Goal: Transaction & Acquisition: Purchase product/service

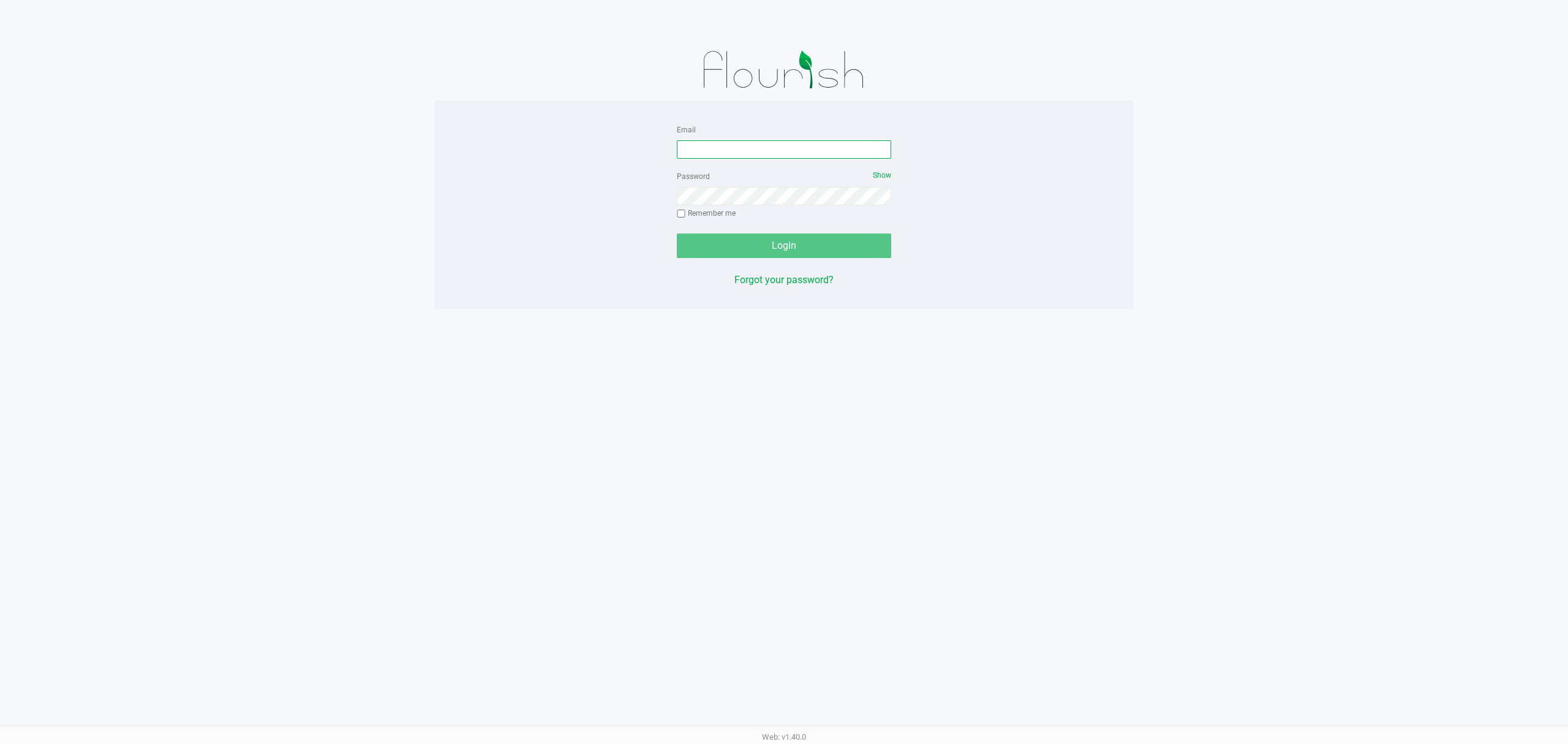
click at [782, 143] on input "Email" at bounding box center [783, 149] width 214 height 18
type input "[EMAIL_ADDRESS][DOMAIN_NAME]"
click at [676, 233] on button "Login" at bounding box center [783, 245] width 214 height 24
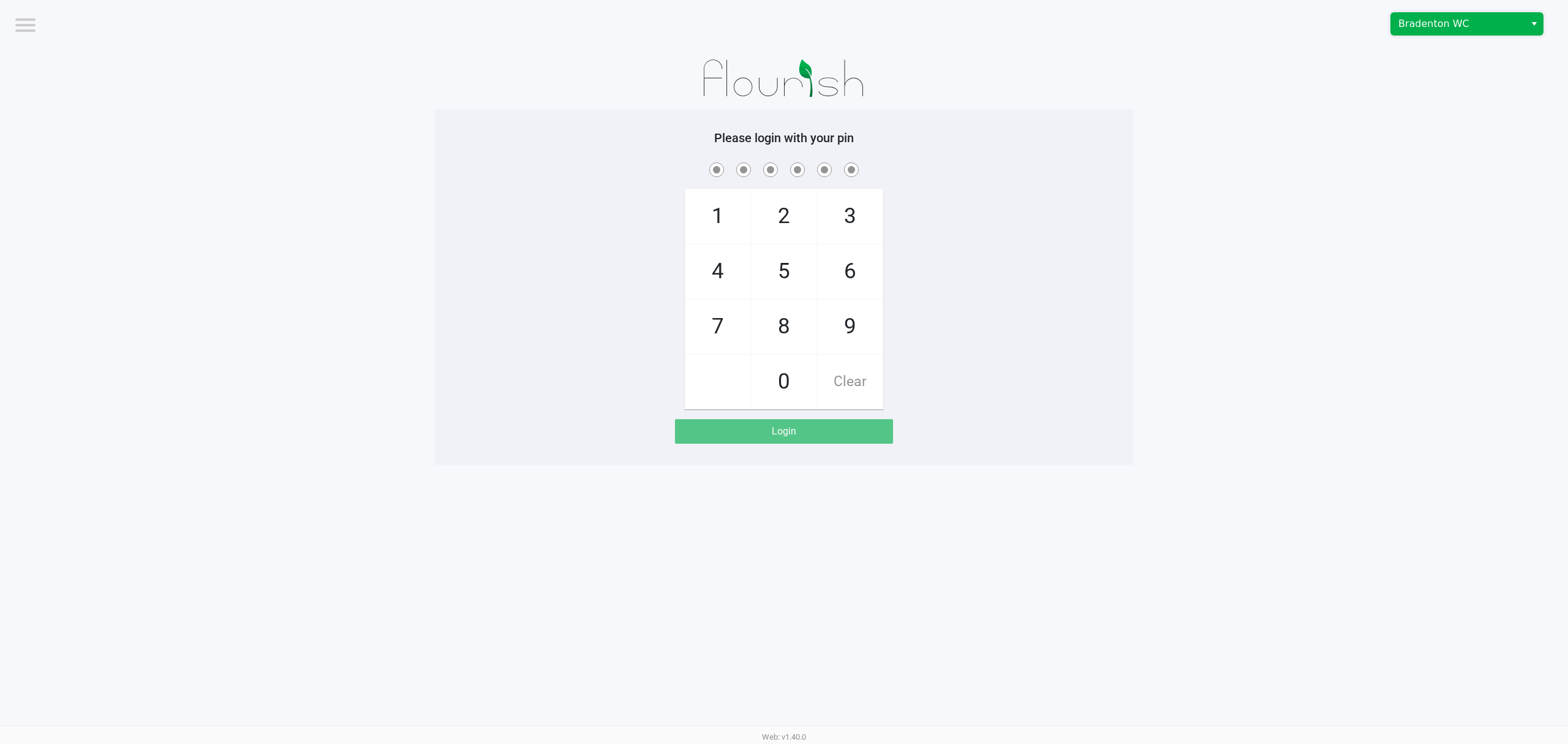
click at [1429, 27] on span "Bradenton WC" at bounding box center [1458, 24] width 119 height 15
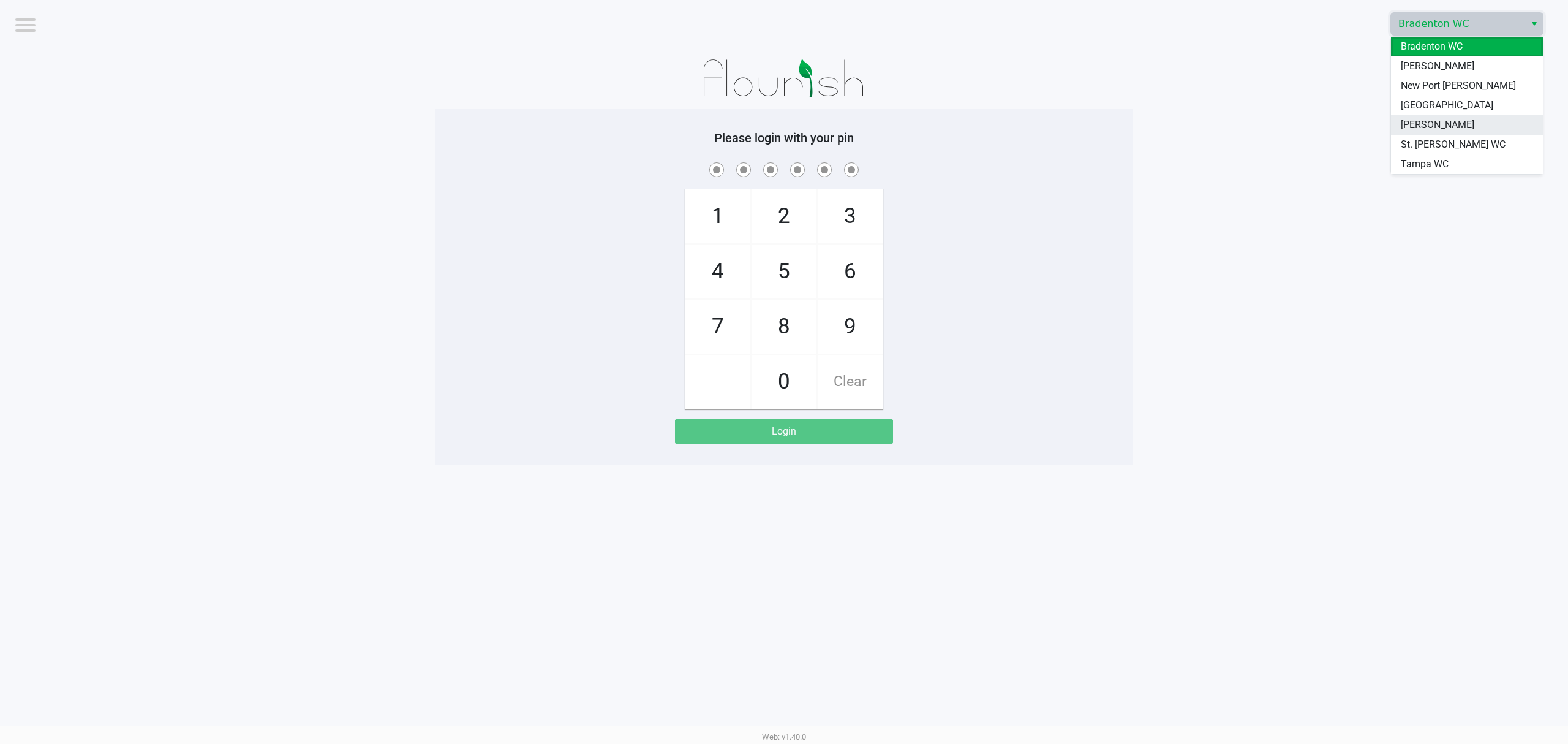
click at [1423, 116] on li "[PERSON_NAME]" at bounding box center [1467, 125] width 152 height 20
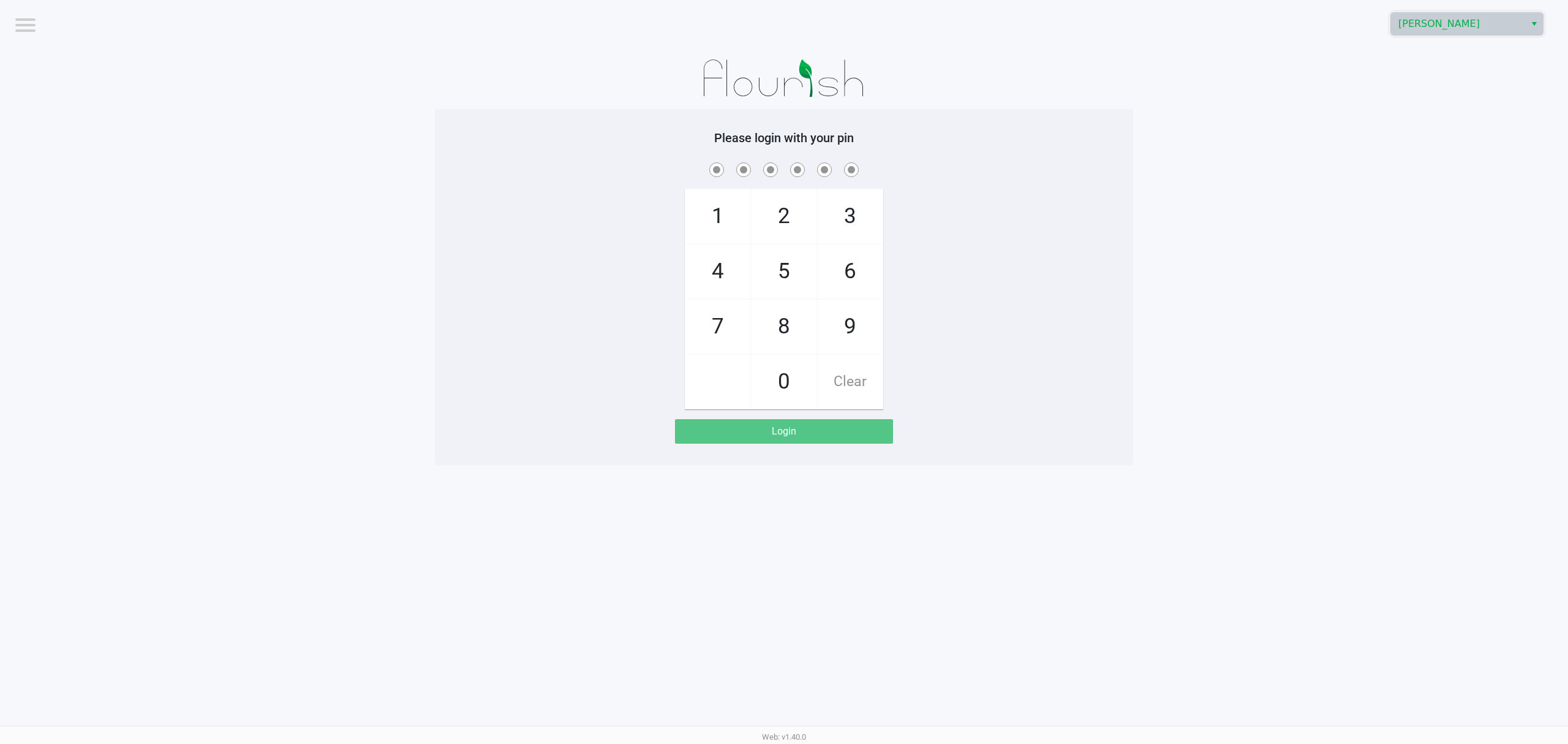
click at [1290, 228] on app-pos-login-wrapper "Logout [PERSON_NAME] Please login with your pin 1 4 7 2 5 8 0 3 6 9 Clear Login" at bounding box center [784, 233] width 1568 height 465
checkbox input "true"
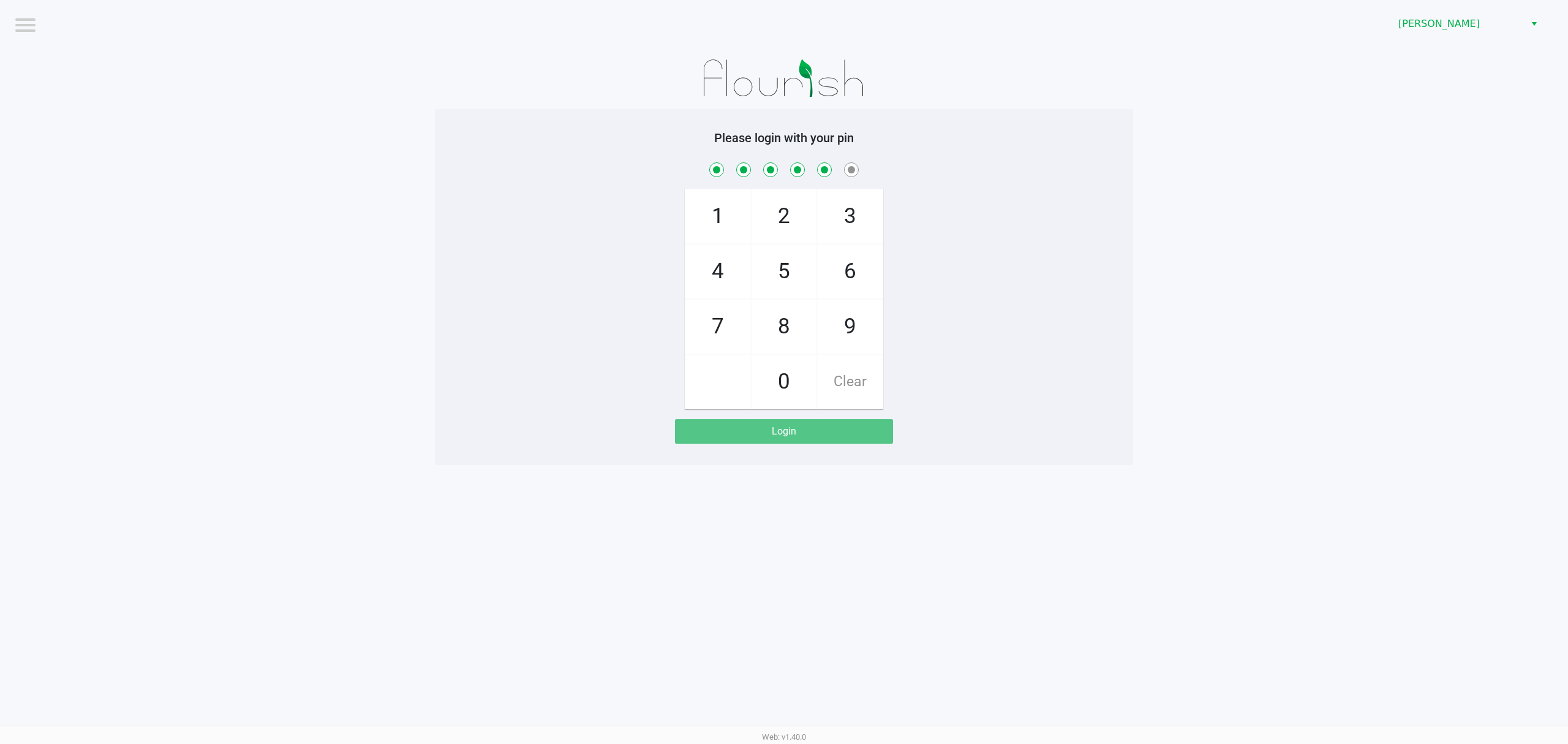
checkbox input "true"
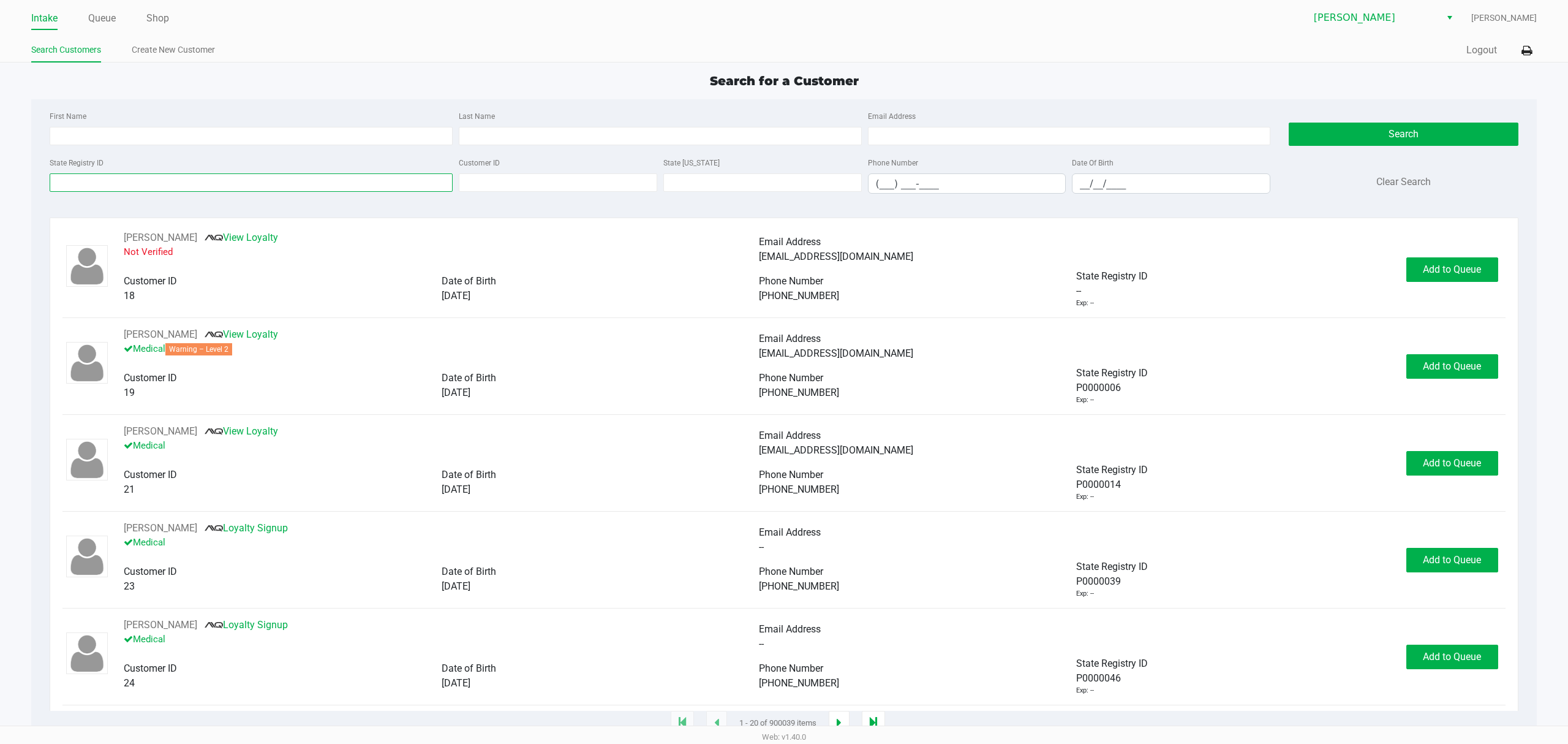
click at [318, 182] on input "State Registry ID" at bounding box center [251, 182] width 403 height 18
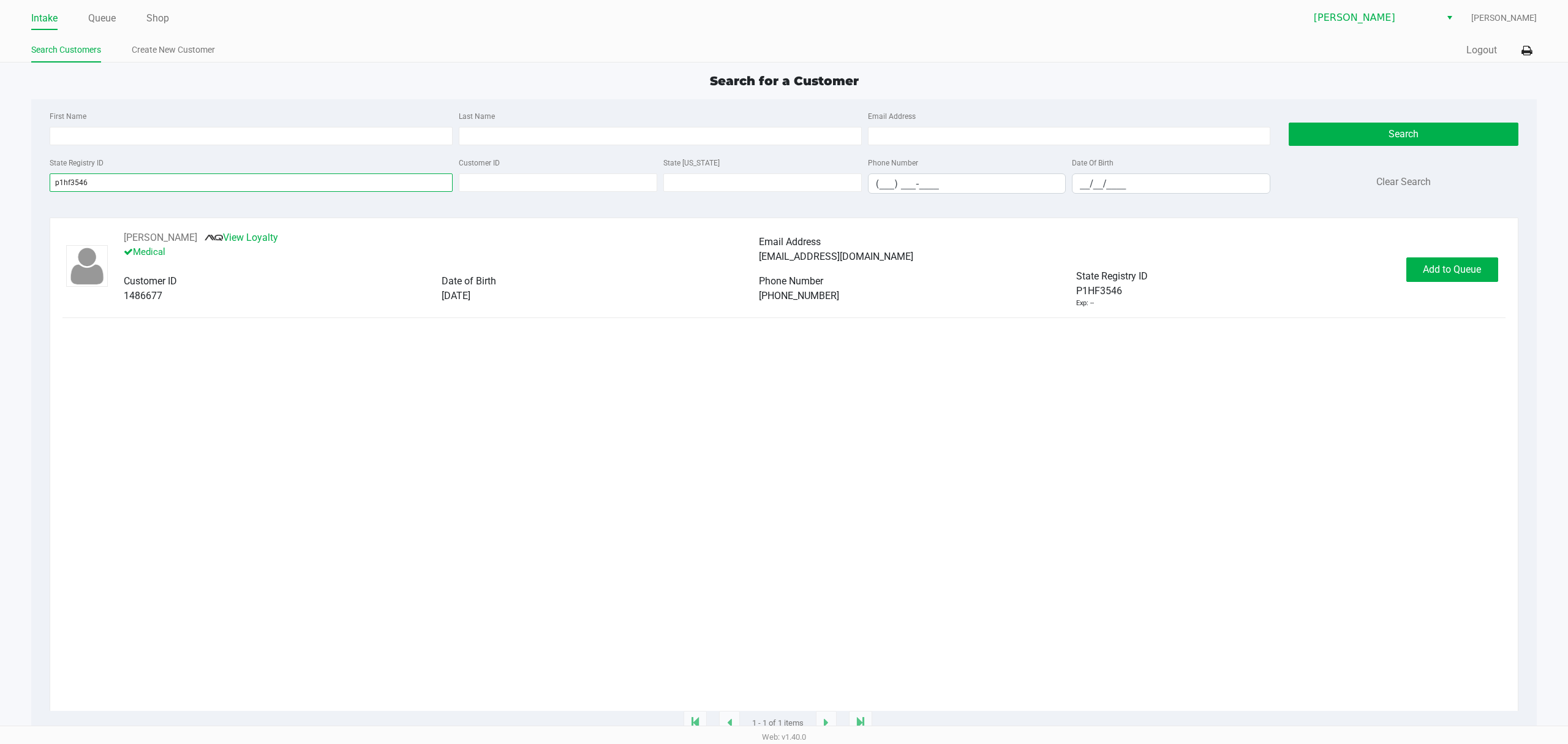
type input "p1hf3546"
click at [1474, 285] on div "[PERSON_NAME] View Loyalty Medical Email Address [EMAIL_ADDRESS][DOMAIN_NAME] C…" at bounding box center [783, 269] width 1443 height 78
click at [1456, 271] on span "Add to Queue" at bounding box center [1451, 269] width 58 height 12
click at [1441, 272] on span "In [GEOGRAPHIC_DATA]" at bounding box center [1465, 269] width 103 height 12
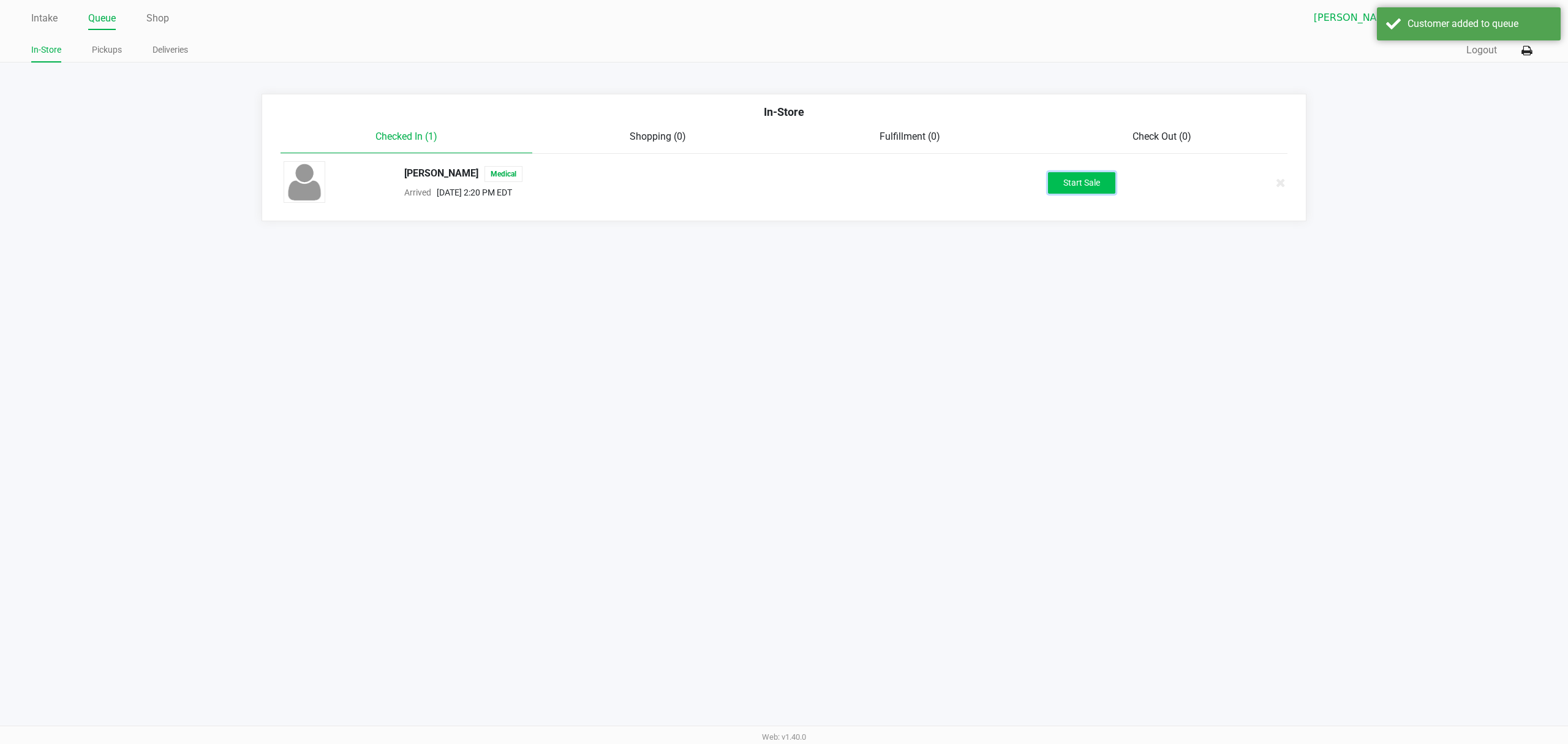
click at [1068, 190] on button "Start Sale" at bounding box center [1081, 183] width 68 height 22
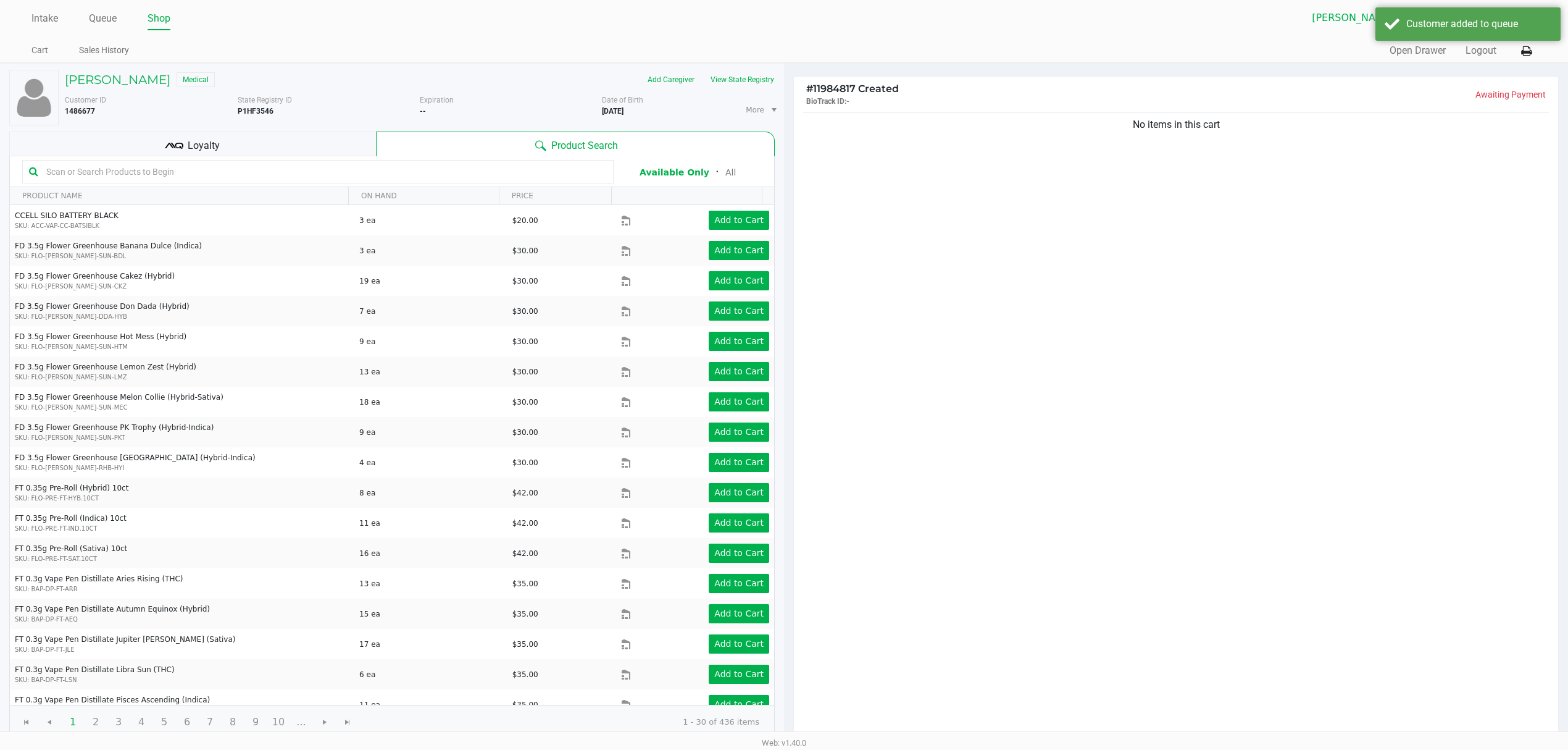
click at [241, 152] on div "Loyalty" at bounding box center [192, 144] width 367 height 25
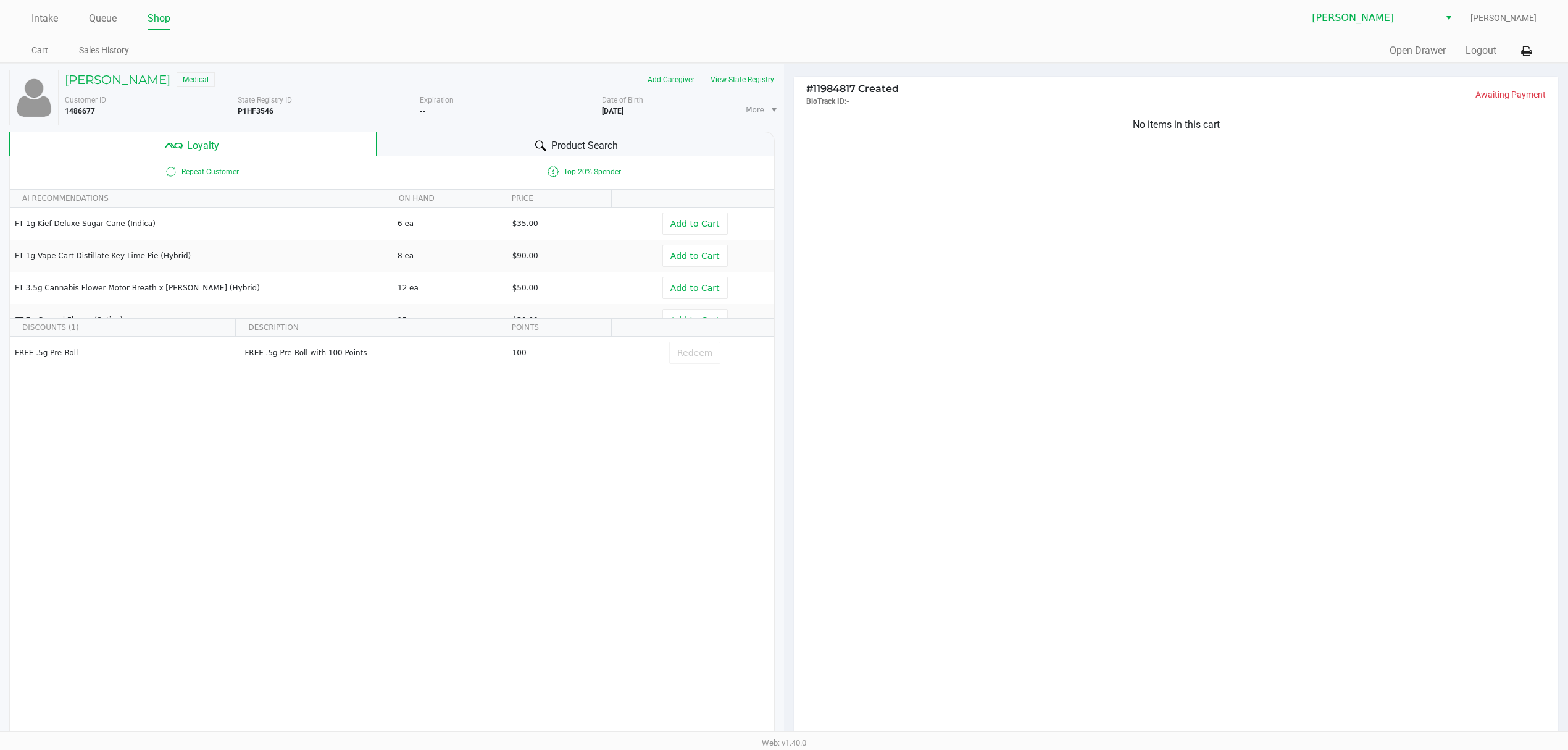
click at [391, 139] on div "Product Search" at bounding box center [576, 144] width 399 height 25
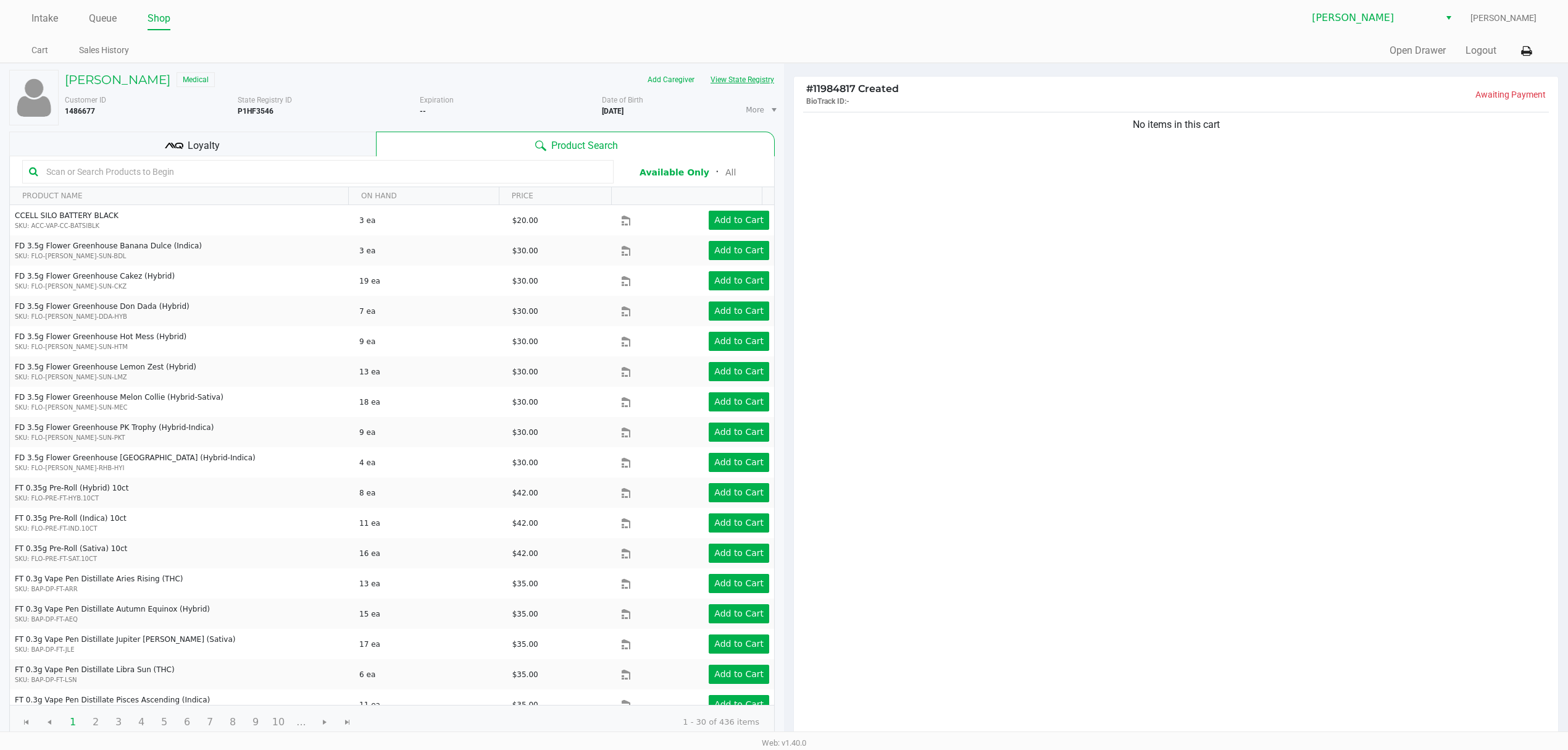
click at [742, 77] on button "View State Registry" at bounding box center [738, 80] width 72 height 20
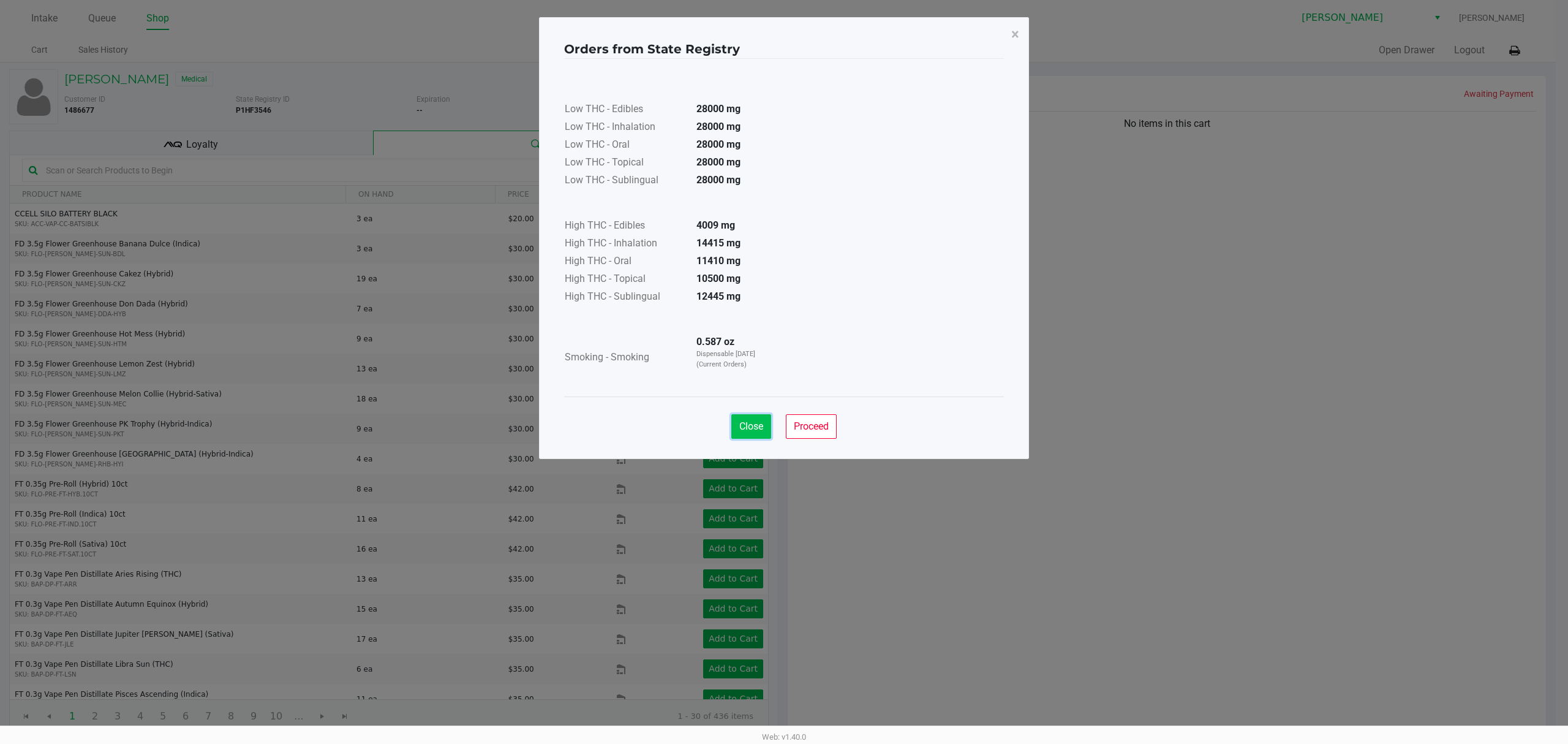
click at [760, 419] on button "Close" at bounding box center [750, 426] width 40 height 24
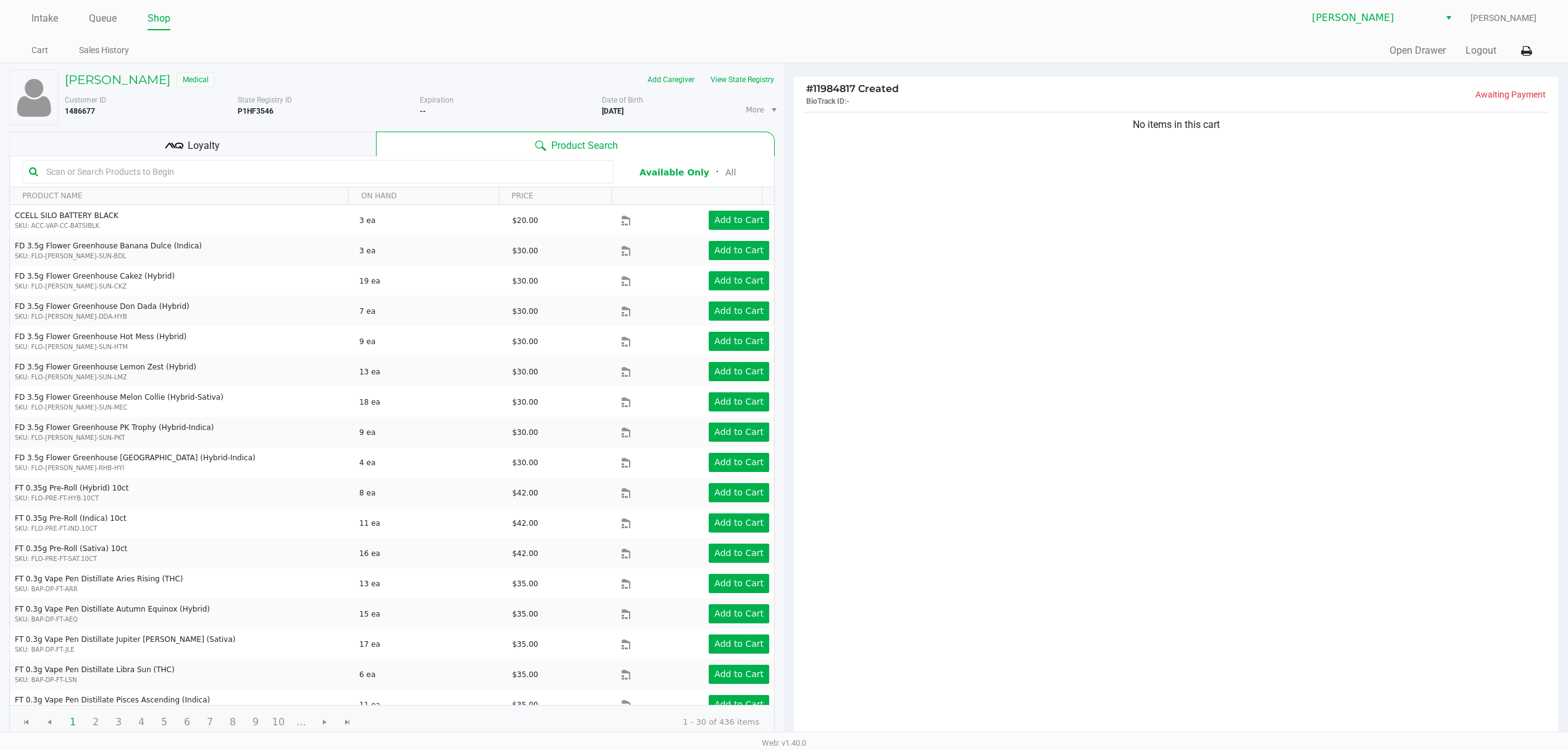
click at [878, 447] on div "No items in this cart" at bounding box center [1176, 425] width 764 height 631
click at [279, 144] on div "Loyalty" at bounding box center [192, 144] width 367 height 25
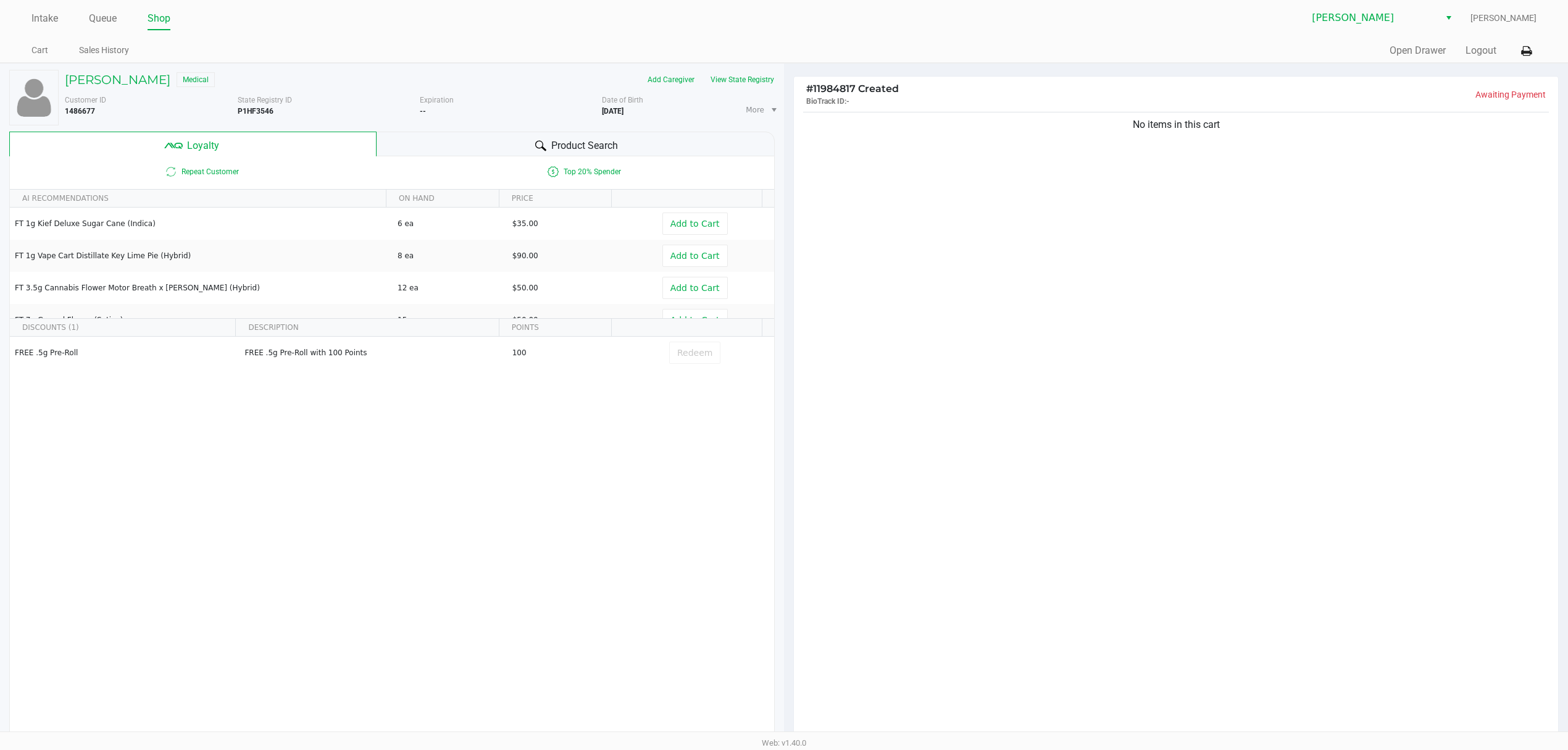
click at [473, 137] on div "Product Search" at bounding box center [576, 144] width 399 height 25
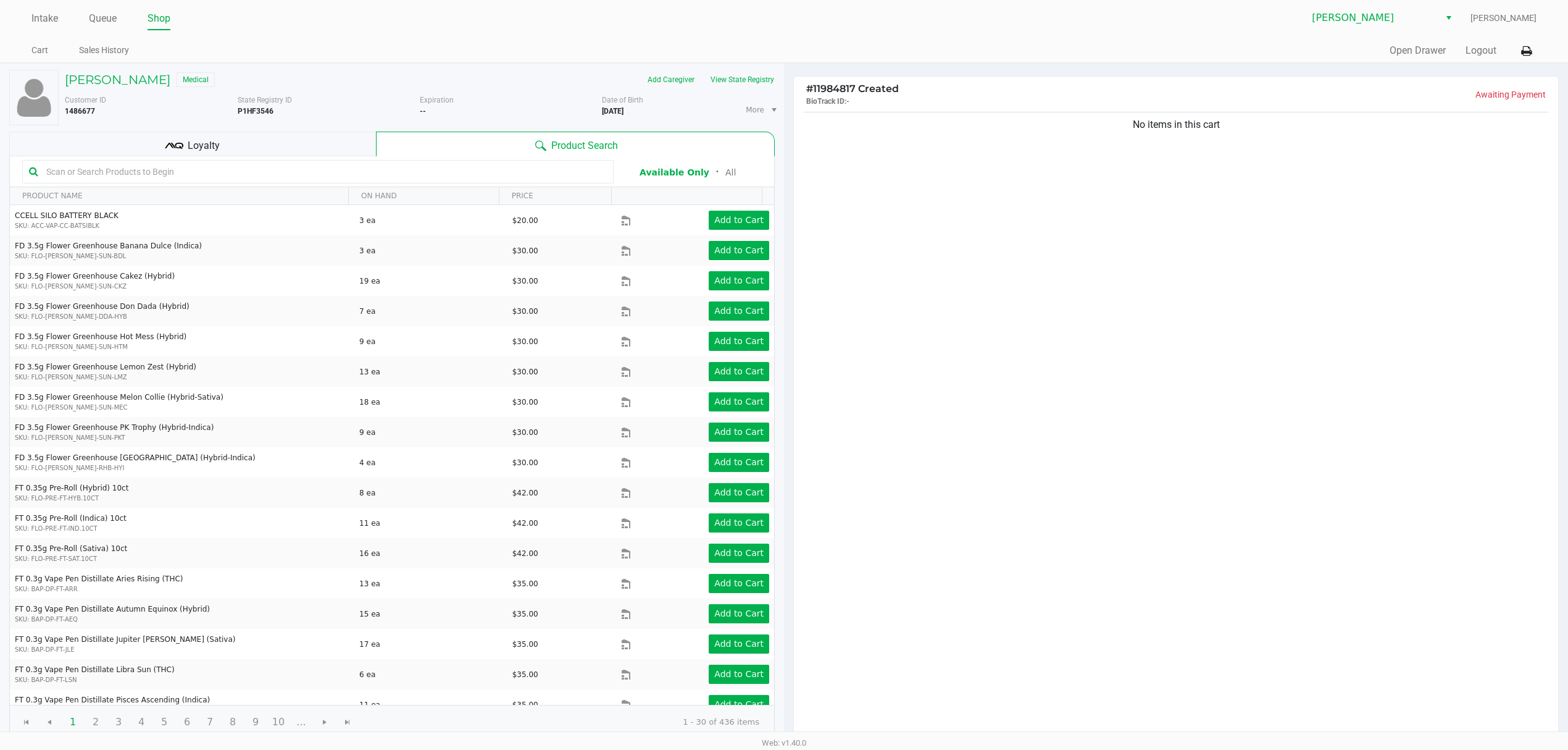
click at [963, 440] on div "No items in this cart" at bounding box center [1176, 425] width 764 height 631
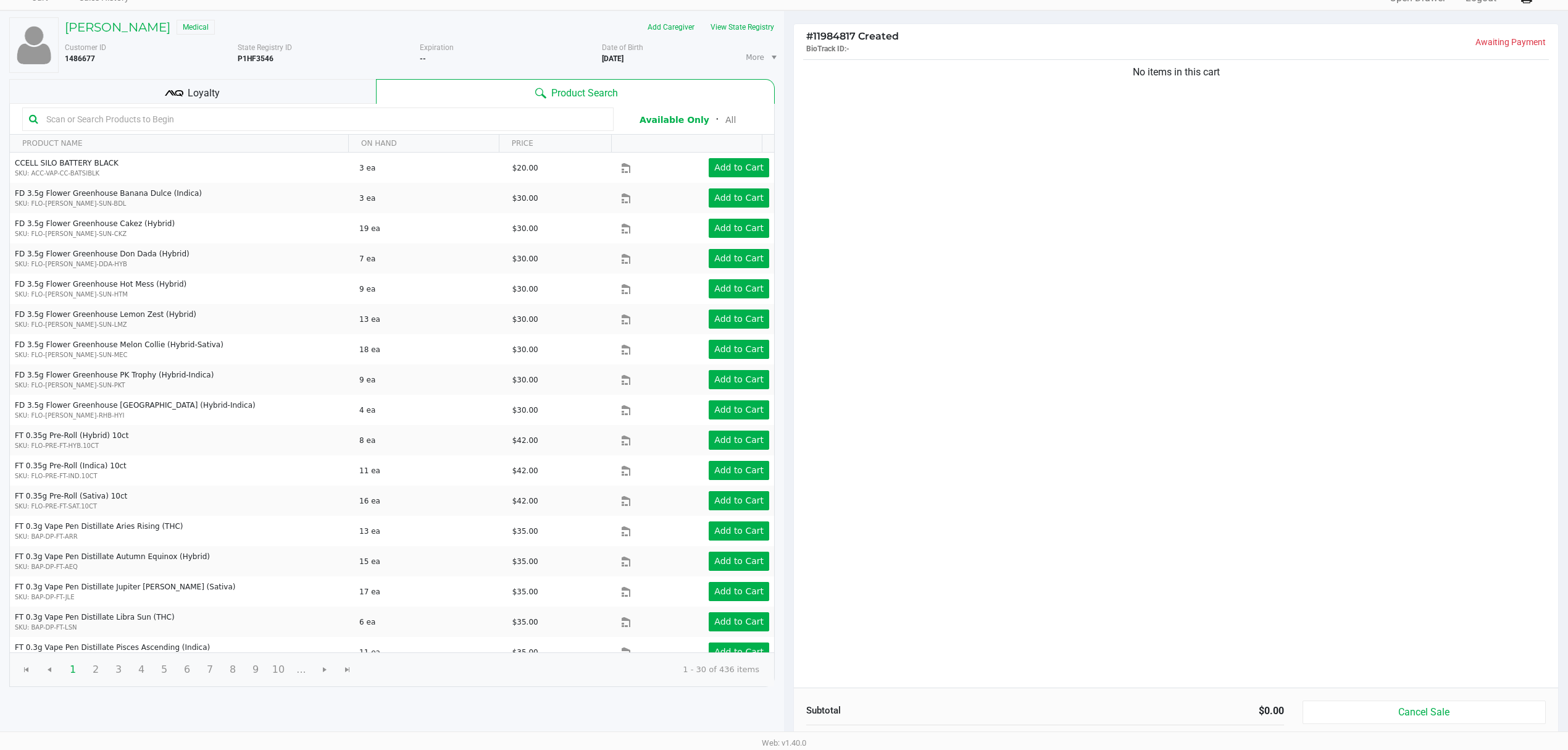
scroll to position [82, 0]
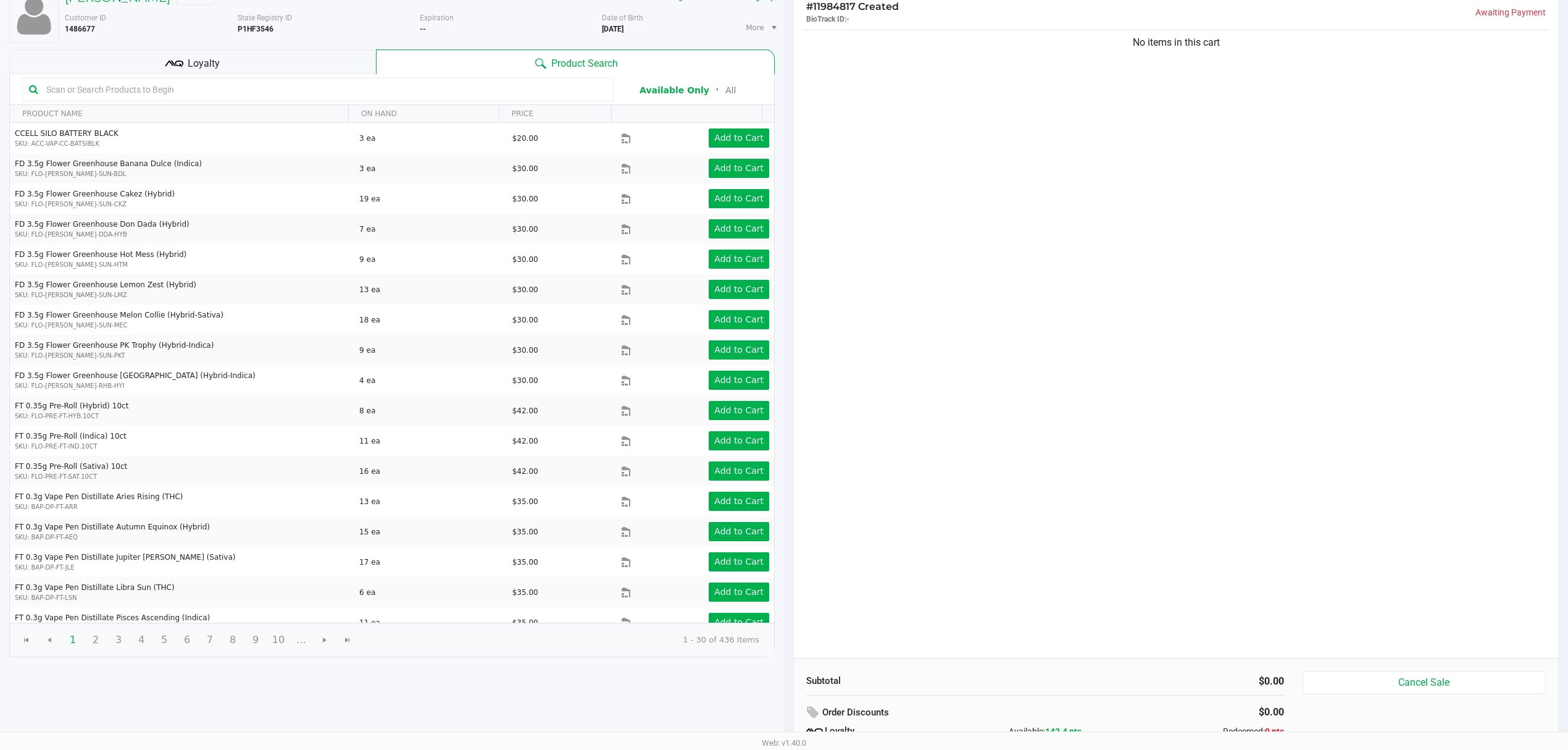
click at [937, 465] on div "No items in this cart" at bounding box center [1176, 343] width 764 height 631
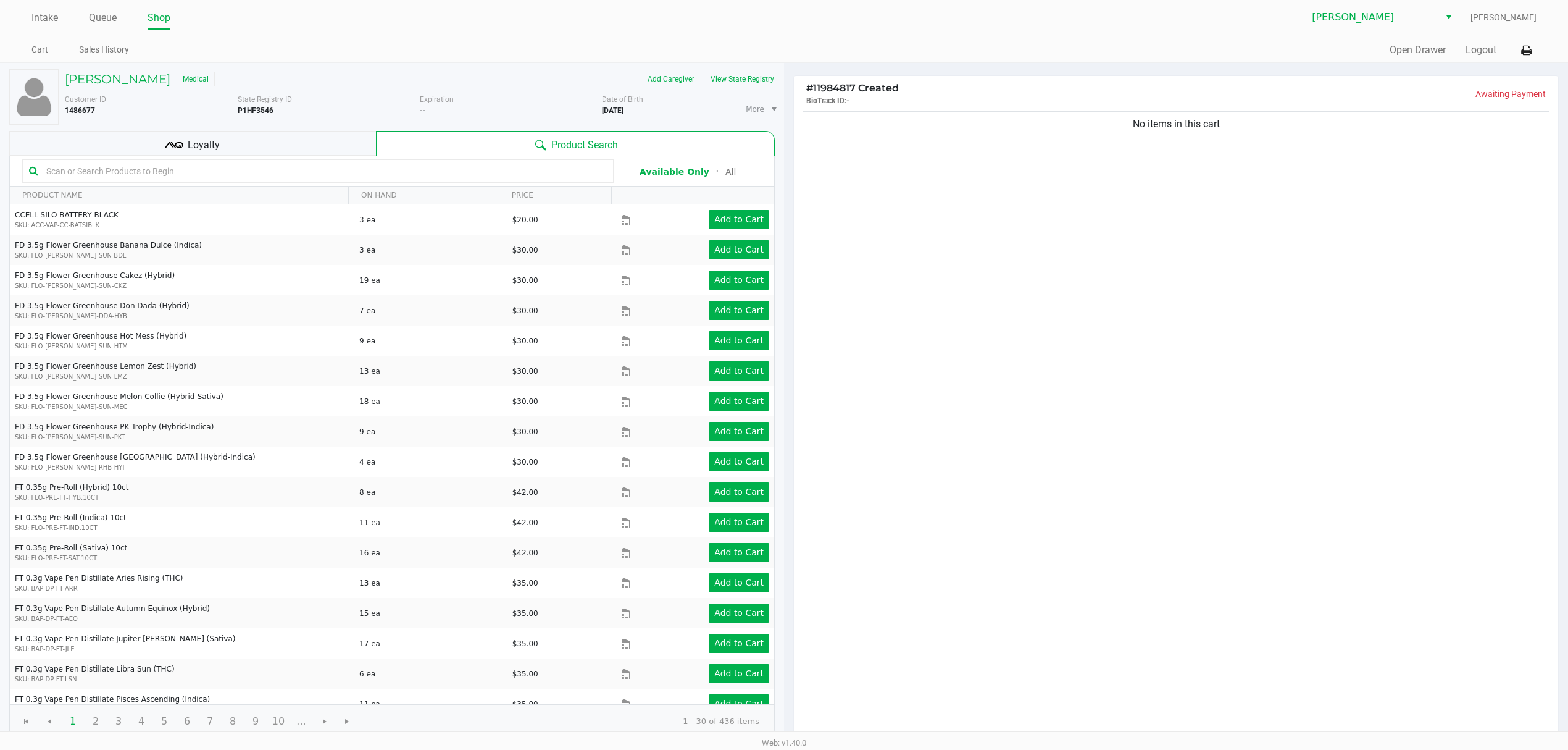
scroll to position [0, 0]
click at [129, 73] on h5 "[PERSON_NAME]" at bounding box center [118, 80] width 106 height 15
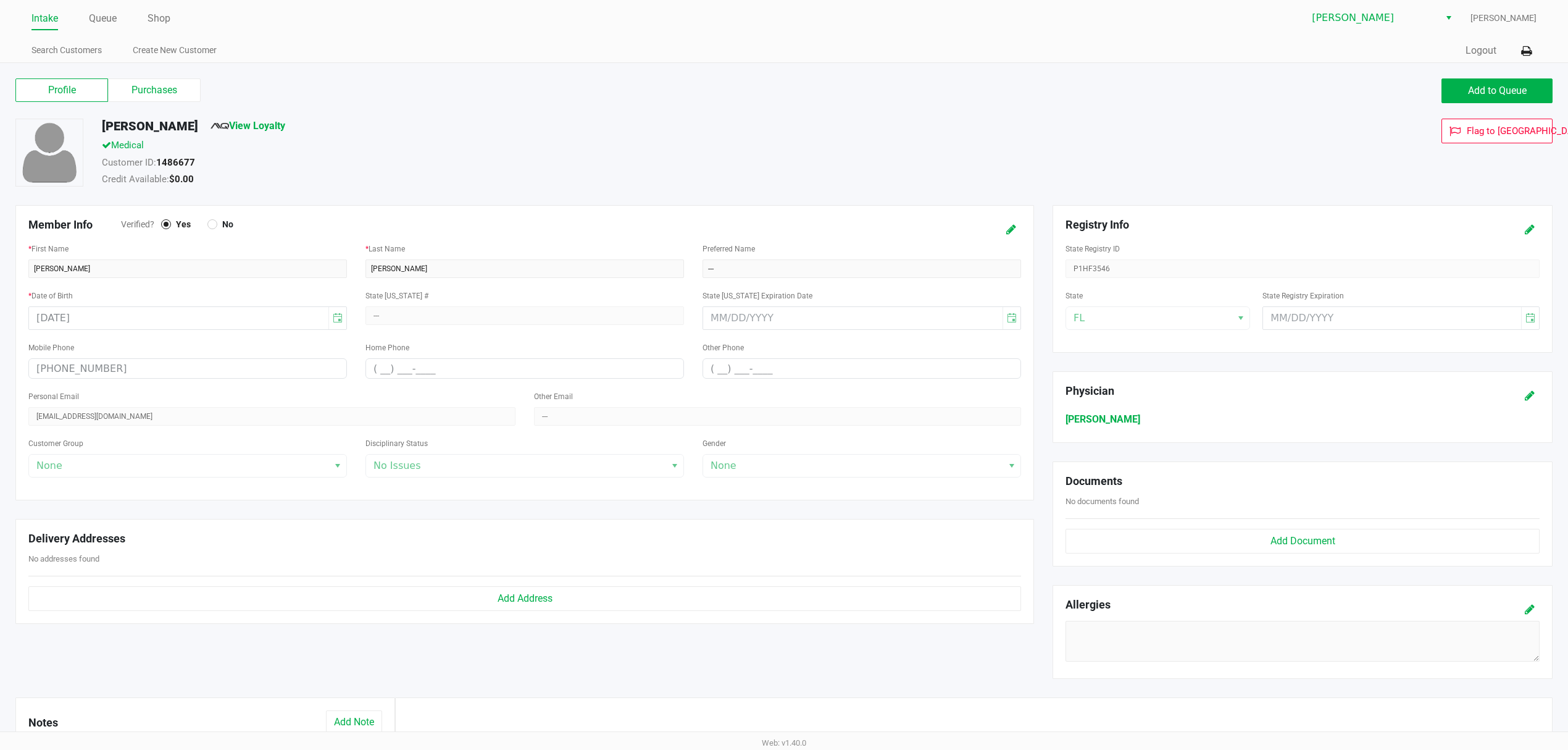
click at [144, 104] on div "Profile Purchases Add to Queue" at bounding box center [784, 96] width 1556 height 43
click at [156, 97] on label "Purchases" at bounding box center [155, 89] width 93 height 23
click at [0, 0] on 1 "Purchases" at bounding box center [0, 0] width 0 height 0
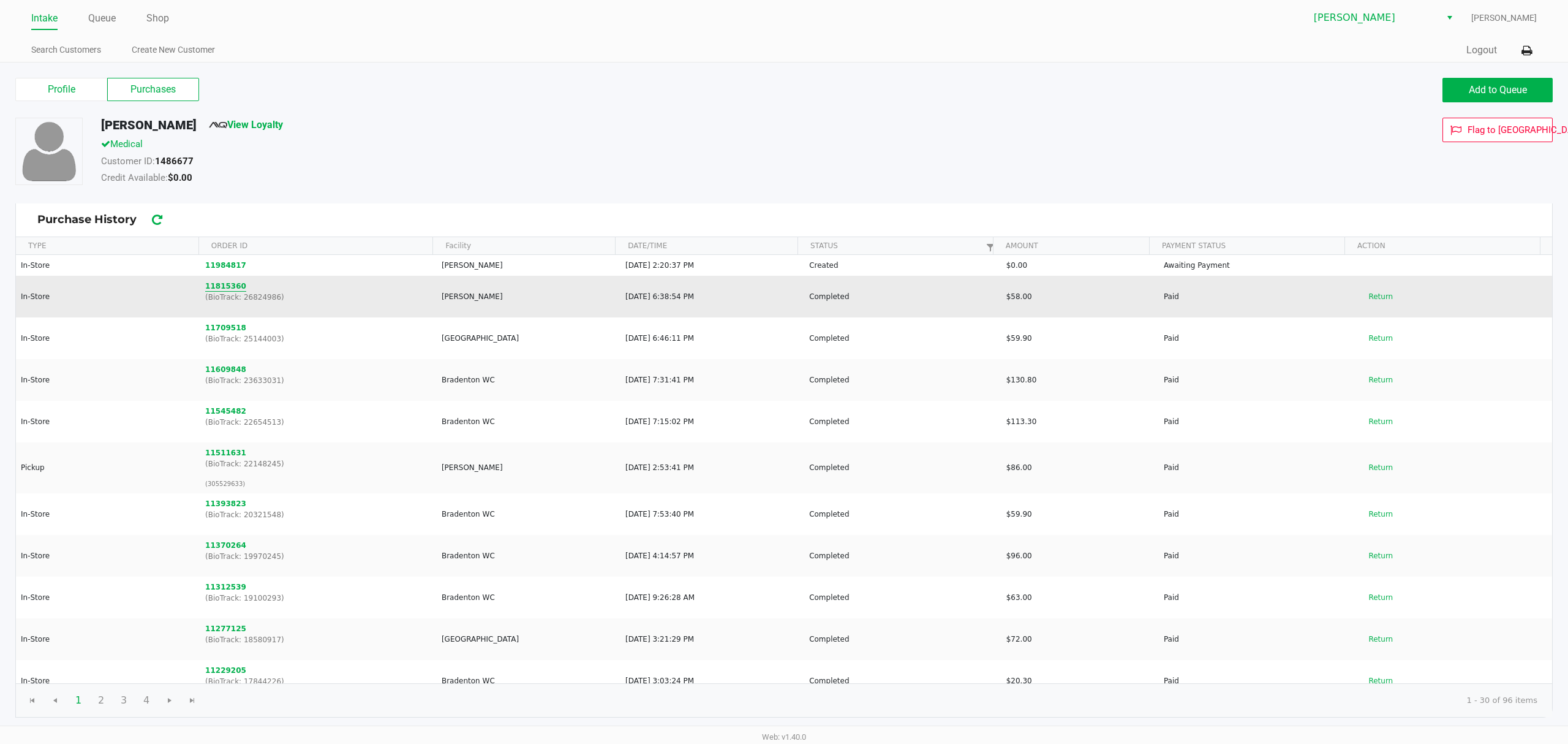
click at [224, 291] on button "11815360" at bounding box center [225, 286] width 41 height 11
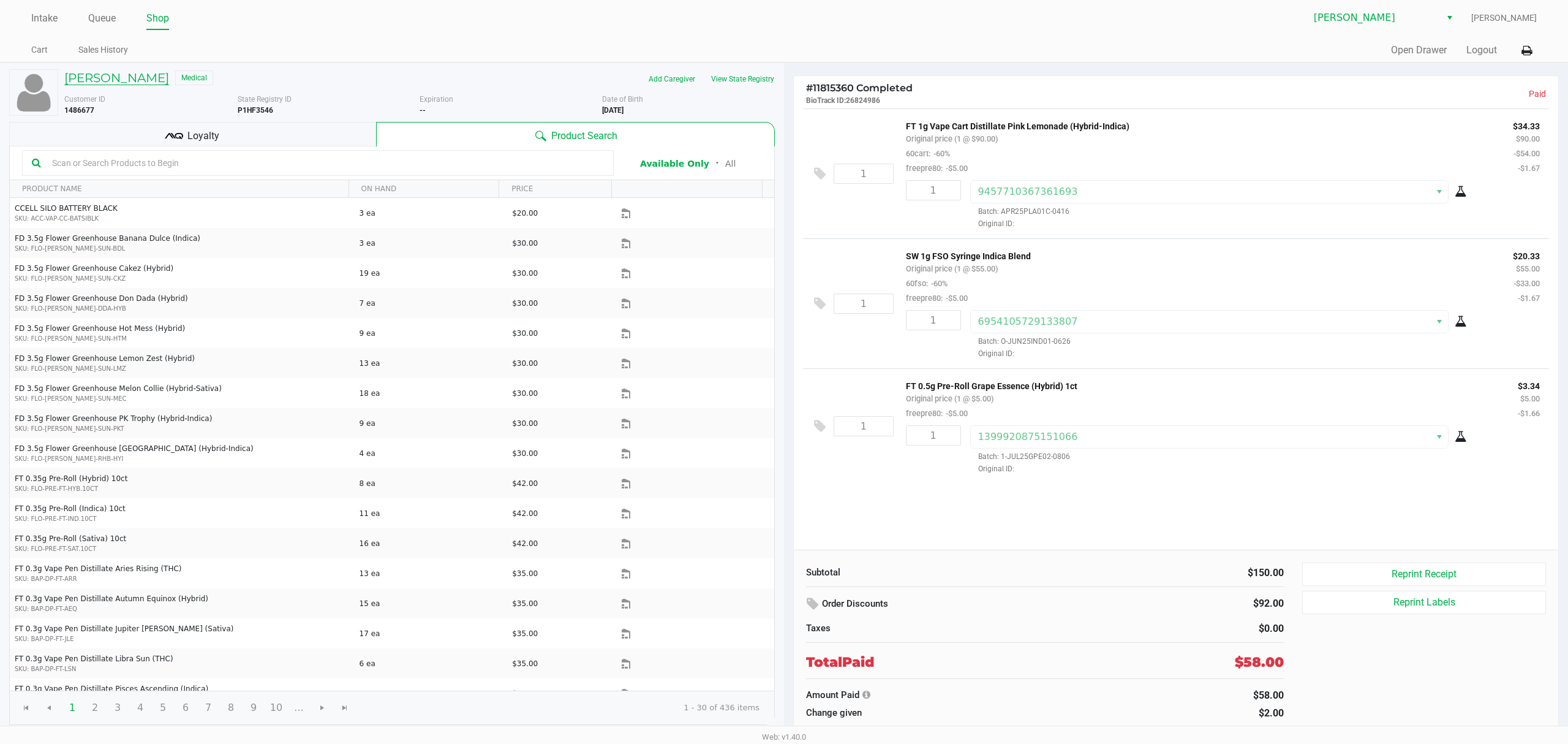
click at [135, 83] on h5 "[PERSON_NAME]" at bounding box center [117, 78] width 105 height 15
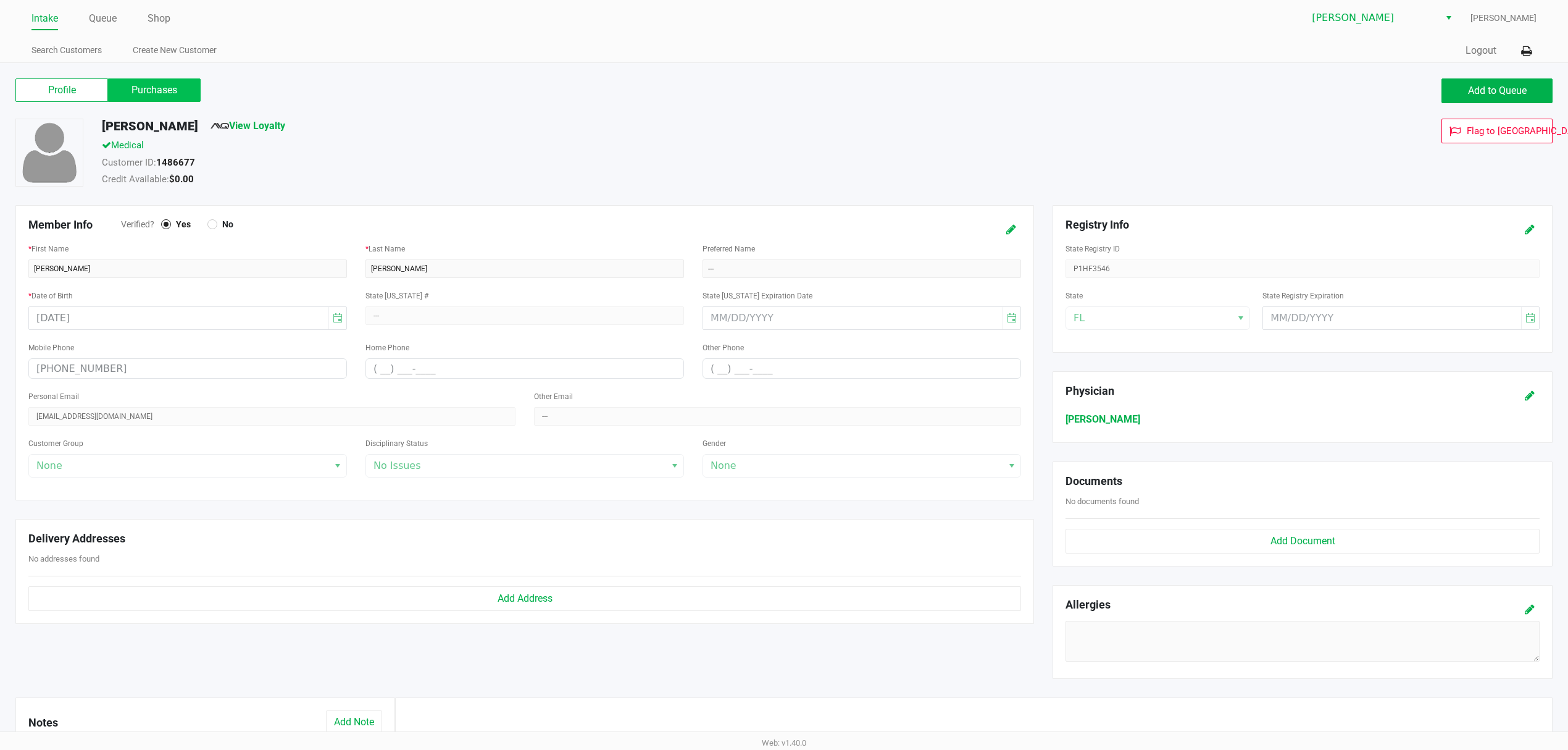
click at [151, 84] on label "Purchases" at bounding box center [155, 89] width 93 height 23
click at [0, 0] on 1 "Purchases" at bounding box center [0, 0] width 0 height 0
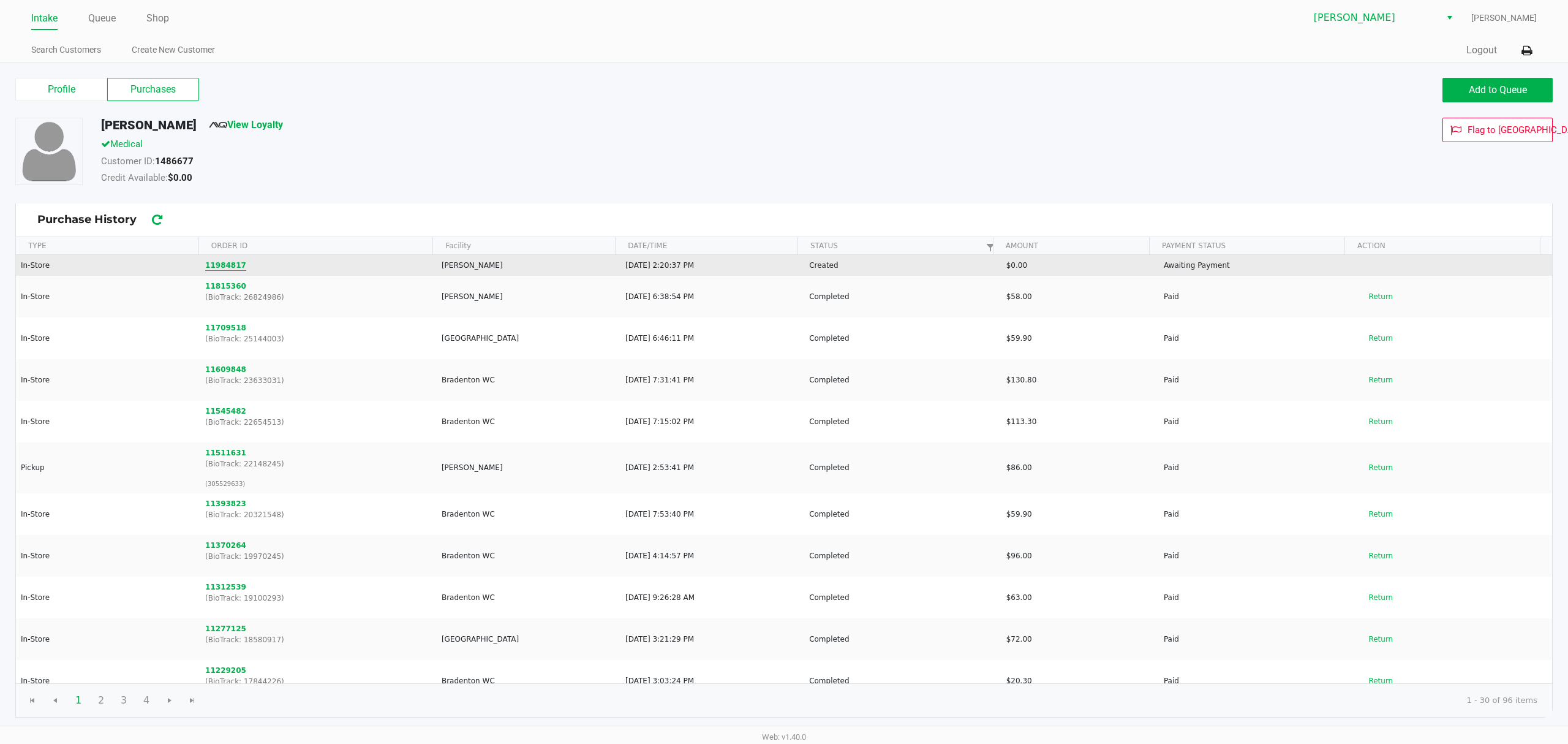
click at [237, 262] on button "11984817" at bounding box center [225, 265] width 41 height 11
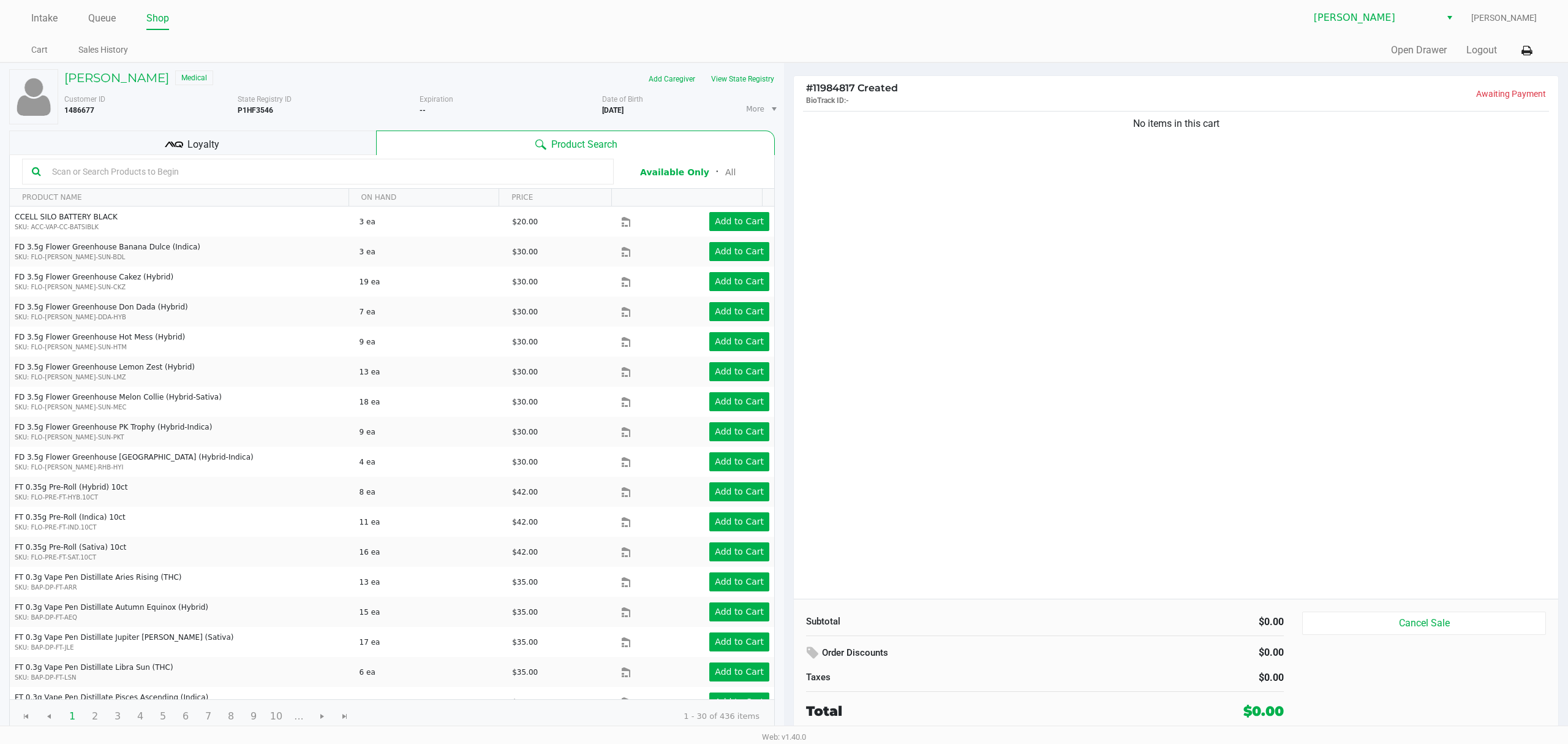
click at [912, 342] on div "No items in this cart" at bounding box center [1176, 353] width 764 height 490
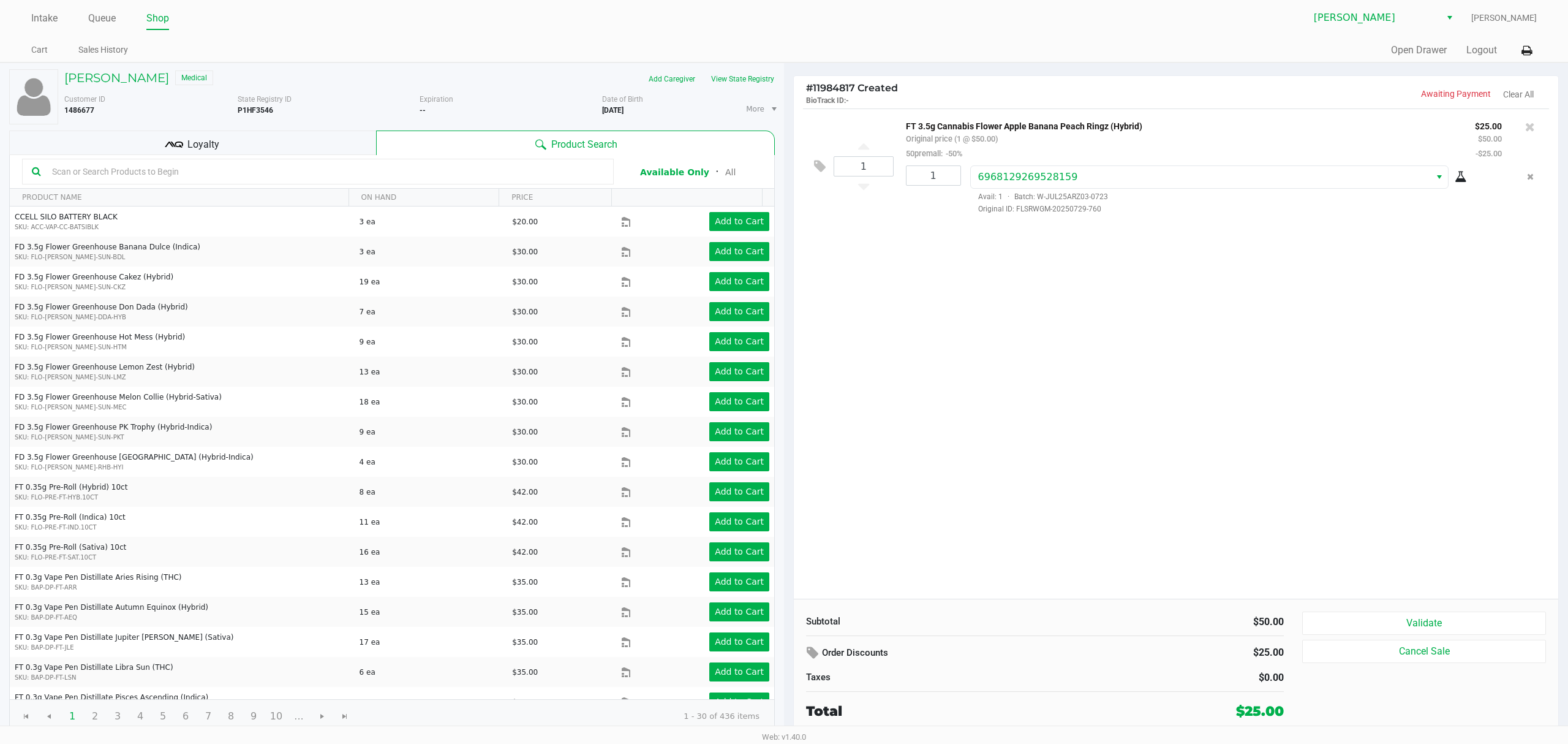
click at [1045, 319] on div "1 FT 3.5g Cannabis Flower Apple Banana Peach Ringz (Hybrid) Original price (1 @…" at bounding box center [1176, 353] width 764 height 490
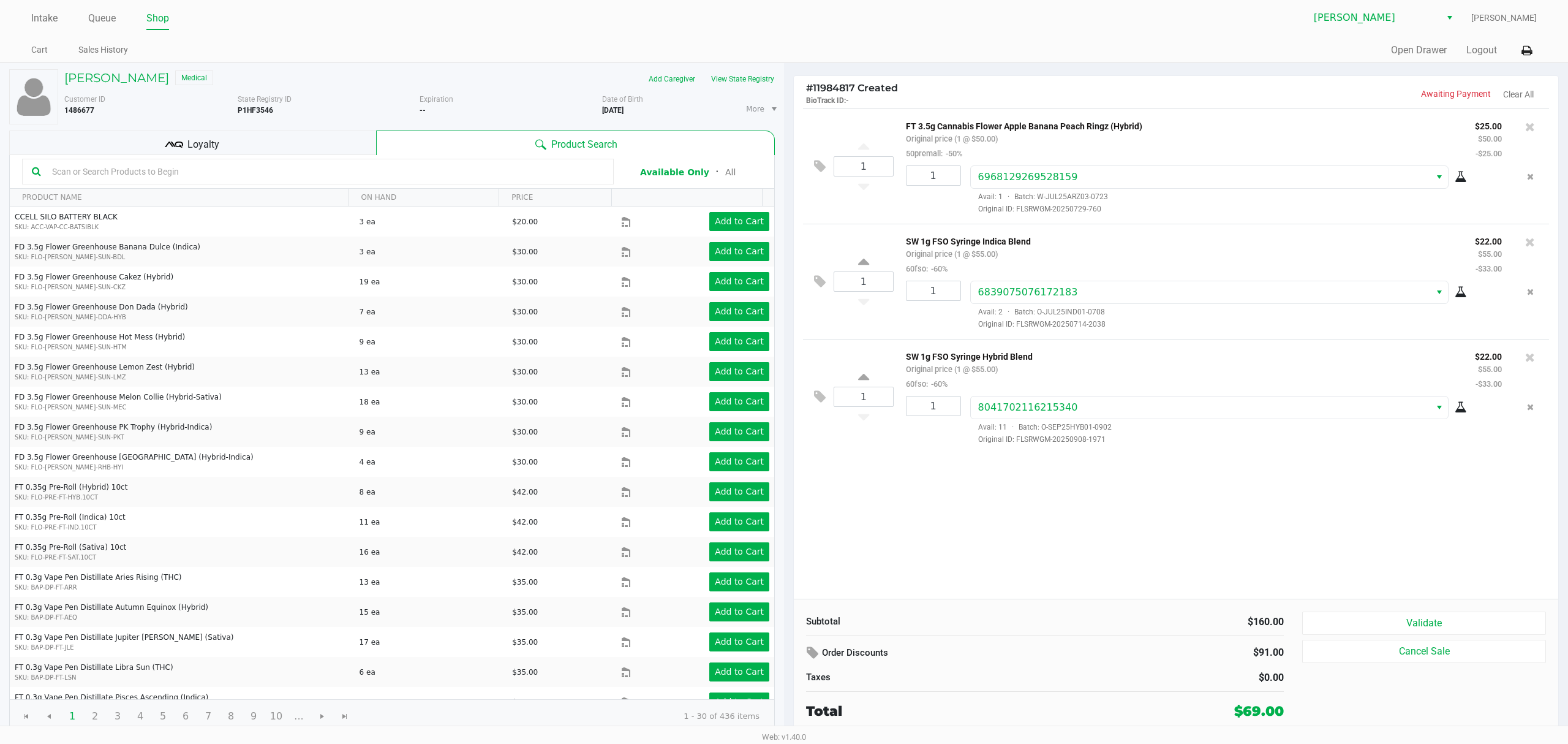
click at [966, 504] on div "1 FT 3.5g Cannabis Flower Apple Banana Peach Ringz (Hybrid) Original price (1 @…" at bounding box center [1176, 353] width 764 height 490
click at [366, 133] on div "Loyalty" at bounding box center [192, 143] width 367 height 24
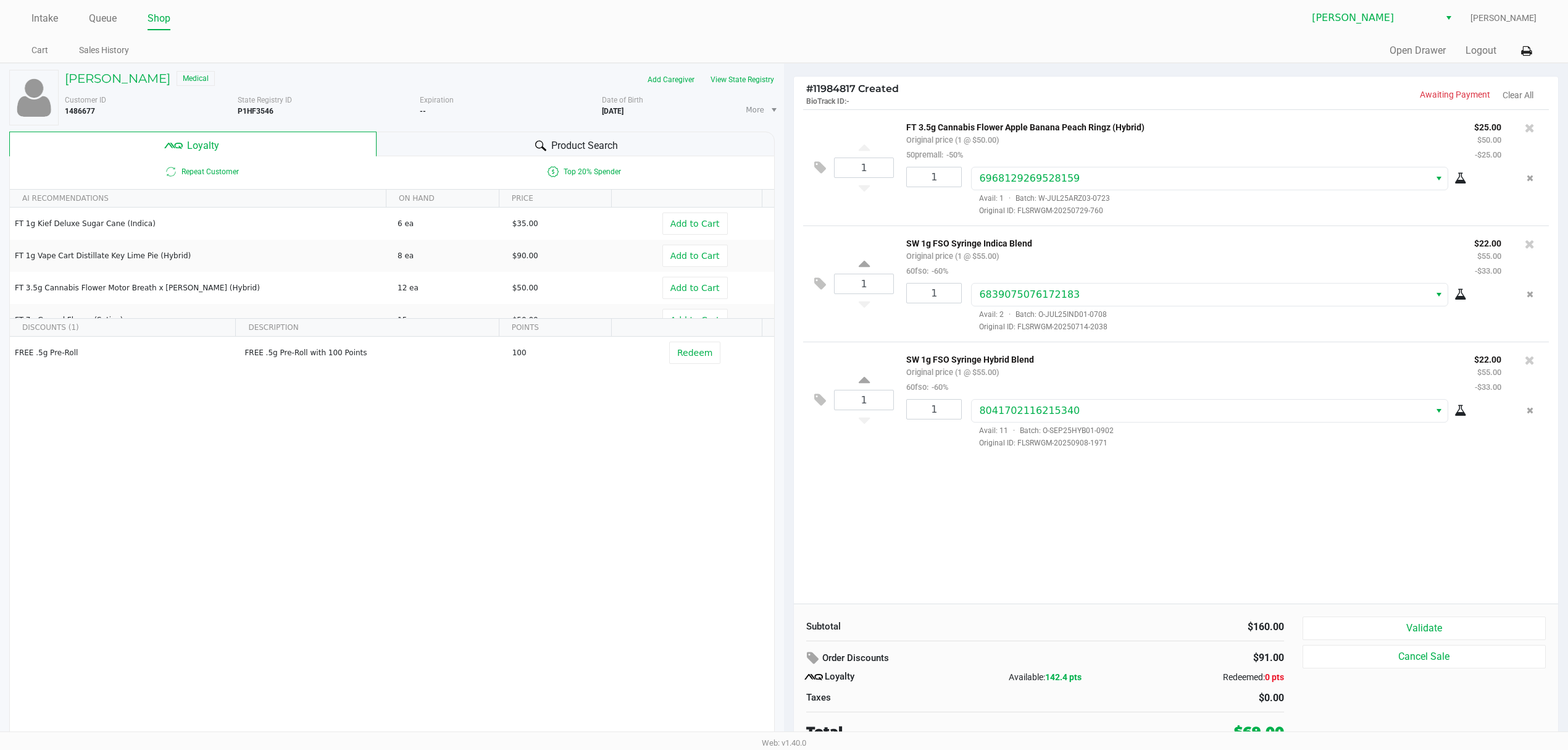
click at [426, 139] on div "Product Search" at bounding box center [576, 144] width 399 height 25
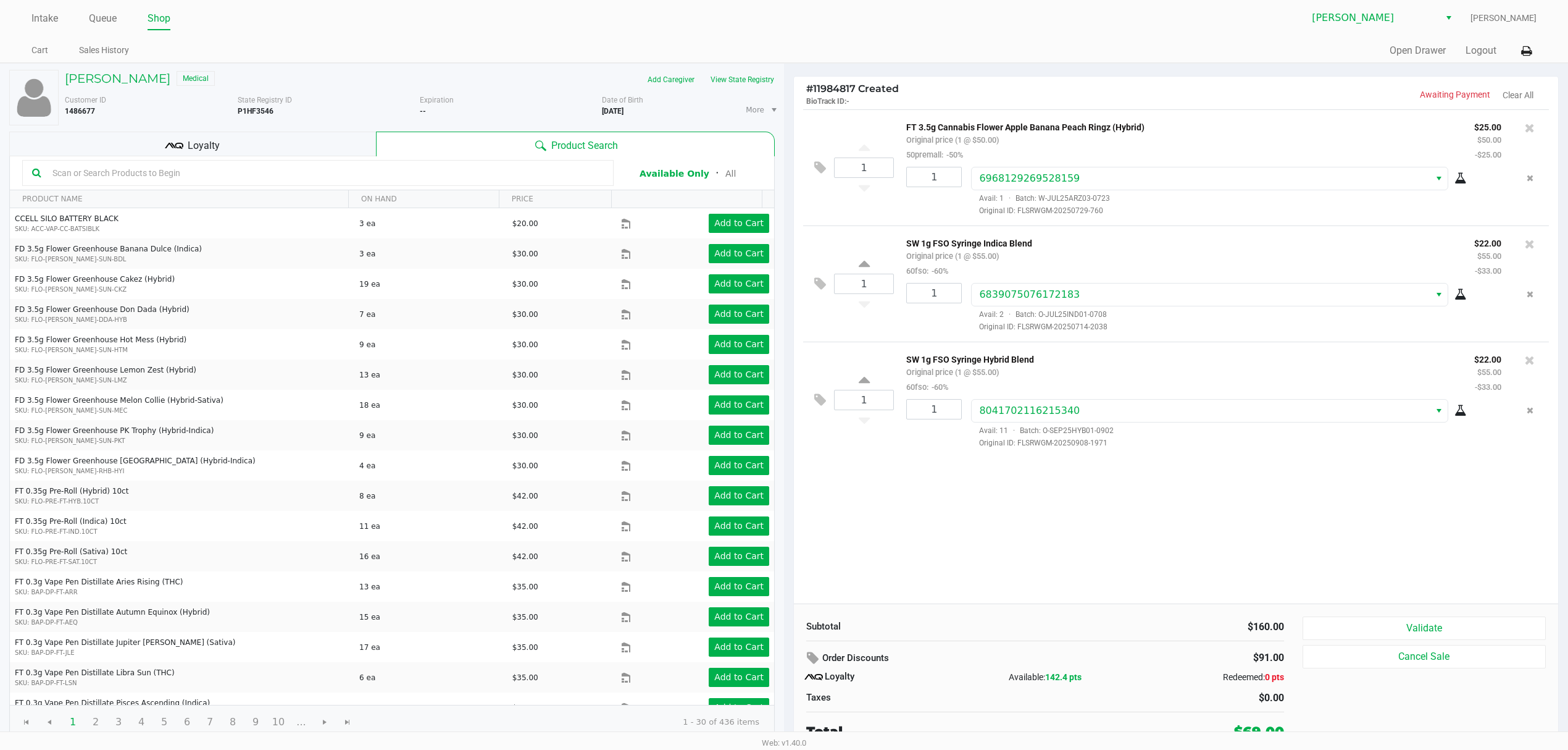
click at [1077, 570] on div "1 FT 3.5g Cannabis Flower Apple Banana Peach Ringz (Hybrid) Original price (1 @…" at bounding box center [1176, 356] width 764 height 494
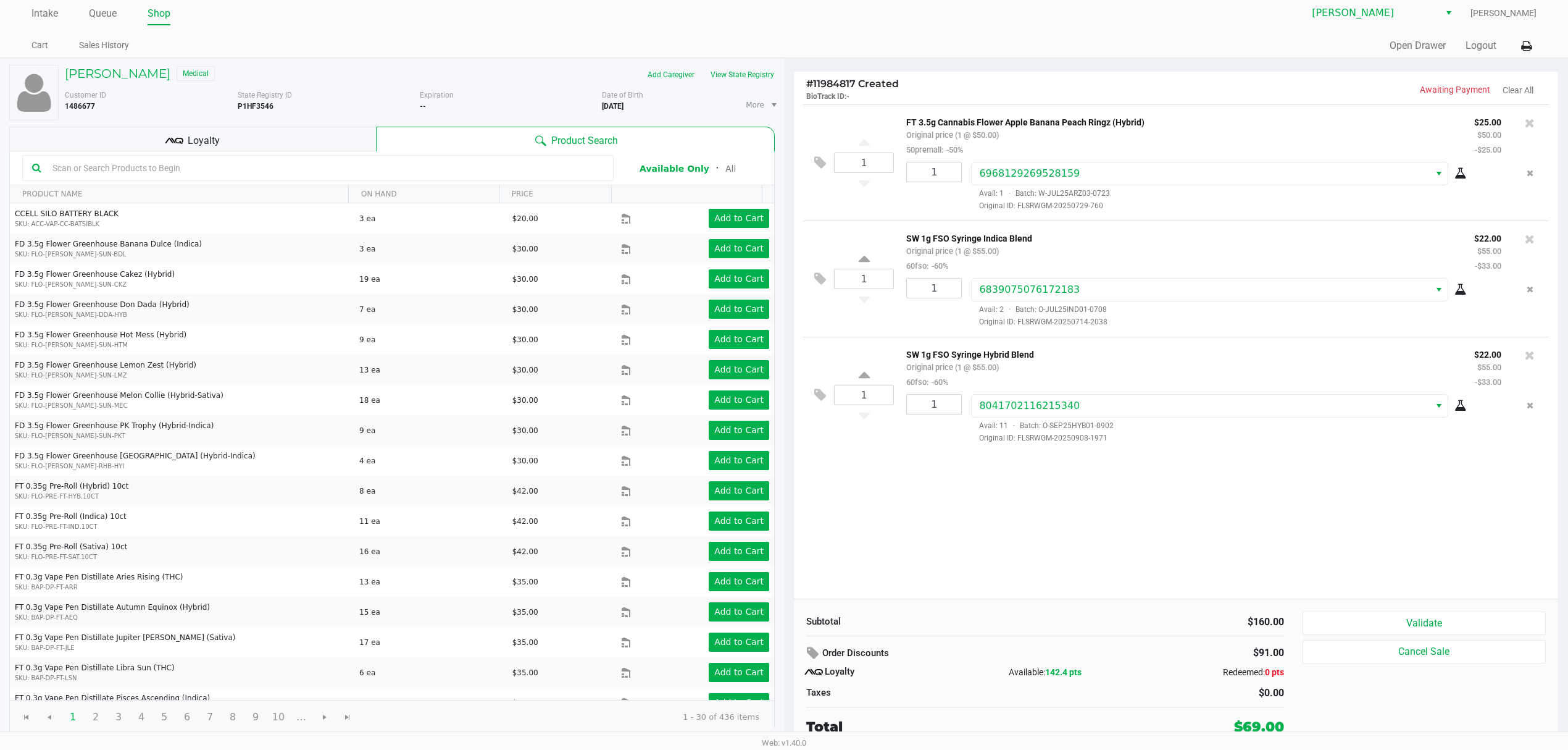
scroll to position [6, 0]
click at [1325, 627] on button "Validate" at bounding box center [1424, 623] width 244 height 23
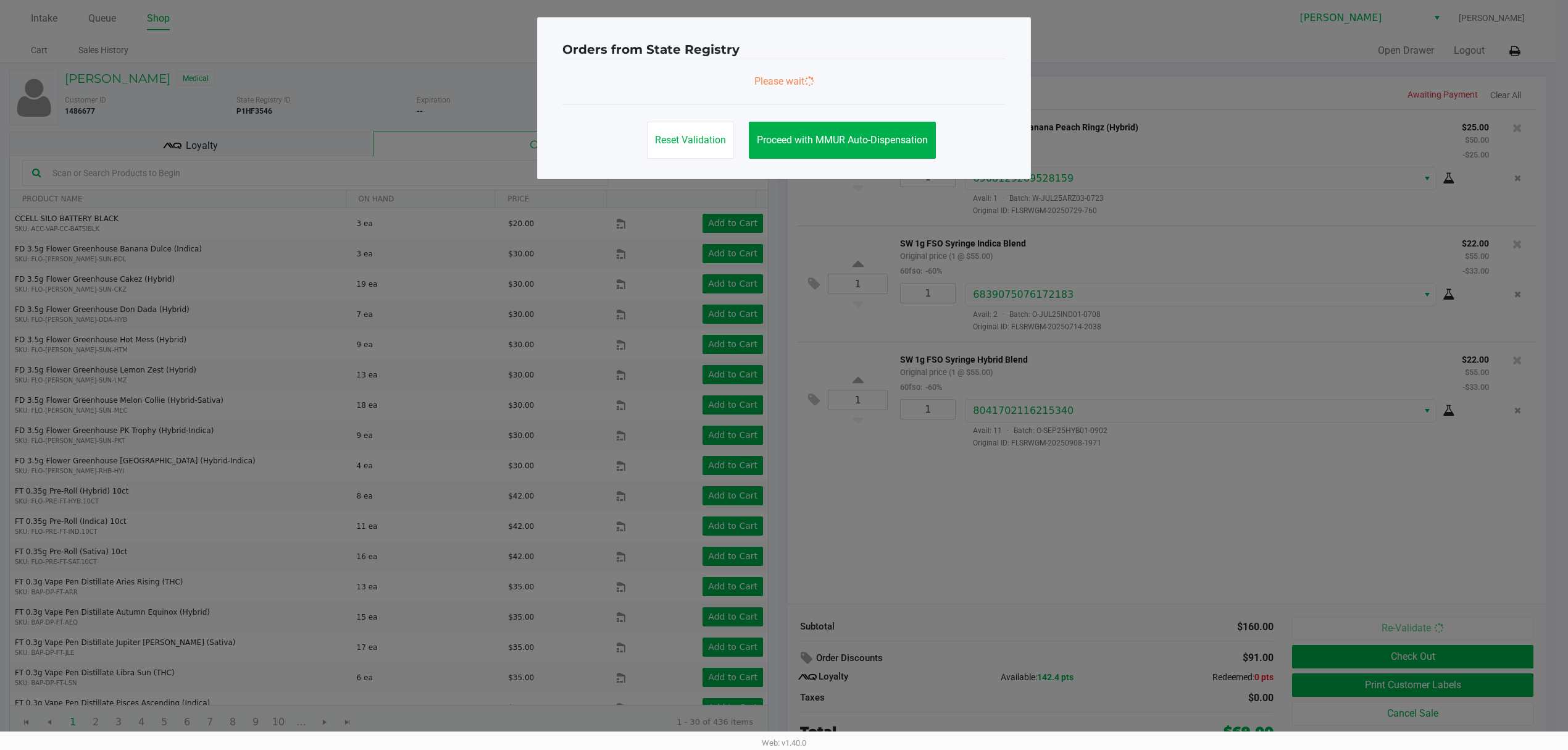
scroll to position [0, 0]
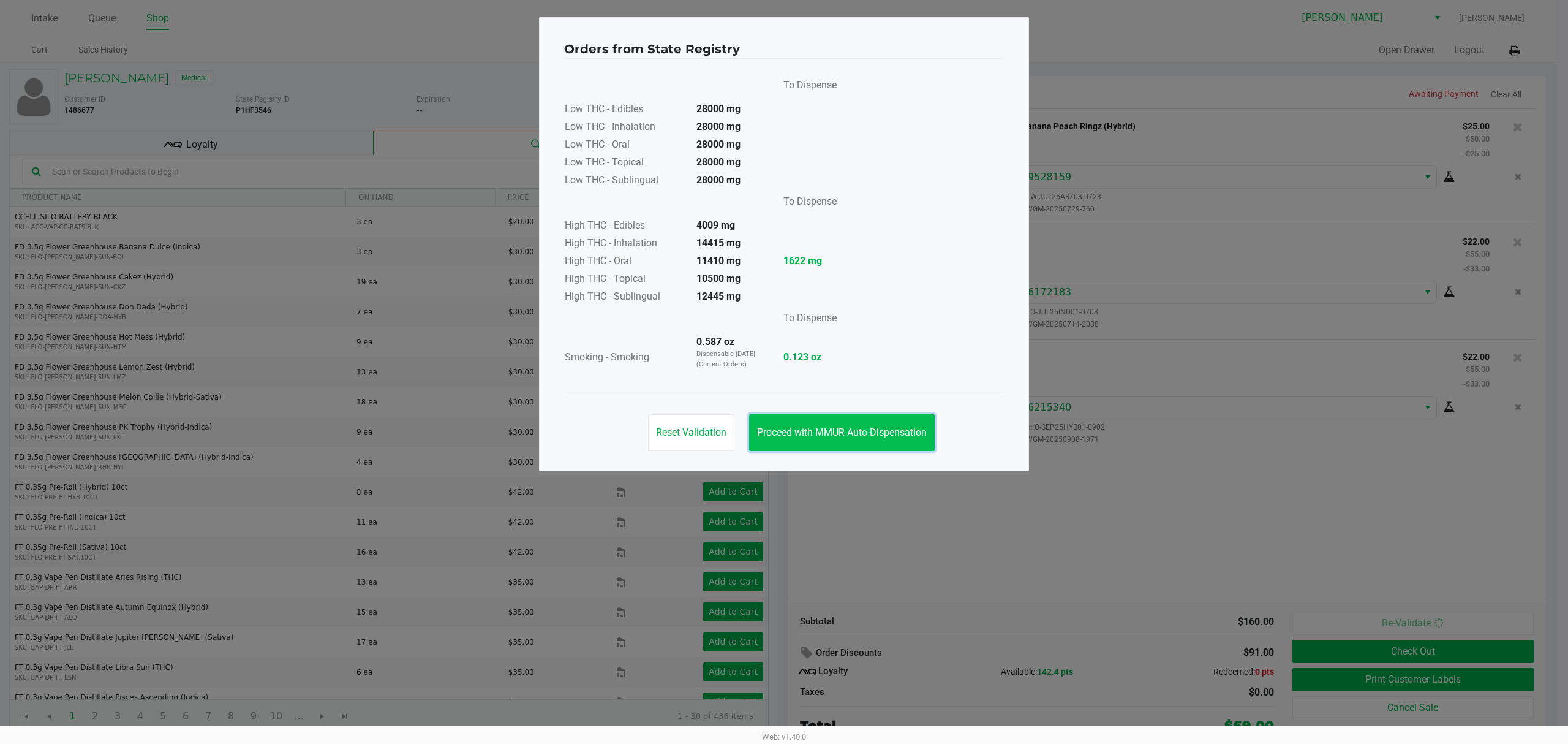
click at [850, 442] on button "Proceed with MMUR Auto-Dispensation" at bounding box center [842, 432] width 186 height 37
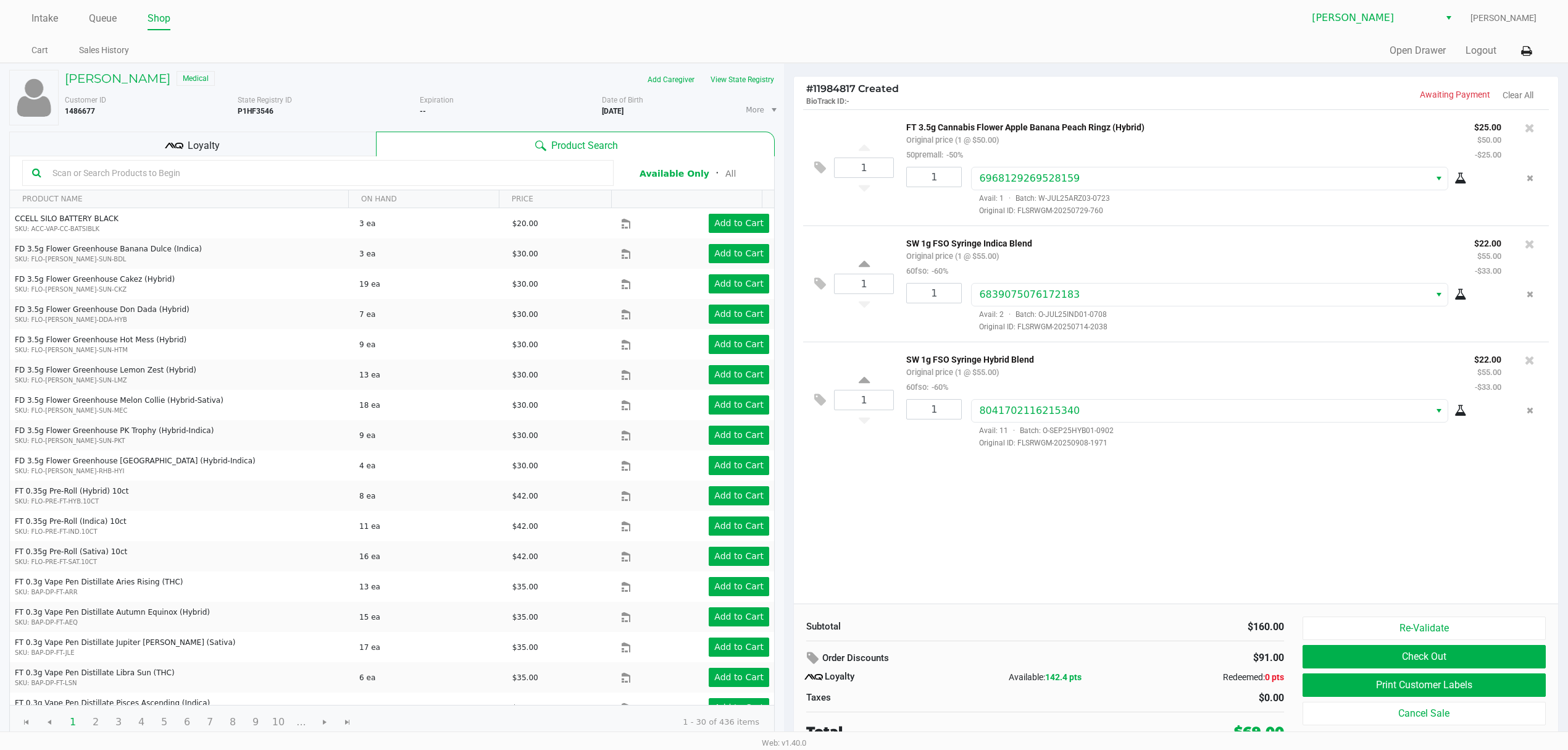
click at [902, 515] on div "1 FT 3.5g Cannabis Flower Apple Banana Peach Ringz (Hybrid) Original price (1 @…" at bounding box center [1176, 356] width 764 height 494
click at [153, 173] on input "text" at bounding box center [326, 173] width 556 height 18
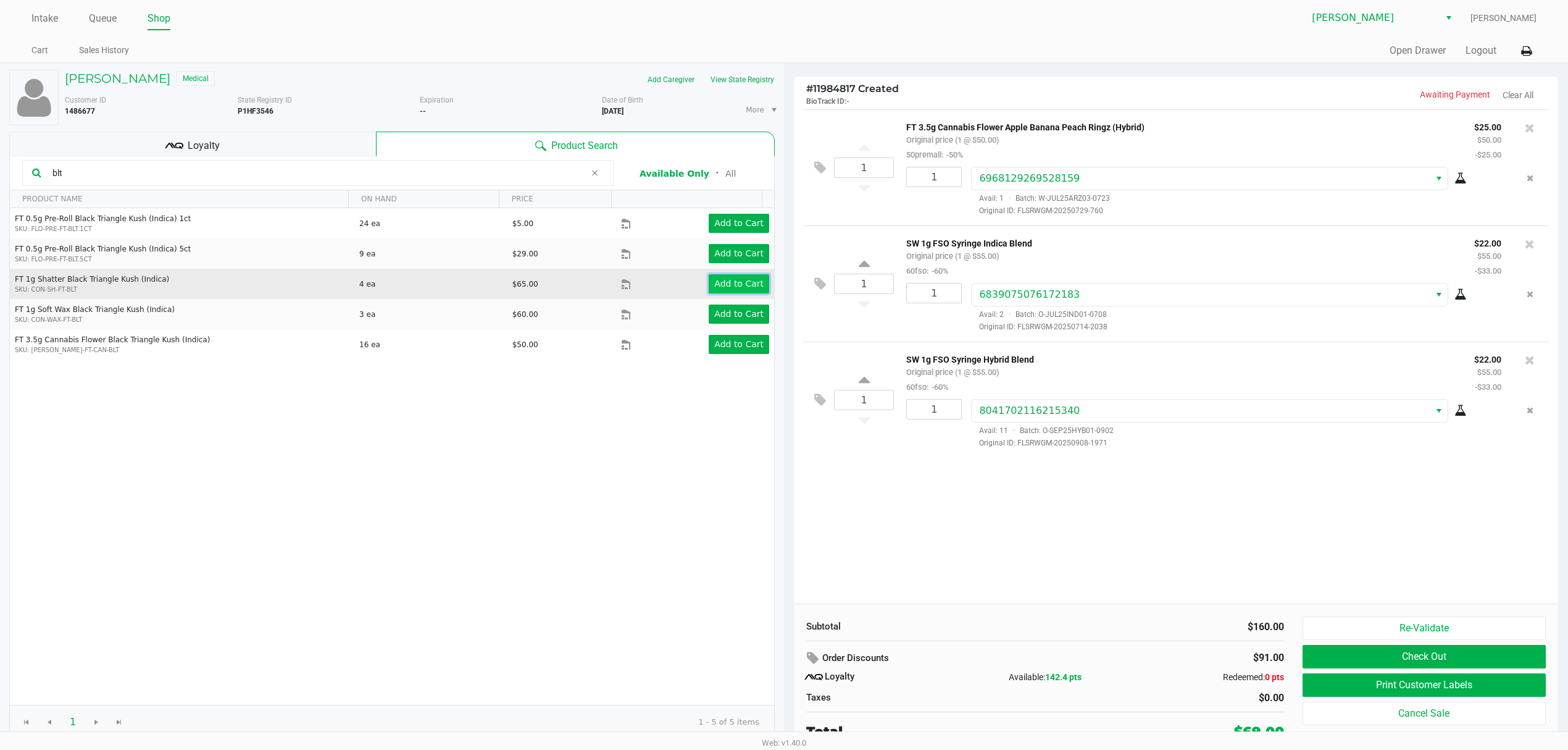
click at [714, 283] on app-button-loader "Add to Cart" at bounding box center [739, 284] width 49 height 10
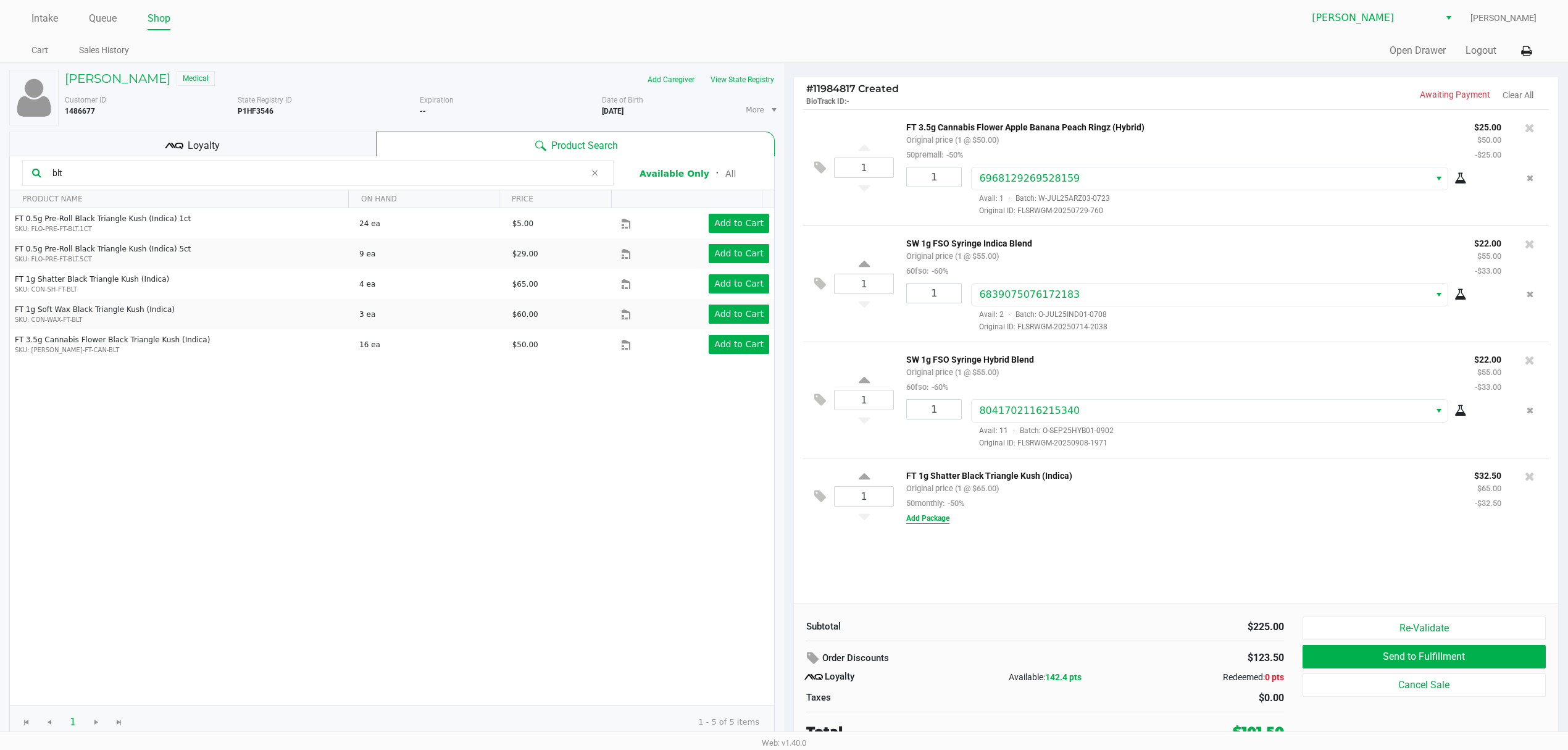
click at [928, 524] on button "Add Package" at bounding box center [928, 518] width 43 height 11
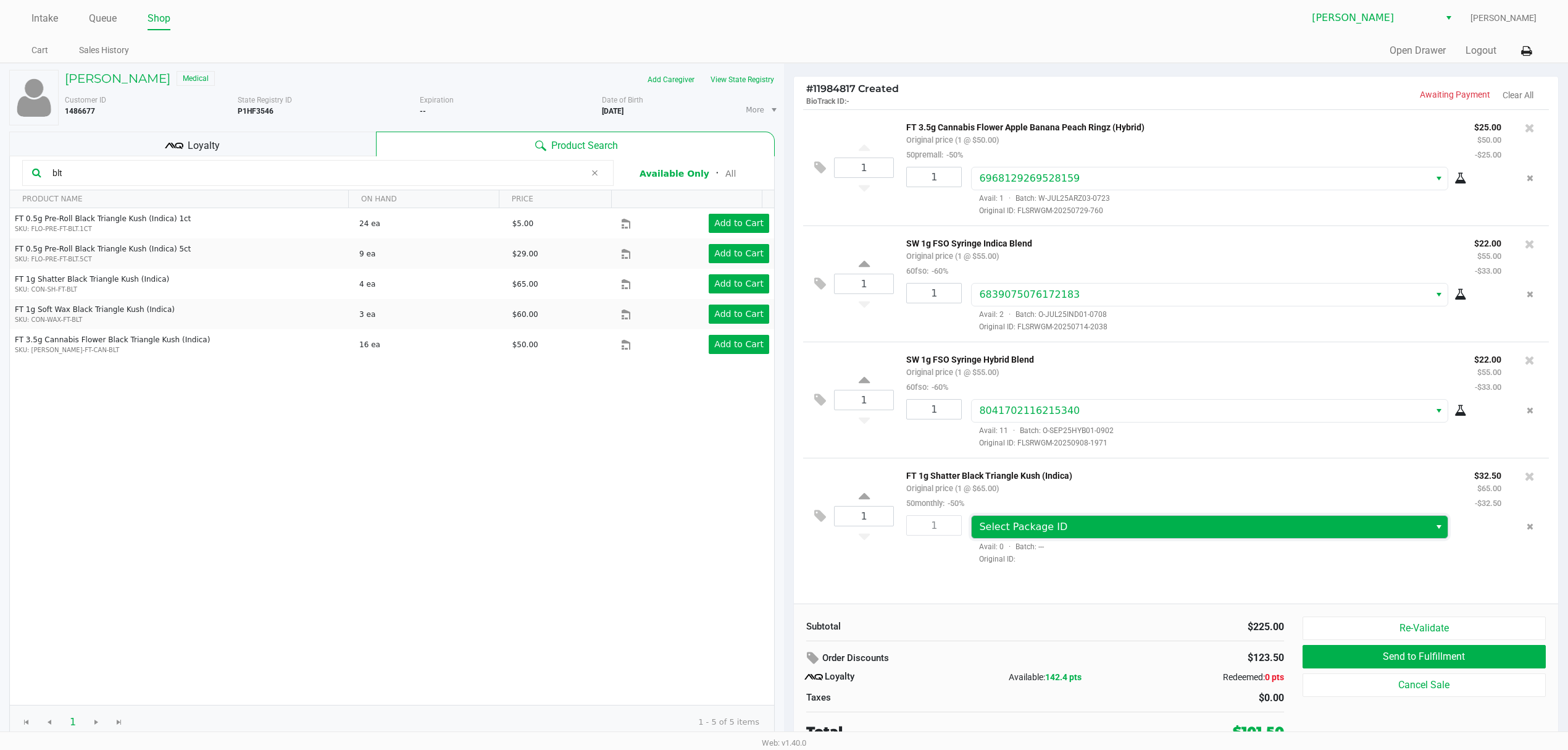
click at [1030, 527] on span "Select Package ID" at bounding box center [1023, 527] width 88 height 12
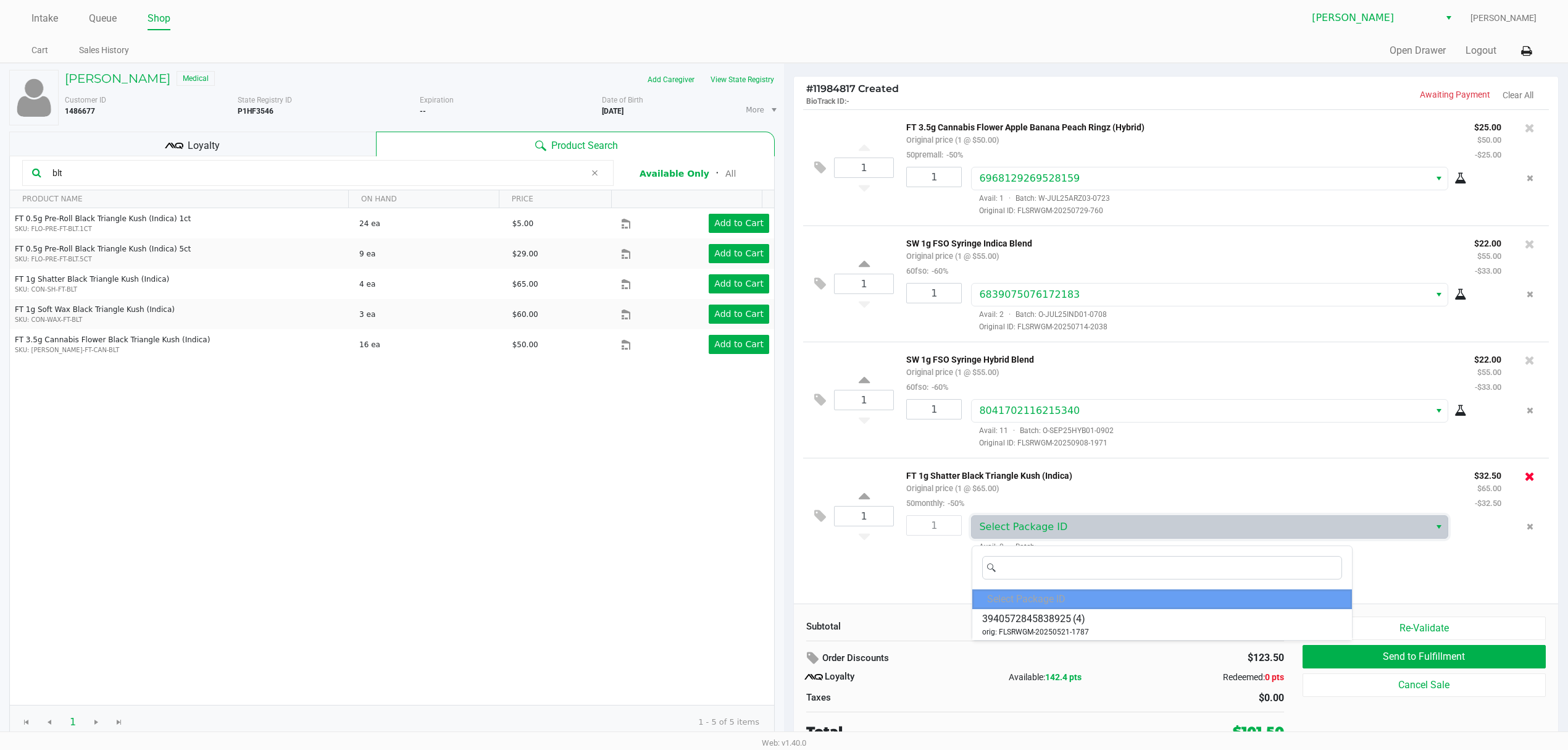
click at [1525, 473] on button at bounding box center [1530, 476] width 10 height 18
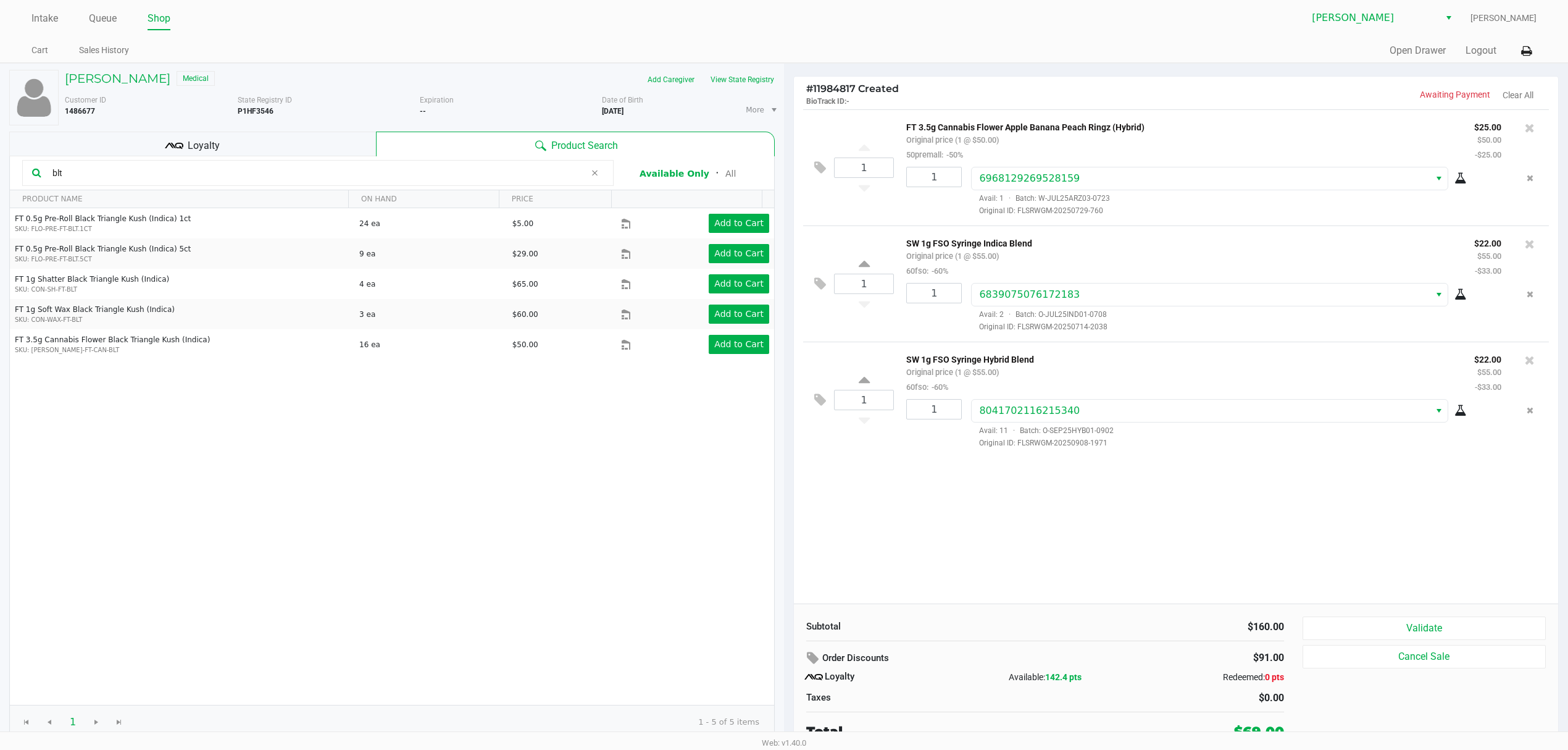
click at [678, 499] on div "FT 0.5g Pre-Roll Black Triangle Kush (Indica) 1ct SKU: FLO-PRE-FT-BLT.1CT 24 ea…" at bounding box center [392, 456] width 764 height 496
click at [895, 502] on div "1 FT 3.5g Cannabis Flower Apple Banana Peach Ringz (Hybrid) Original price (1 @…" at bounding box center [1176, 356] width 764 height 494
click at [324, 170] on input "blt" at bounding box center [317, 173] width 538 height 18
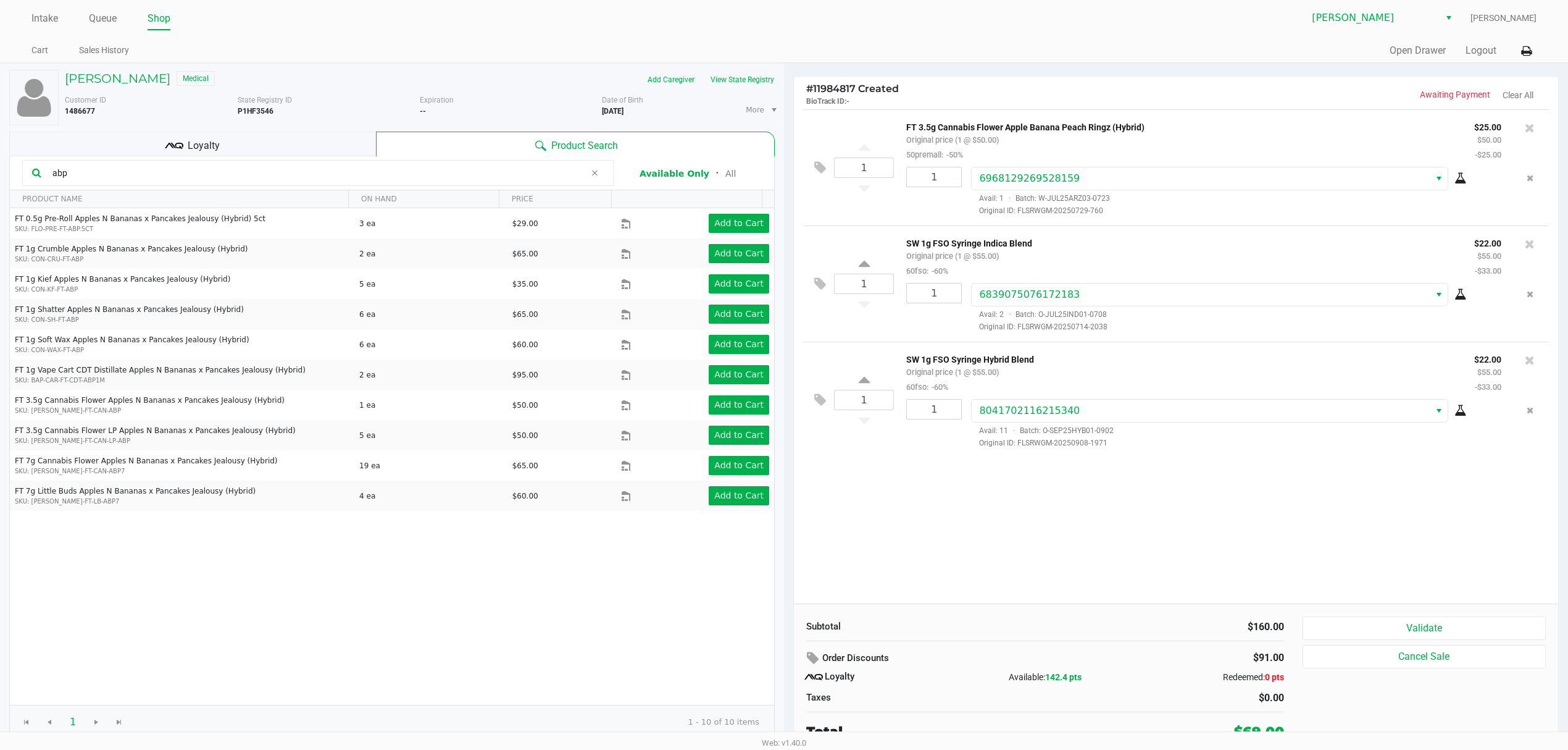
click at [249, 177] on input "abp" at bounding box center [317, 173] width 538 height 18
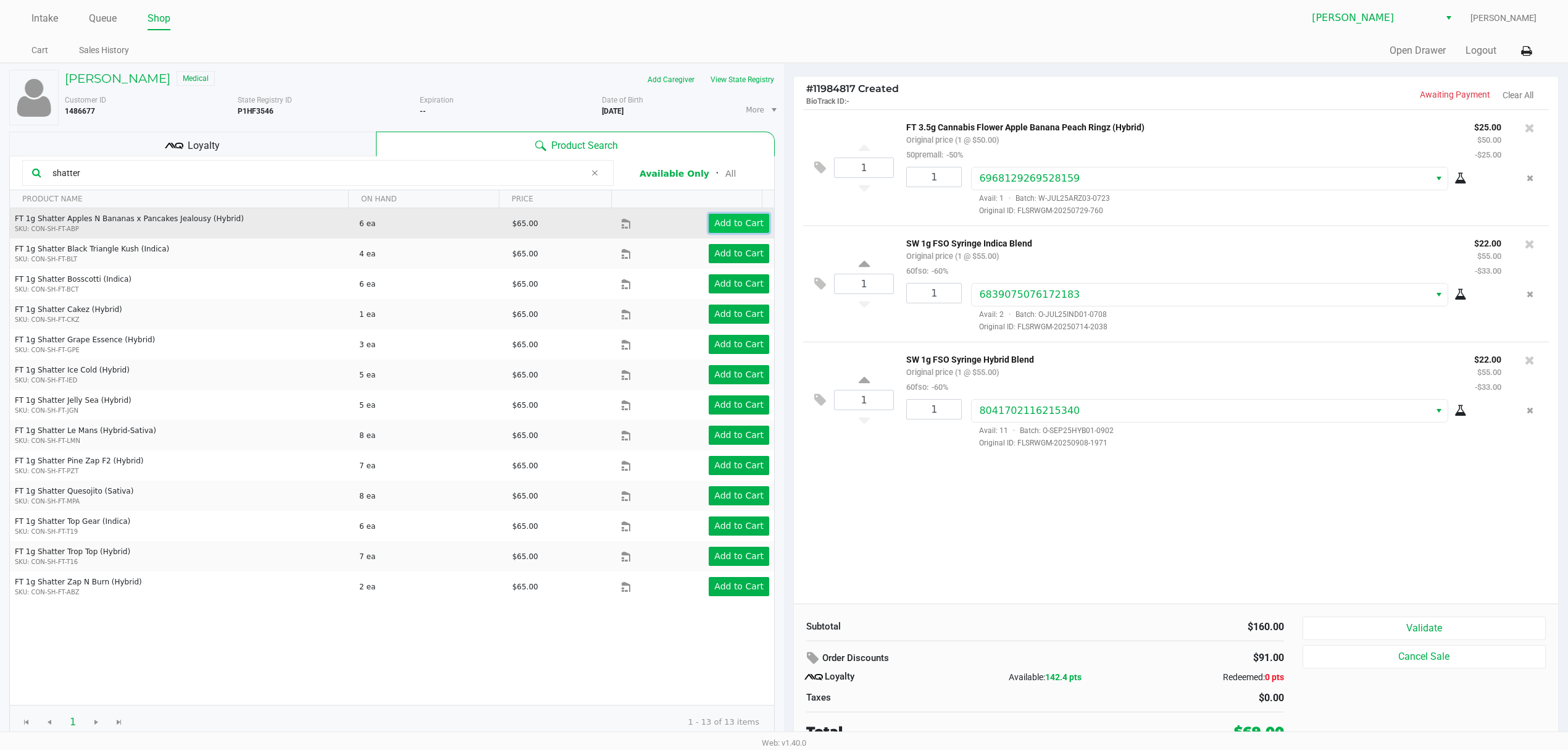
click at [721, 221] on app-button-loader "Add to Cart" at bounding box center [739, 223] width 49 height 10
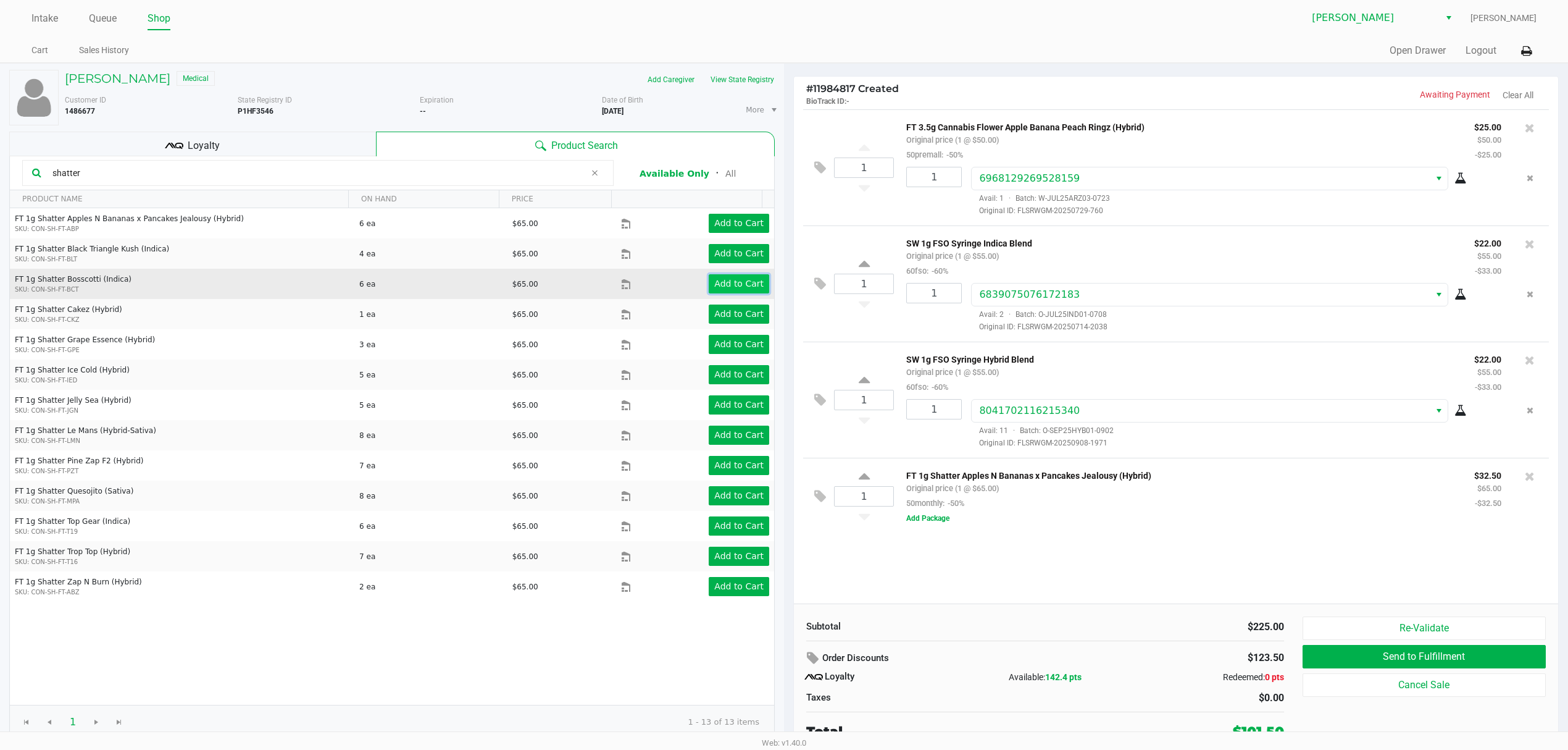
click at [717, 287] on app-button-loader "Add to Cart" at bounding box center [739, 284] width 49 height 10
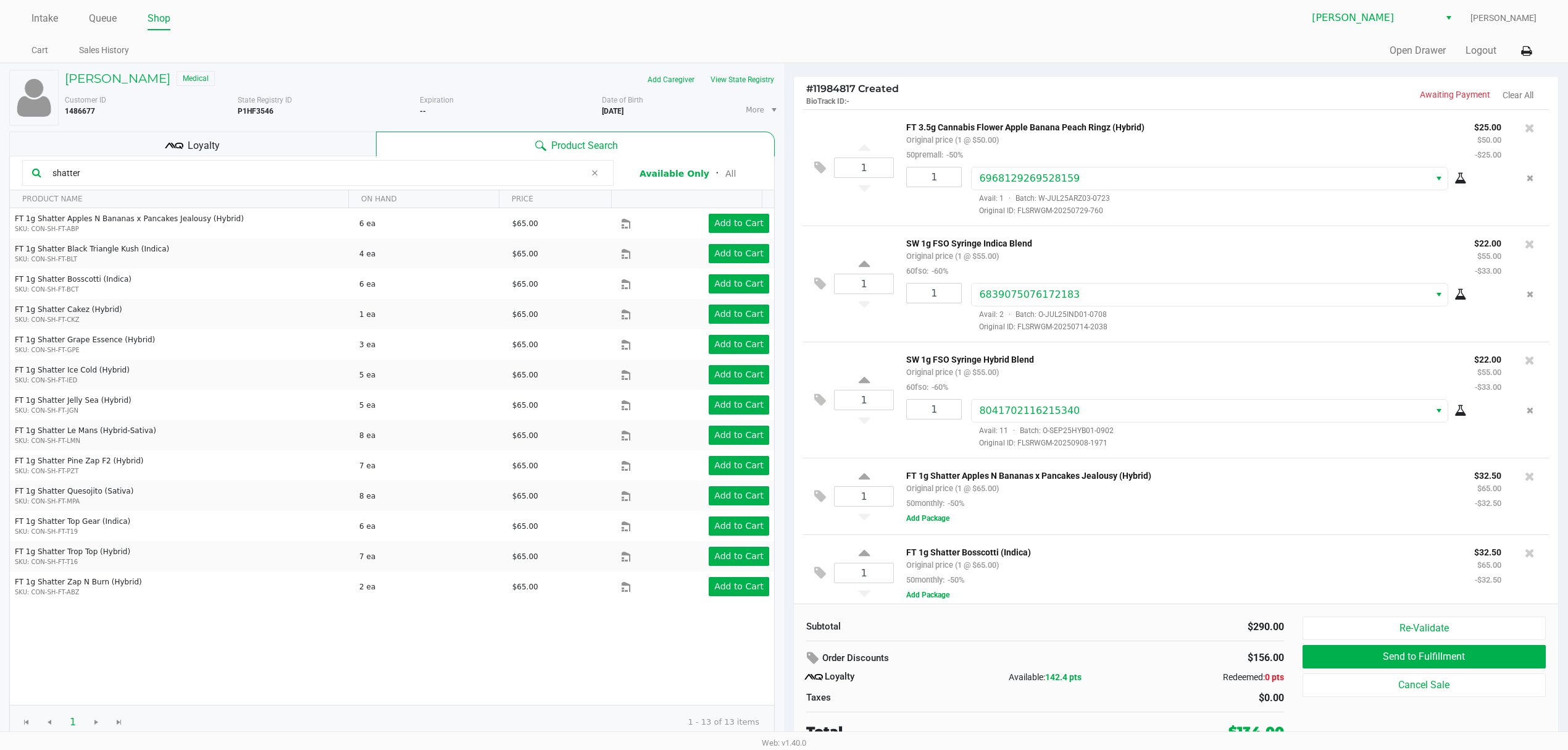
scroll to position [13, 0]
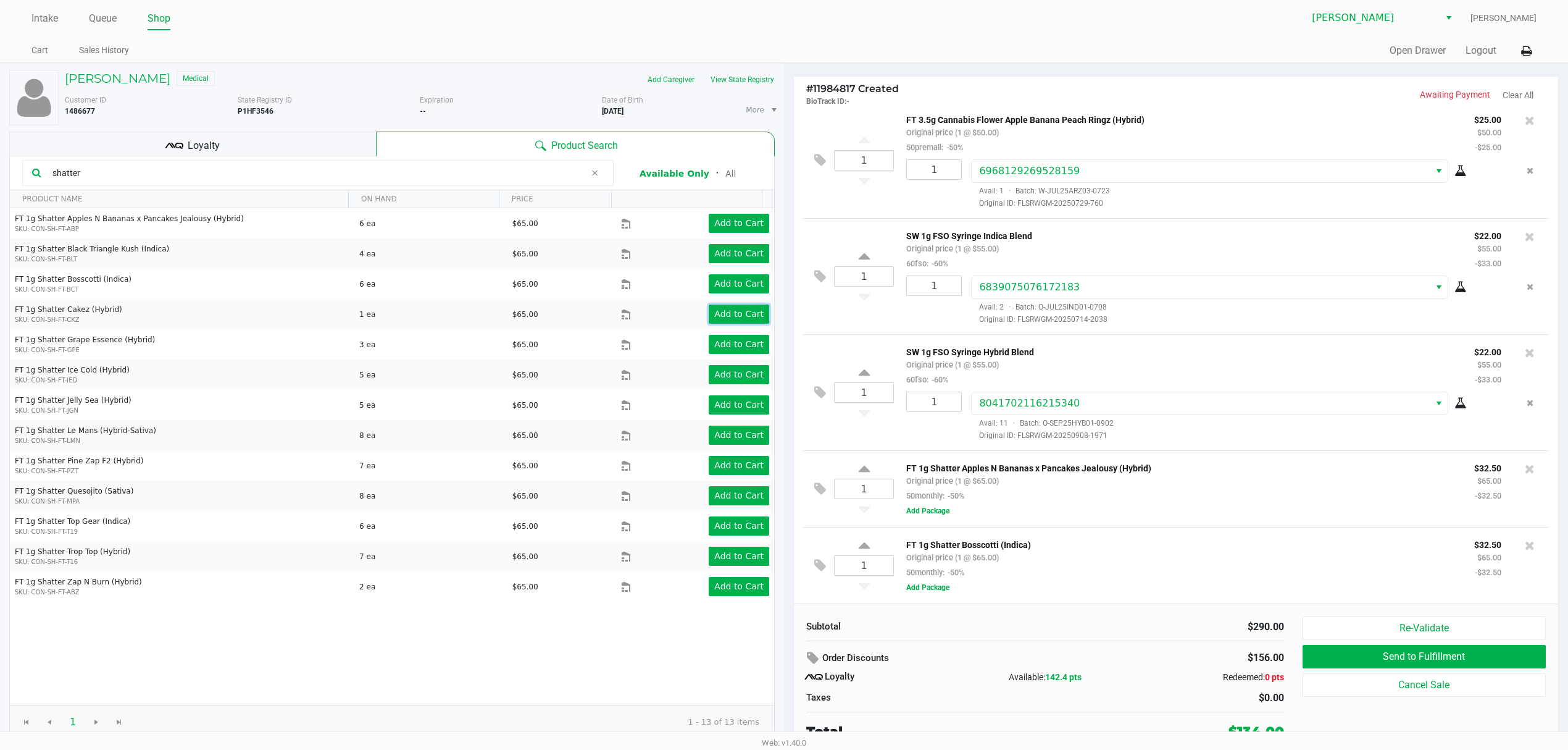
click at [717, 313] on app-button-loader "Add to Cart" at bounding box center [739, 314] width 49 height 10
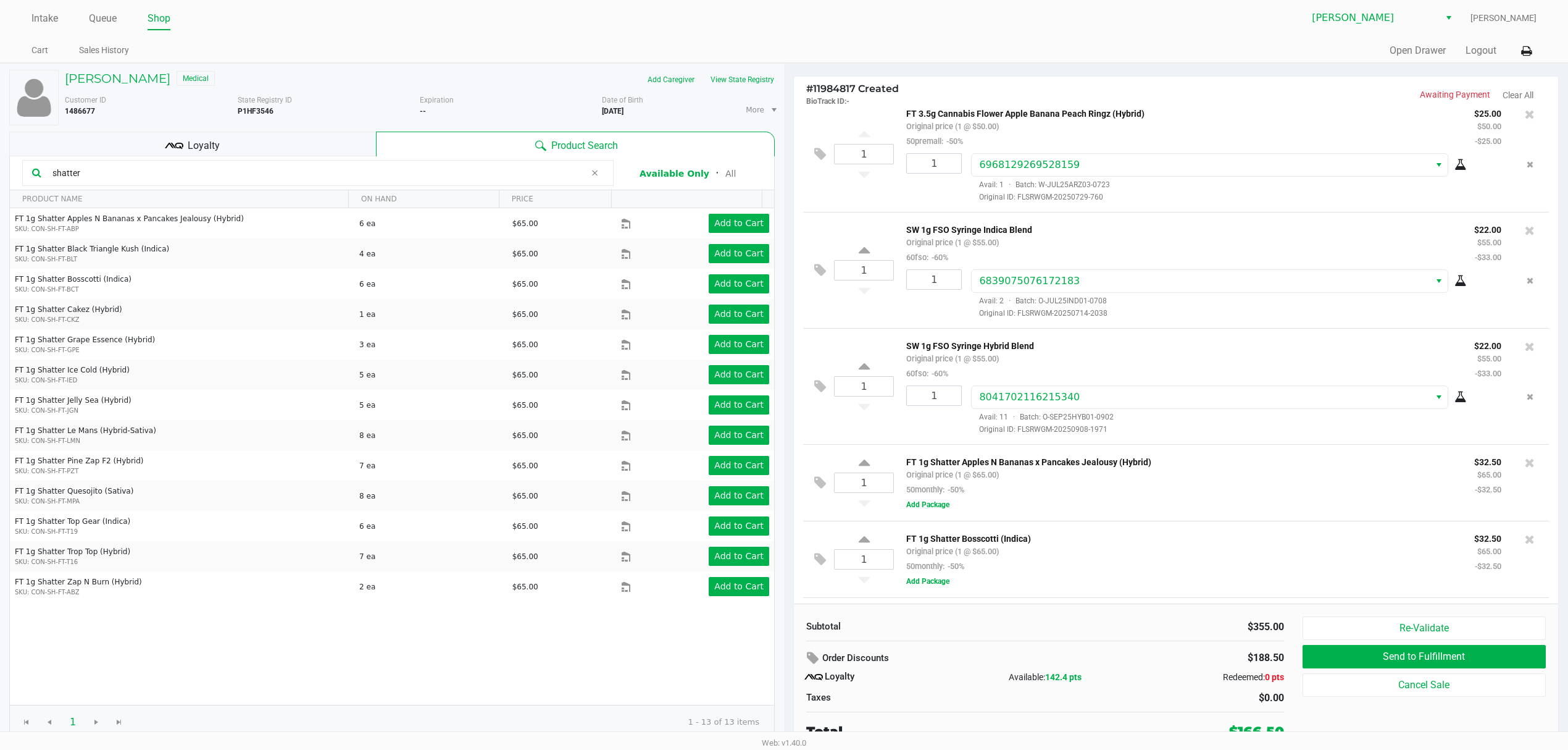
scroll to position [92, 0]
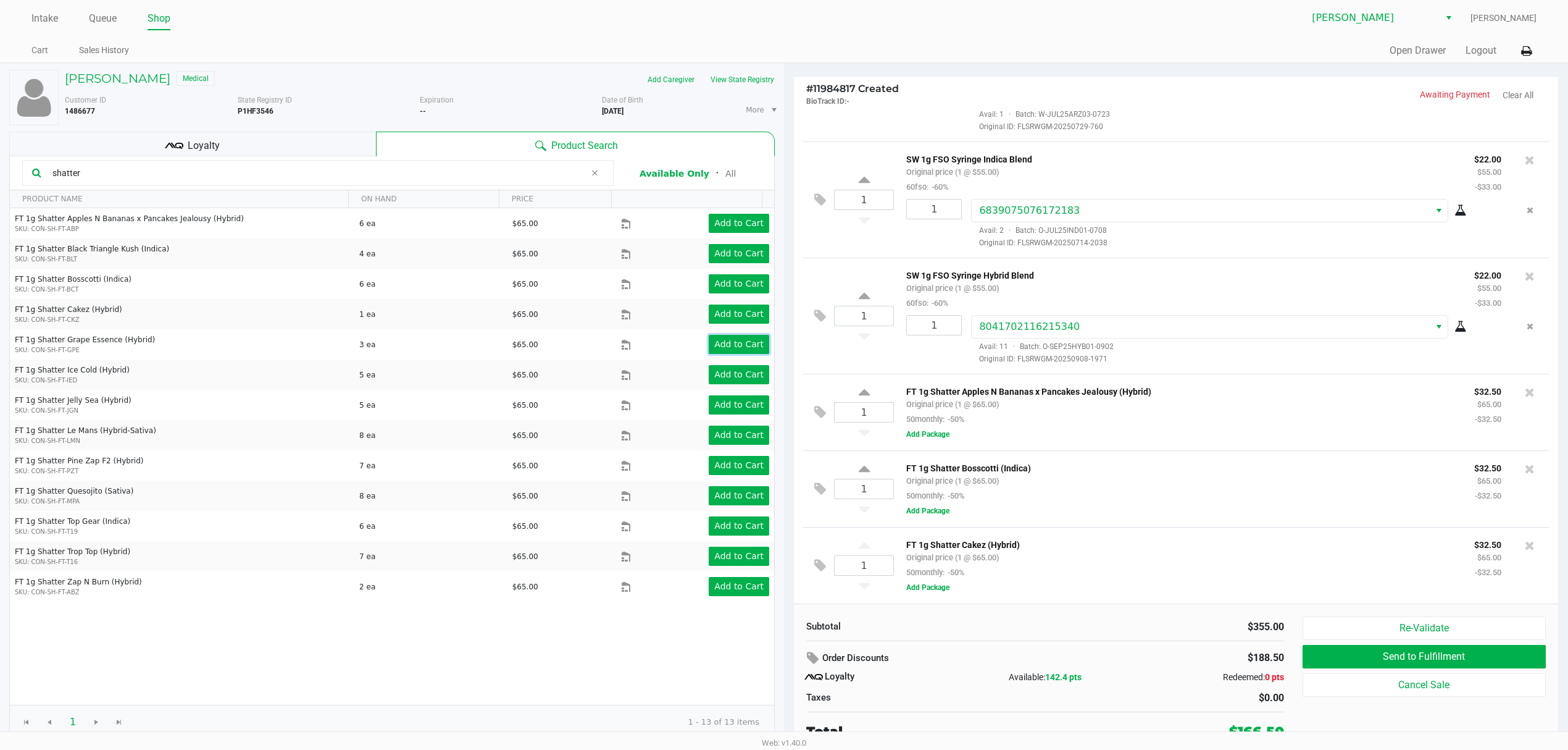
click at [719, 345] on app-button-loader "Add to Cart" at bounding box center [739, 344] width 49 height 10
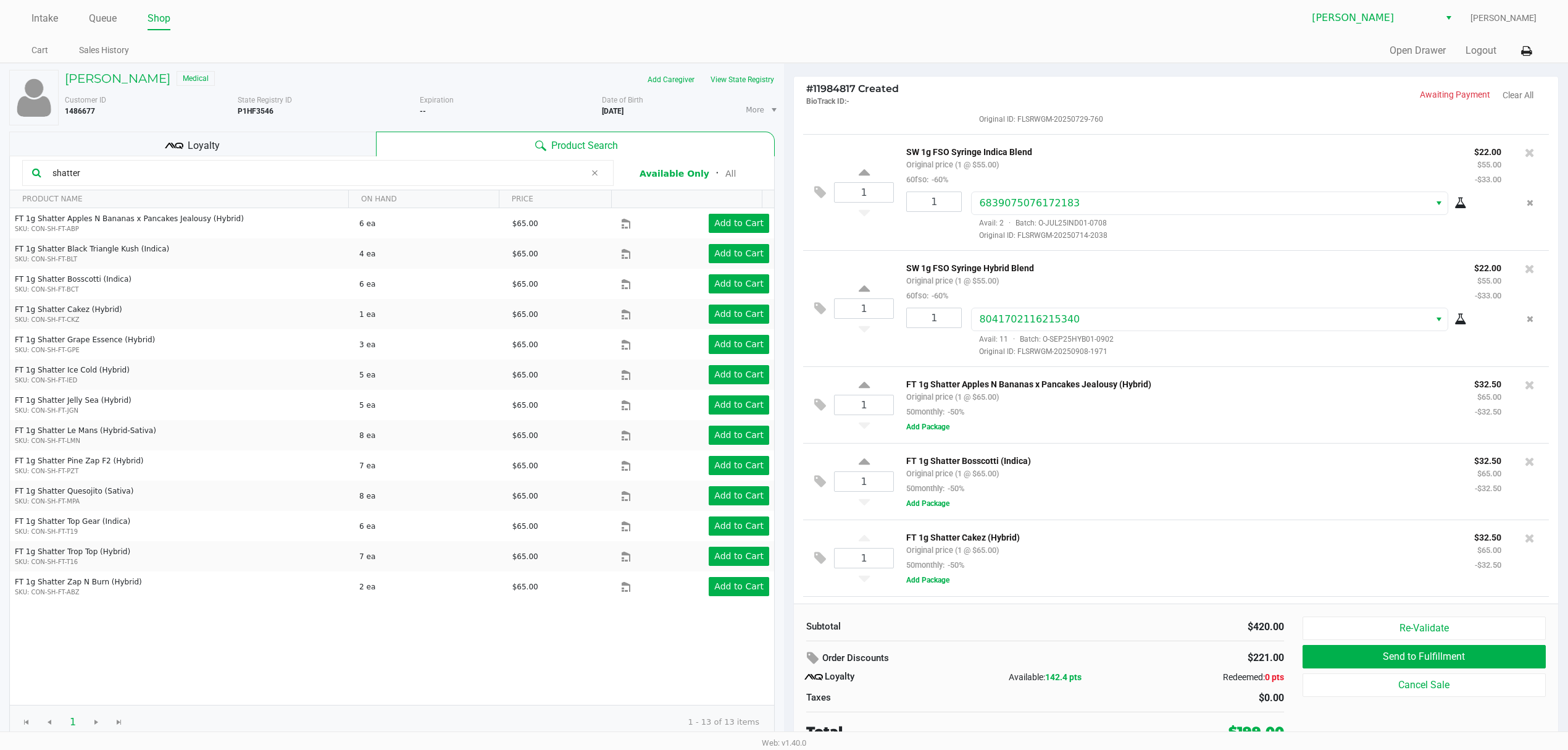
scroll to position [168, 0]
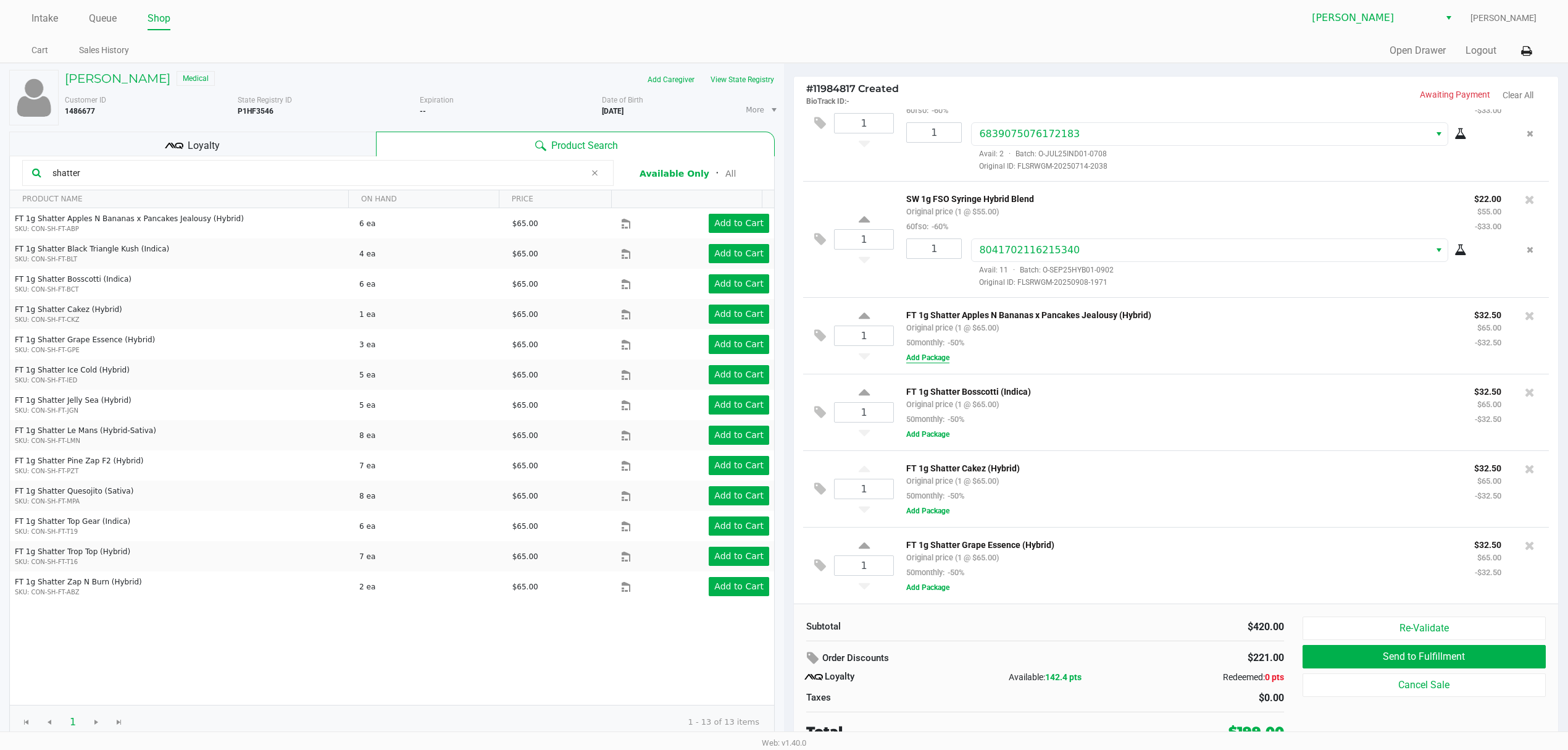
click at [928, 354] on button "Add Package" at bounding box center [928, 358] width 43 height 11
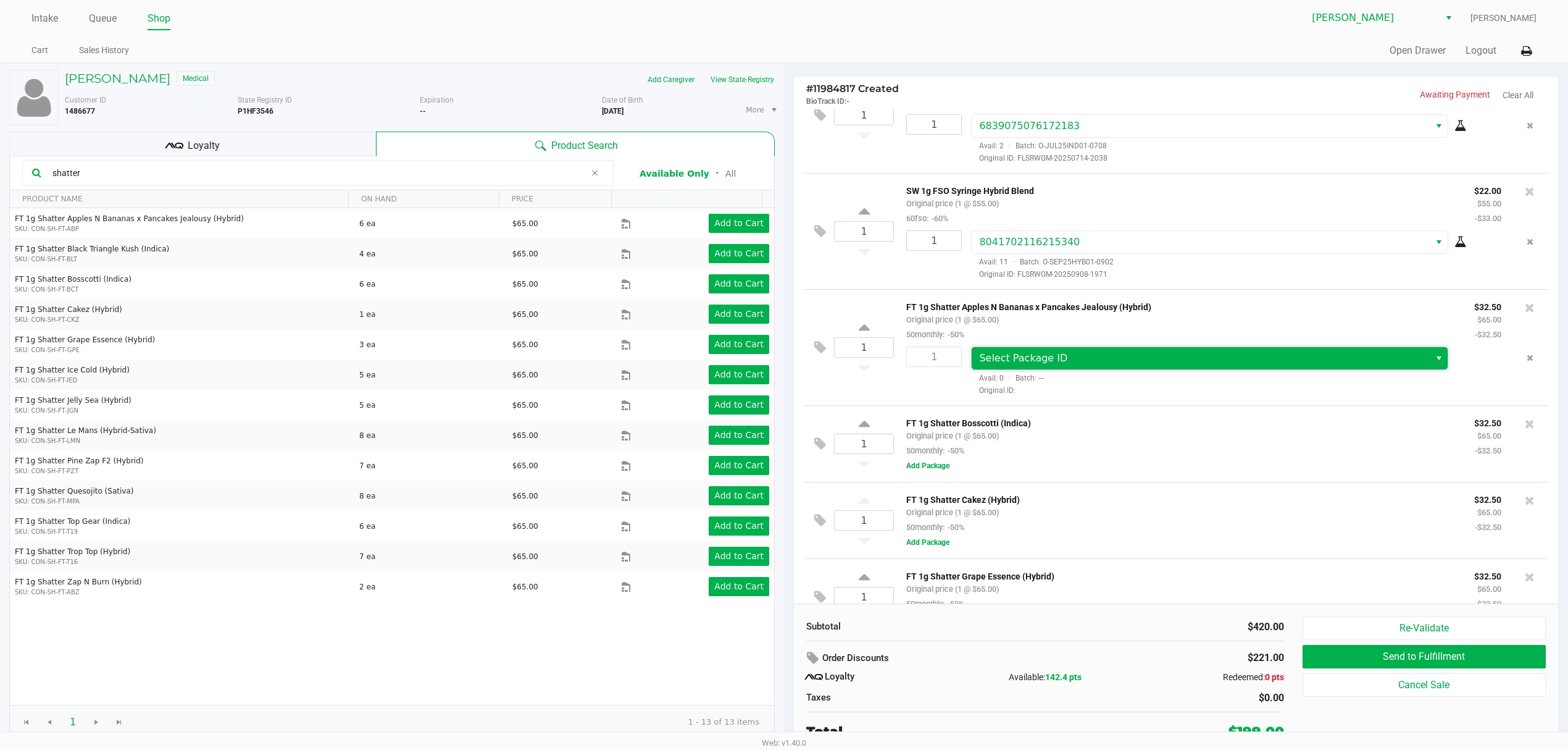
click at [1003, 364] on span "Select Package ID" at bounding box center [1023, 358] width 88 height 12
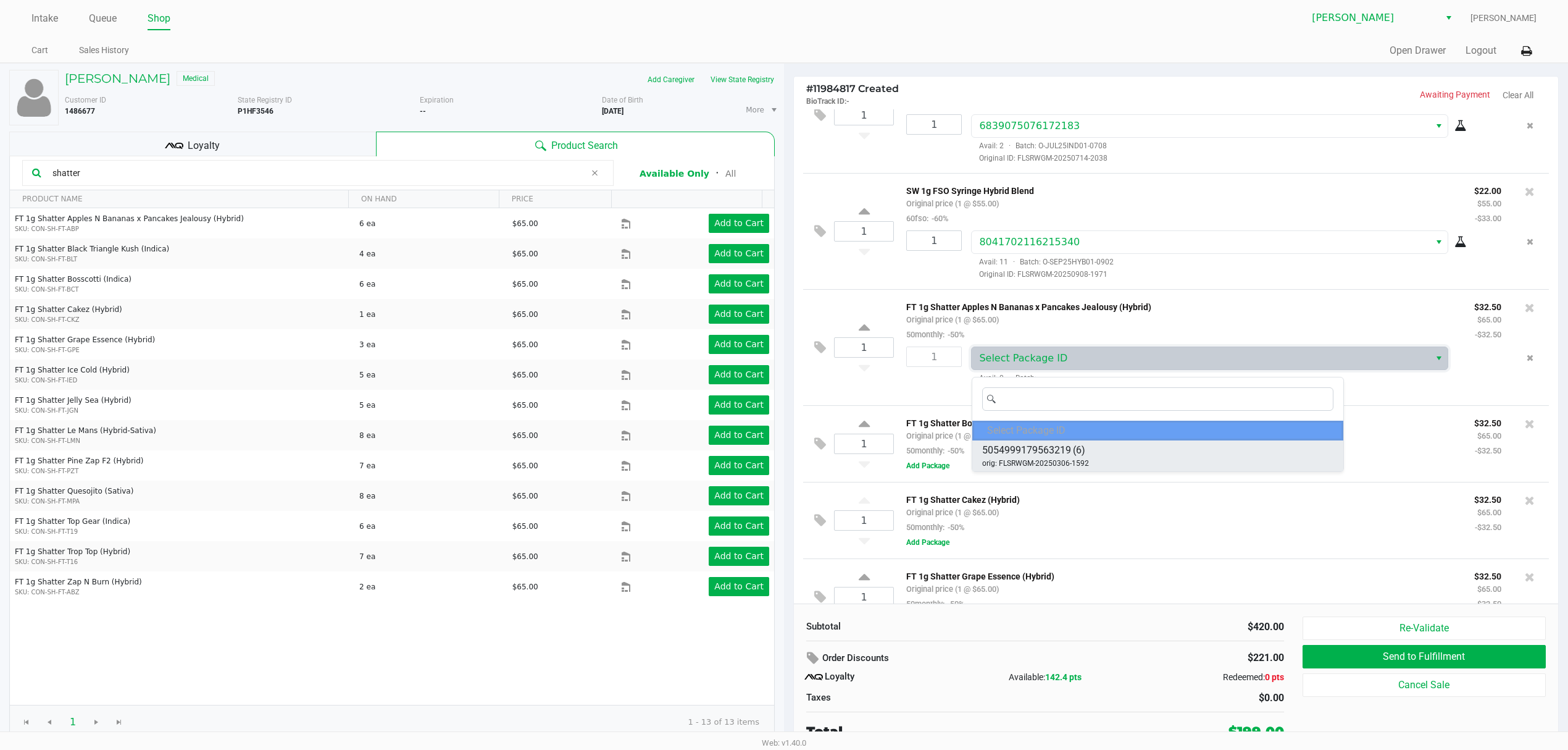
click at [1036, 446] on span "5054999179563219" at bounding box center [1027, 450] width 89 height 15
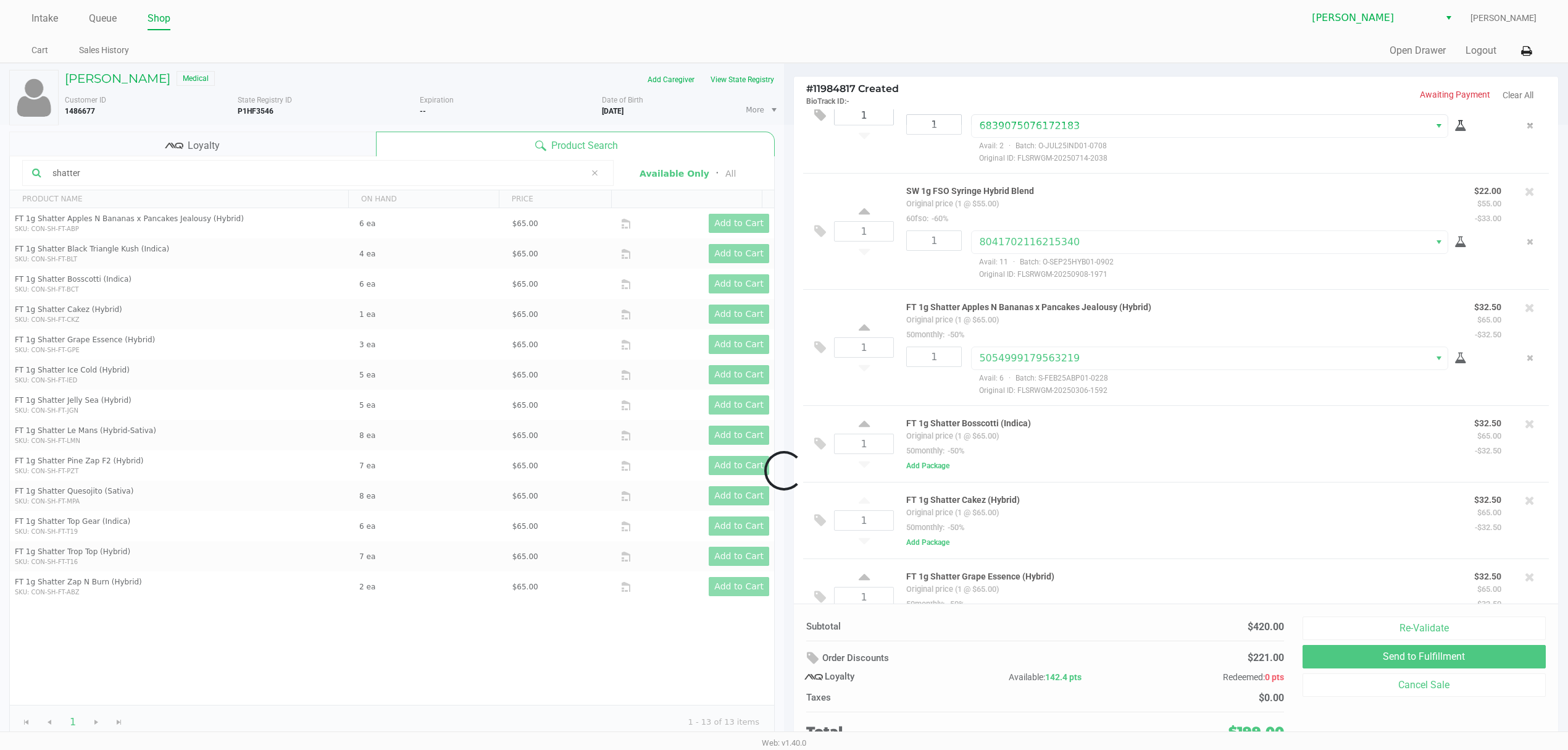
scroll to position [209, 0]
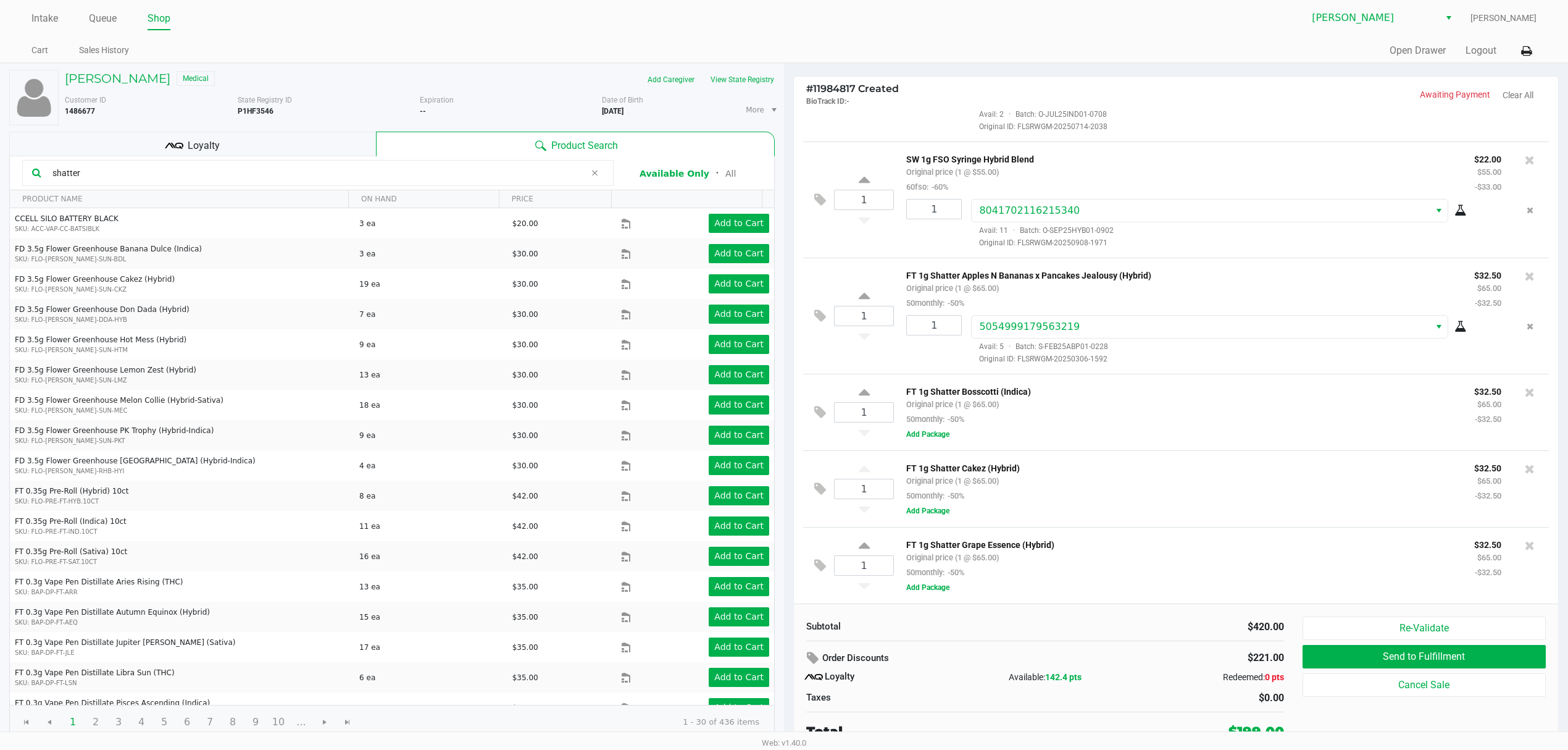
click at [1455, 327] on icon at bounding box center [1461, 327] width 13 height 10
click at [932, 439] on div "FT 1g Shatter Bosscotti (Indica) Original price (1 @ $65.00) 50monthly: -50% $3…" at bounding box center [1217, 413] width 646 height 58
click at [935, 435] on button "Add Package" at bounding box center [928, 435] width 43 height 11
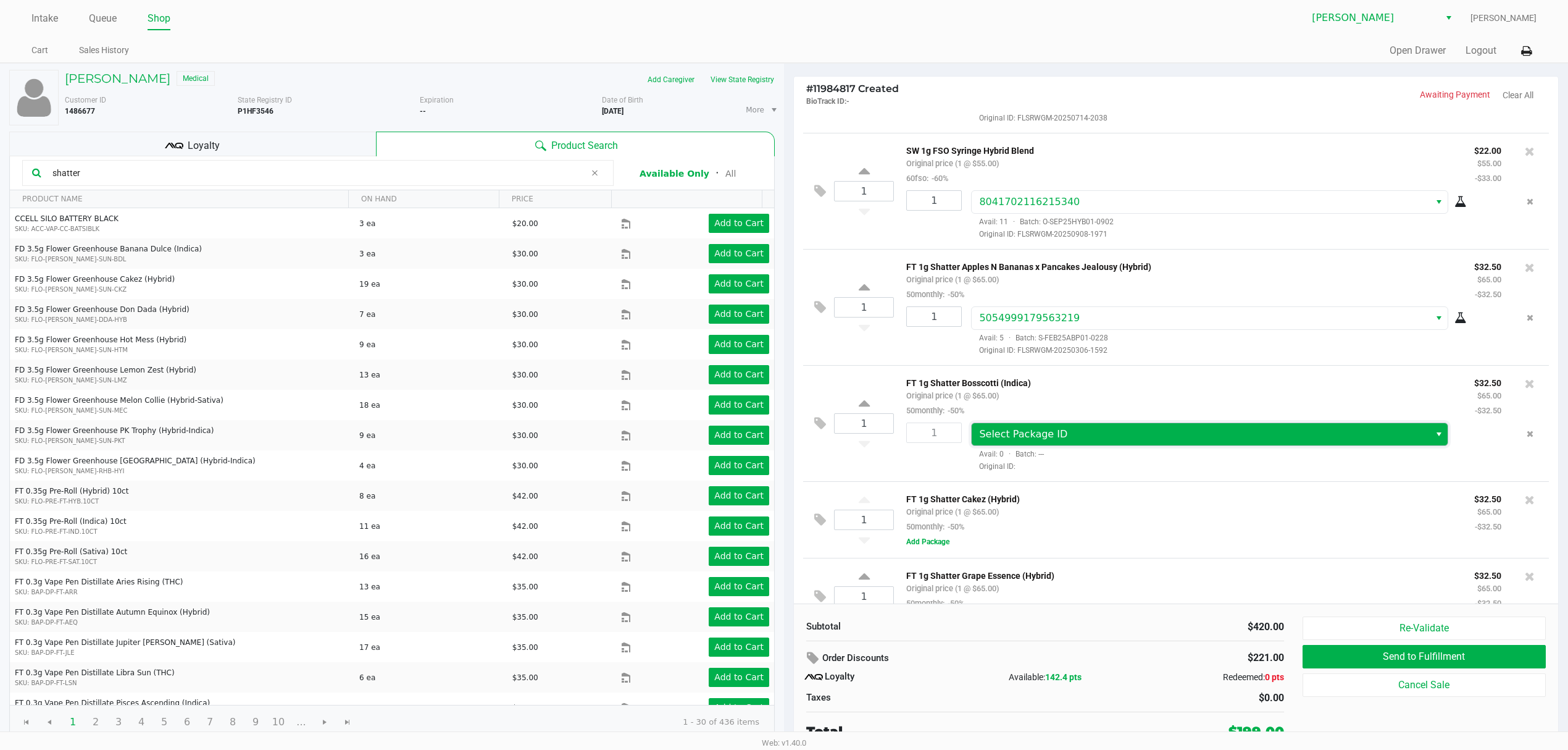
click at [1057, 442] on span "Select Package ID" at bounding box center [1201, 434] width 443 height 15
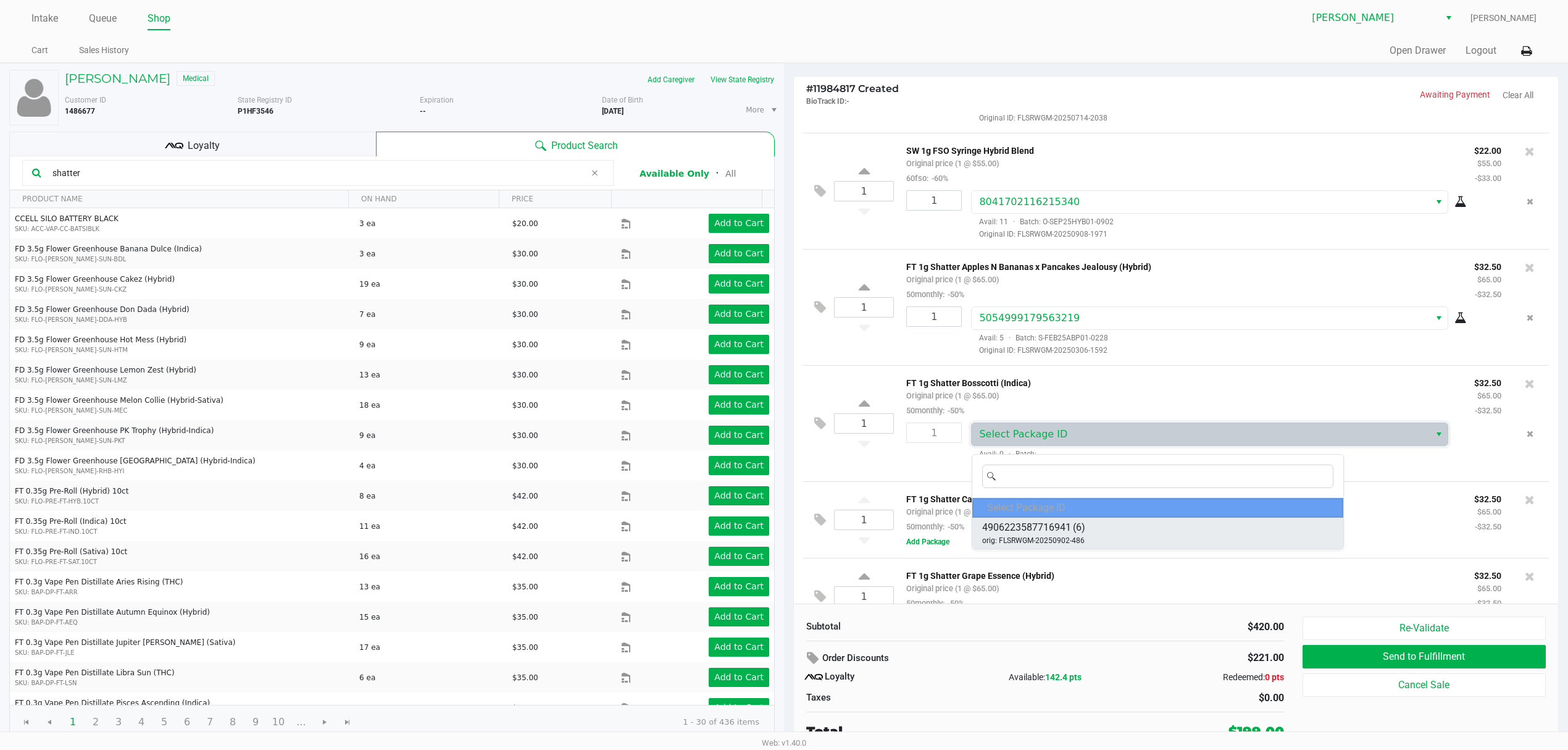
click at [1046, 532] on span "4906223587716941" at bounding box center [1027, 527] width 89 height 15
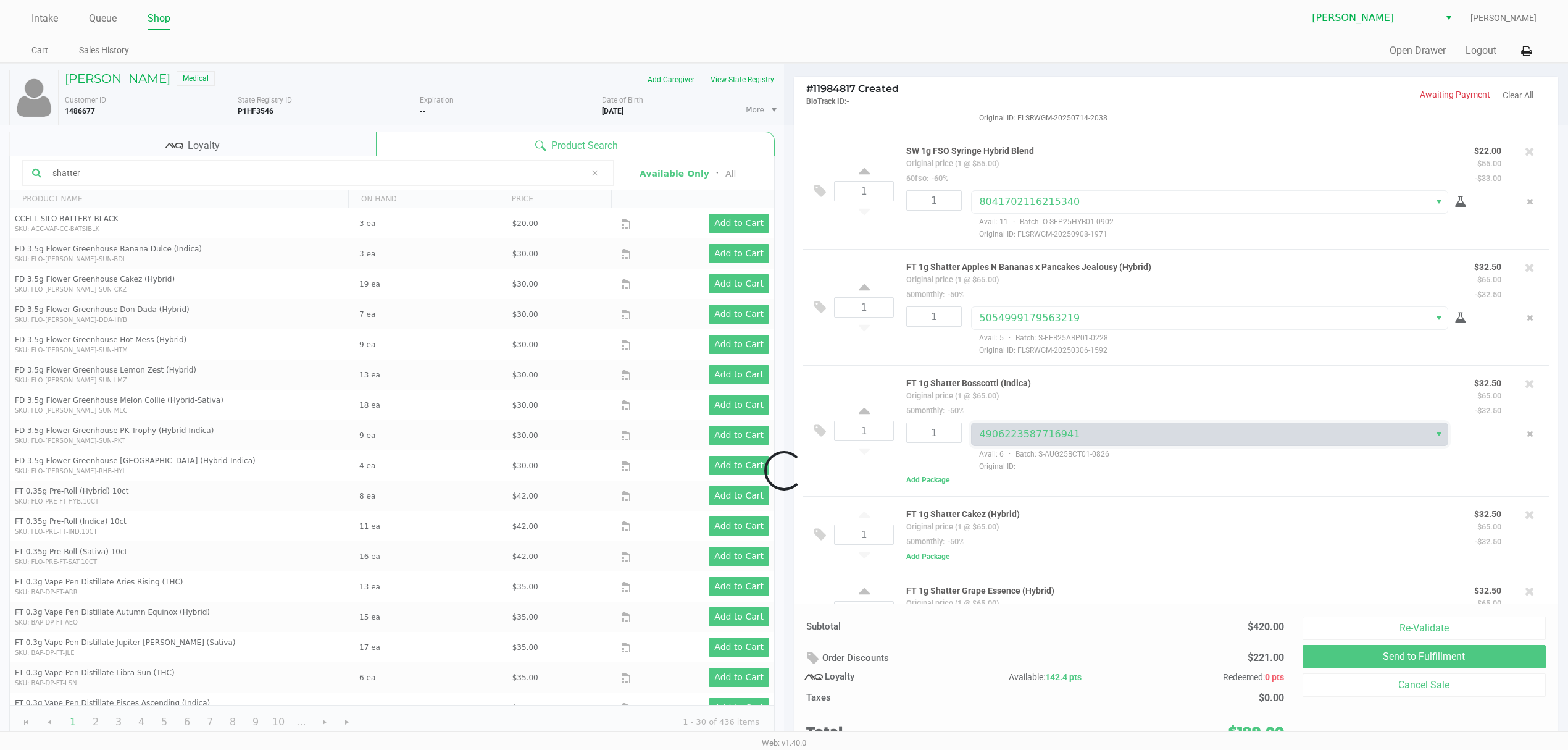
scroll to position [249, 0]
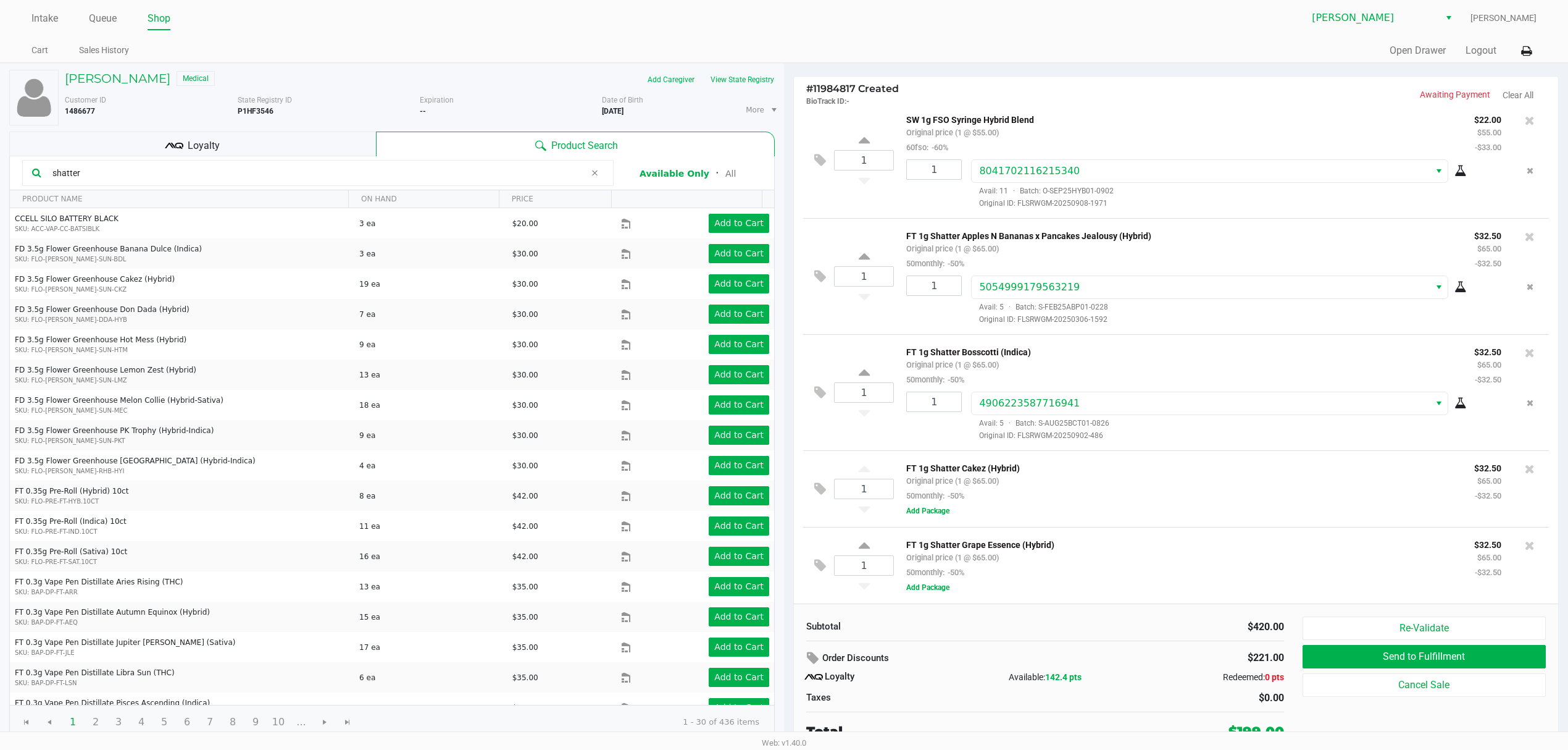
click at [1455, 408] on icon at bounding box center [1461, 404] width 13 height 10
click at [928, 511] on button "Add Package" at bounding box center [928, 511] width 43 height 11
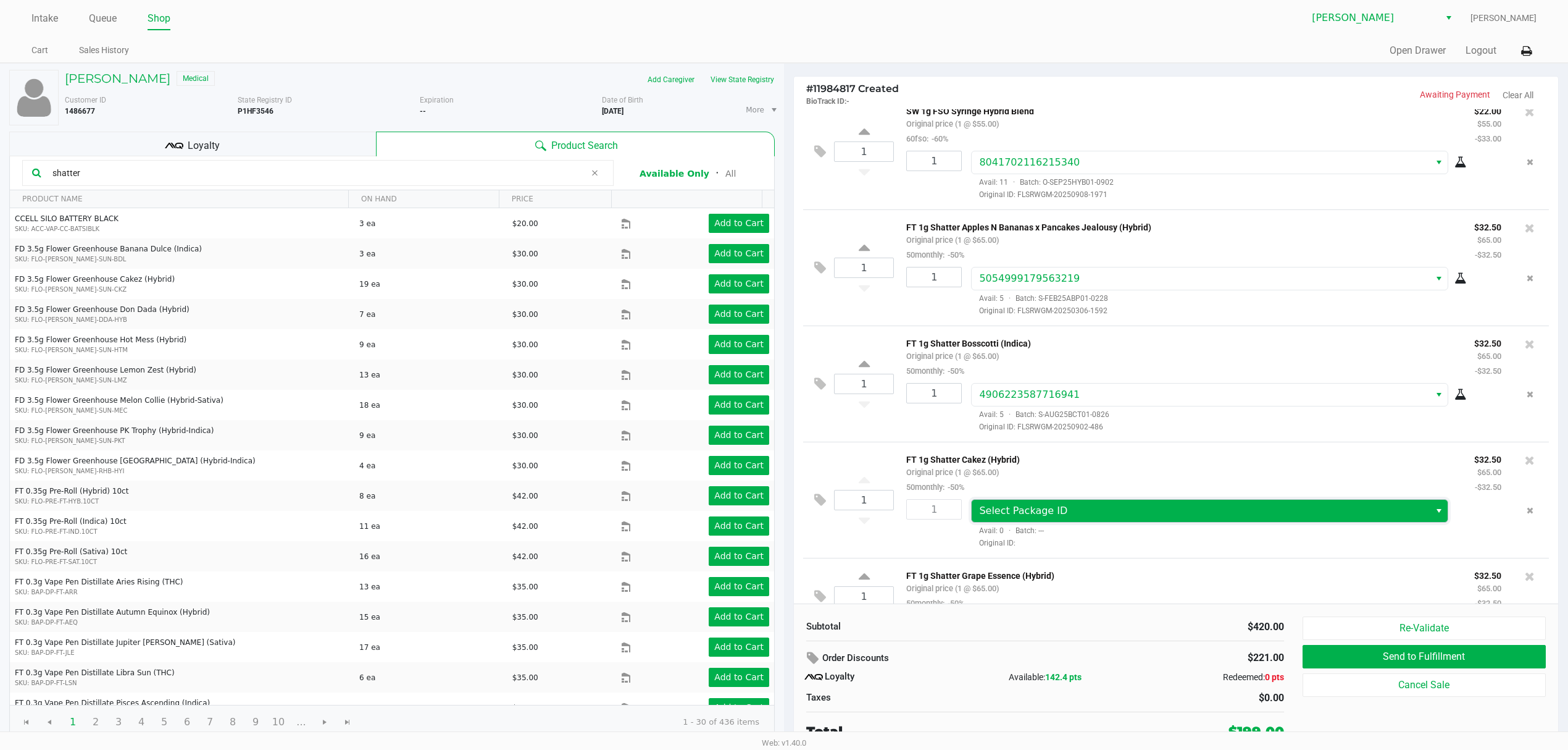
click at [1085, 512] on span "Select Package ID" at bounding box center [1201, 511] width 443 height 15
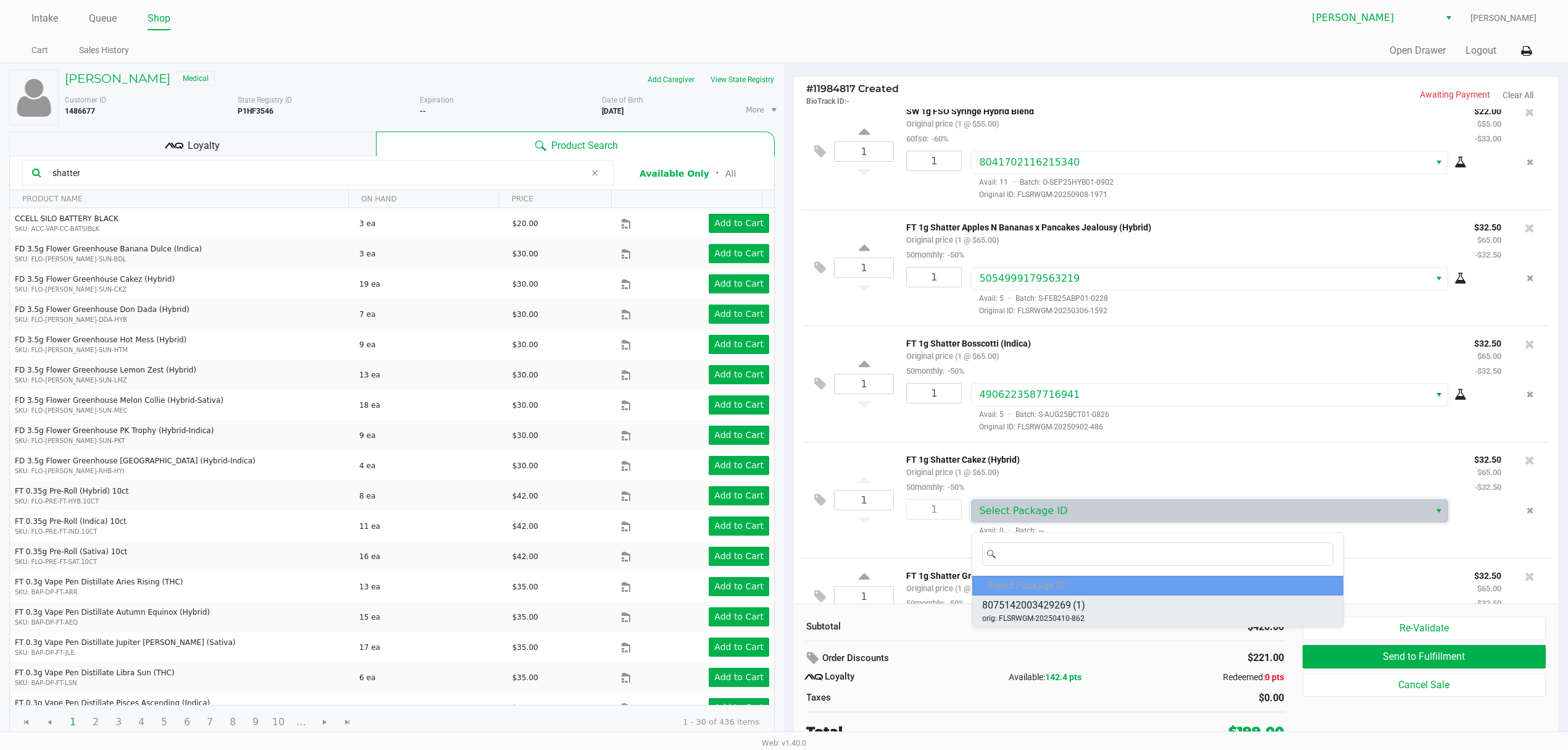
click at [1010, 599] on span "8075142003429269" at bounding box center [1027, 605] width 89 height 15
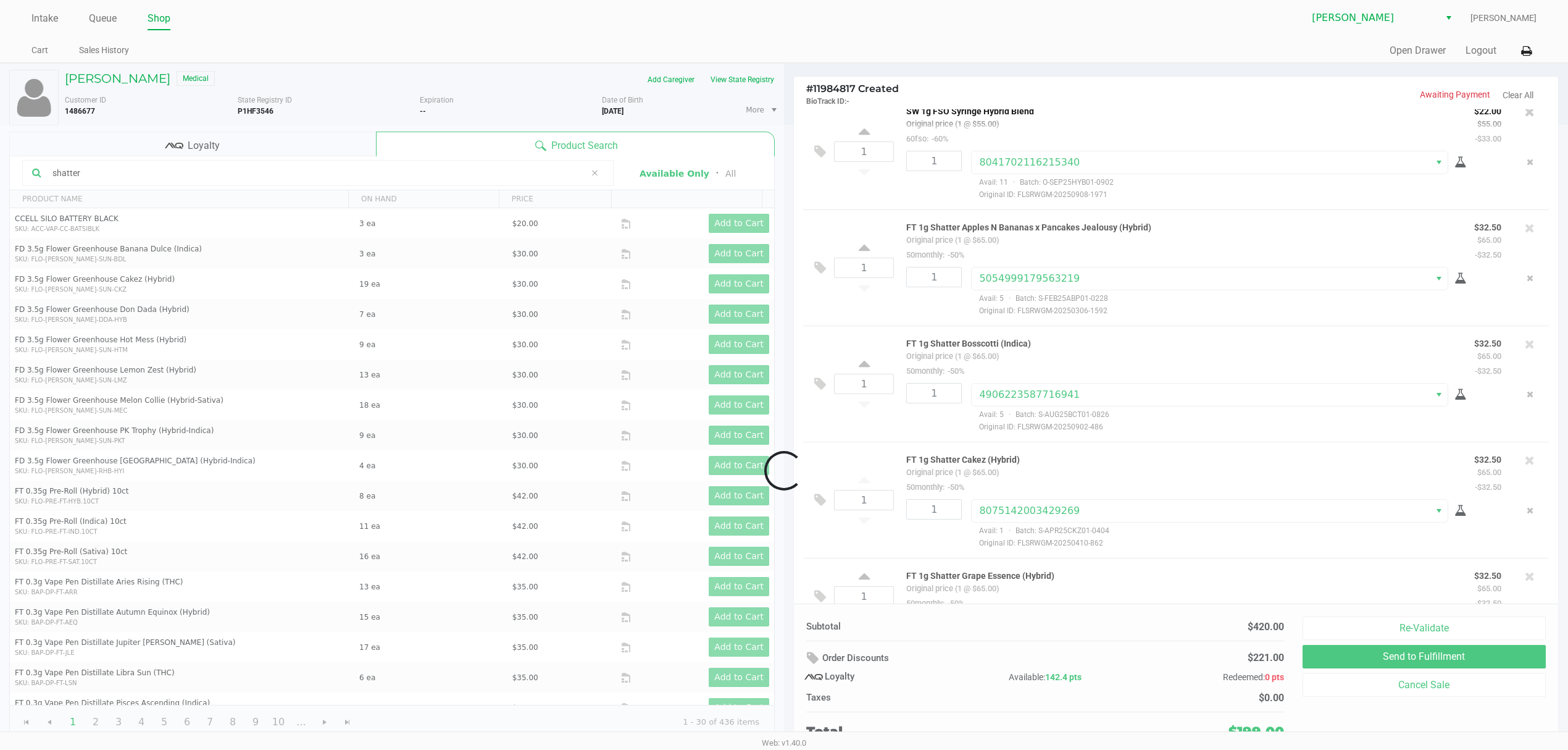
scroll to position [289, 0]
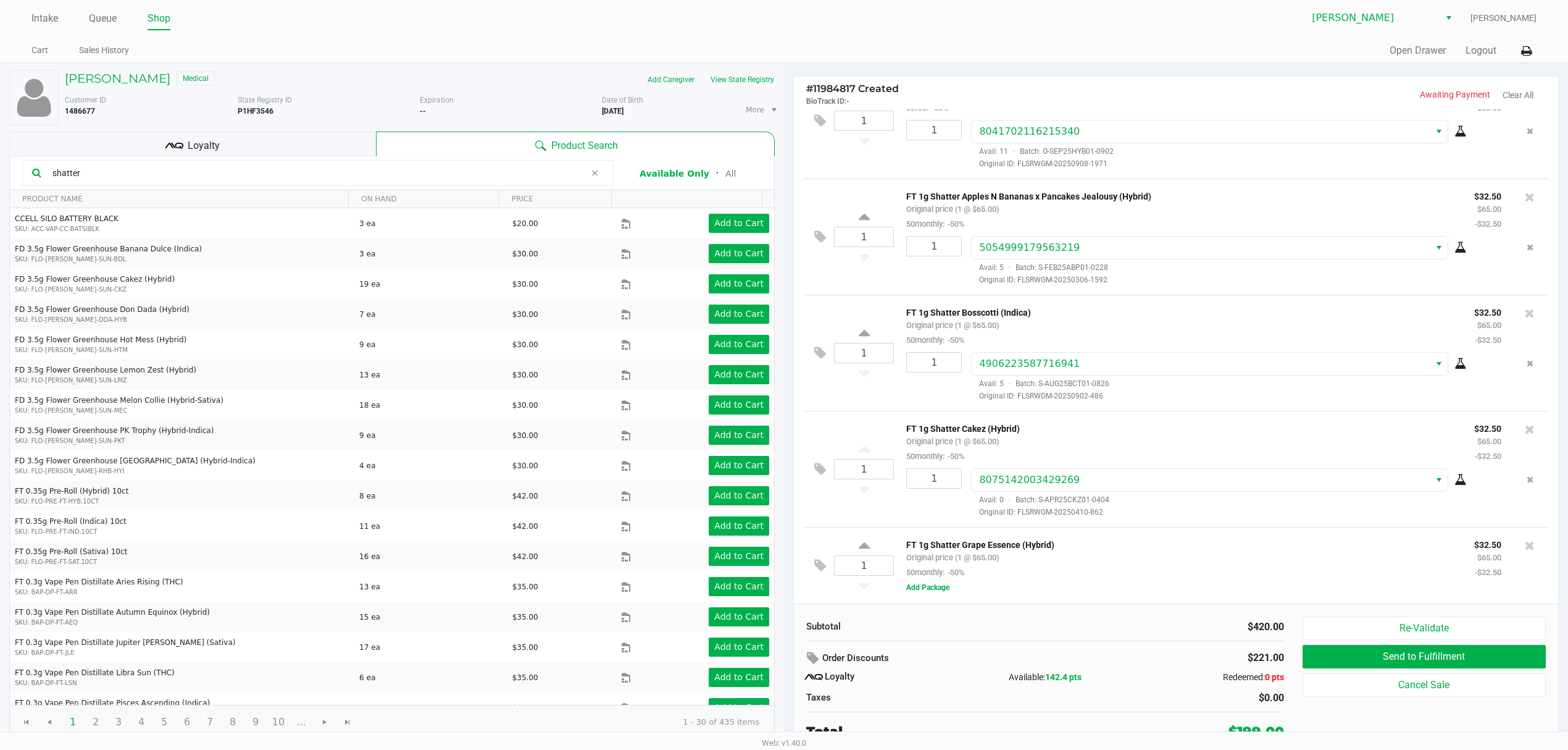
click at [1455, 480] on icon at bounding box center [1461, 480] width 13 height 10
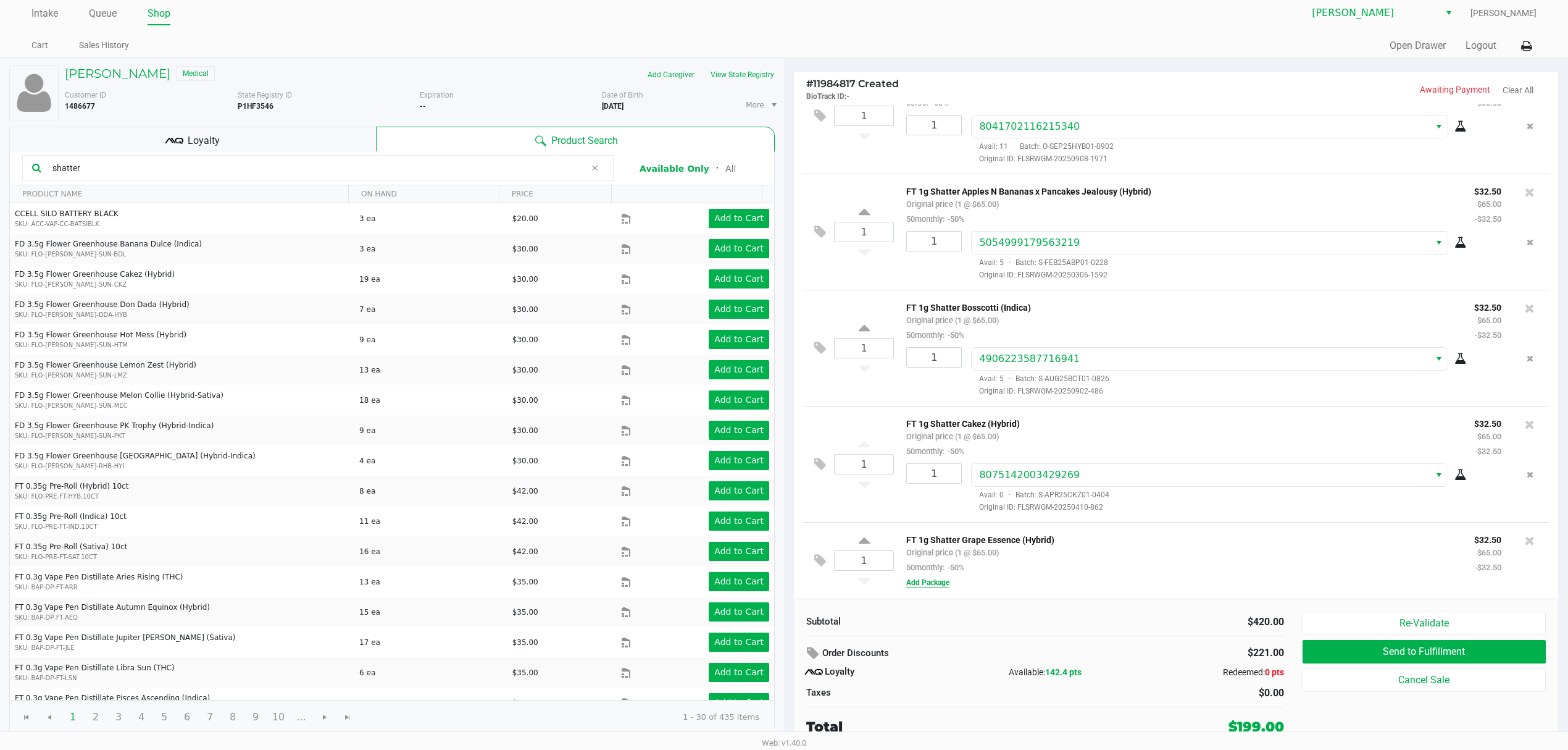
click at [928, 580] on button "Add Package" at bounding box center [928, 582] width 43 height 11
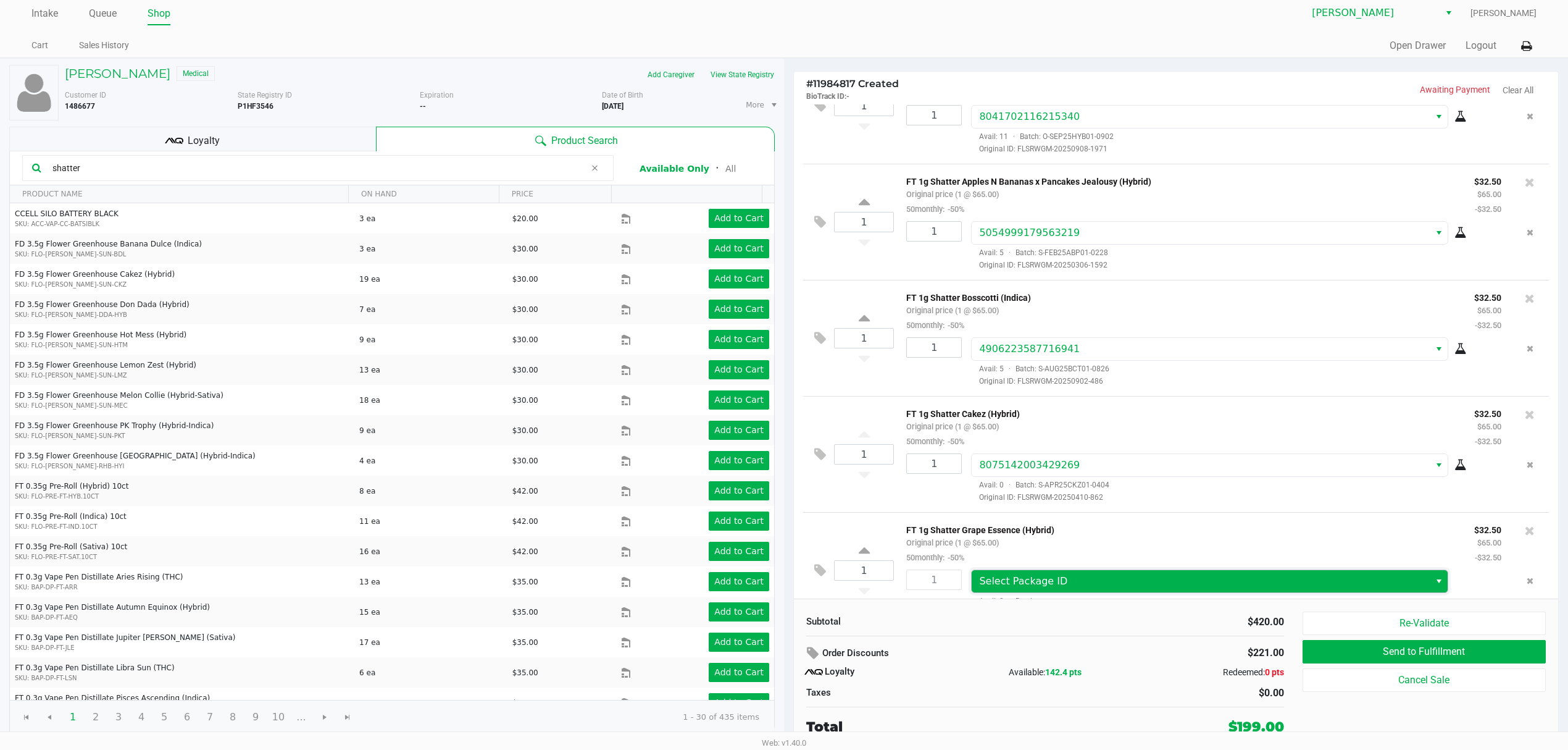
click at [1055, 584] on span "Select Package ID" at bounding box center [1023, 581] width 88 height 12
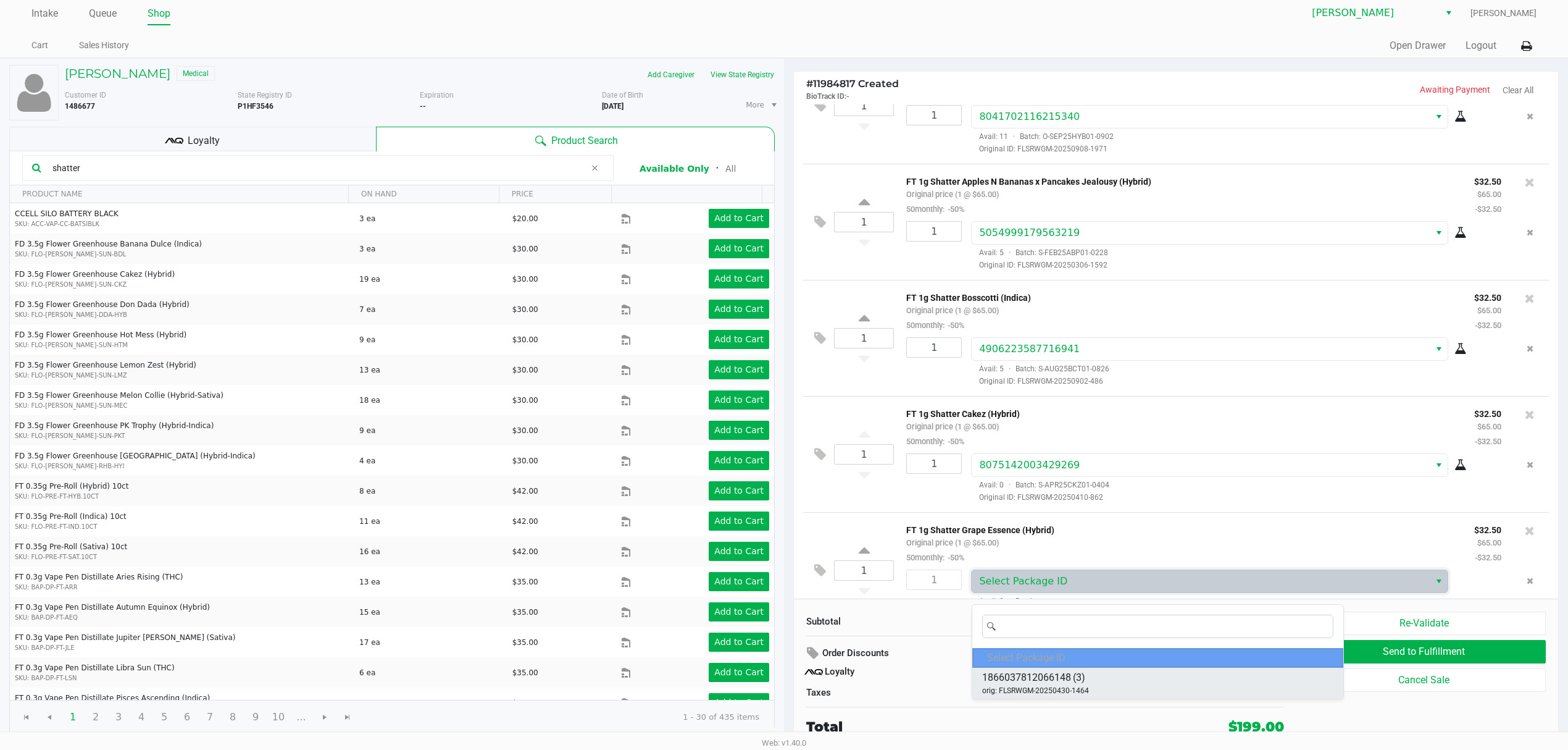
click at [1044, 675] on span "1866037812066148" at bounding box center [1027, 677] width 89 height 15
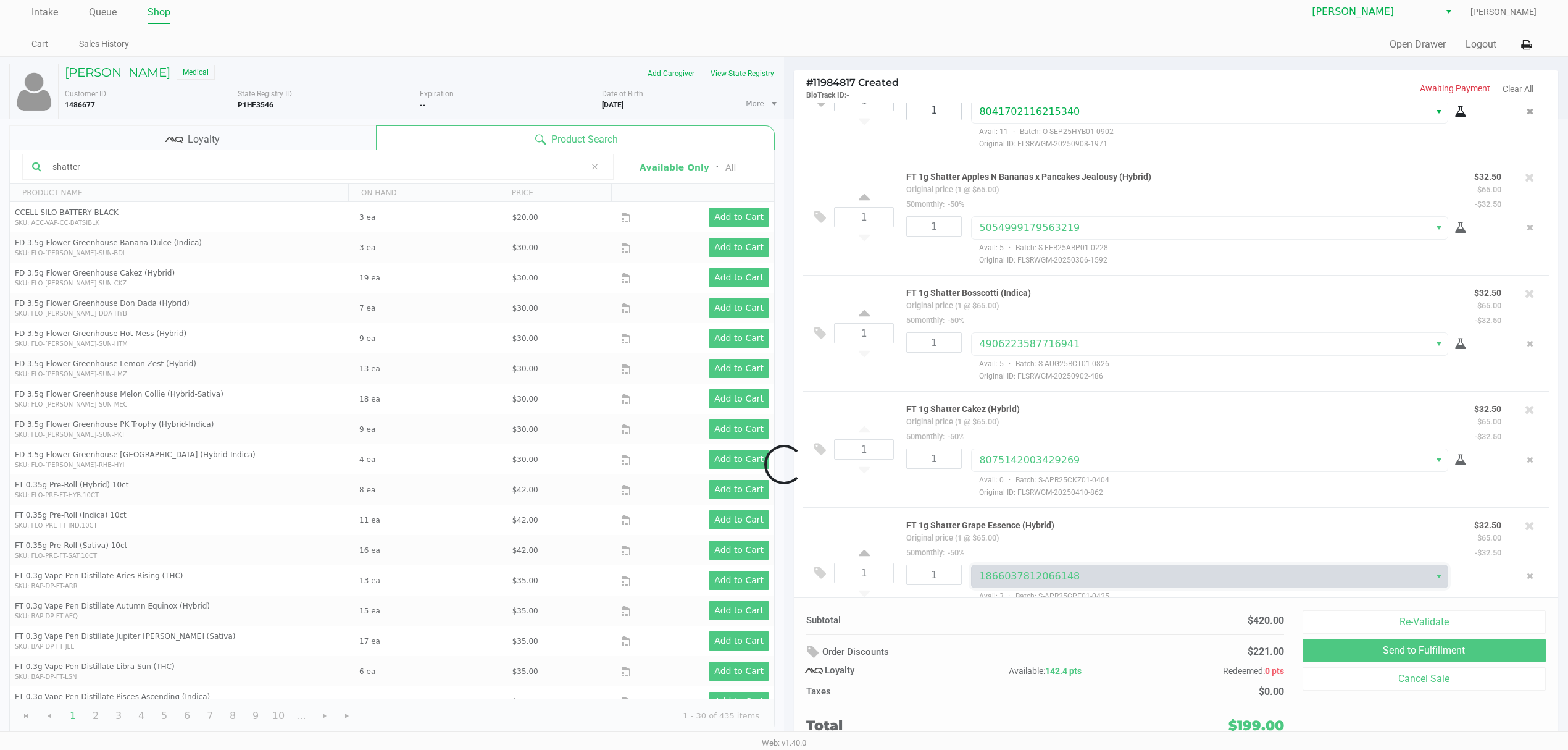
scroll to position [329, 0]
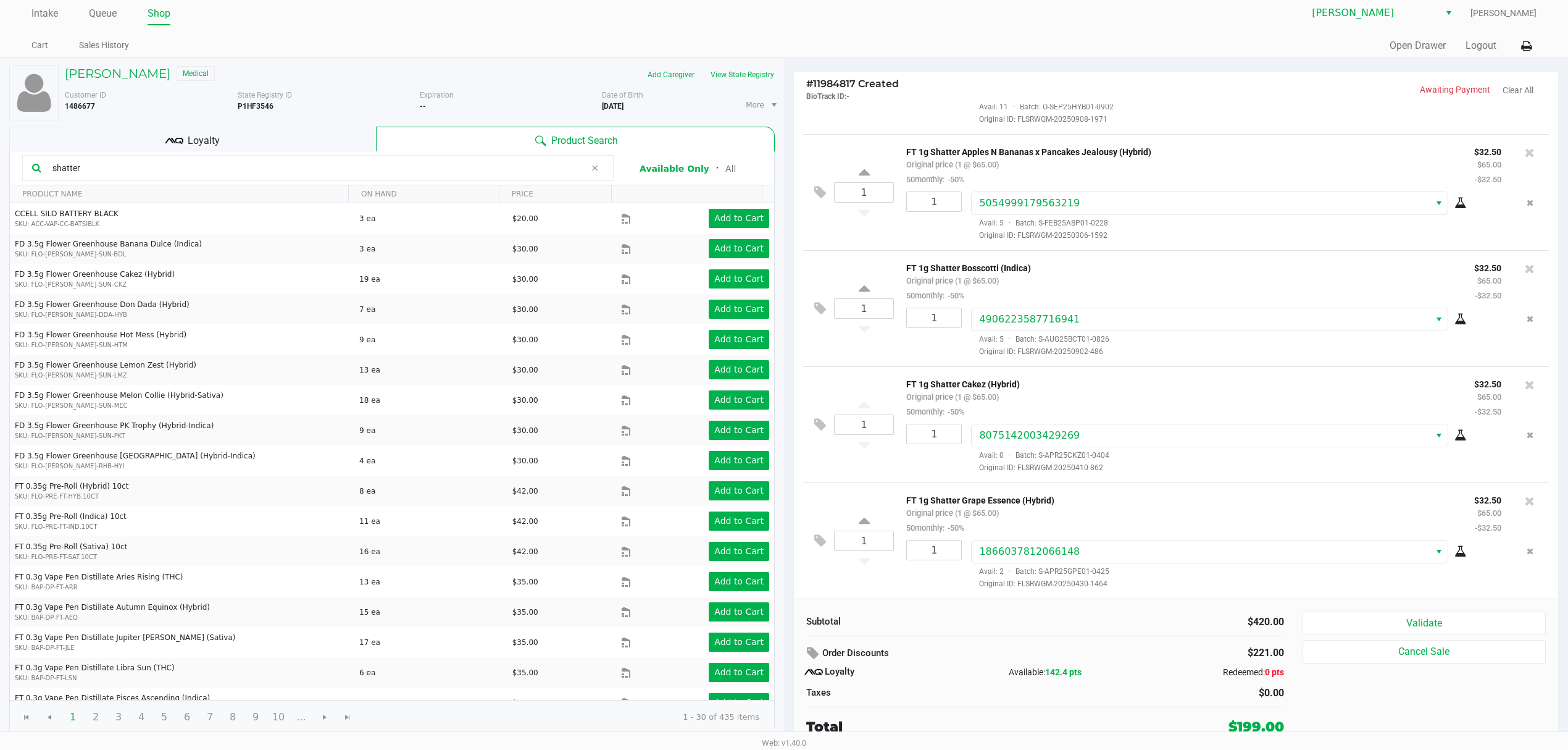
click at [1455, 551] on icon at bounding box center [1461, 551] width 13 height 10
click at [1525, 380] on icon at bounding box center [1530, 385] width 10 height 13
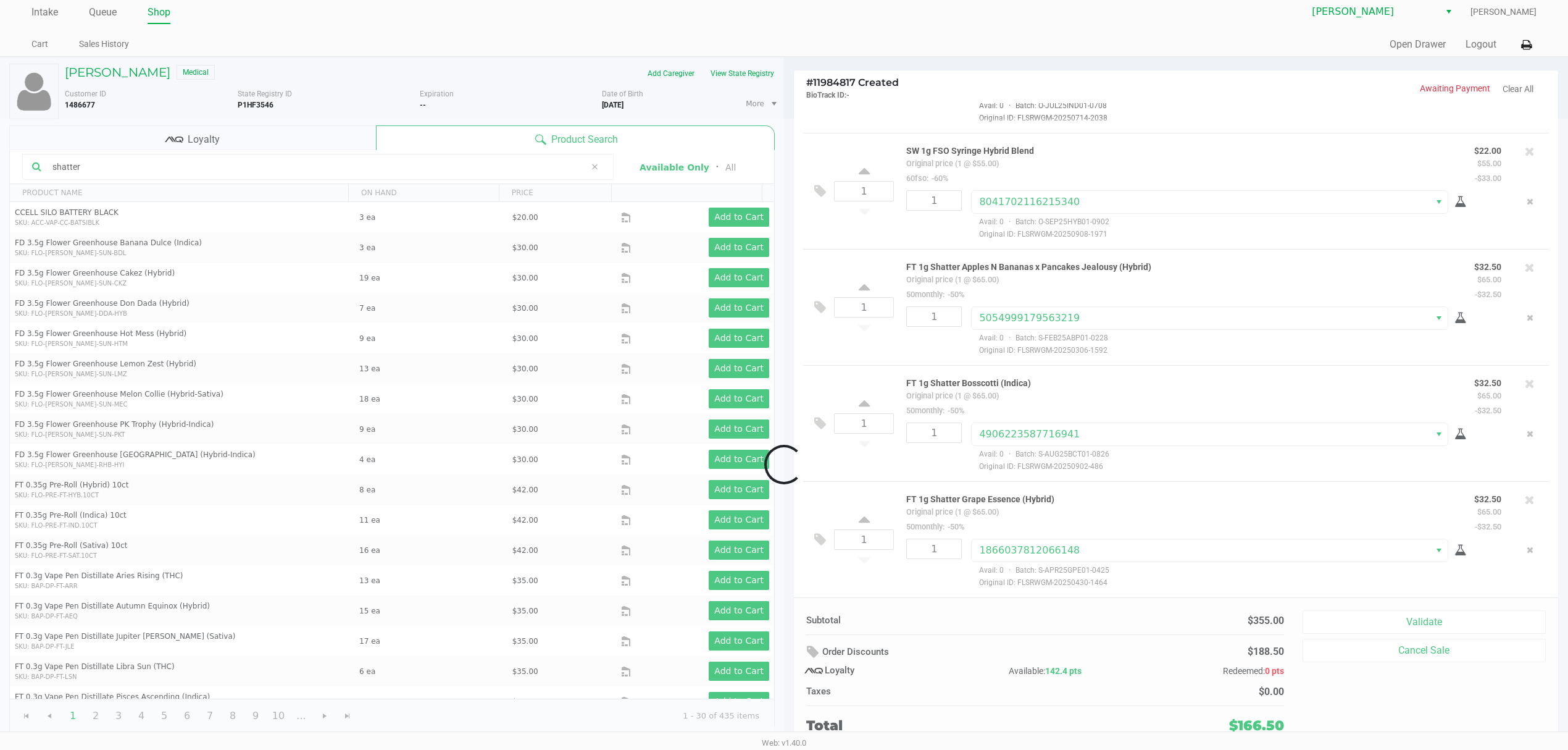
scroll to position [211, 0]
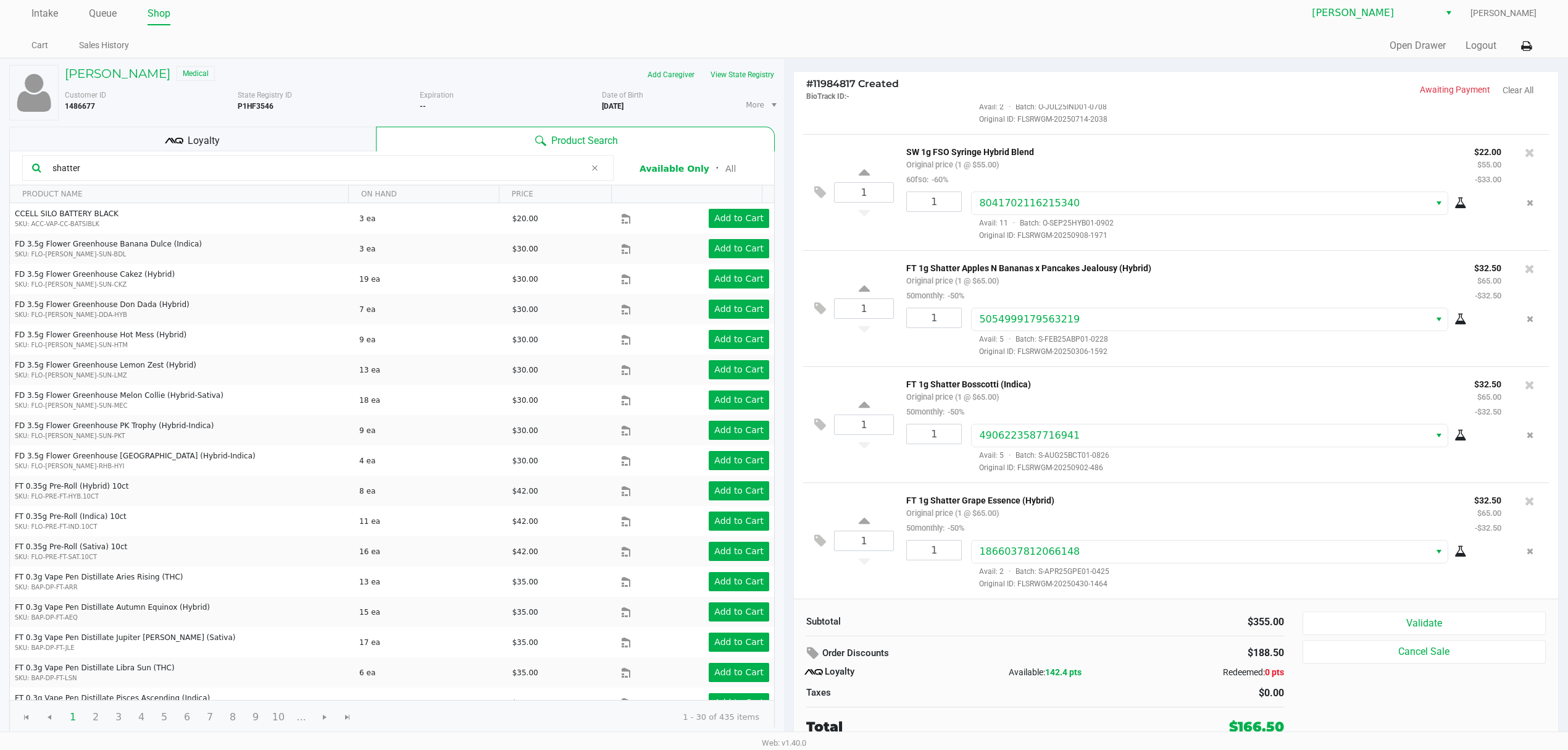
click at [1525, 263] on icon at bounding box center [1530, 269] width 10 height 13
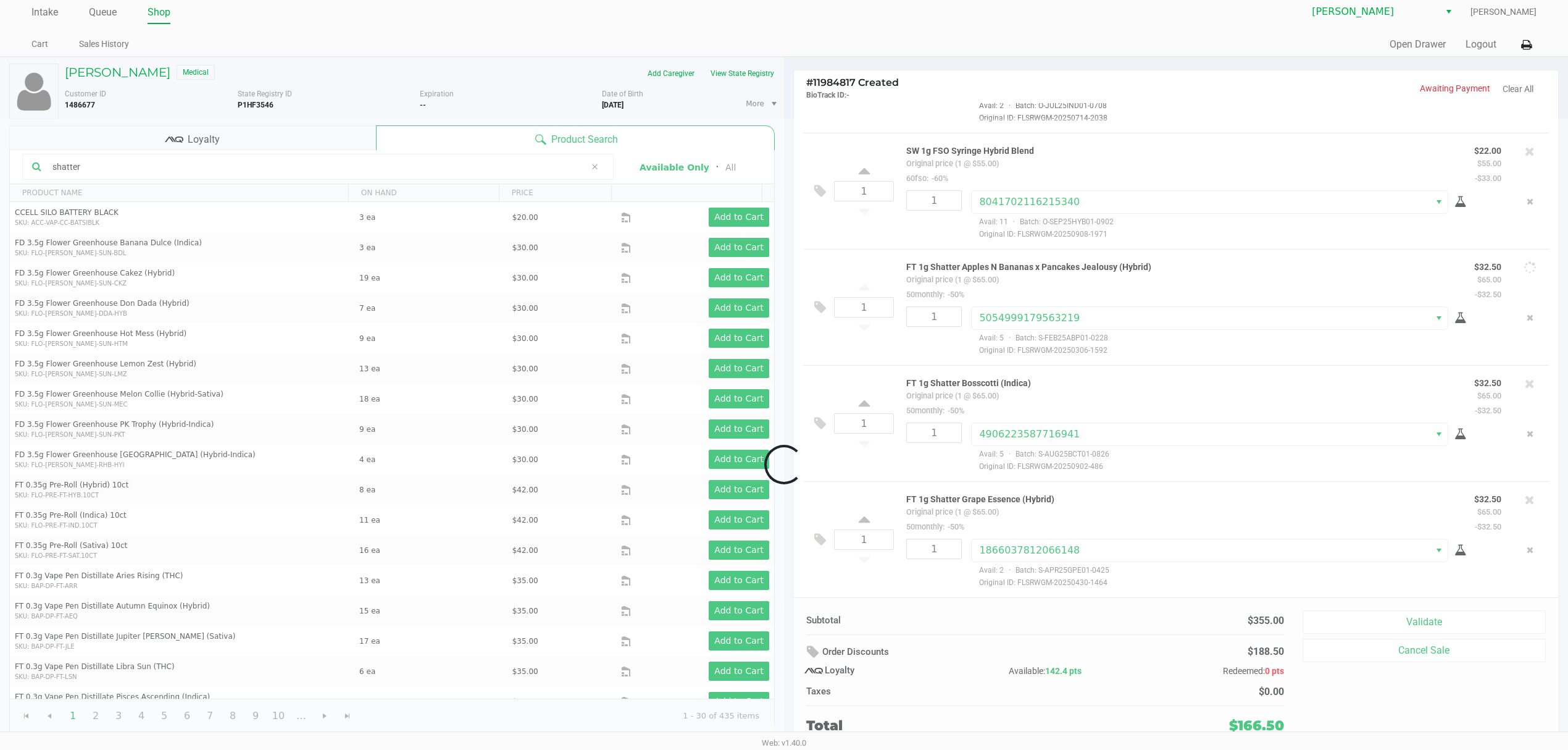
scroll to position [94, 0]
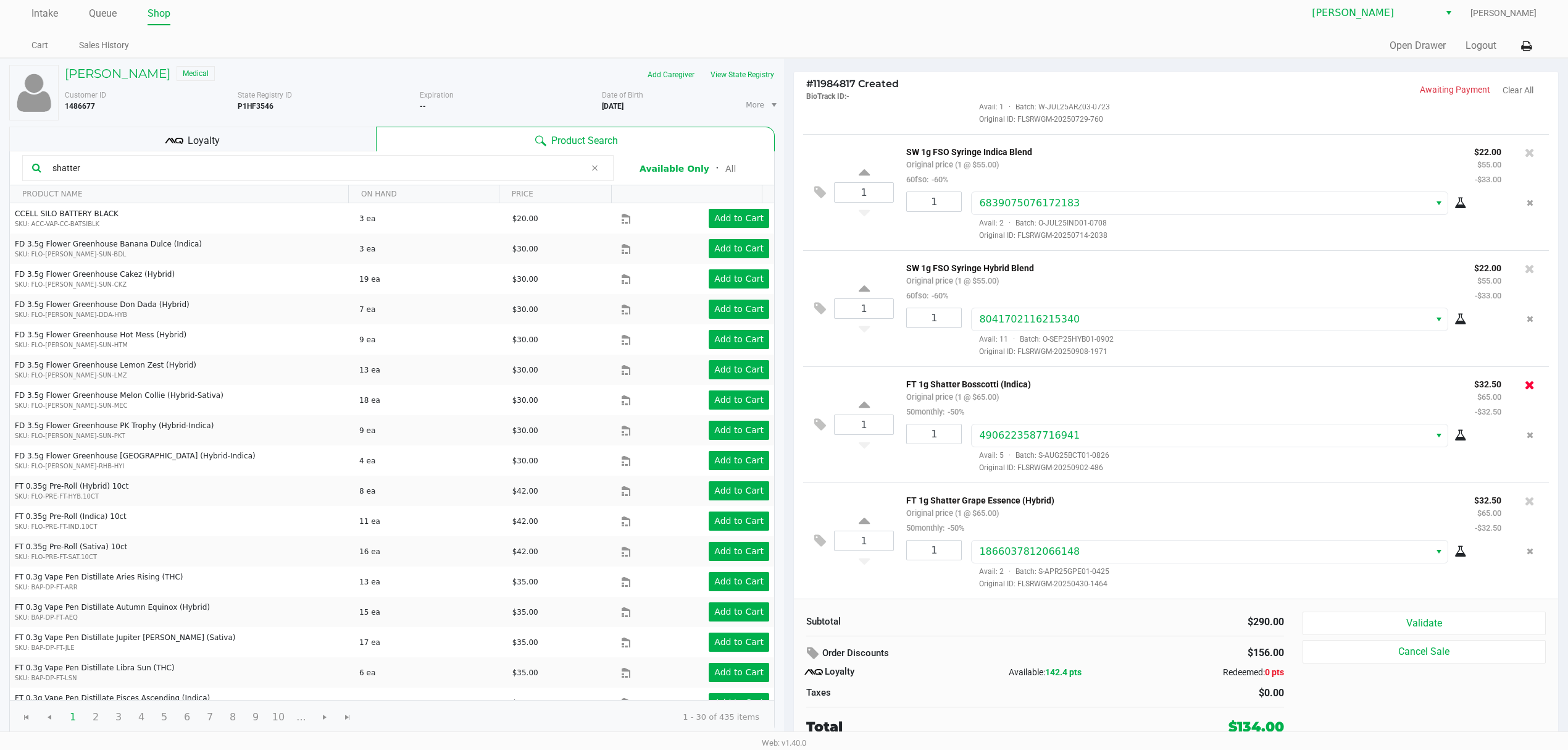
click at [1525, 383] on icon at bounding box center [1530, 385] width 10 height 13
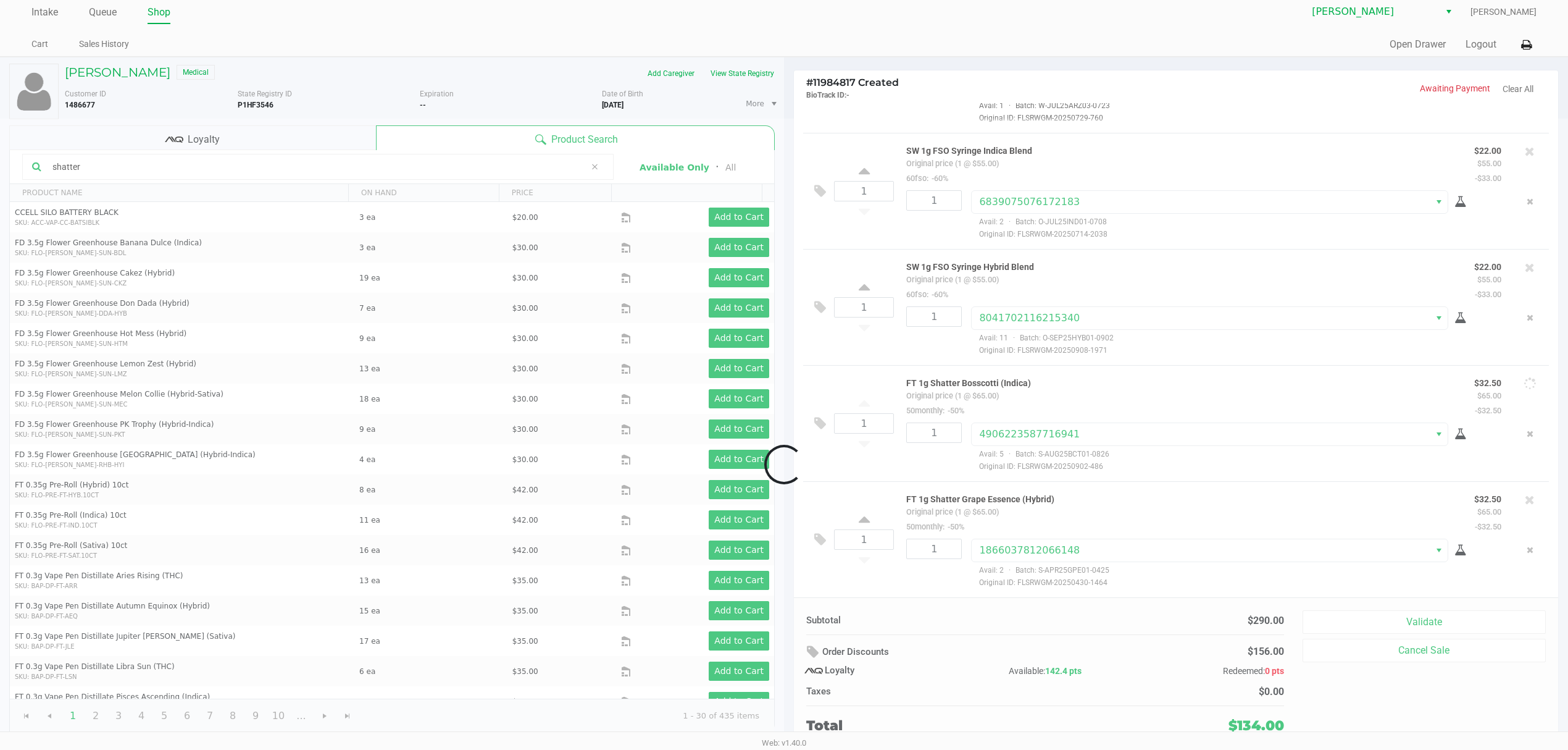
scroll to position [0, 0]
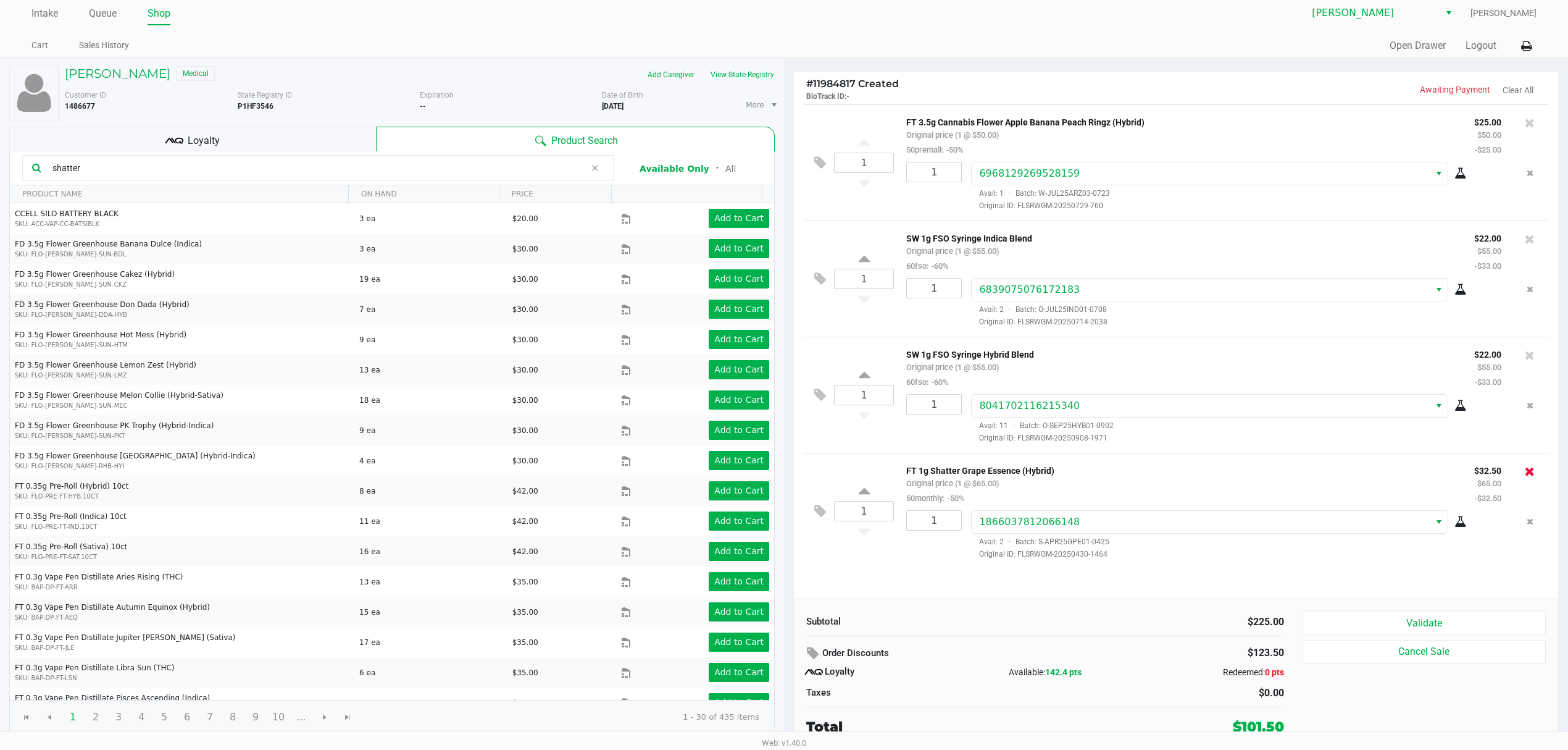
click at [1526, 473] on icon at bounding box center [1530, 472] width 10 height 13
click at [194, 166] on input "shatter" at bounding box center [317, 168] width 538 height 18
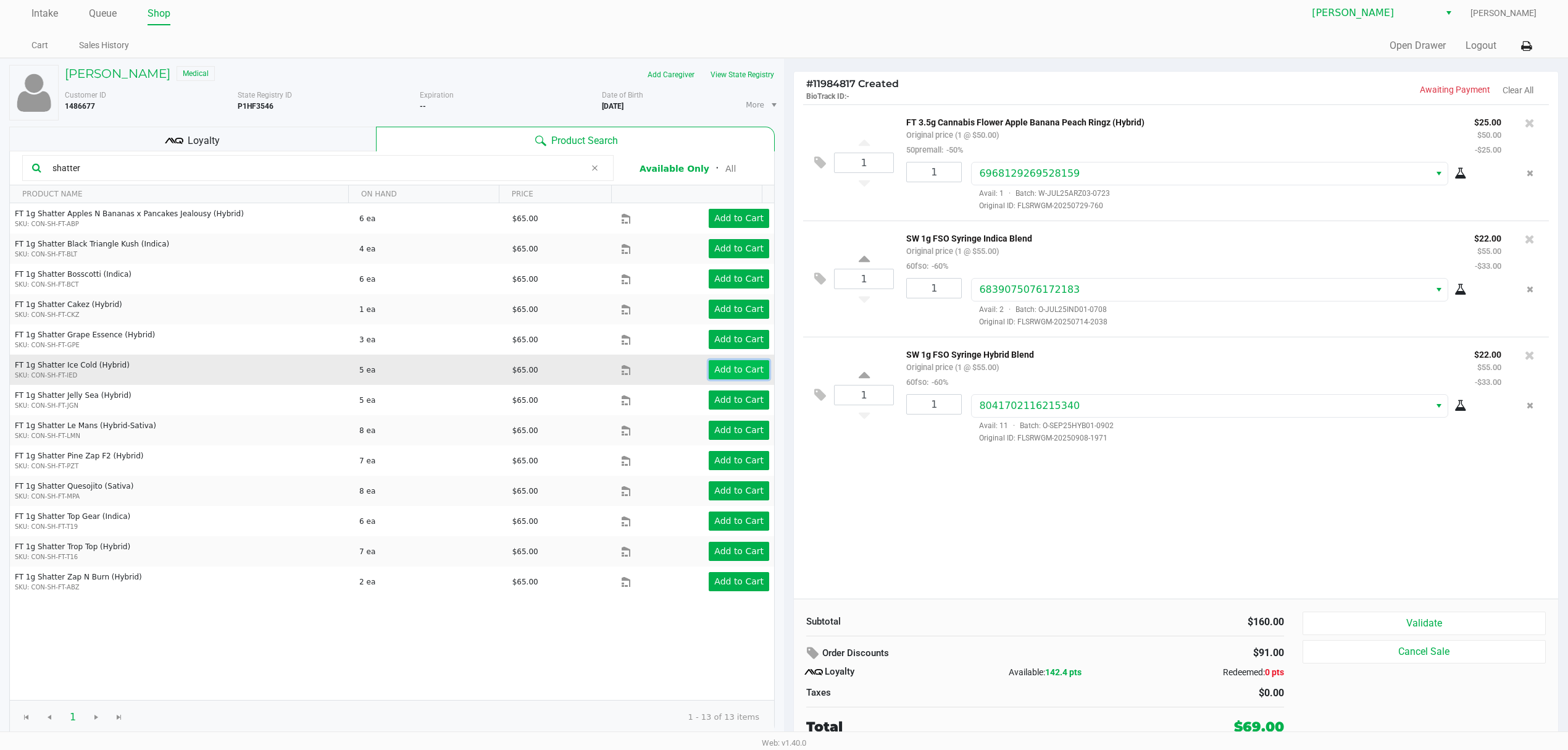
click at [724, 368] on app-button-loader "Add to Cart" at bounding box center [739, 370] width 49 height 10
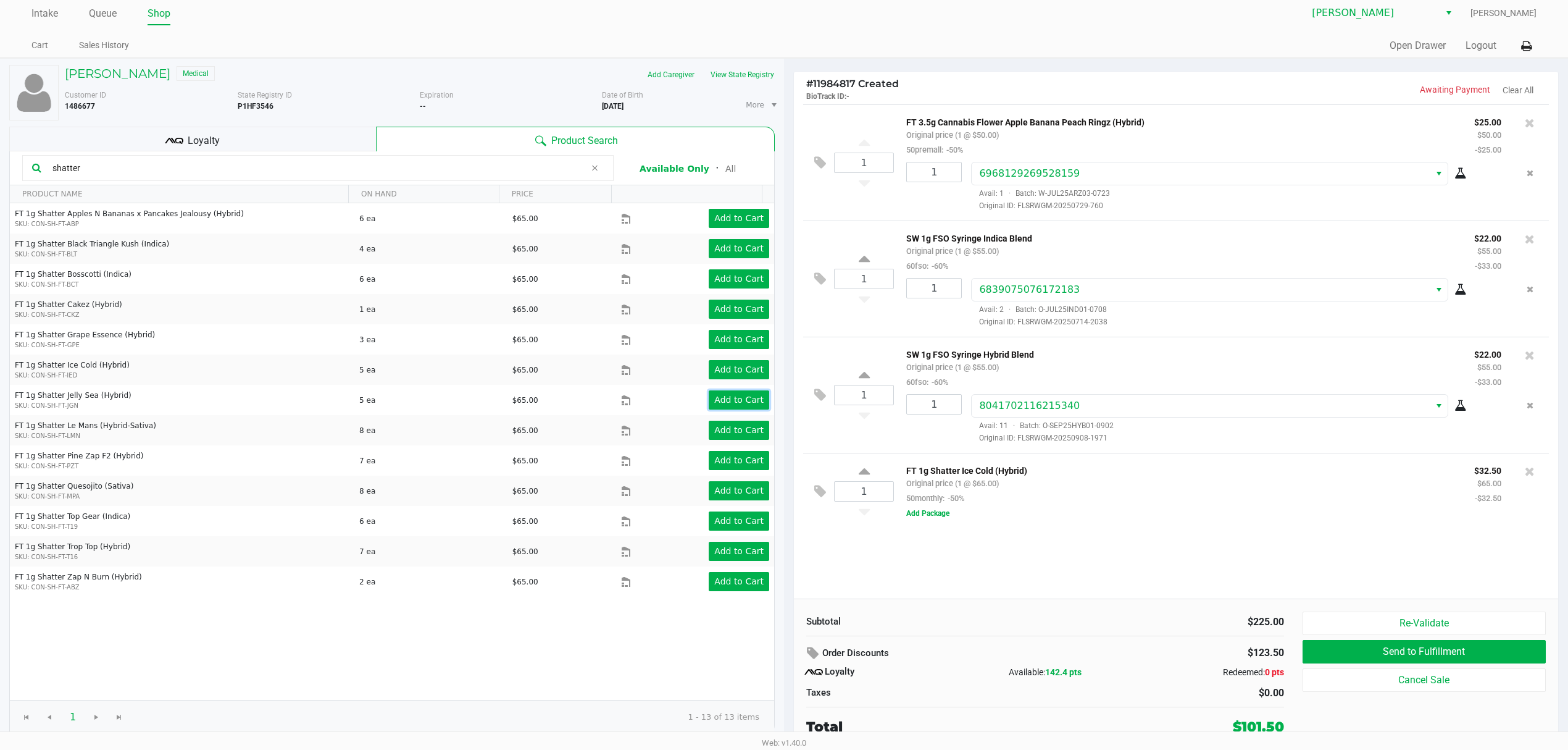
click at [726, 399] on app-button-loader "Add to Cart" at bounding box center [739, 400] width 49 height 10
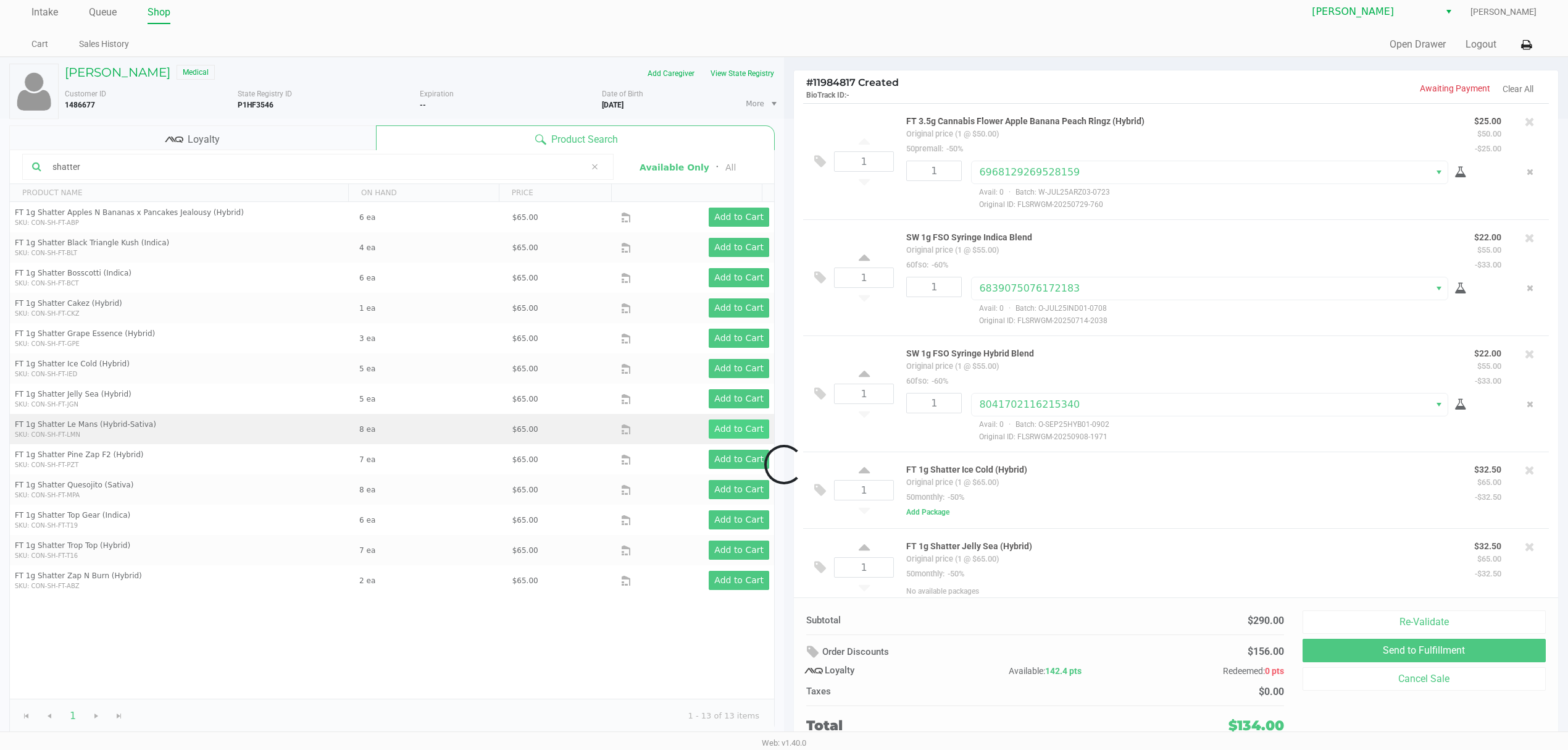
scroll to position [13, 0]
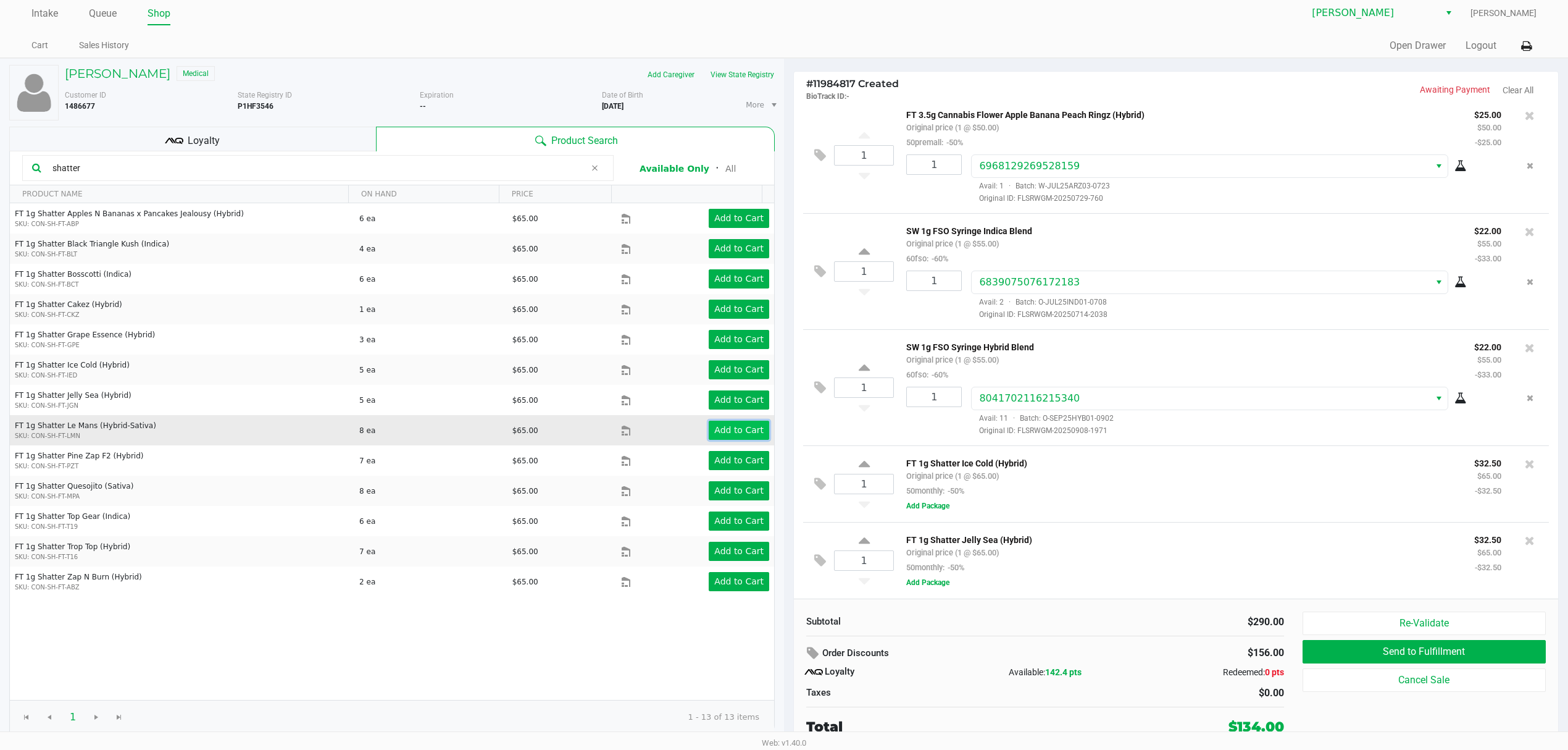
click at [727, 421] on button "Add to Cart" at bounding box center [739, 430] width 61 height 19
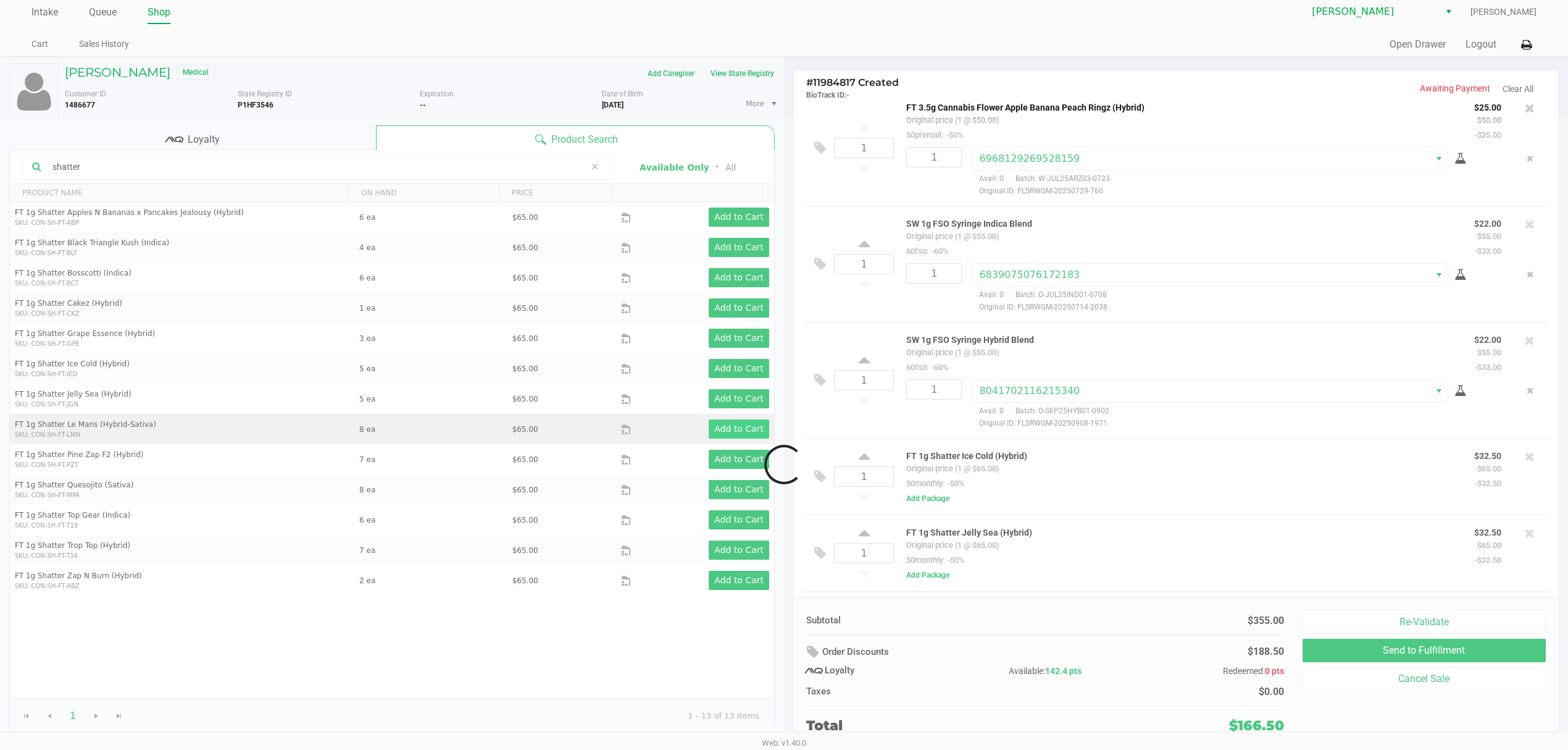
scroll to position [92, 0]
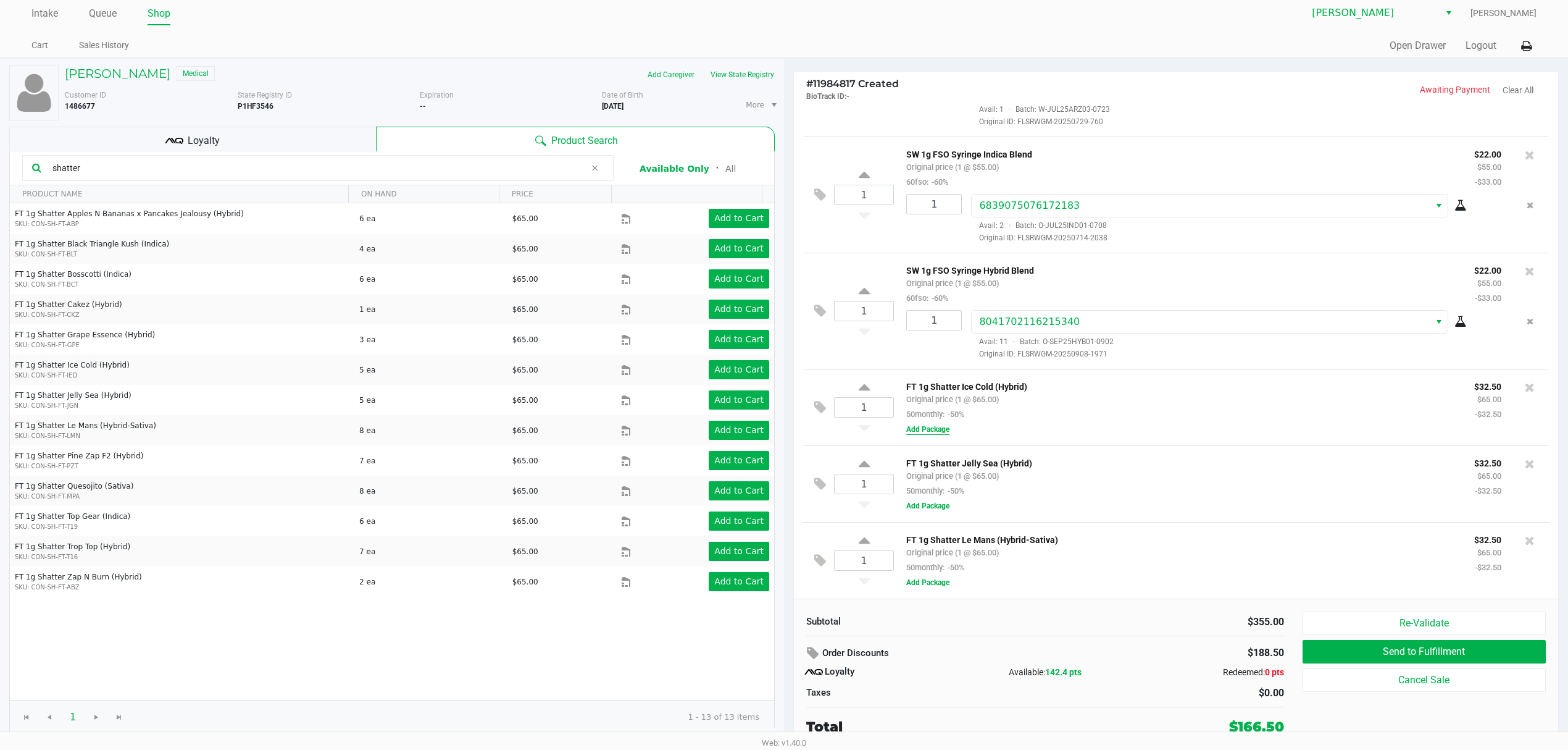
click at [936, 425] on button "Add Package" at bounding box center [928, 430] width 43 height 11
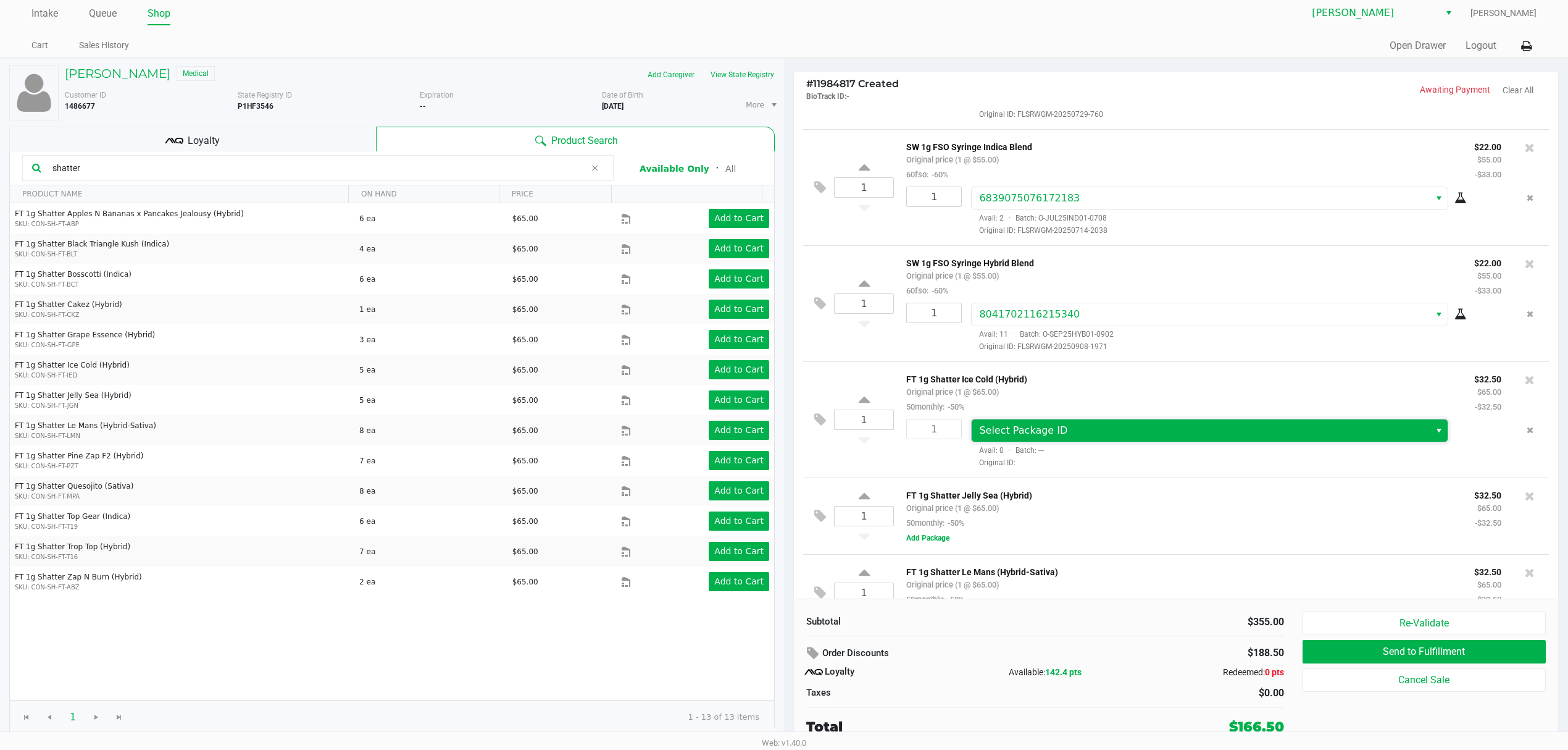
click at [1064, 436] on span "Select Package ID" at bounding box center [1201, 430] width 443 height 15
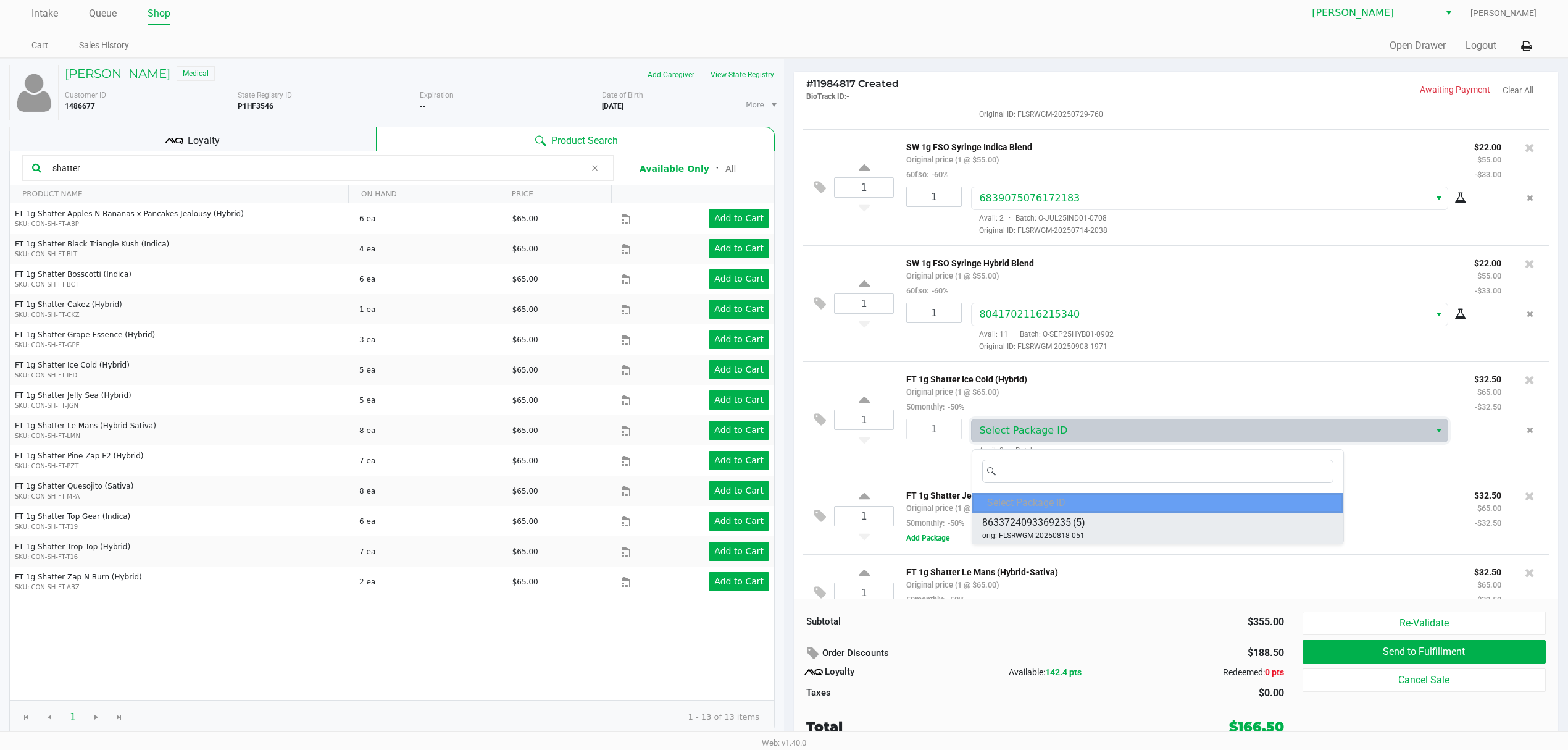
click at [1039, 518] on span "8633724093369235" at bounding box center [1027, 523] width 89 height 15
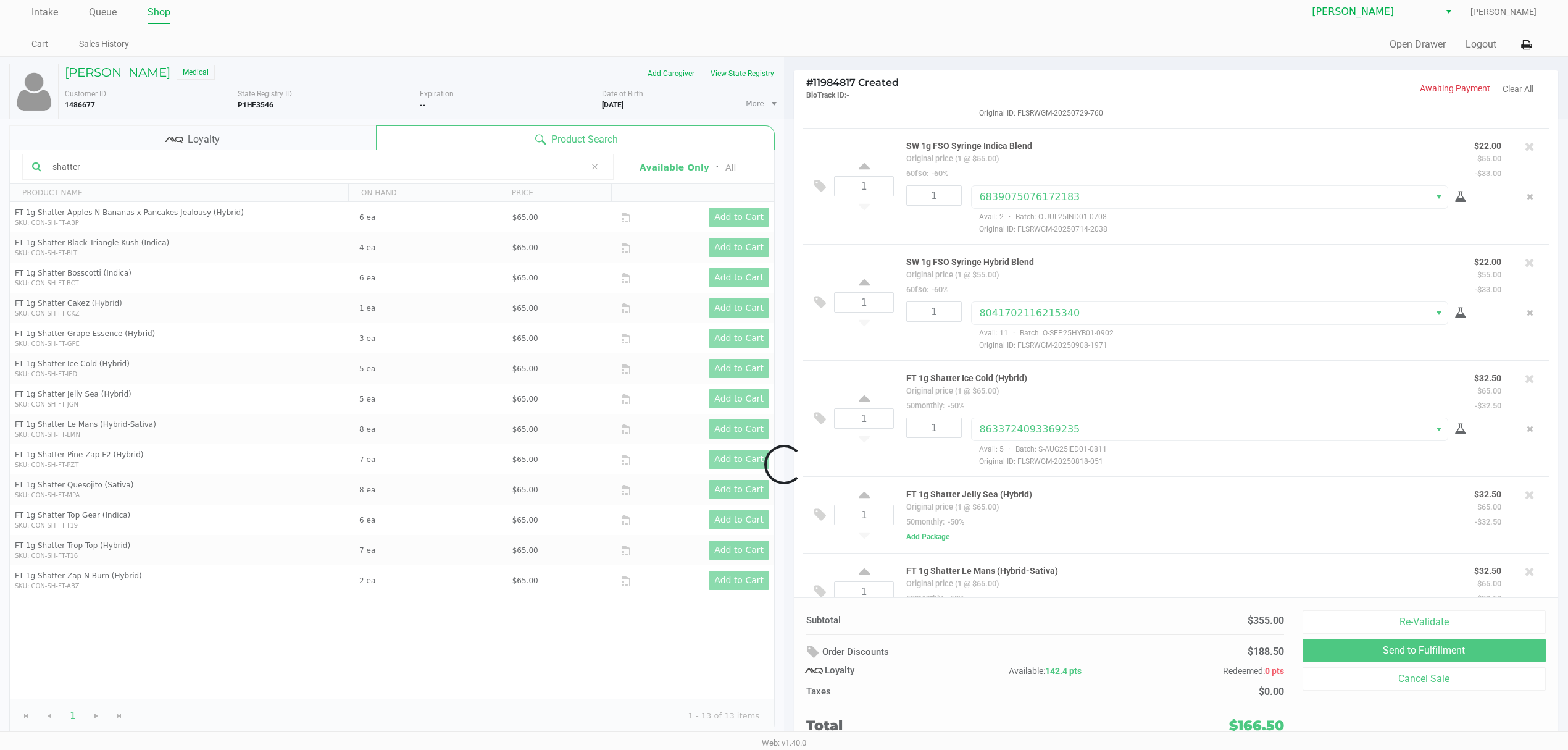
scroll to position [132, 0]
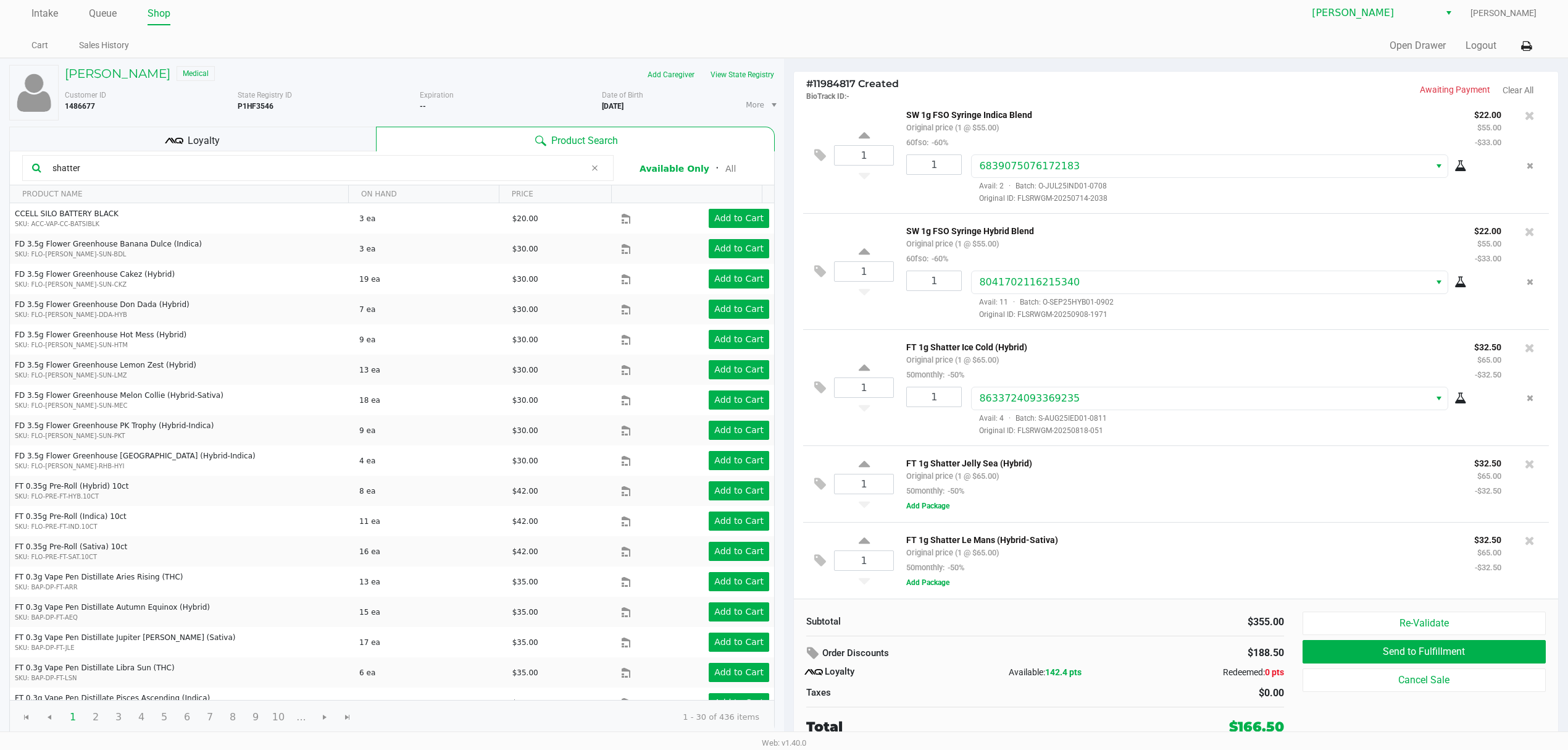
click at [1455, 399] on icon at bounding box center [1461, 399] width 13 height 10
click at [932, 501] on button "Add Package" at bounding box center [928, 506] width 43 height 11
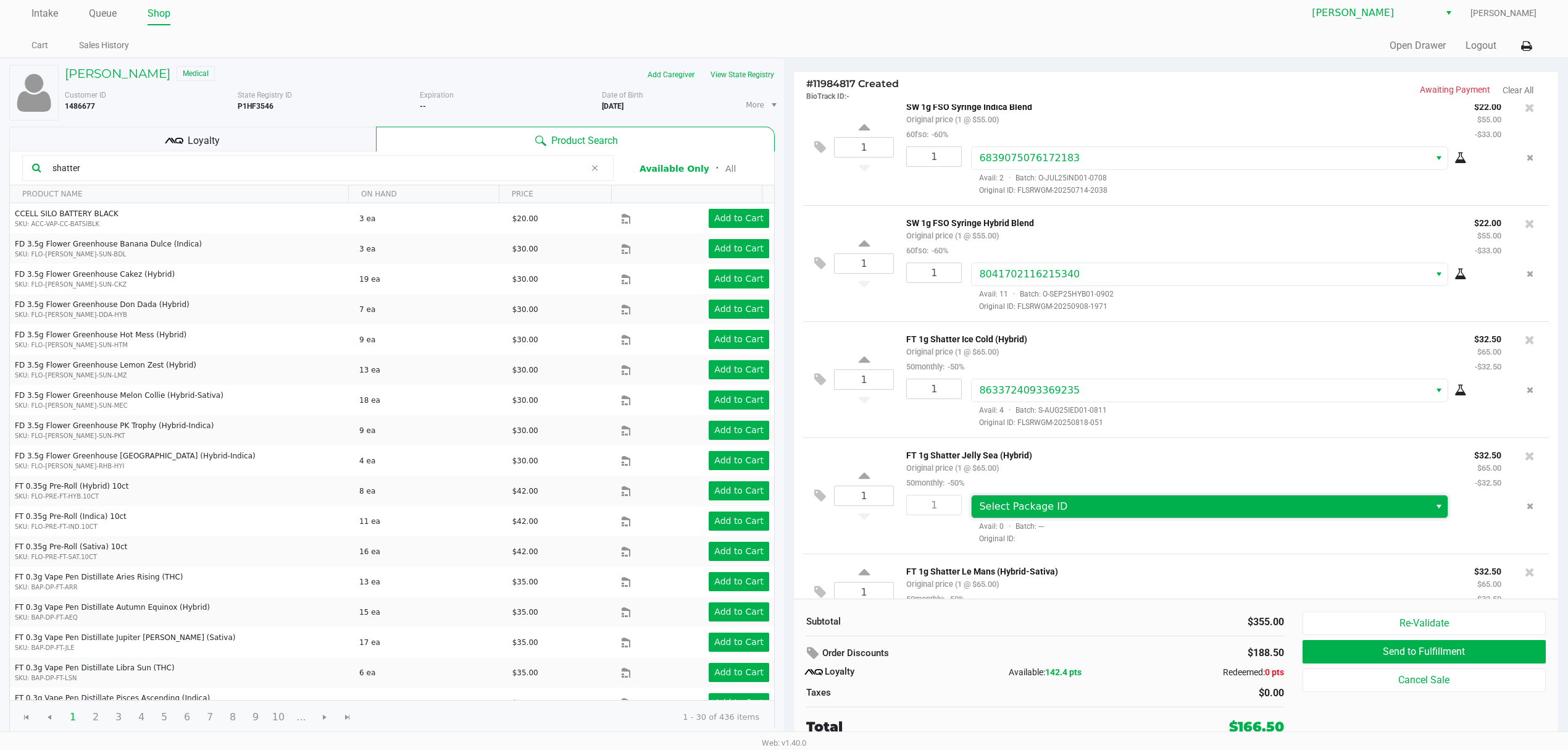
click at [1039, 506] on span "Select Package ID" at bounding box center [1023, 506] width 88 height 12
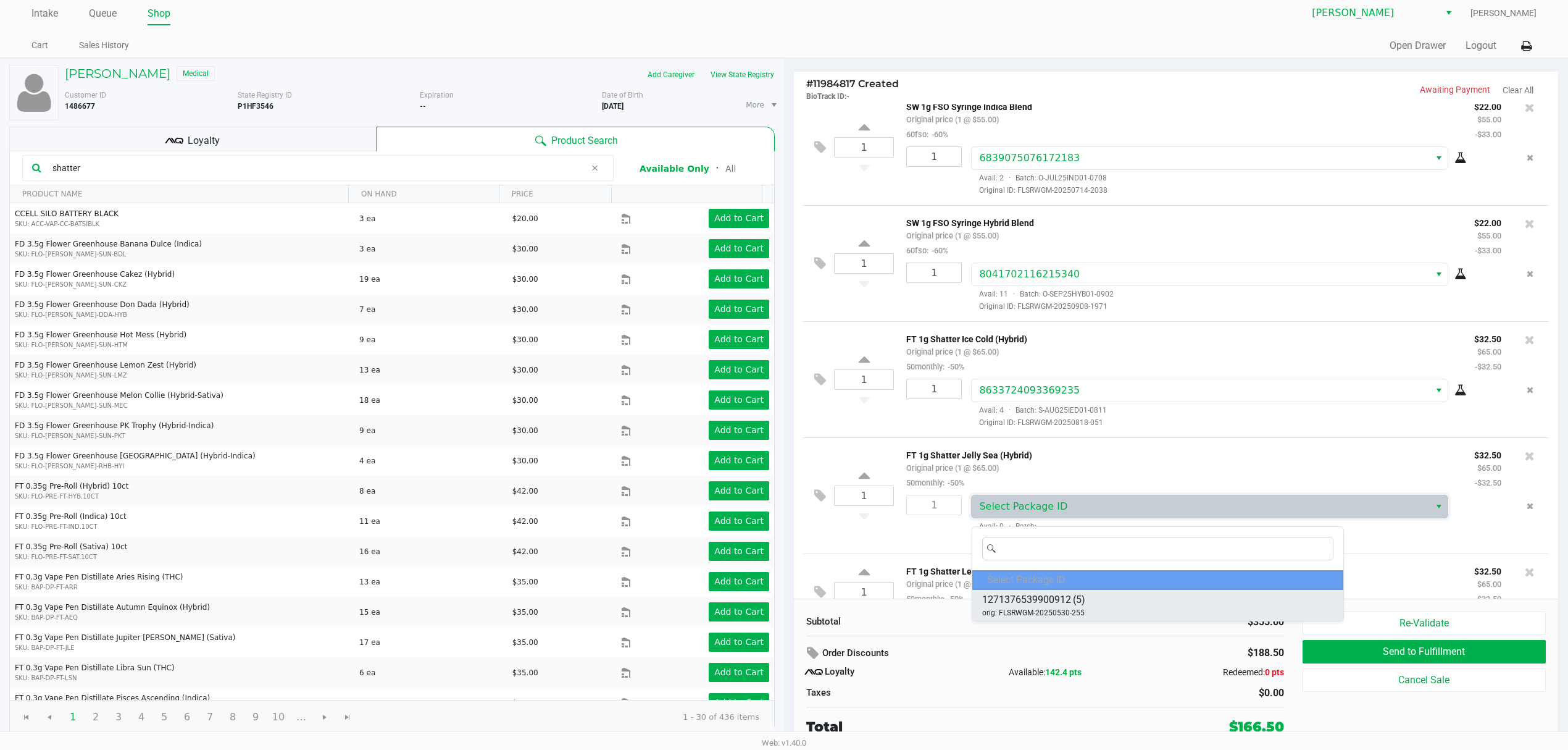
click at [1037, 596] on span "1271376539900912" at bounding box center [1027, 599] width 89 height 15
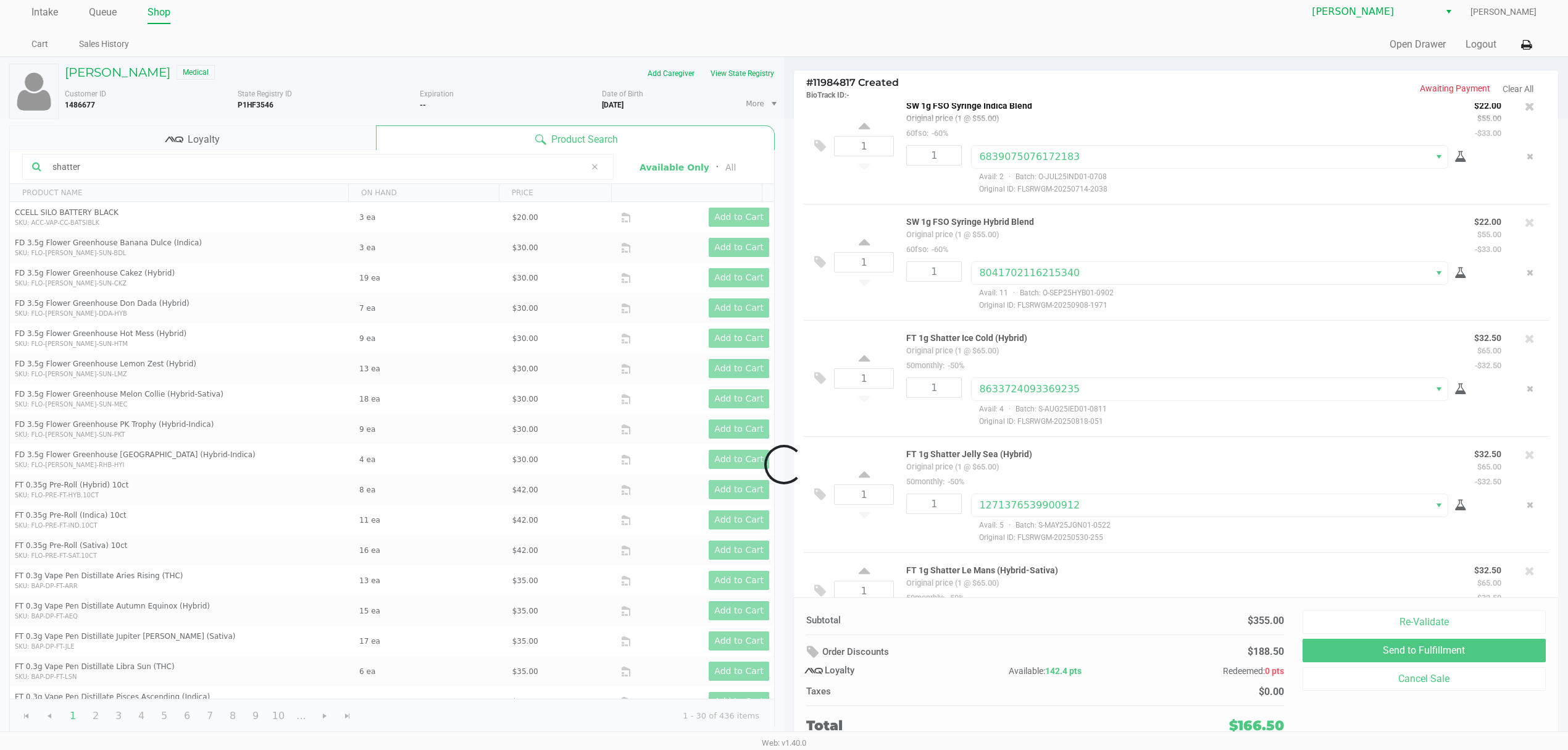
scroll to position [171, 0]
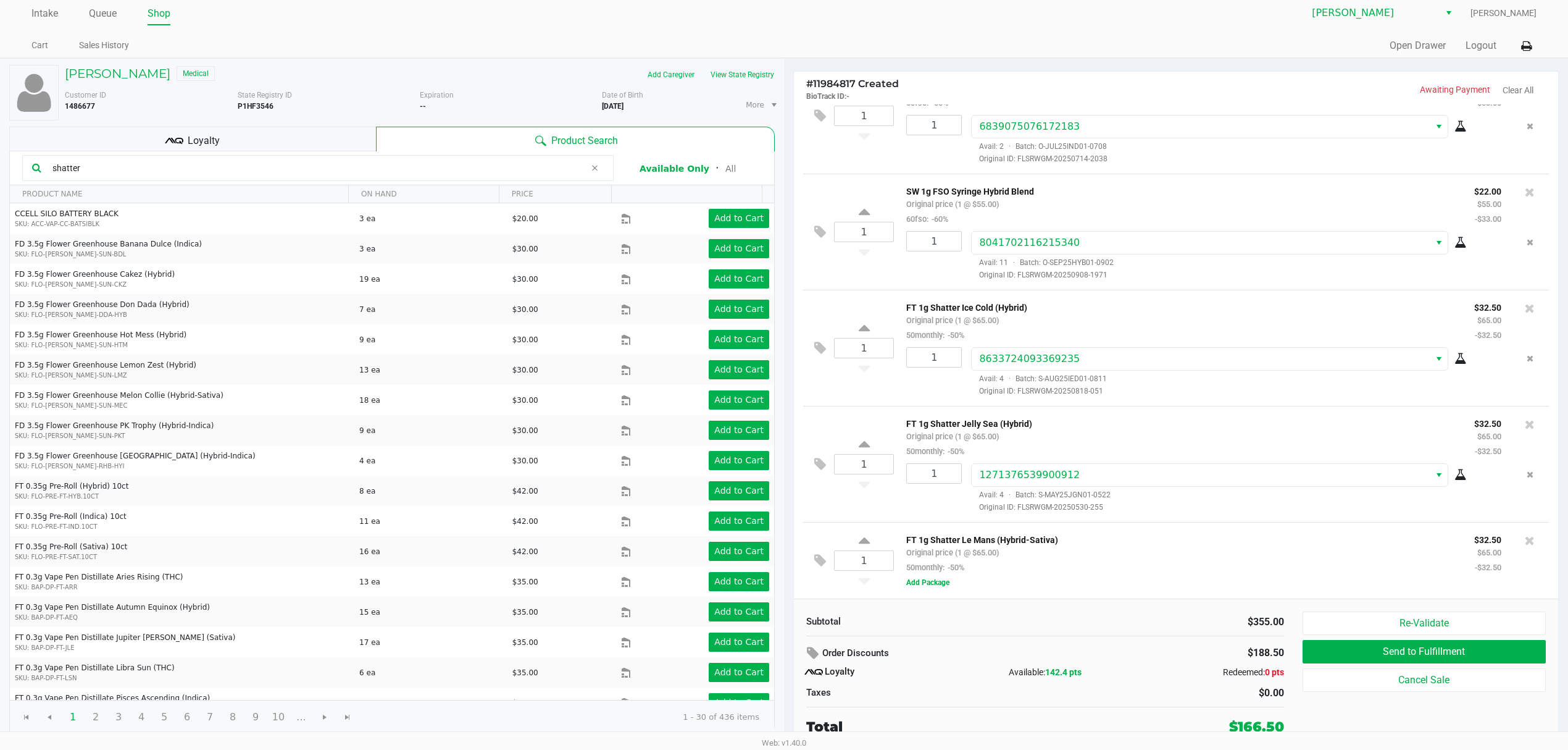
click at [1455, 473] on icon at bounding box center [1461, 475] width 13 height 10
click at [928, 580] on button "Add Package" at bounding box center [928, 582] width 43 height 11
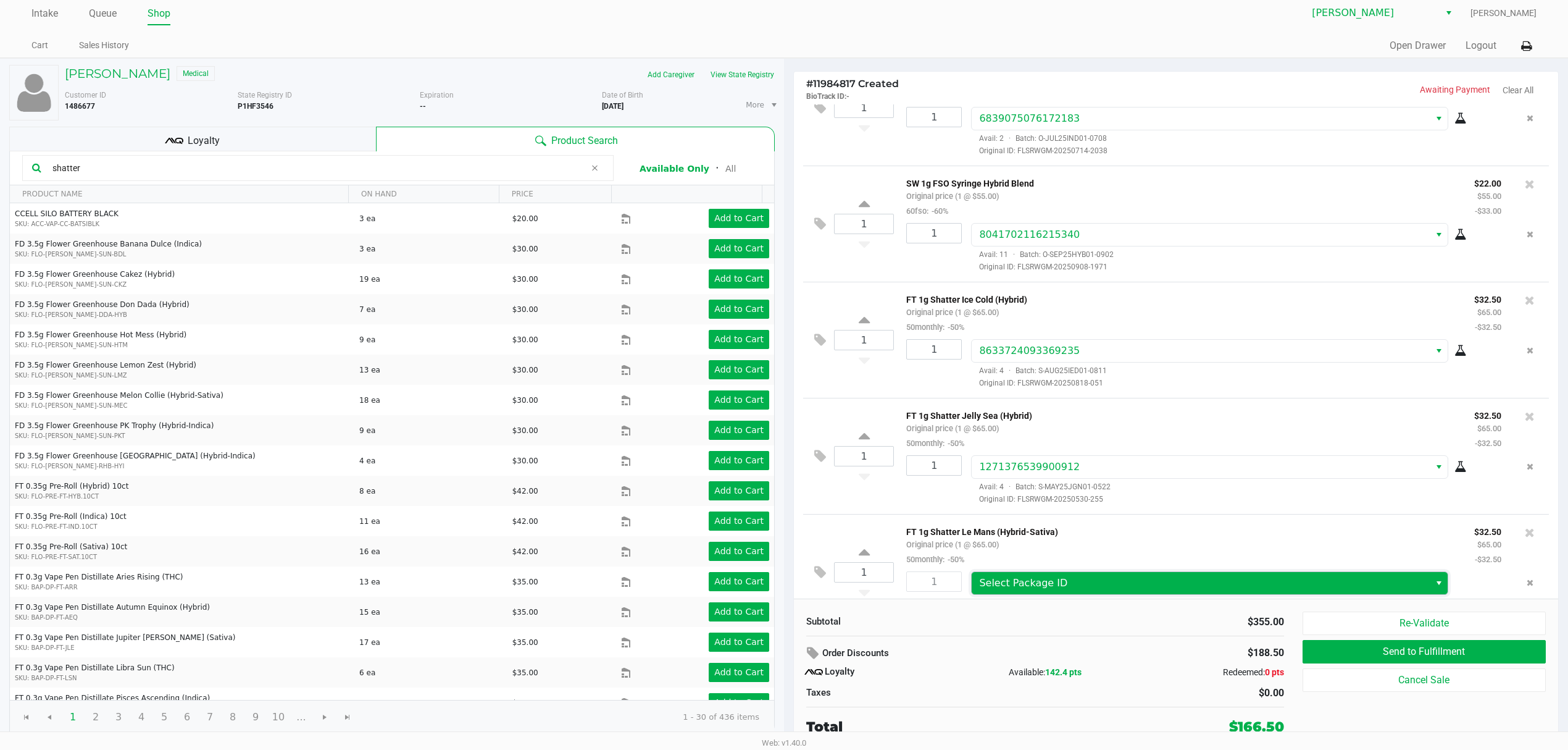
click at [1025, 583] on span "Select Package ID" at bounding box center [1201, 583] width 443 height 15
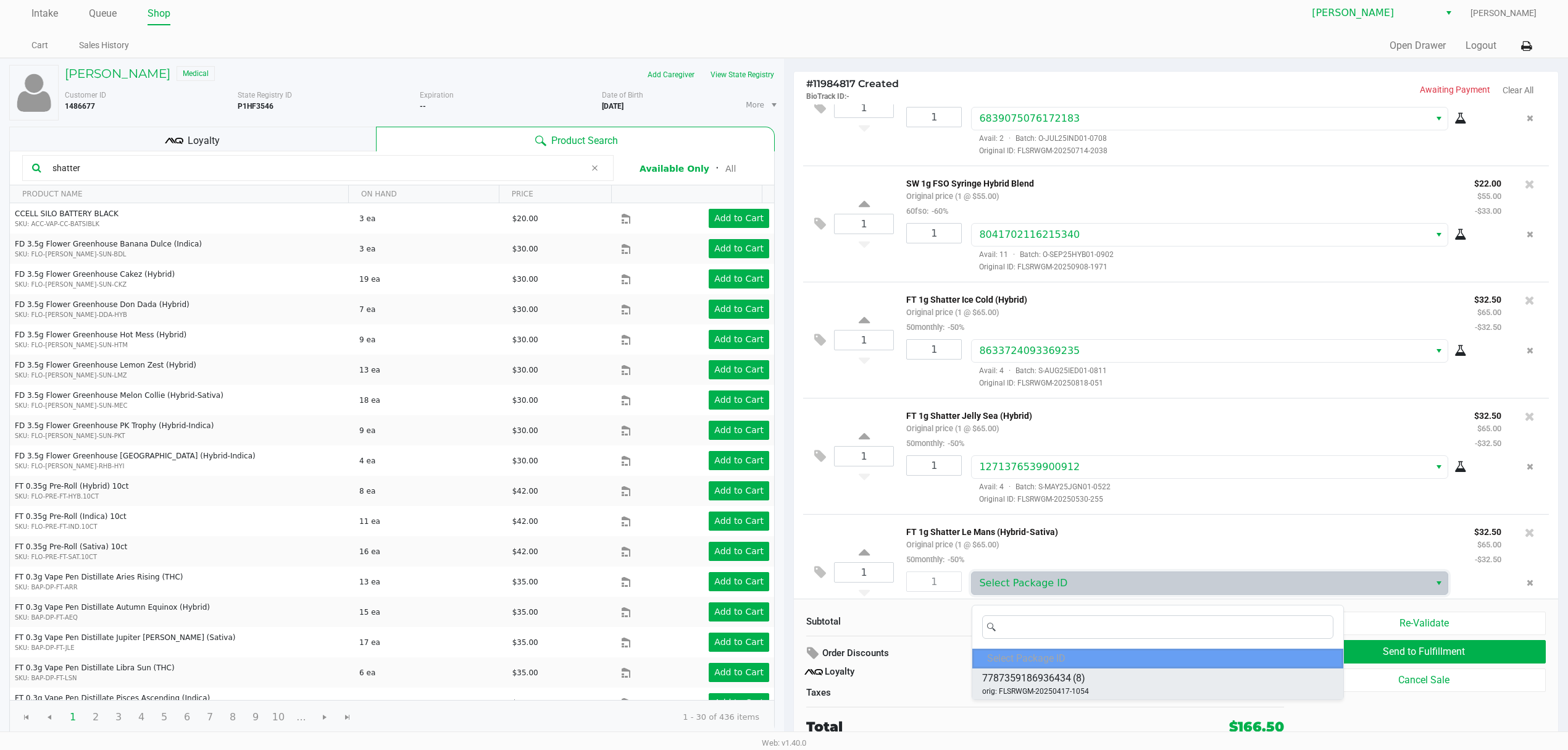
click at [1039, 673] on span "7787359186936434" at bounding box center [1027, 678] width 89 height 15
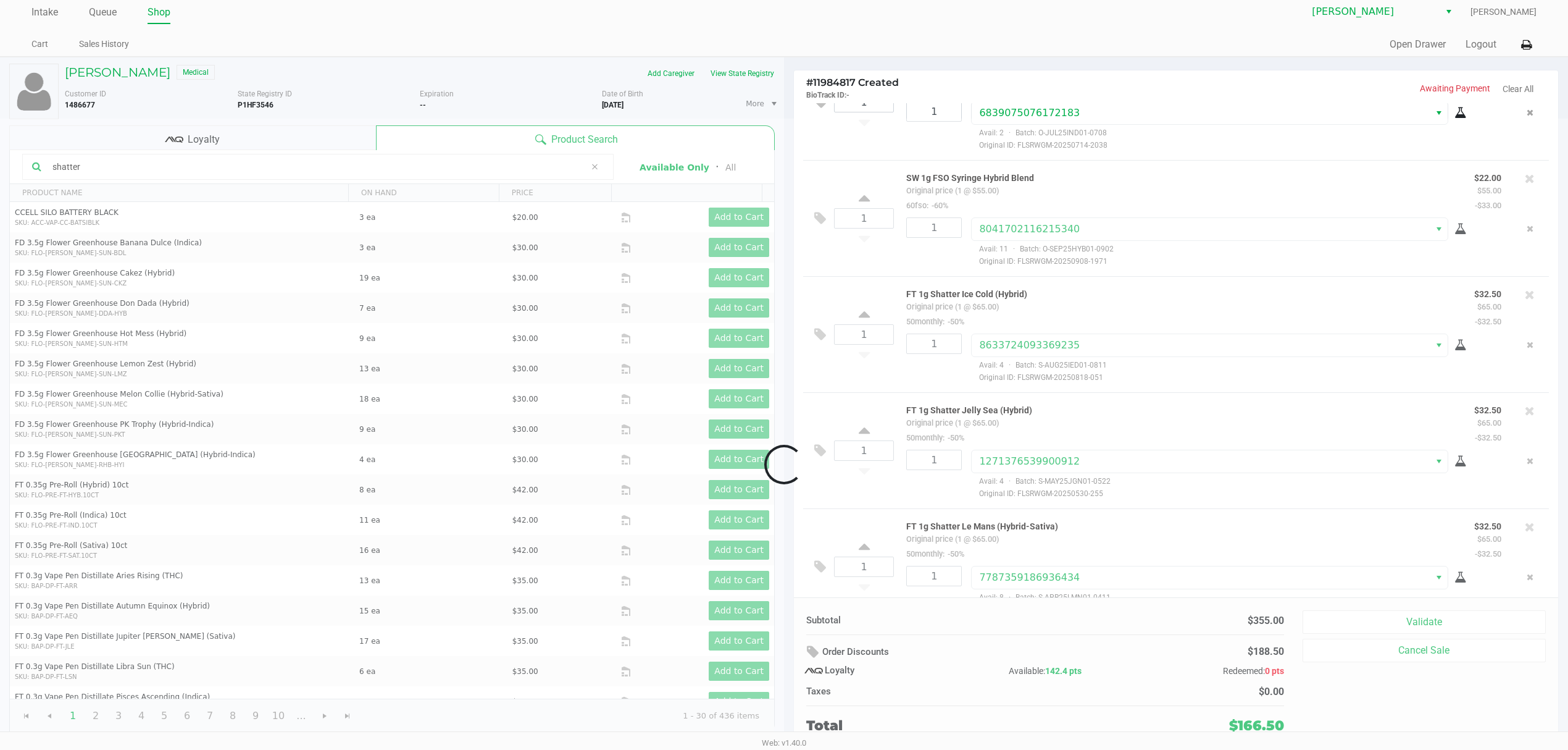
scroll to position [211, 0]
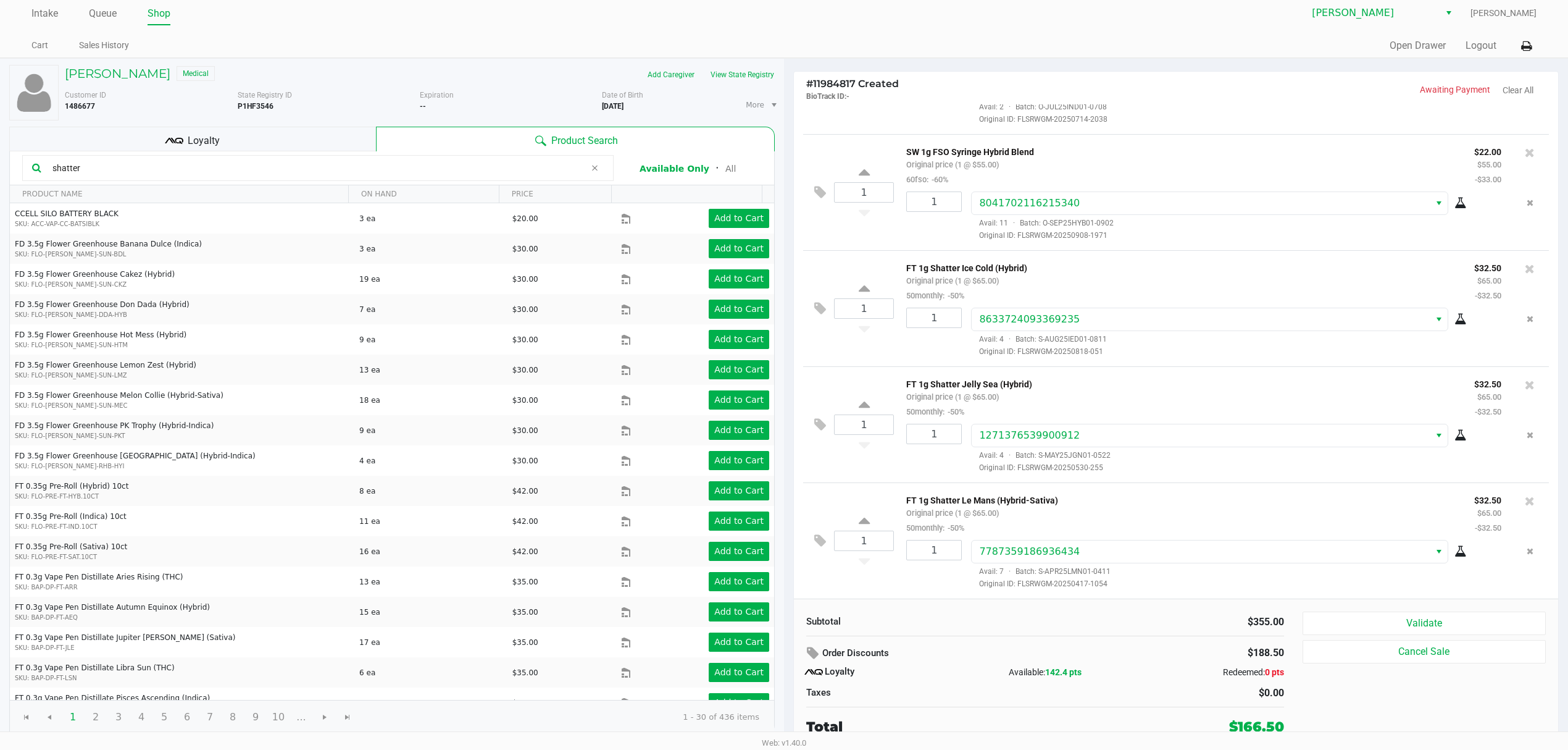
click at [1455, 552] on icon at bounding box center [1461, 551] width 13 height 10
click at [183, 165] on input "shatter" at bounding box center [317, 168] width 538 height 18
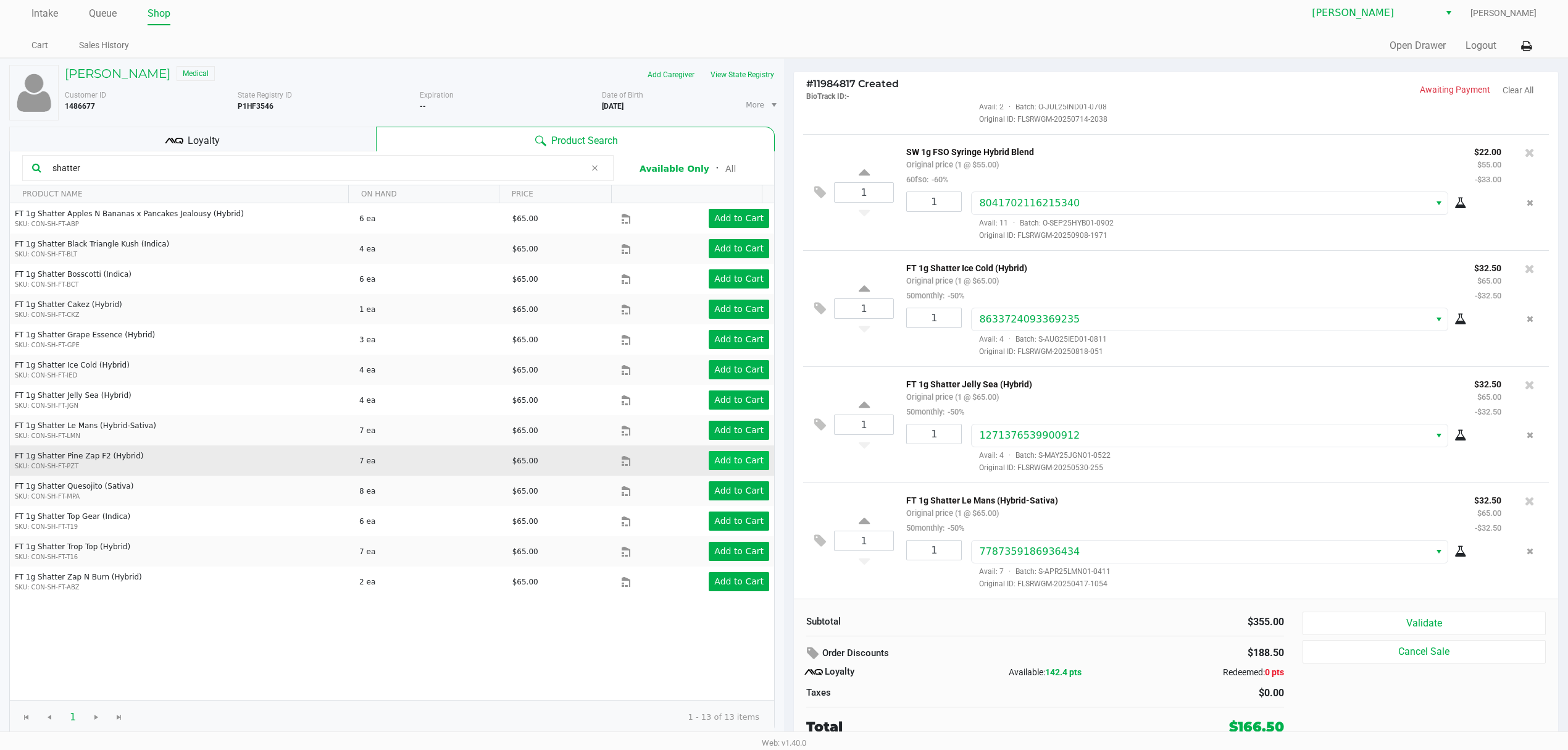
type input "shatter"
click at [720, 465] on app-button-loader "Add to Cart" at bounding box center [739, 461] width 49 height 10
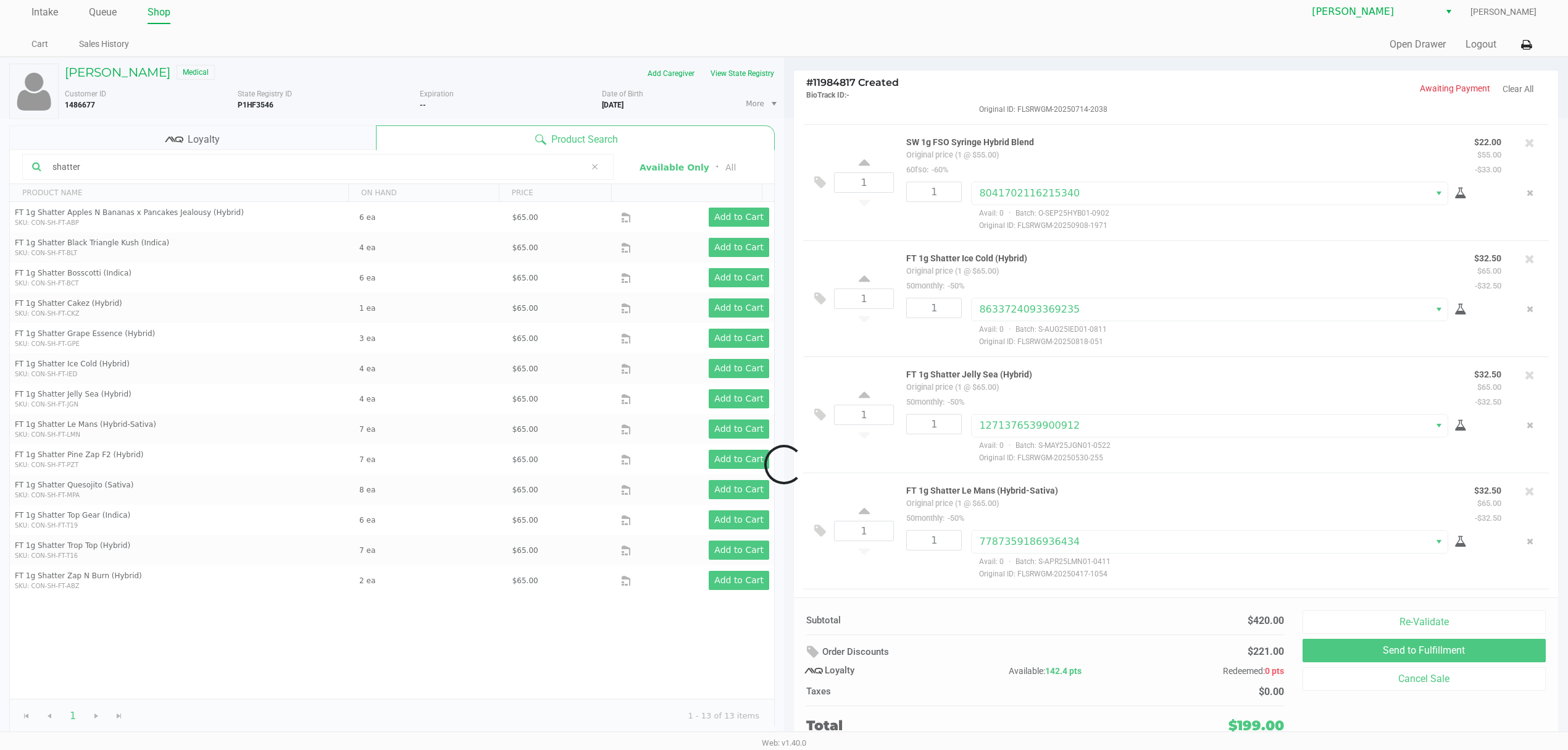
scroll to position [289, 0]
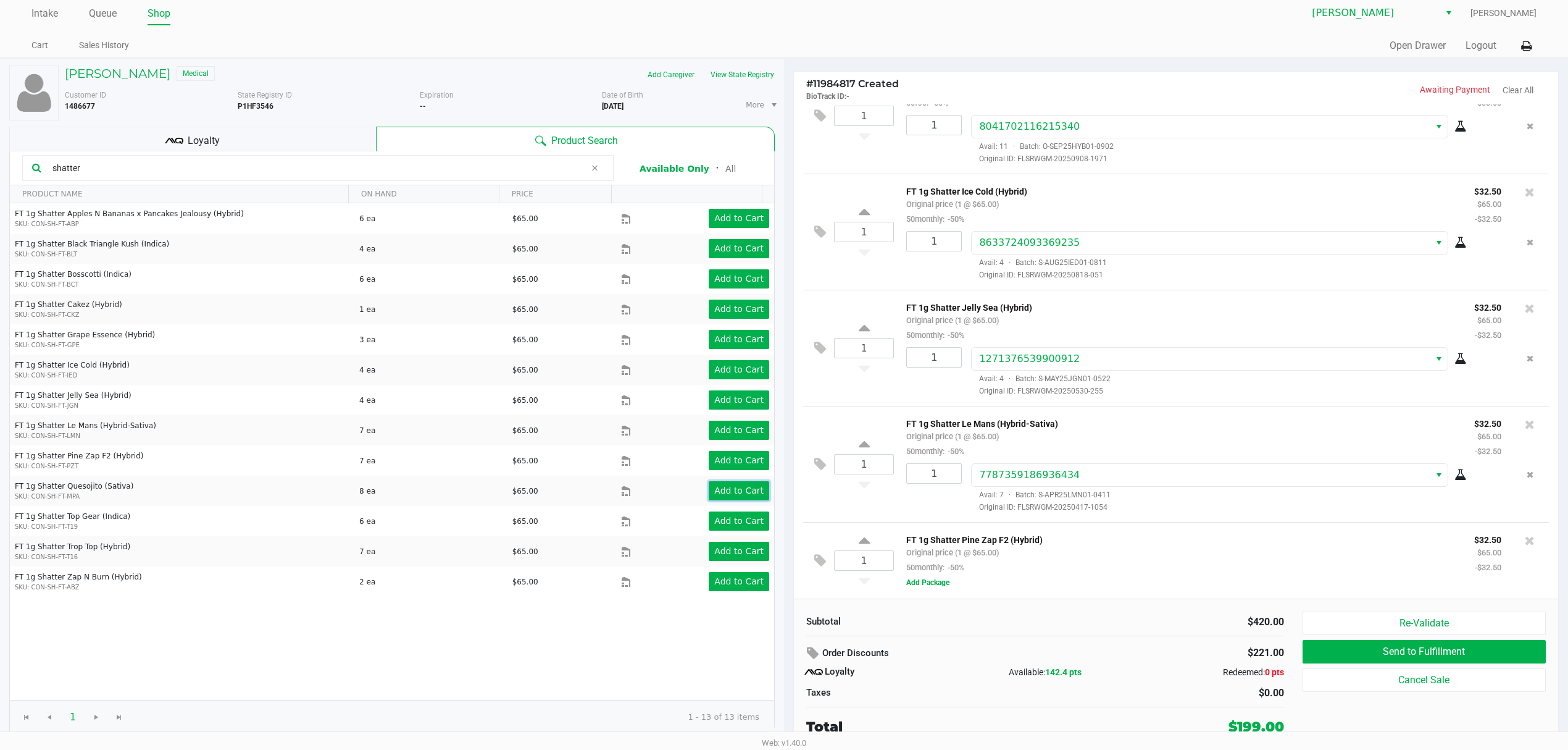
click at [721, 487] on app-button-loader "Add to Cart" at bounding box center [739, 491] width 49 height 10
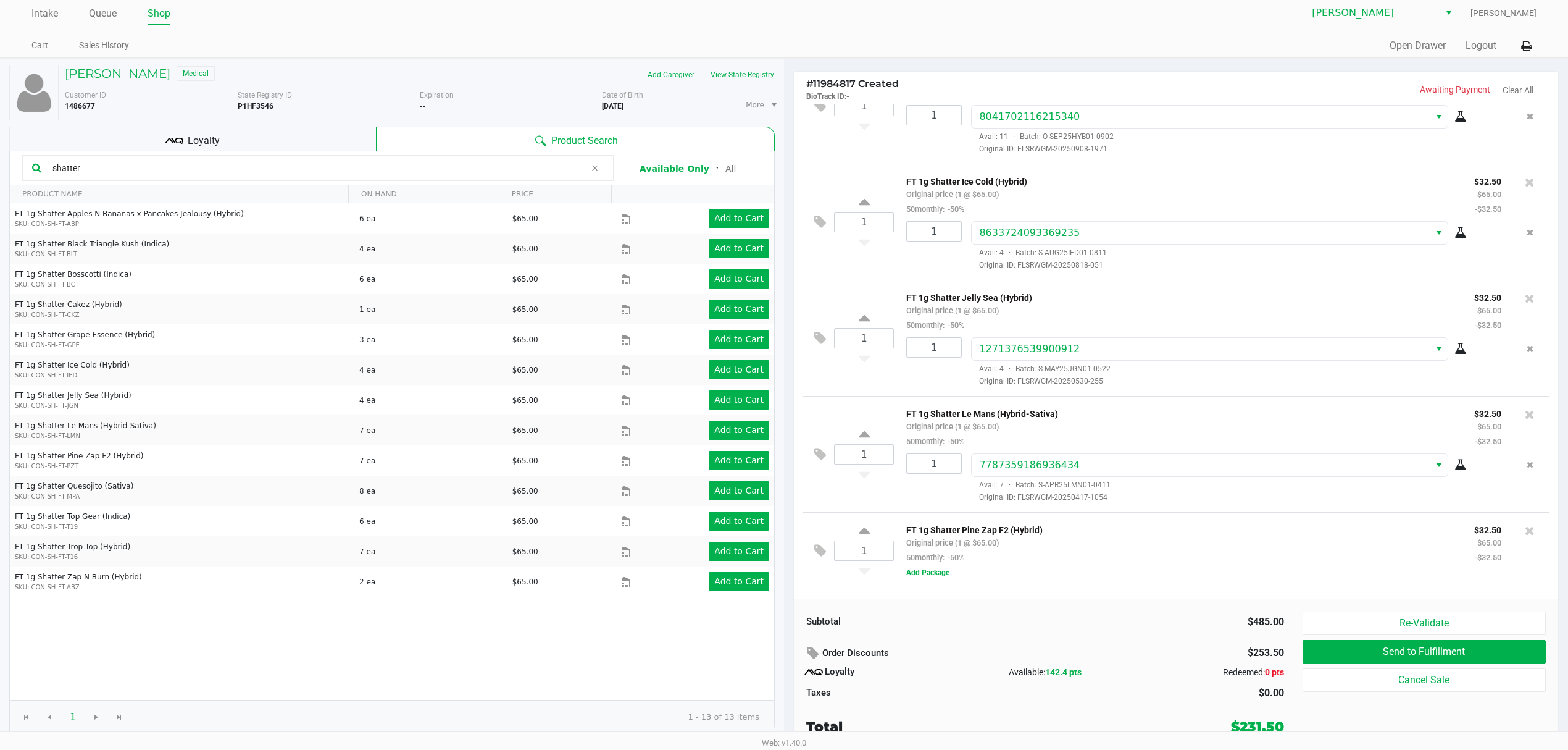
scroll to position [366, 0]
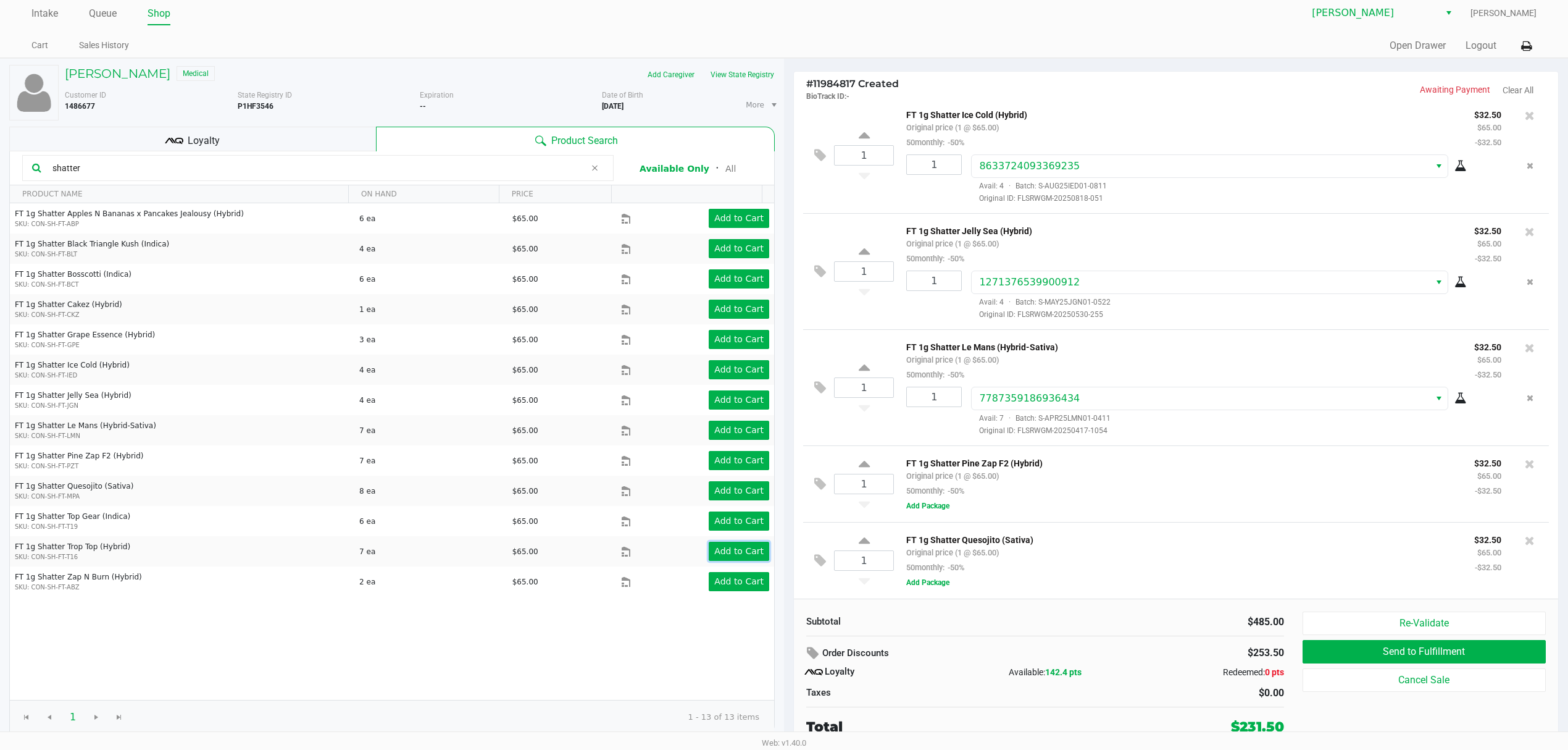
click at [725, 549] on app-button-loader "Add to Cart" at bounding box center [739, 551] width 49 height 10
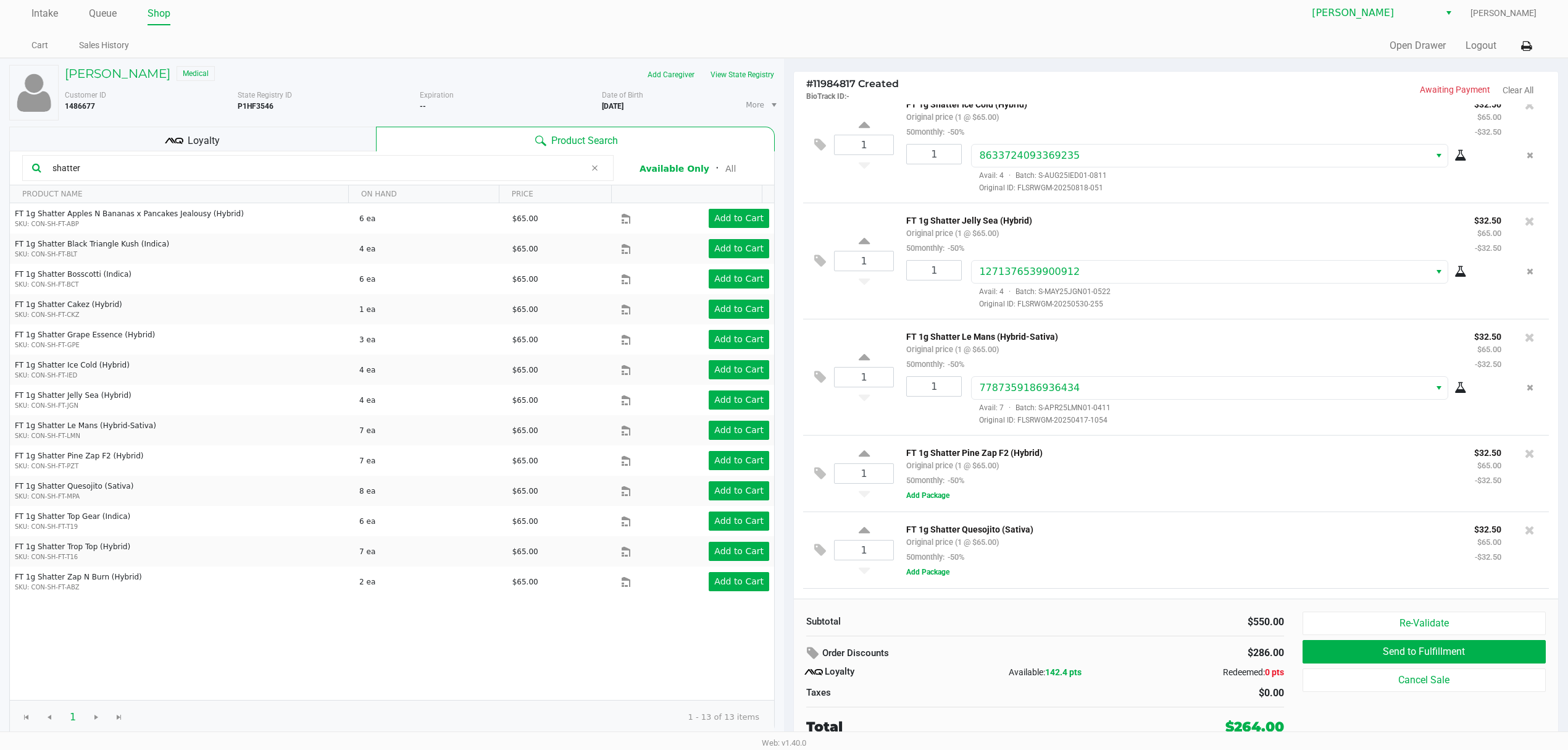
scroll to position [444, 0]
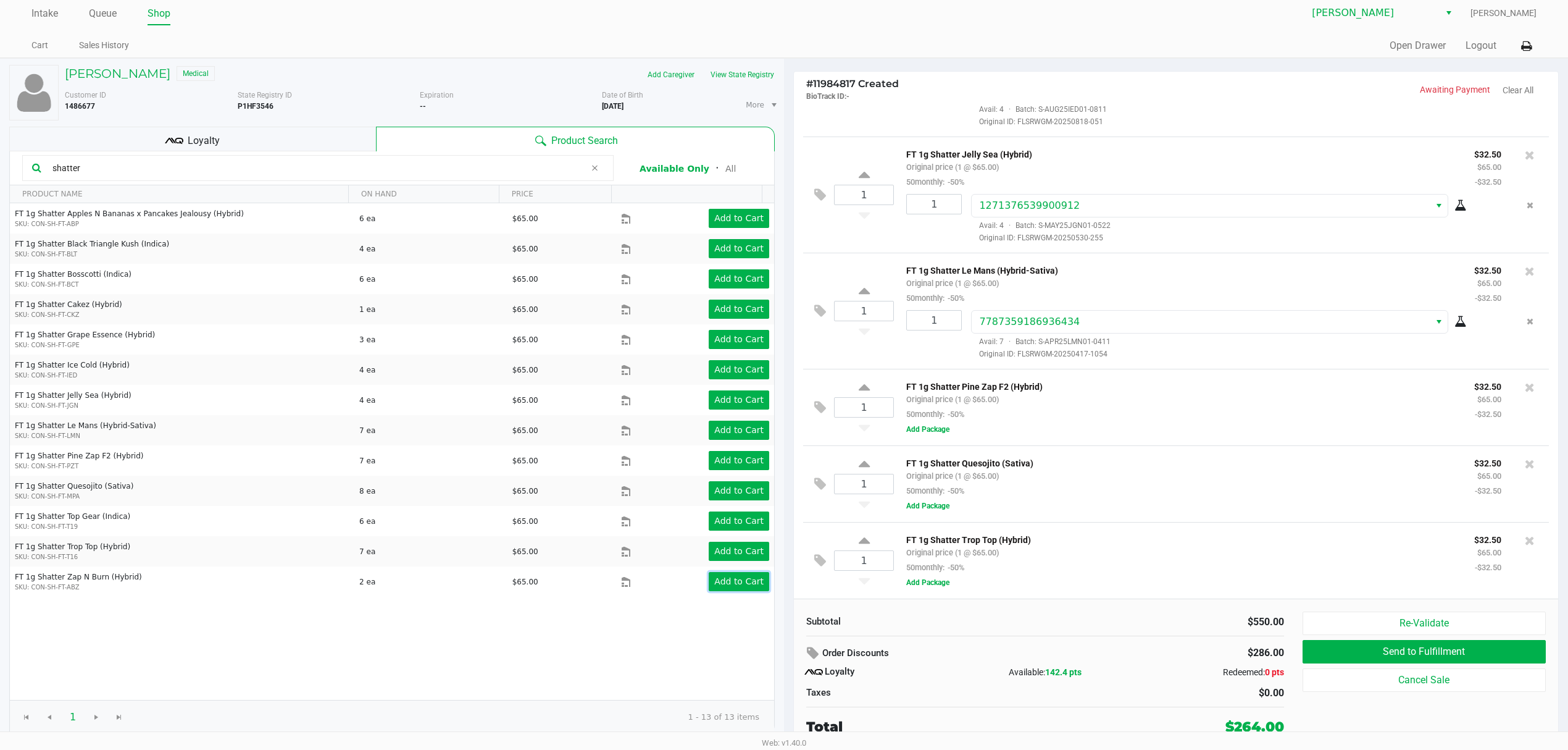
click at [723, 578] on app-button-loader "Add to Cart" at bounding box center [739, 581] width 49 height 10
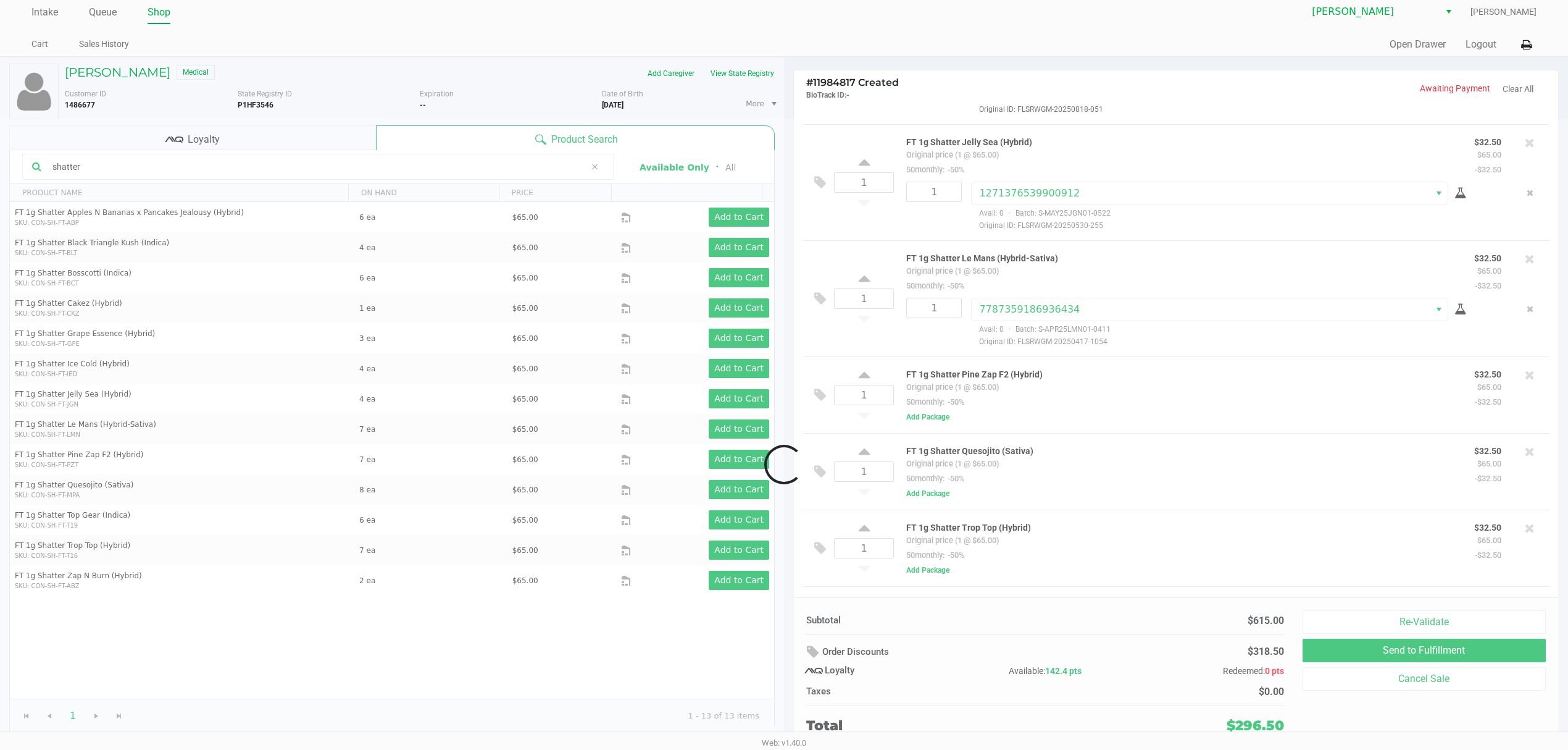
scroll to position [522, 0]
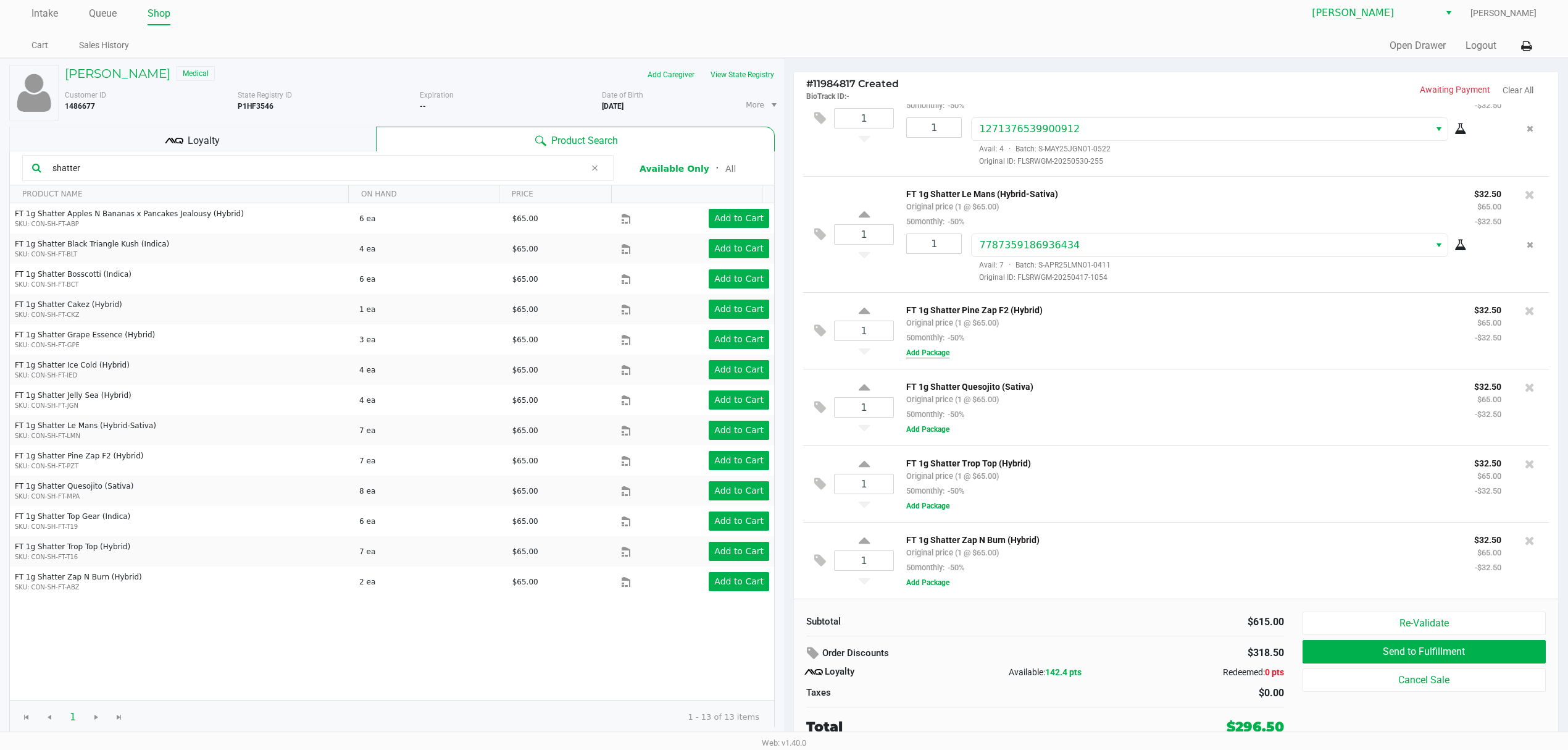
click at [936, 347] on button "Add Package" at bounding box center [928, 353] width 43 height 11
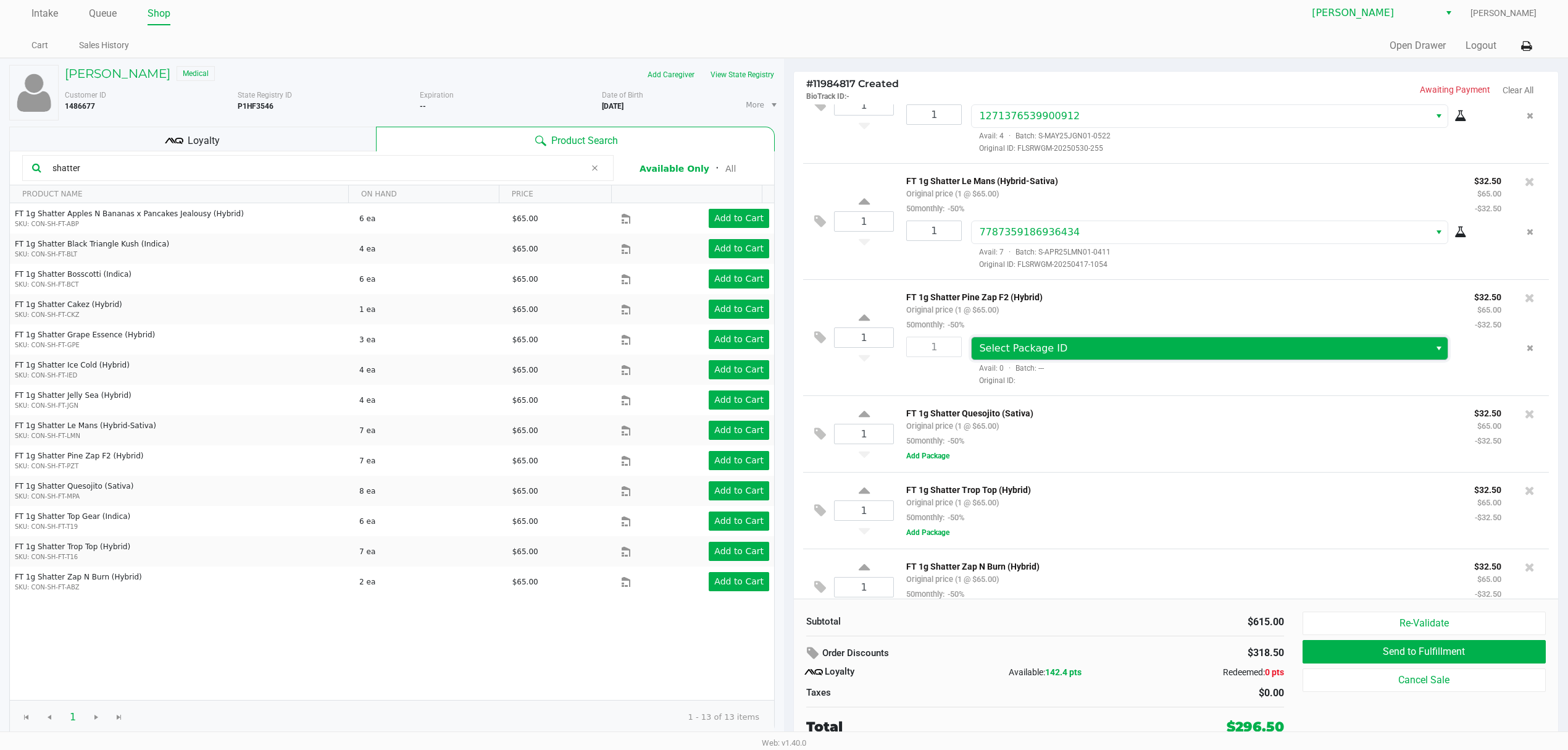
click at [1004, 354] on span "Select Package ID" at bounding box center [1023, 348] width 88 height 12
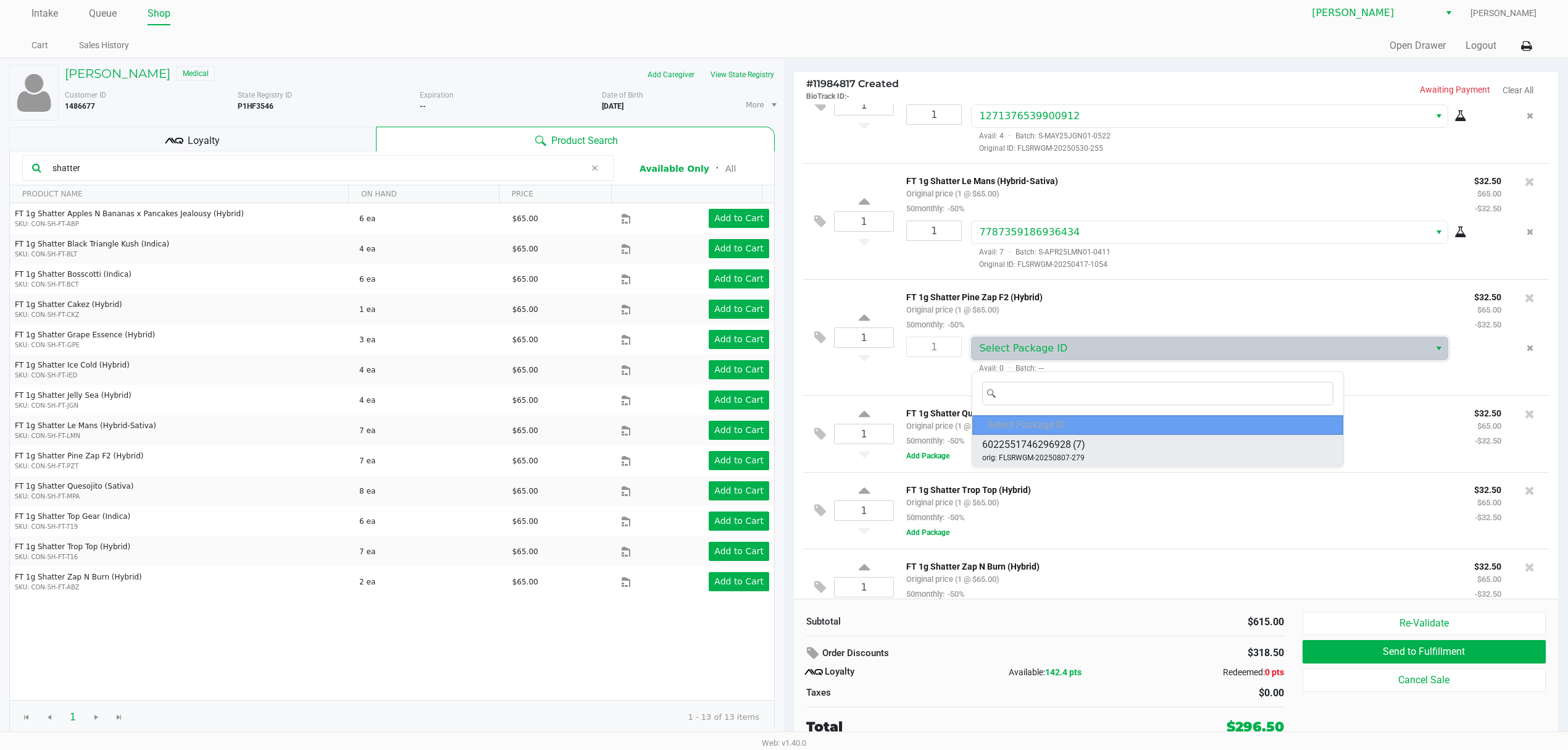
click at [1010, 448] on span "6022551746296928" at bounding box center [1027, 444] width 89 height 15
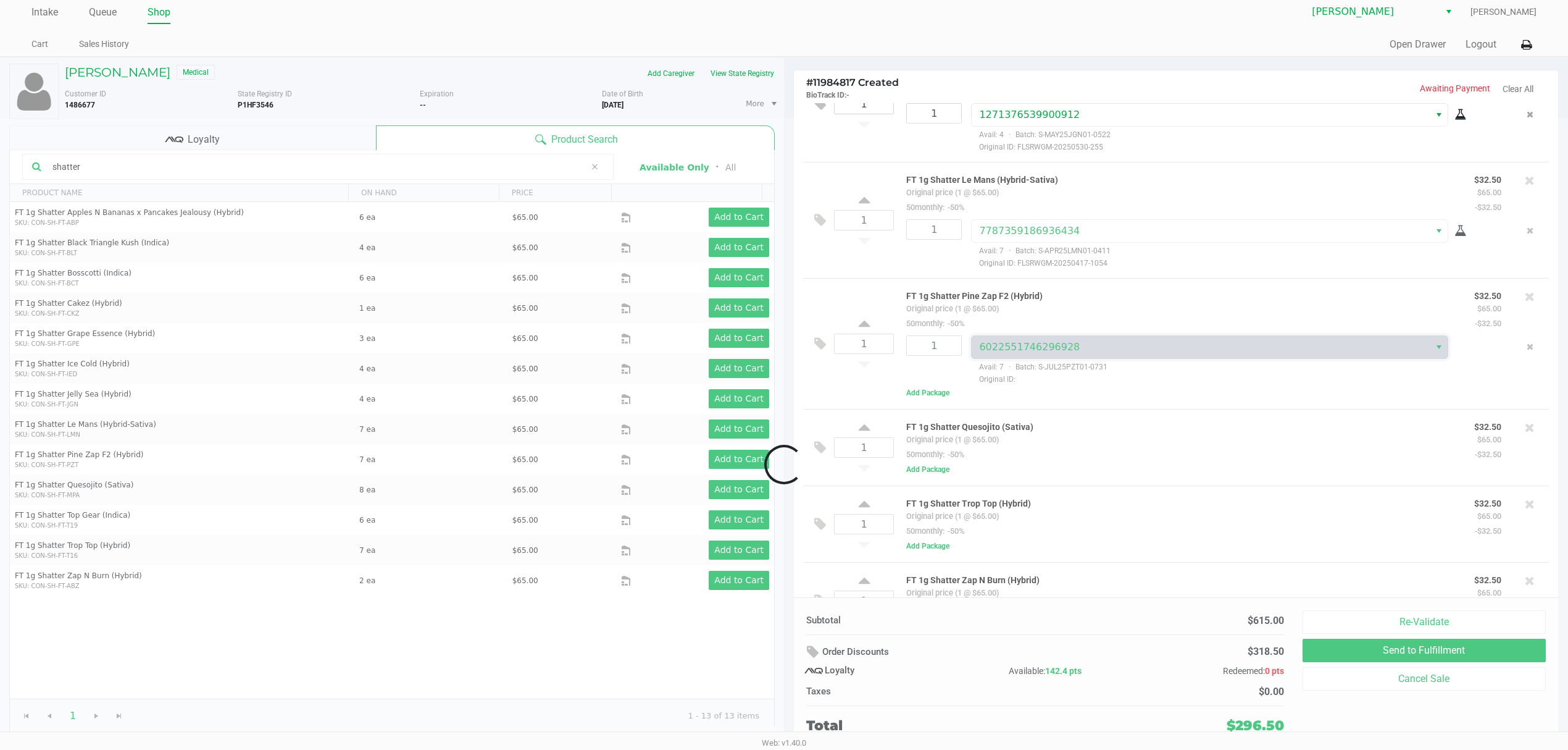
scroll to position [561, 0]
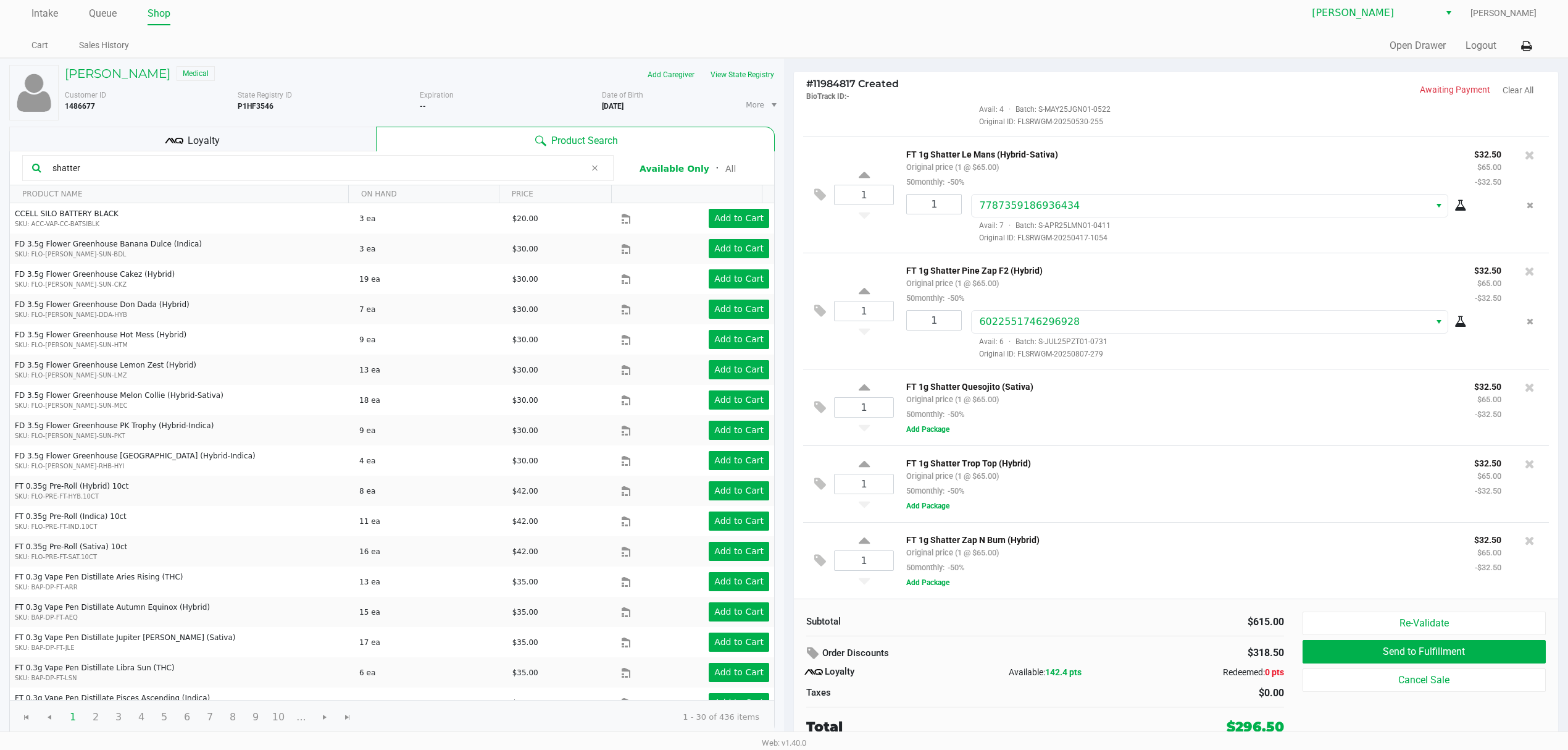
click at [1455, 321] on icon at bounding box center [1461, 322] width 13 height 10
click at [920, 420] on div "FT 1g Shatter Quesojito (Sativa) Original price (1 @ $65.00) 50monthly: -50% $3…" at bounding box center [1217, 408] width 646 height 58
click at [925, 425] on button "Add Package" at bounding box center [928, 430] width 43 height 11
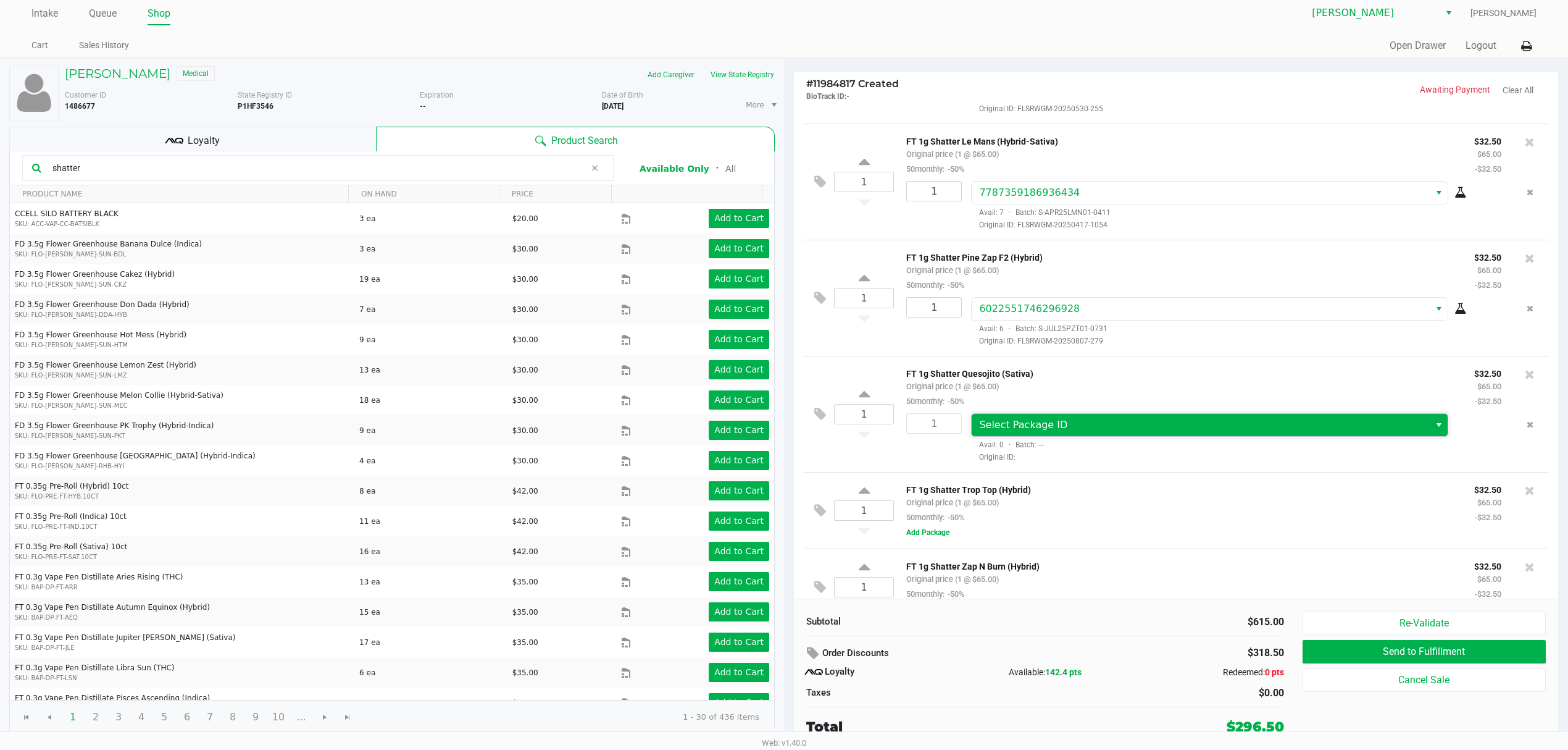
click at [1041, 430] on span "Select Package ID" at bounding box center [1023, 425] width 88 height 12
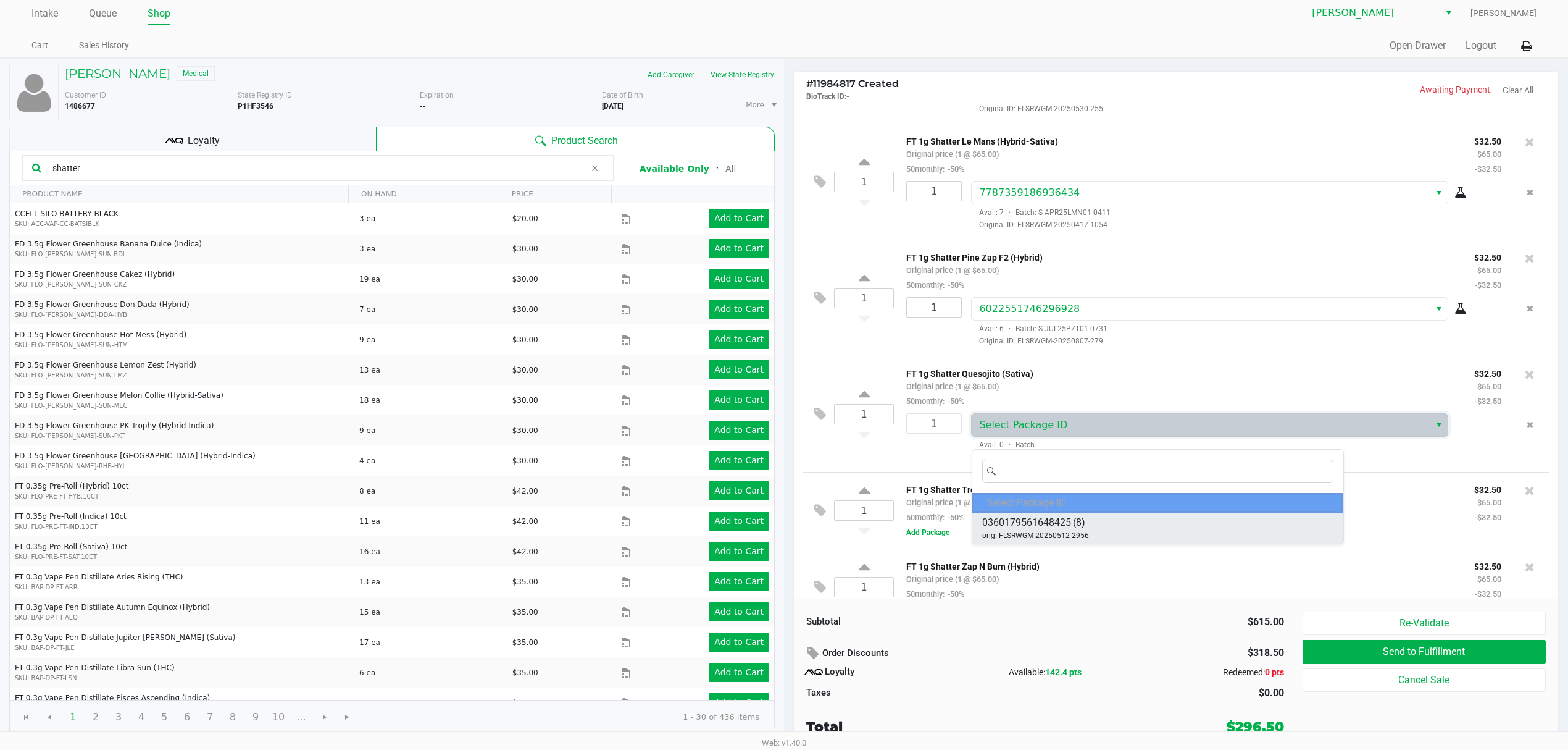
click at [1034, 513] on li "0360179561648425 (8) orig: FLSRWGM-20250512-2956" at bounding box center [1158, 528] width 371 height 31
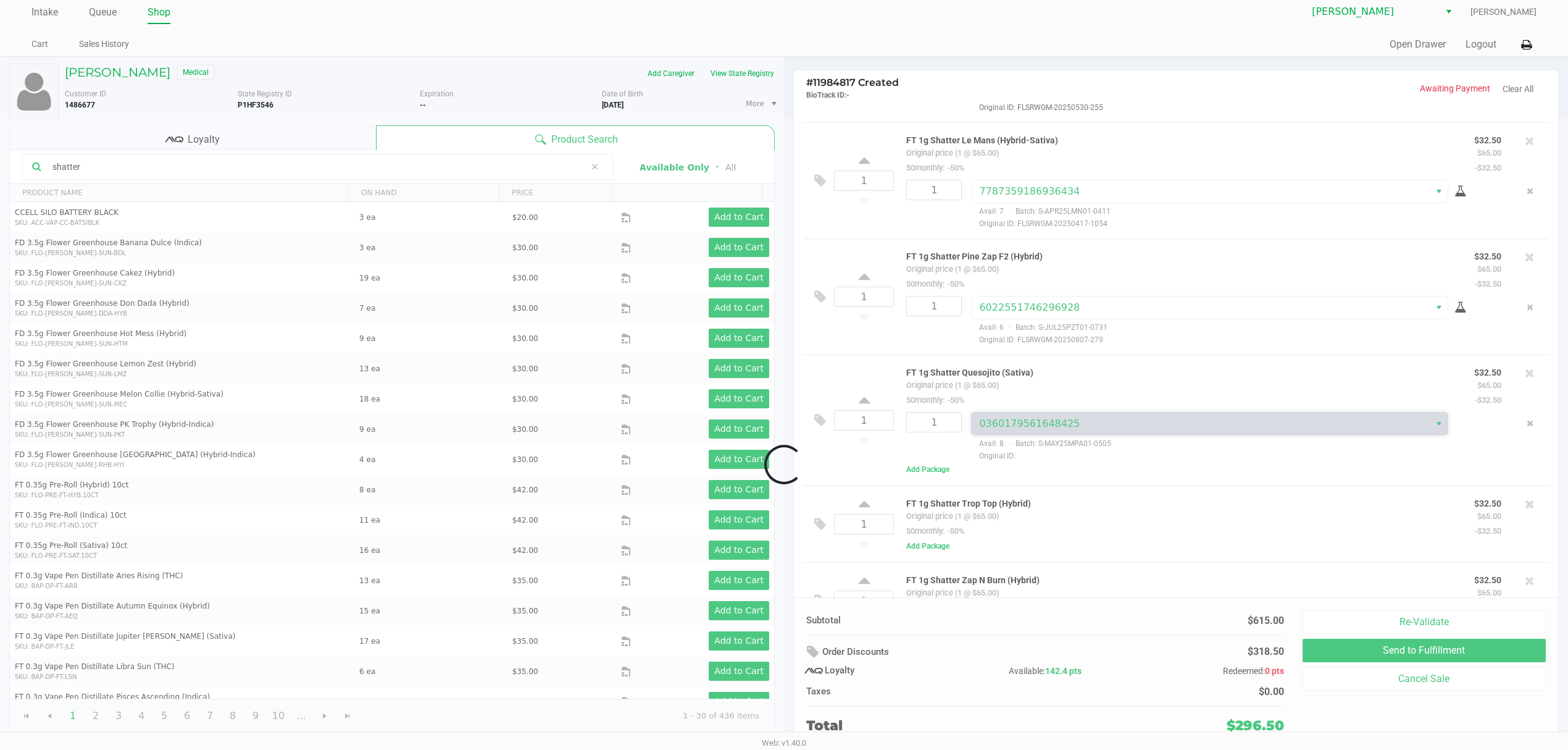
scroll to position [601, 0]
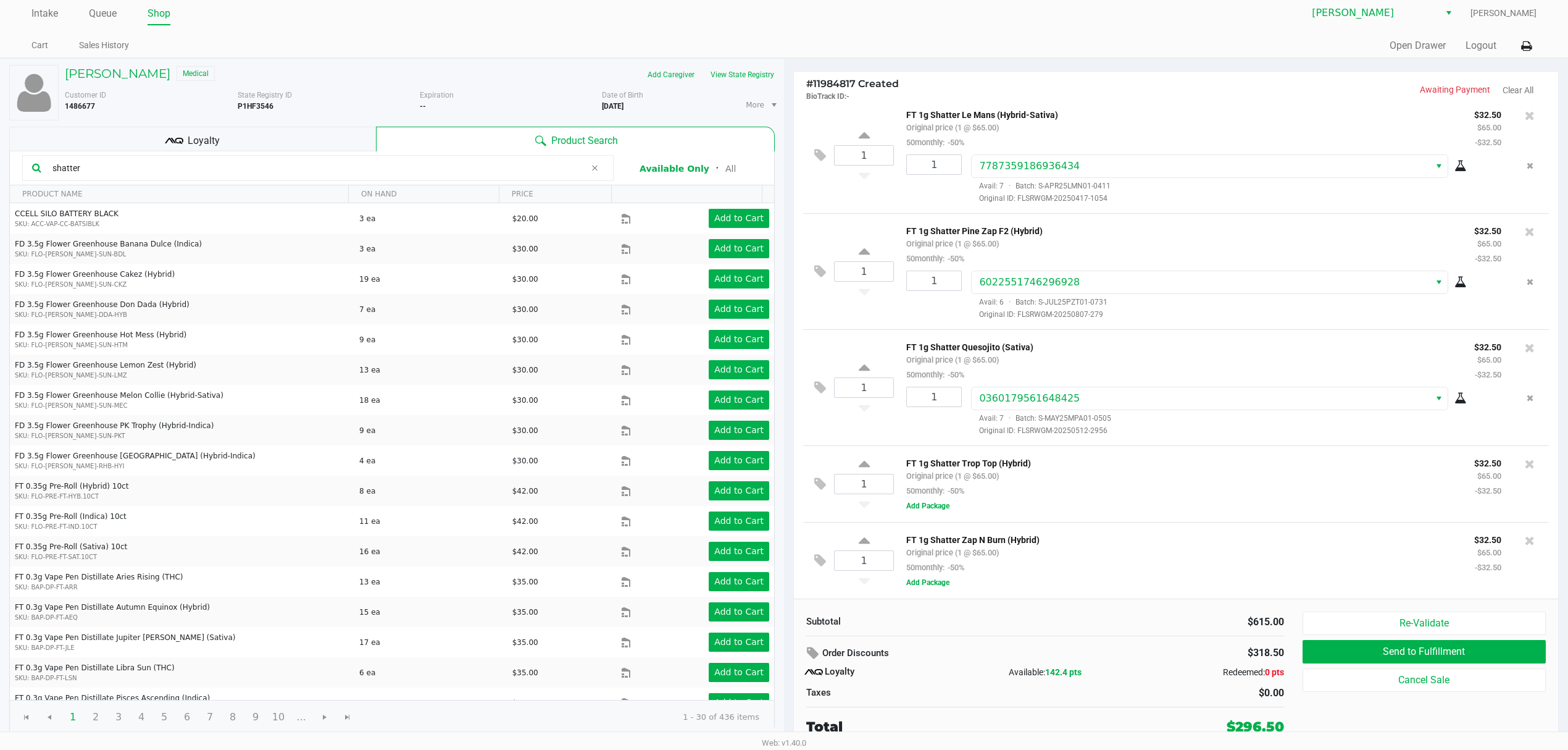
click at [1455, 394] on icon at bounding box center [1461, 399] width 13 height 10
click at [929, 501] on button "Add Package" at bounding box center [928, 506] width 43 height 11
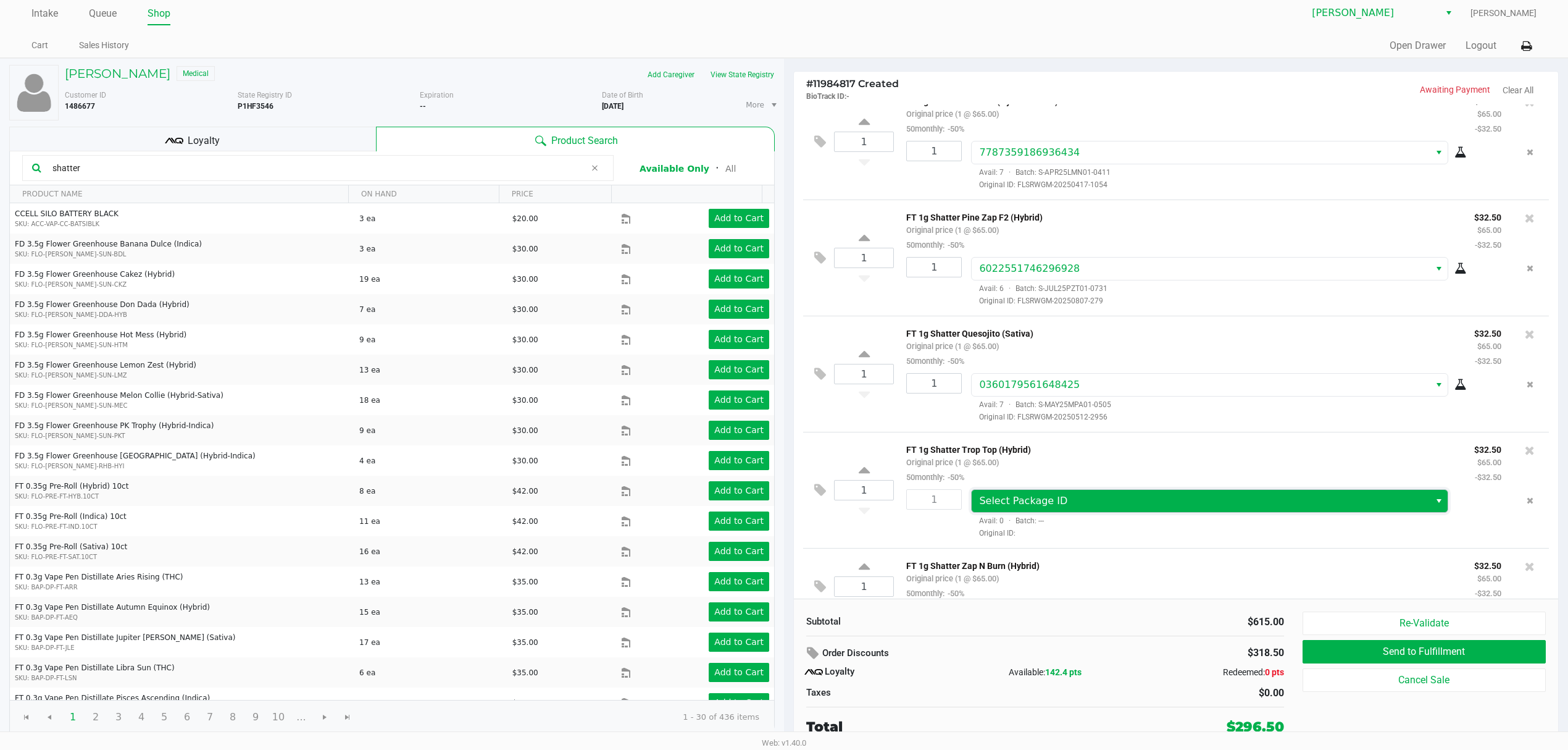
click at [1063, 508] on span "Select Package ID" at bounding box center [1201, 501] width 443 height 15
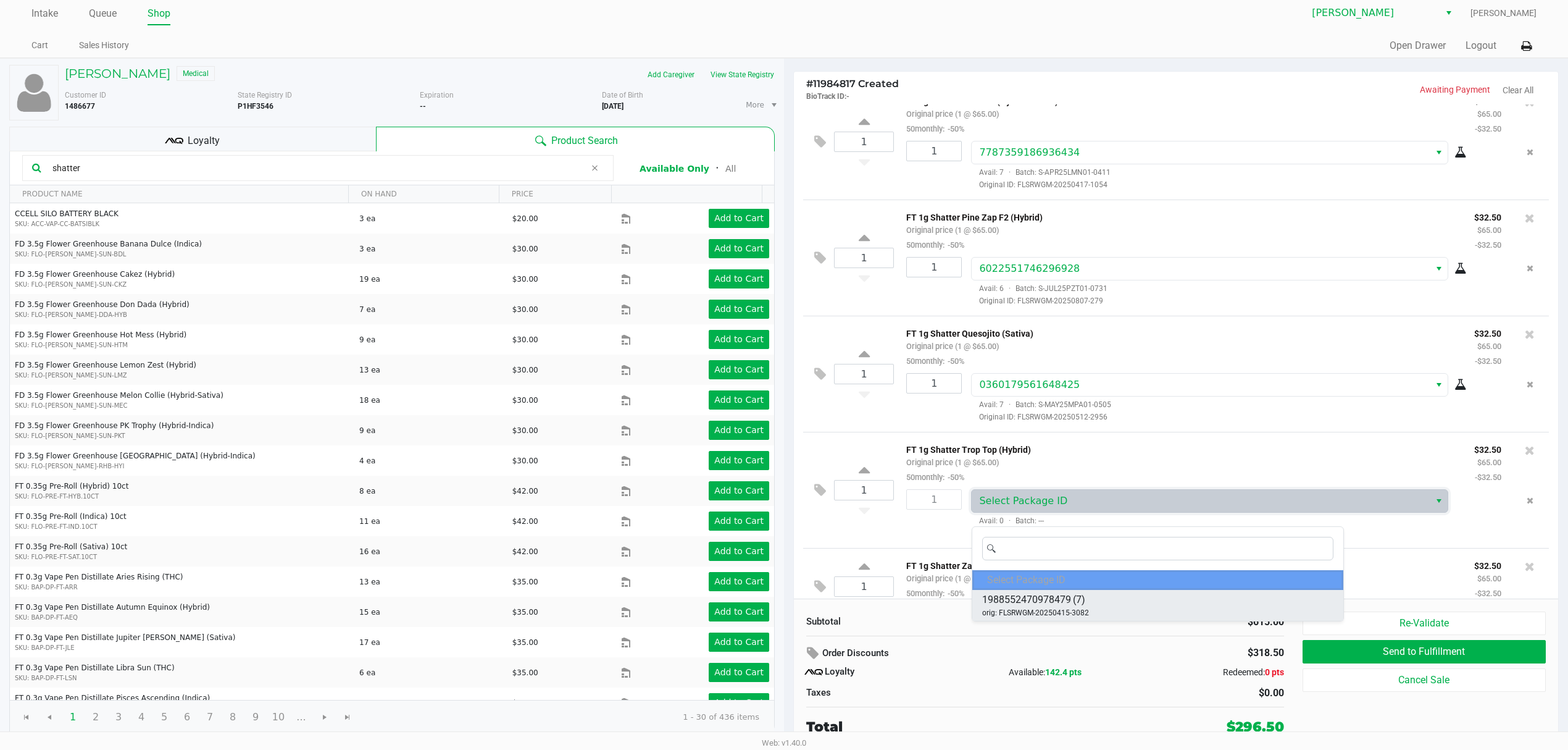
click at [1039, 601] on span "1988552470978479" at bounding box center [1027, 599] width 89 height 15
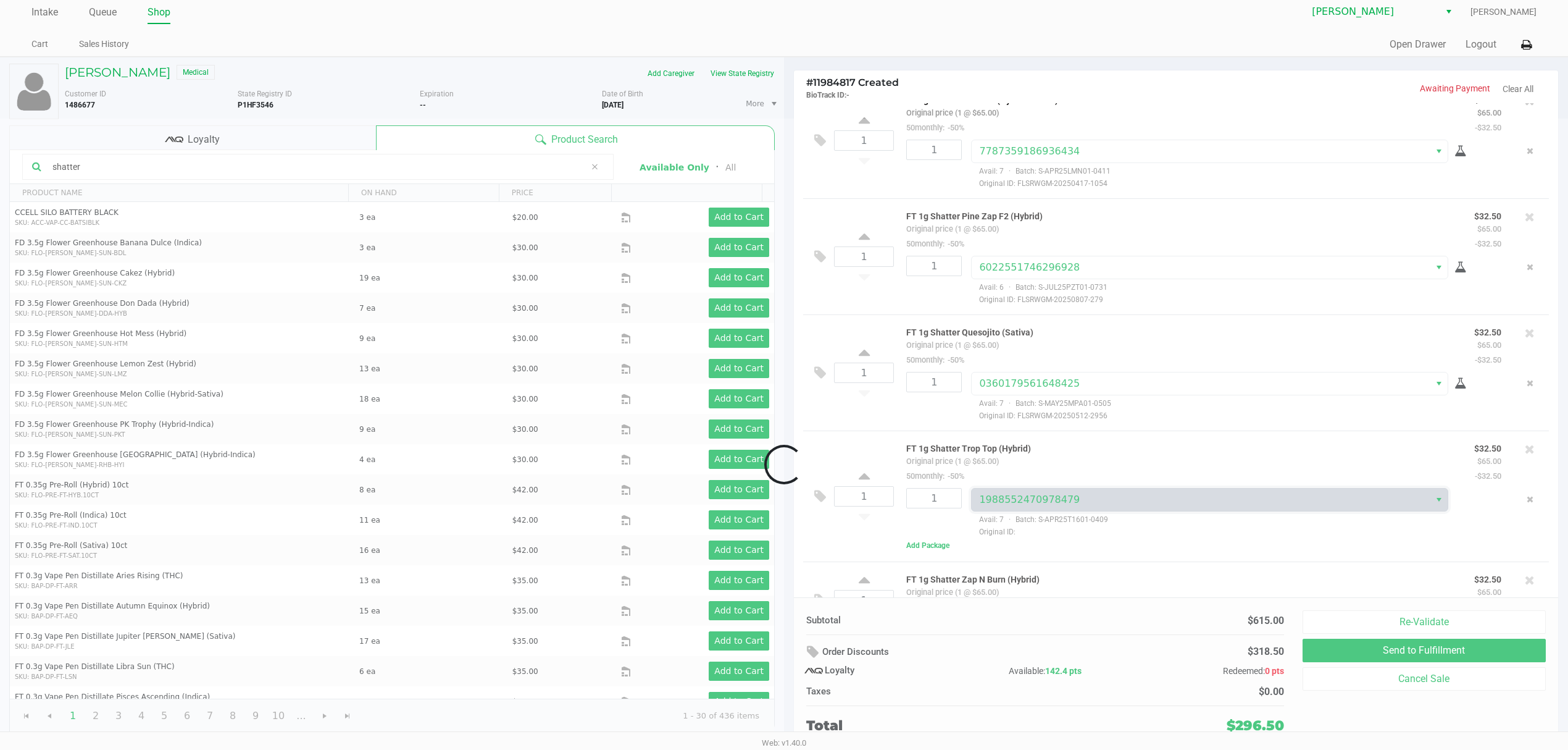
scroll to position [642, 0]
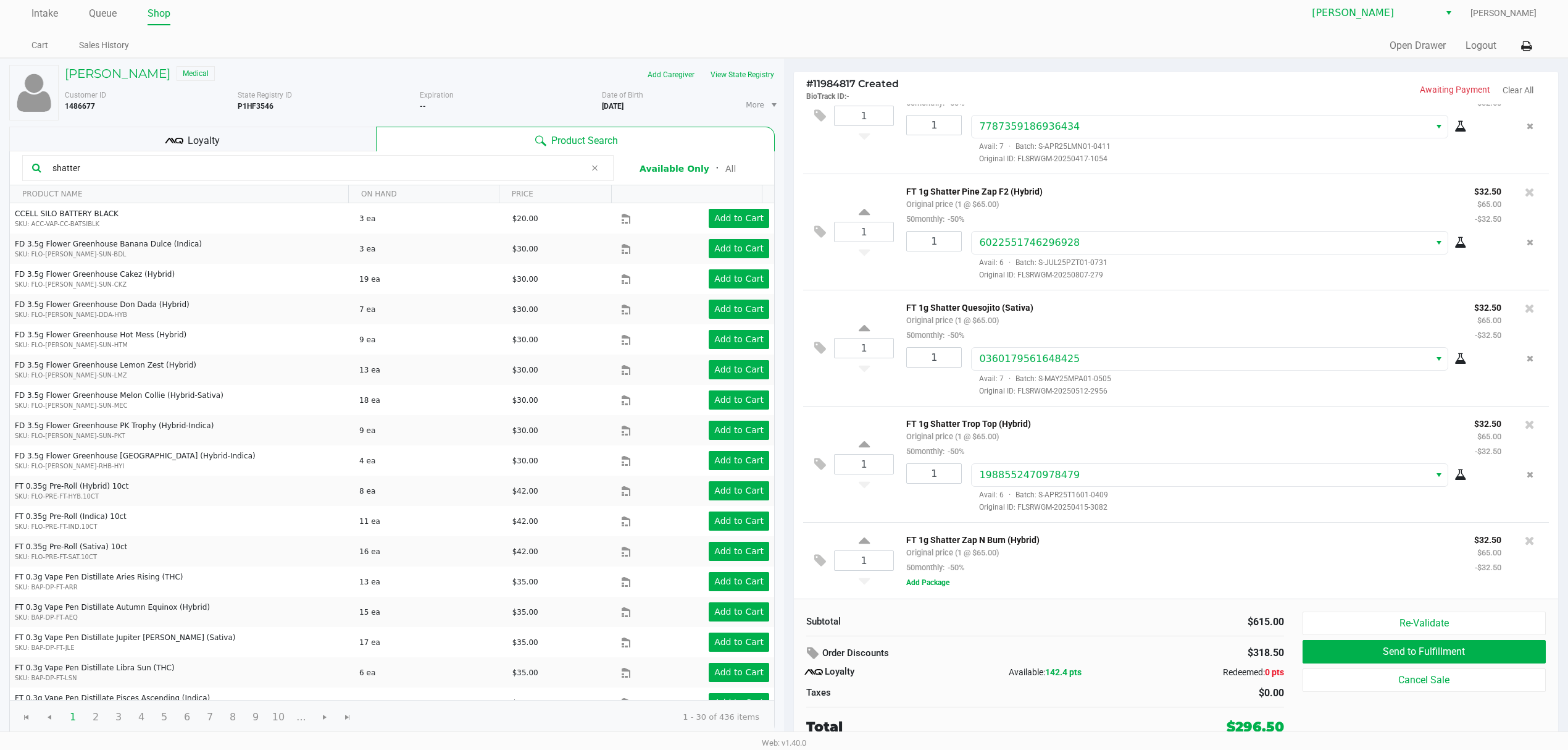
click at [1455, 473] on icon at bounding box center [1461, 475] width 13 height 10
click at [919, 581] on button "Add Package" at bounding box center [928, 582] width 43 height 11
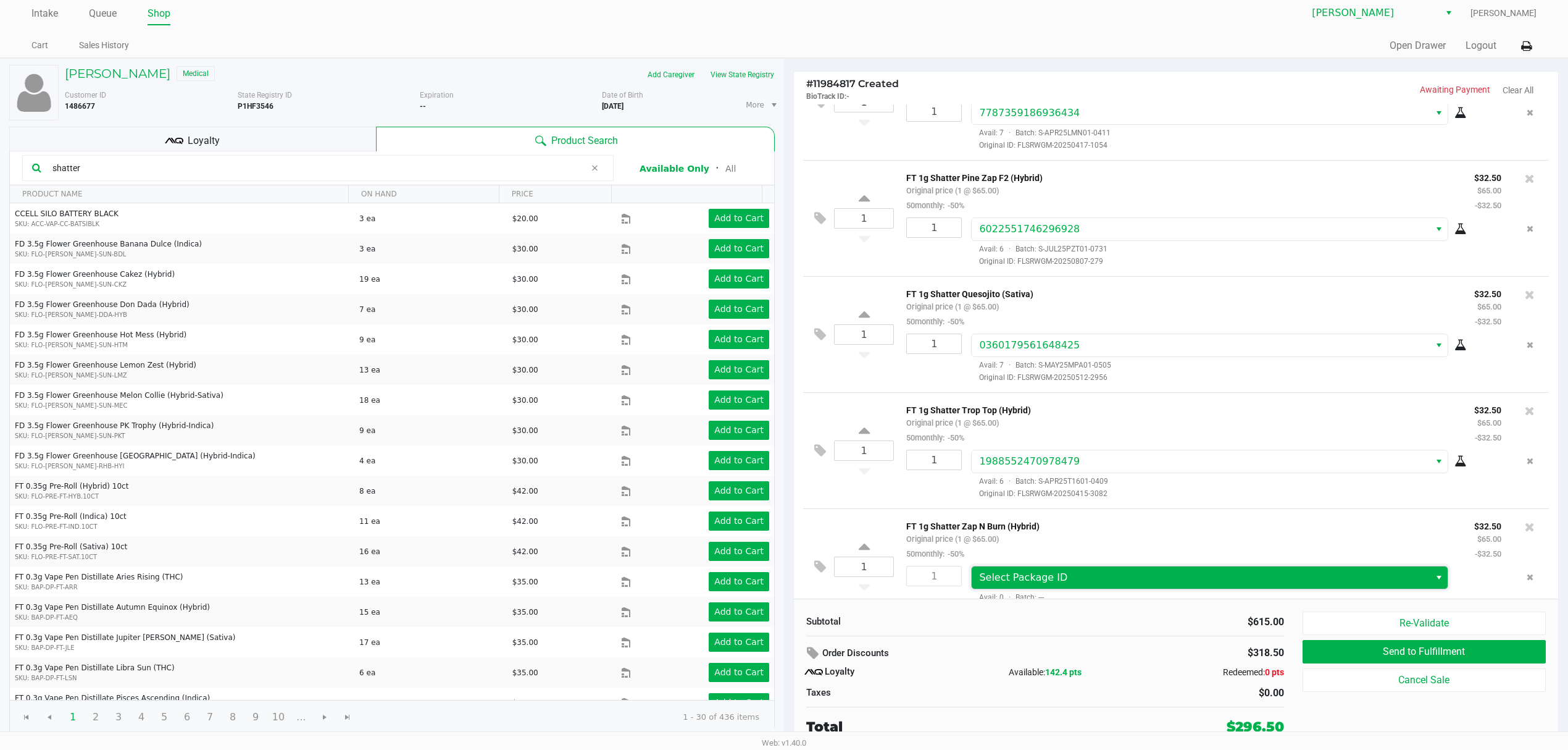
click at [1025, 583] on span "Select Package ID" at bounding box center [1023, 577] width 88 height 12
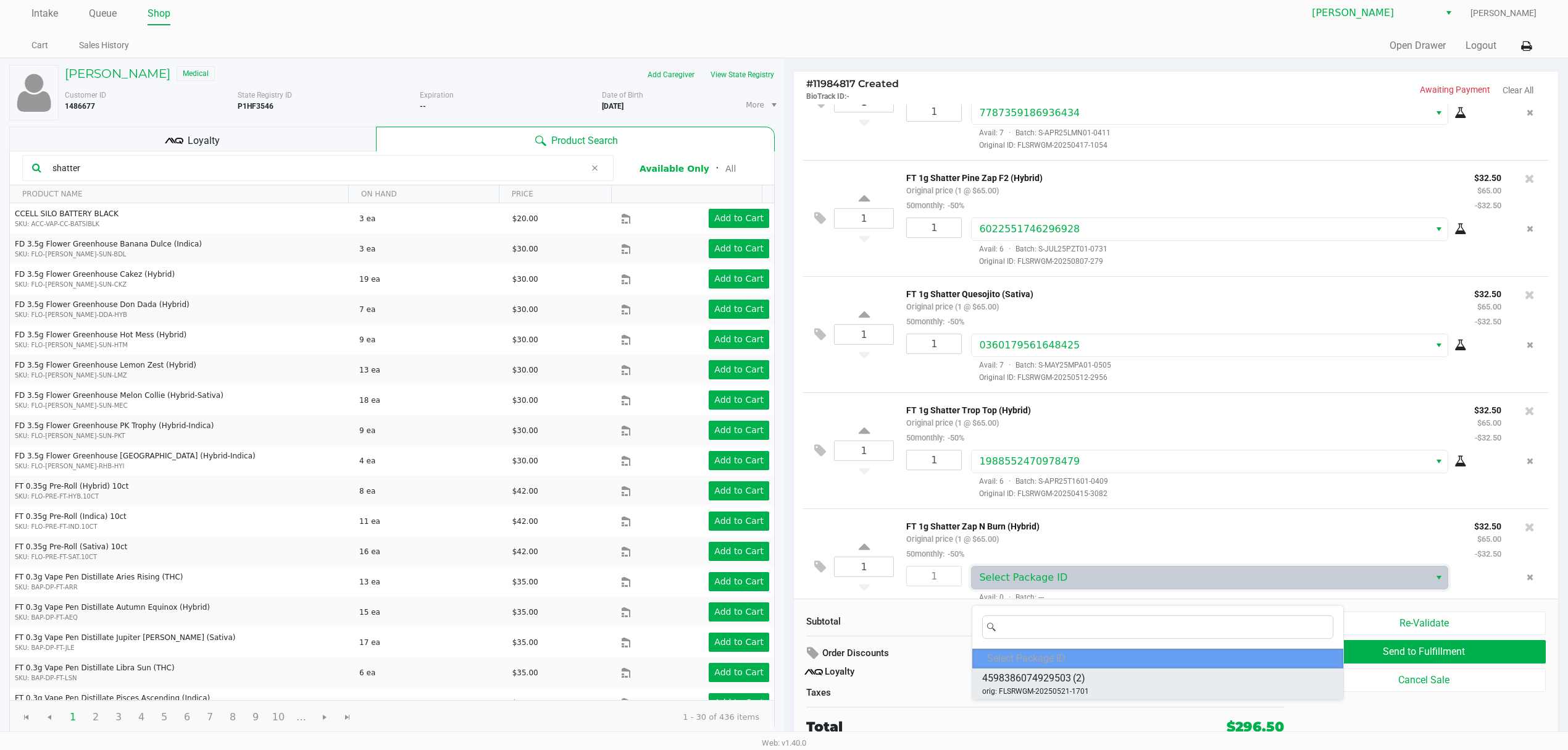
click at [1044, 675] on span "4598386074929503" at bounding box center [1027, 678] width 89 height 15
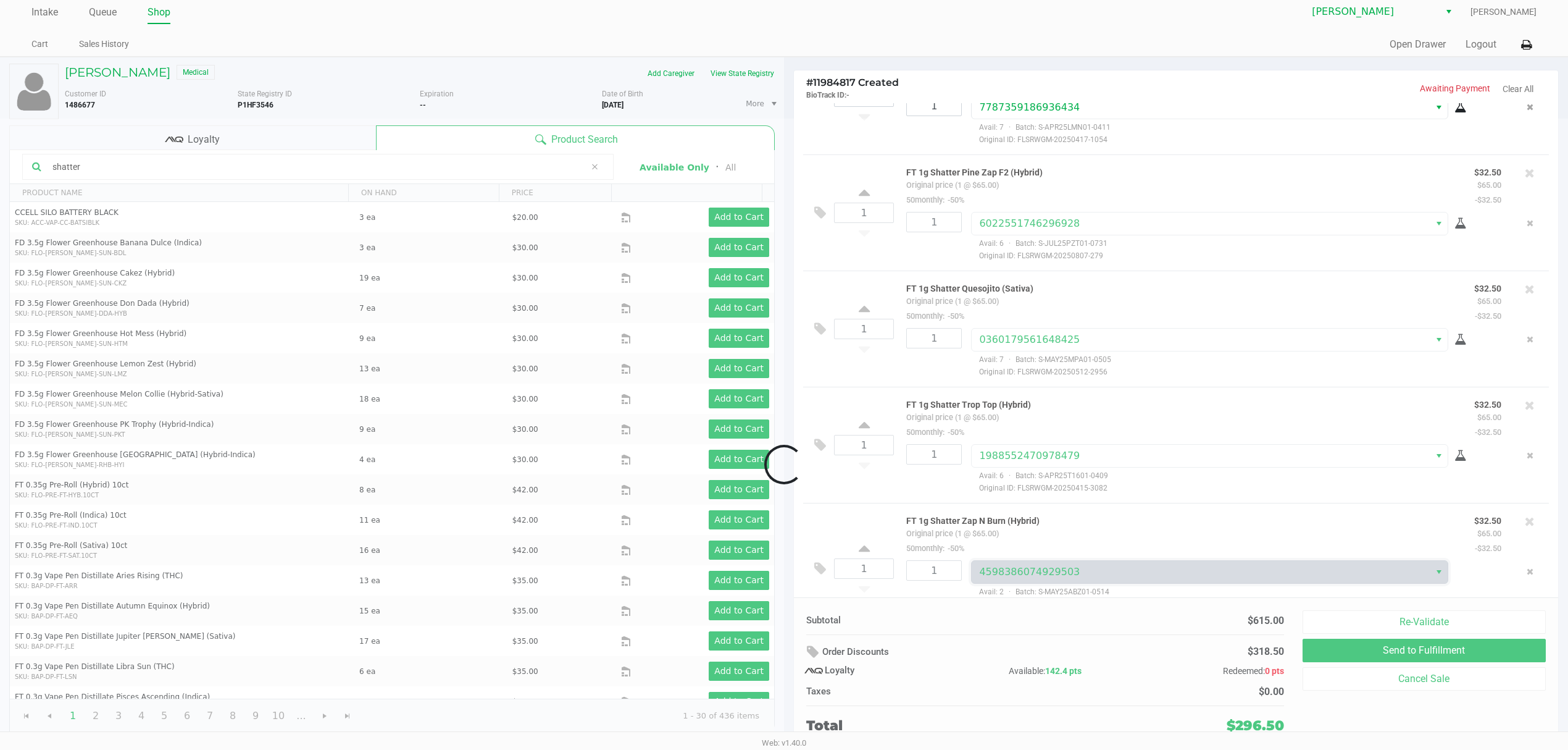
scroll to position [682, 0]
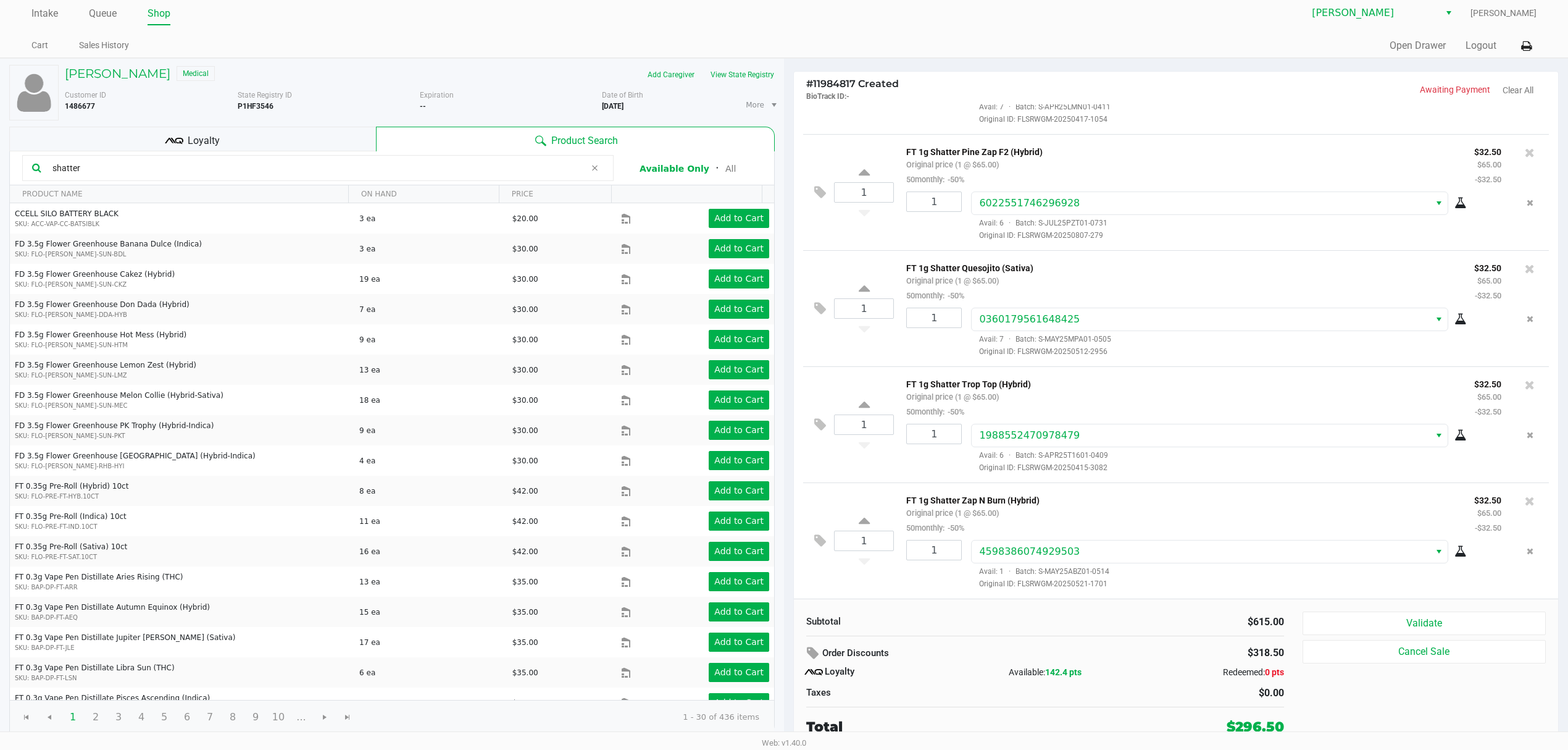
click at [1455, 547] on icon at bounding box center [1461, 551] width 13 height 10
click at [1525, 267] on icon at bounding box center [1530, 269] width 10 height 13
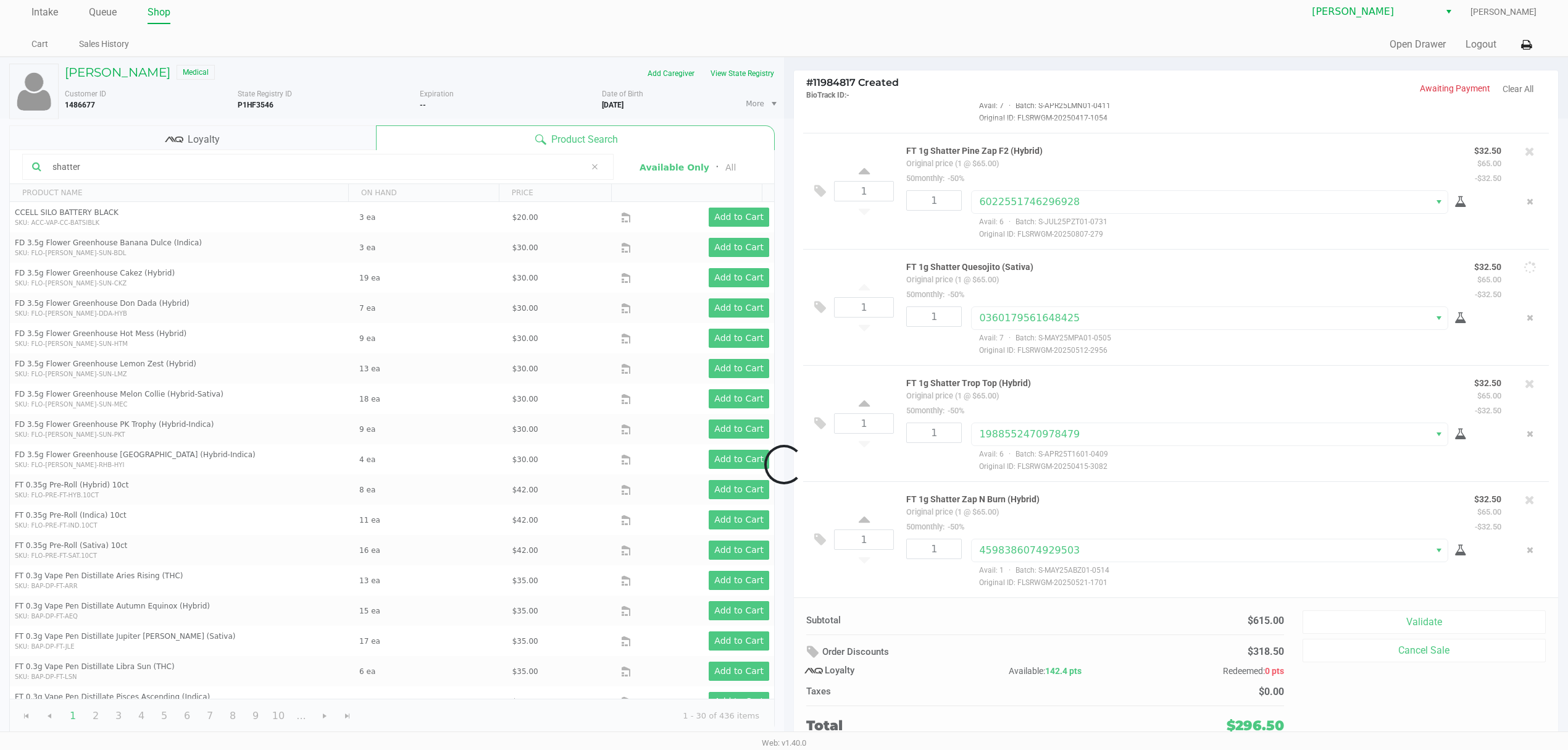
scroll to position [564, 0]
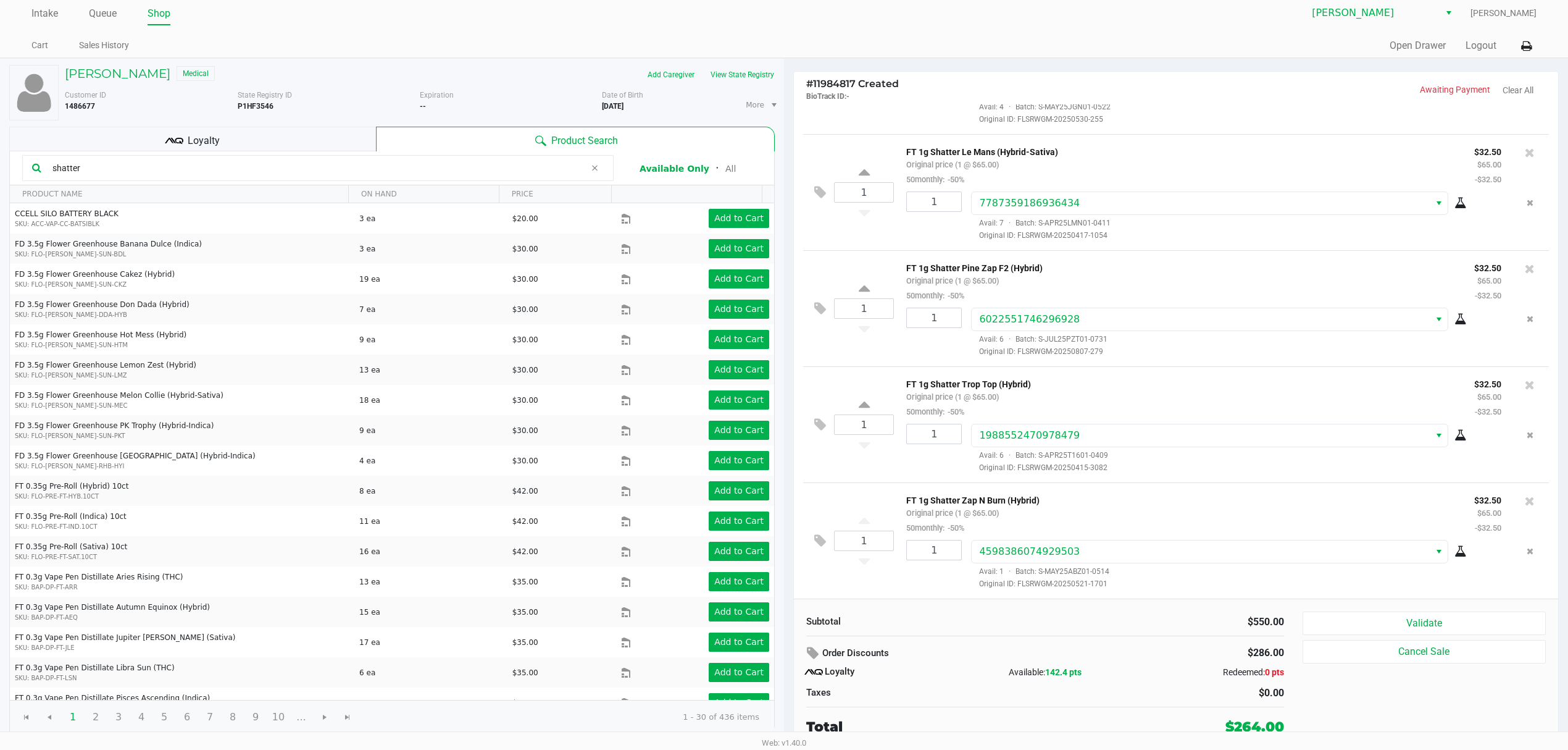
click at [1525, 267] on icon at bounding box center [1530, 269] width 10 height 13
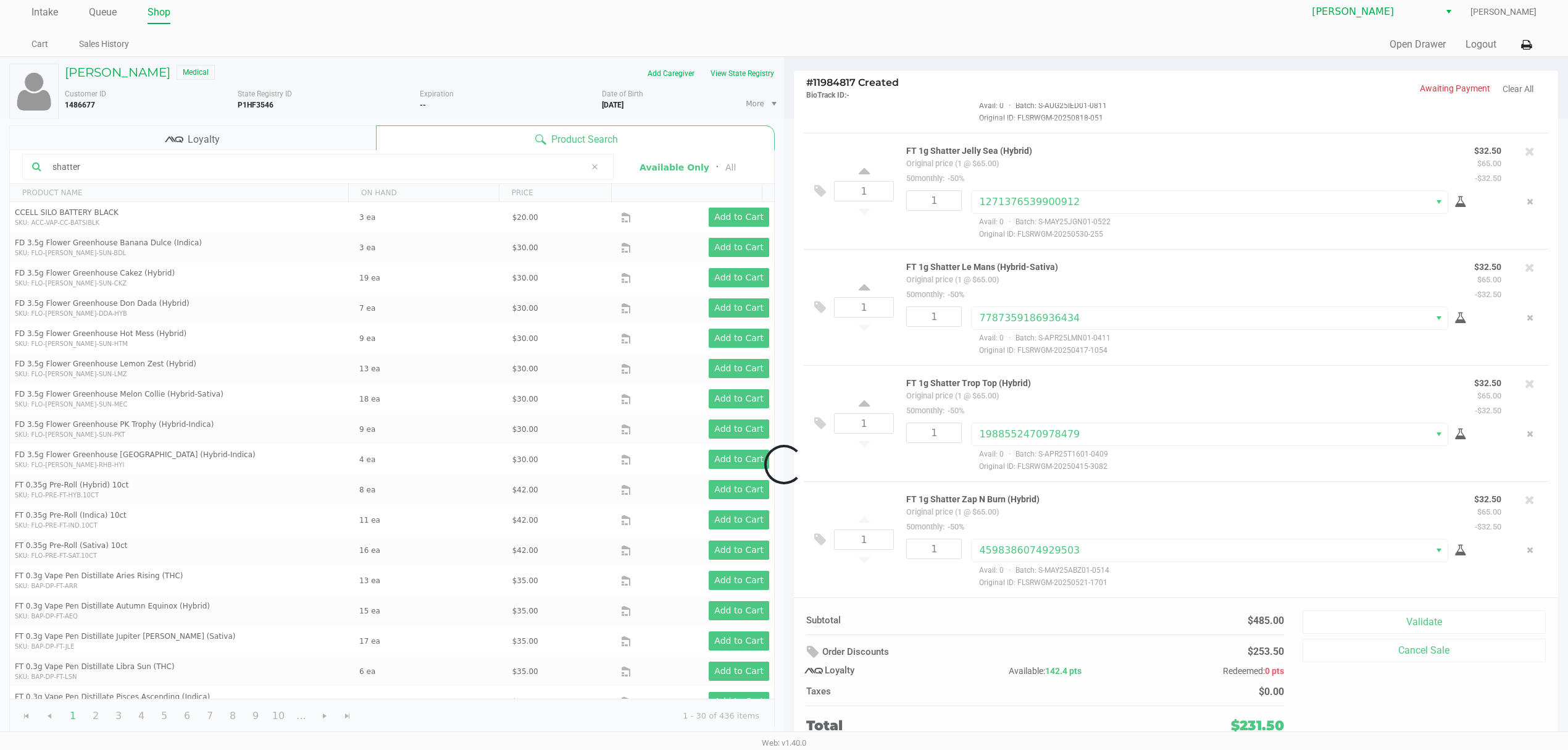
scroll to position [446, 0]
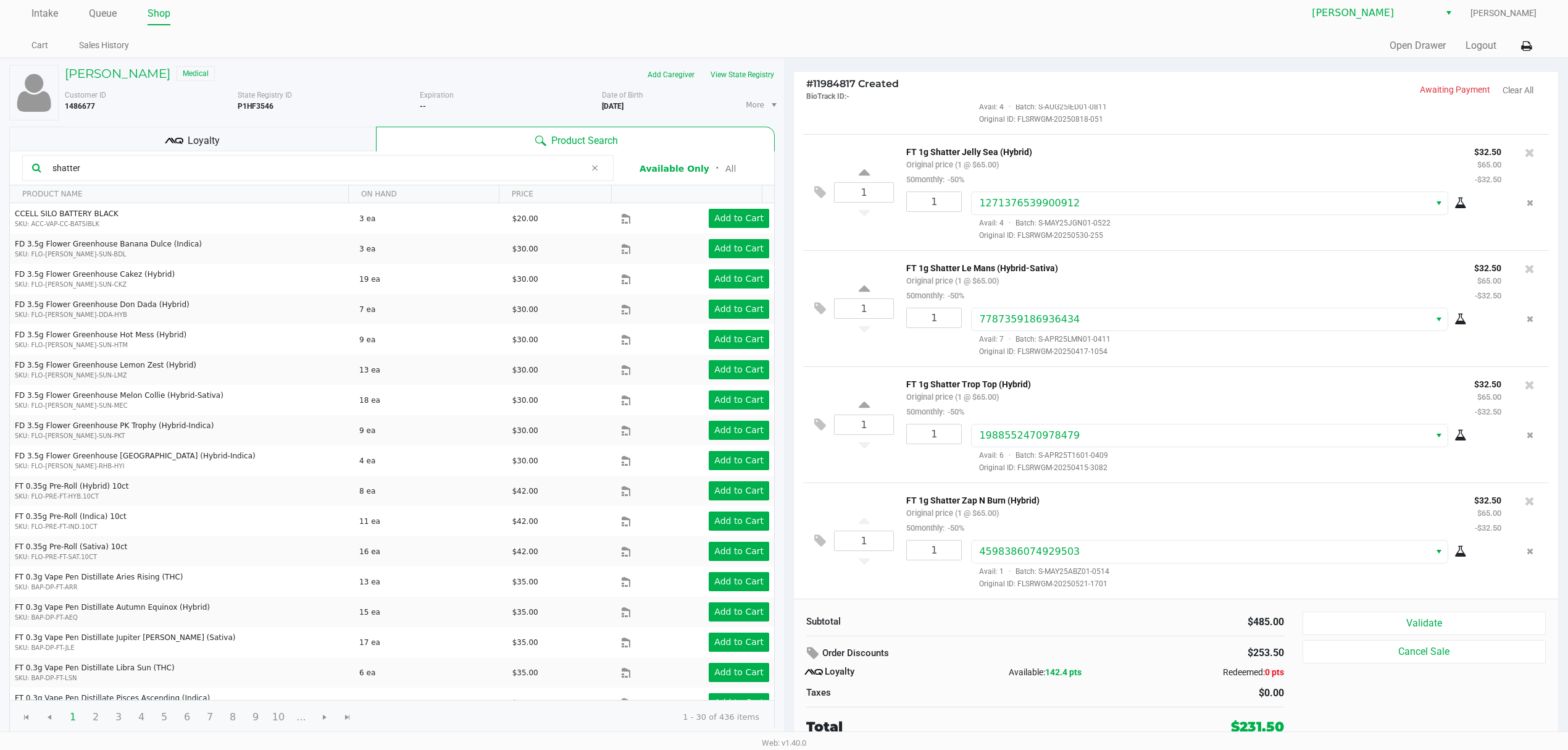
click at [1525, 267] on icon at bounding box center [1530, 269] width 10 height 13
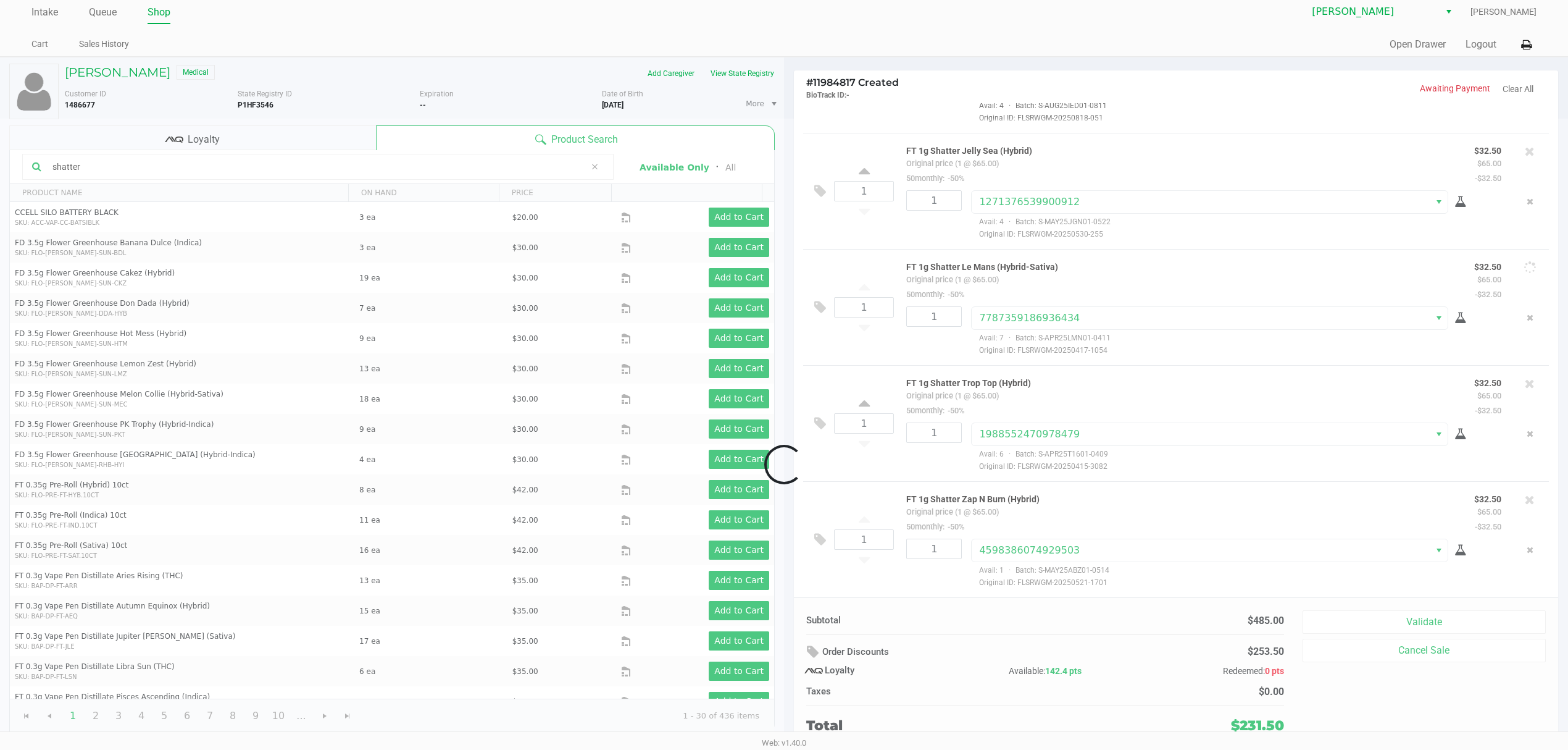
scroll to position [329, 0]
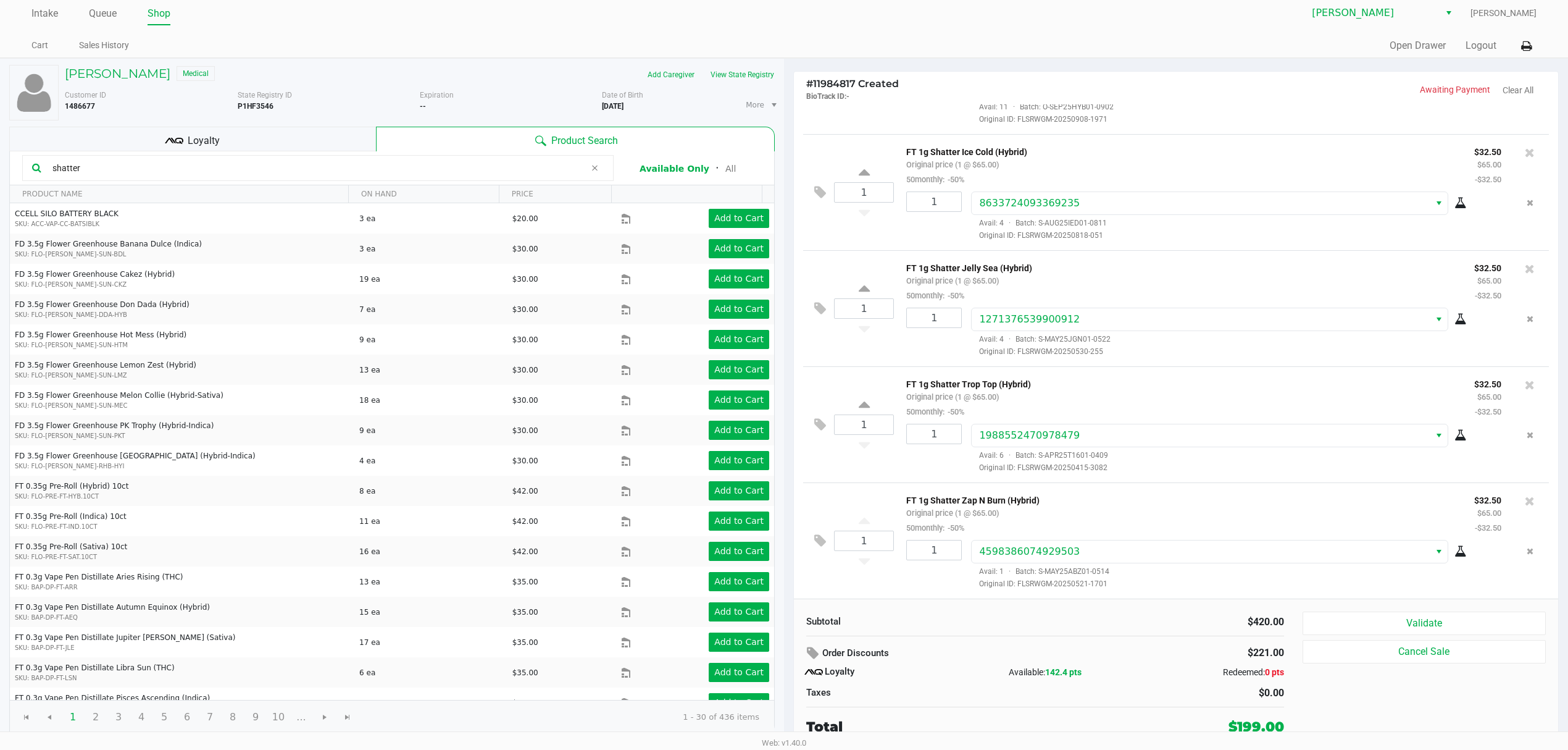
click at [1525, 267] on icon at bounding box center [1530, 269] width 10 height 13
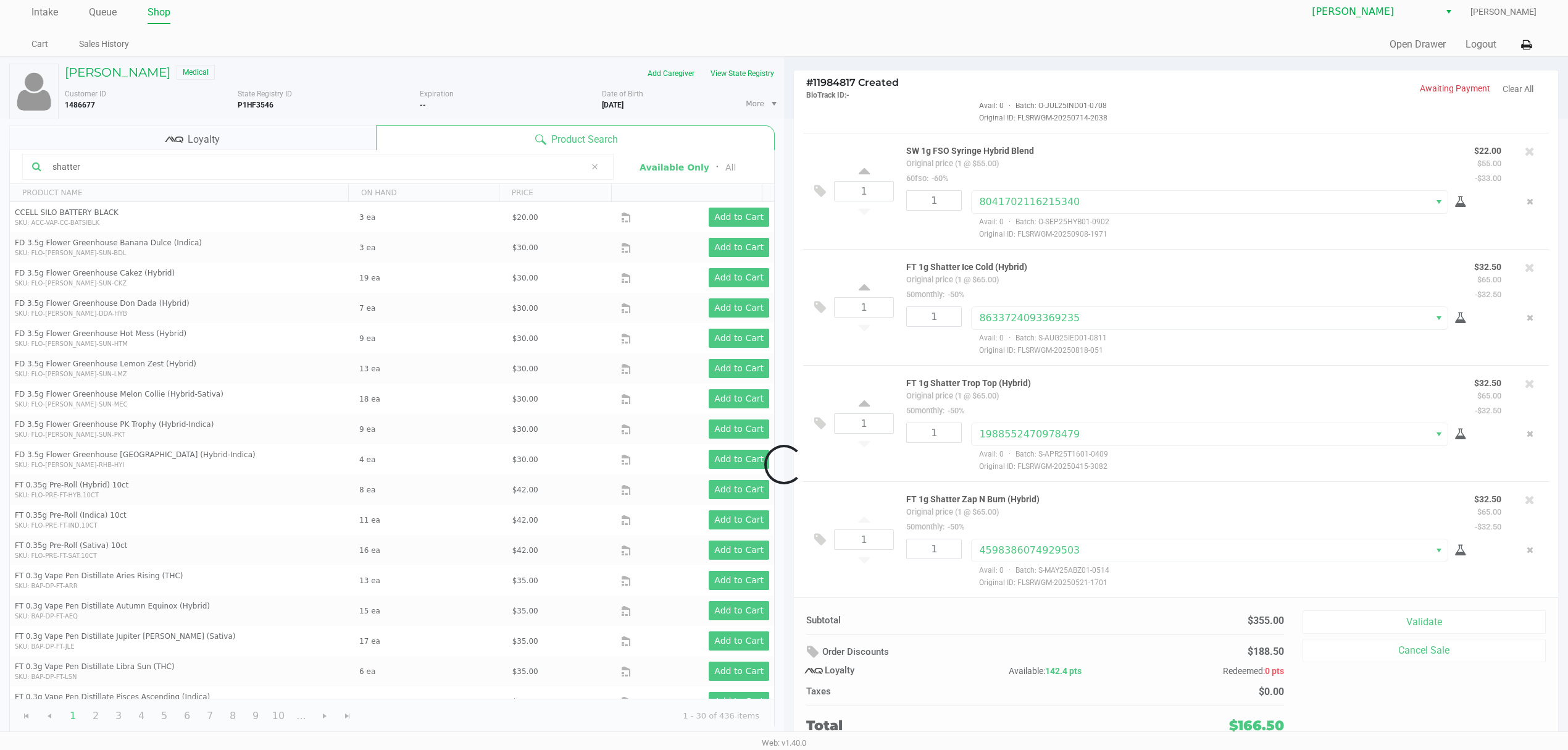
scroll to position [211, 0]
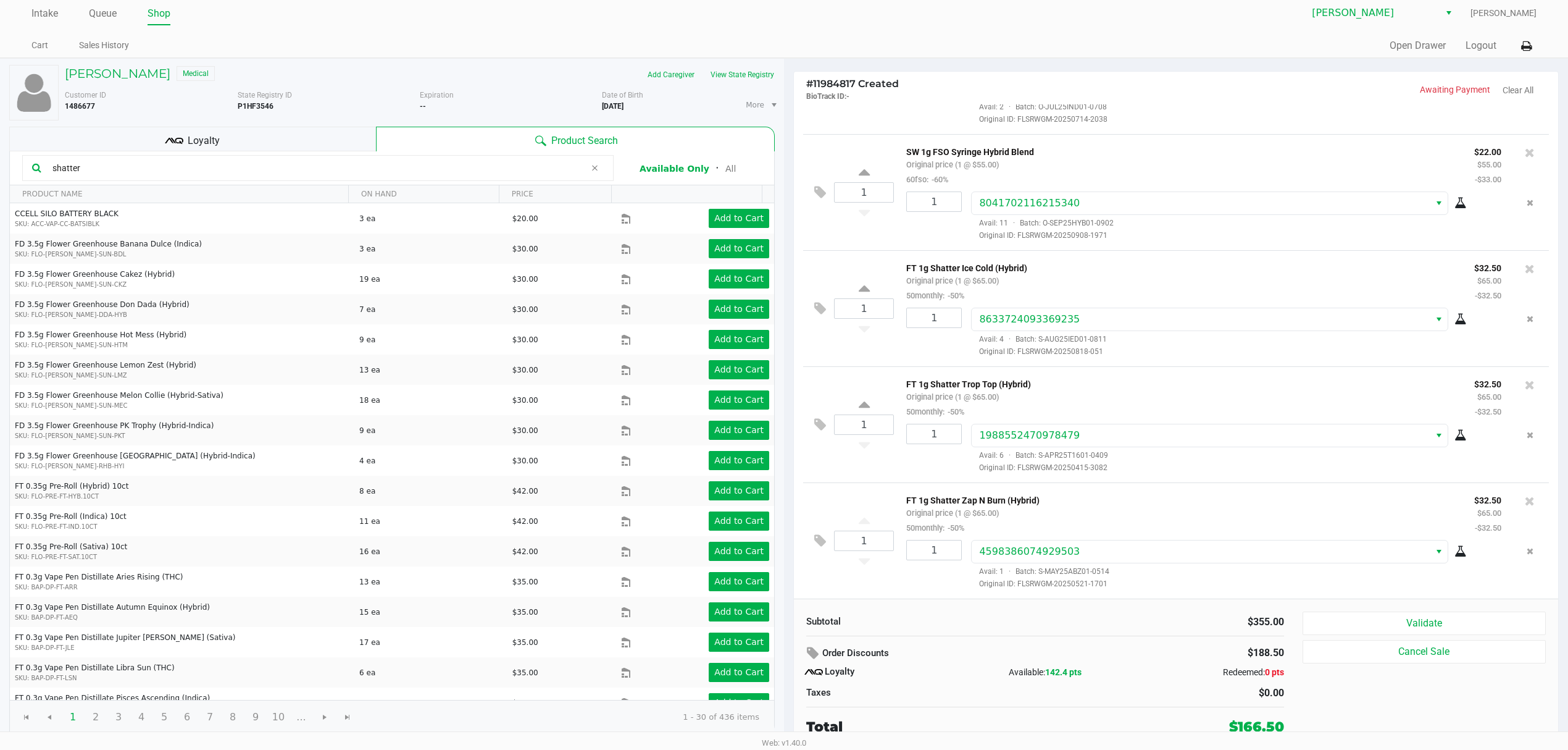
click at [1525, 267] on icon at bounding box center [1530, 269] width 10 height 13
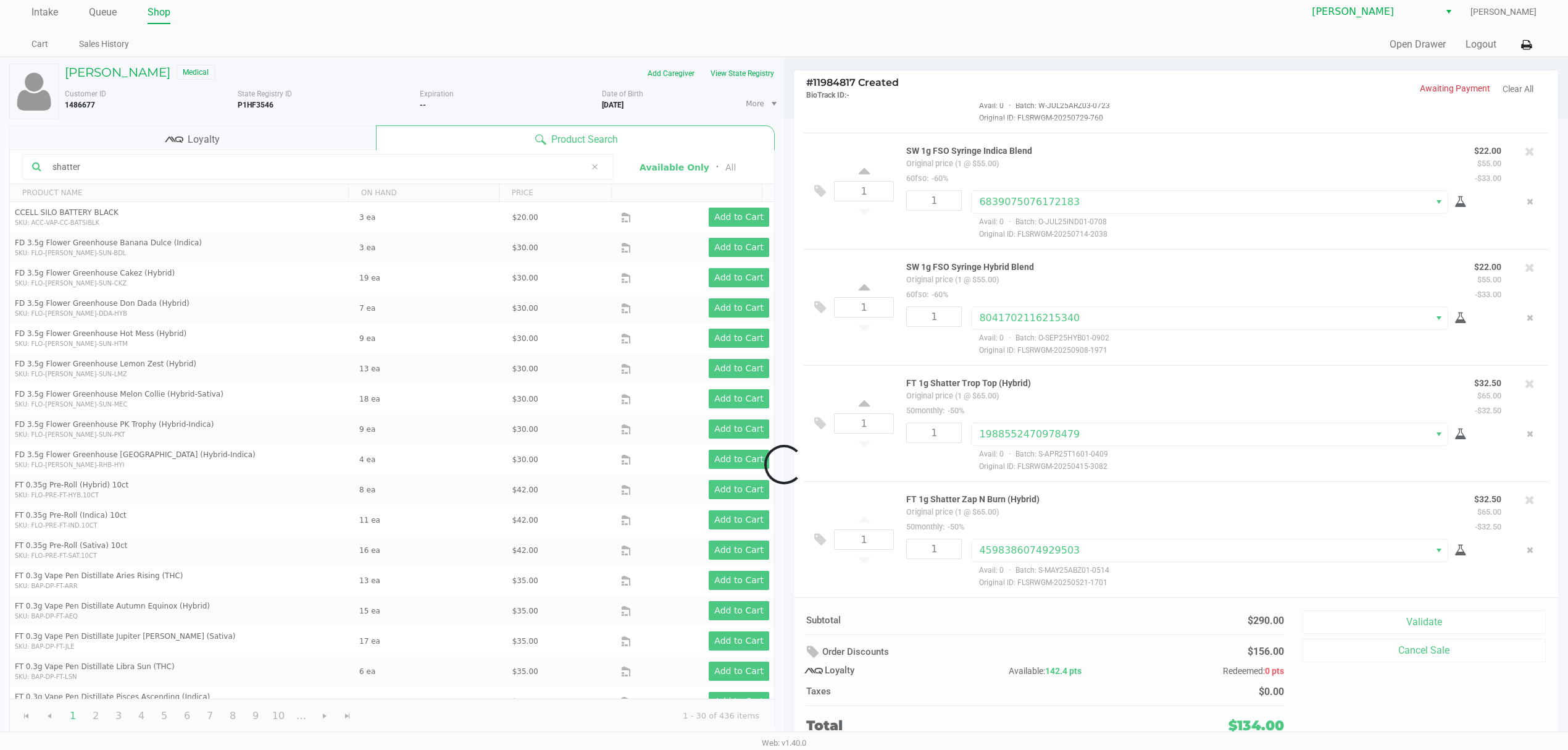
scroll to position [94, 0]
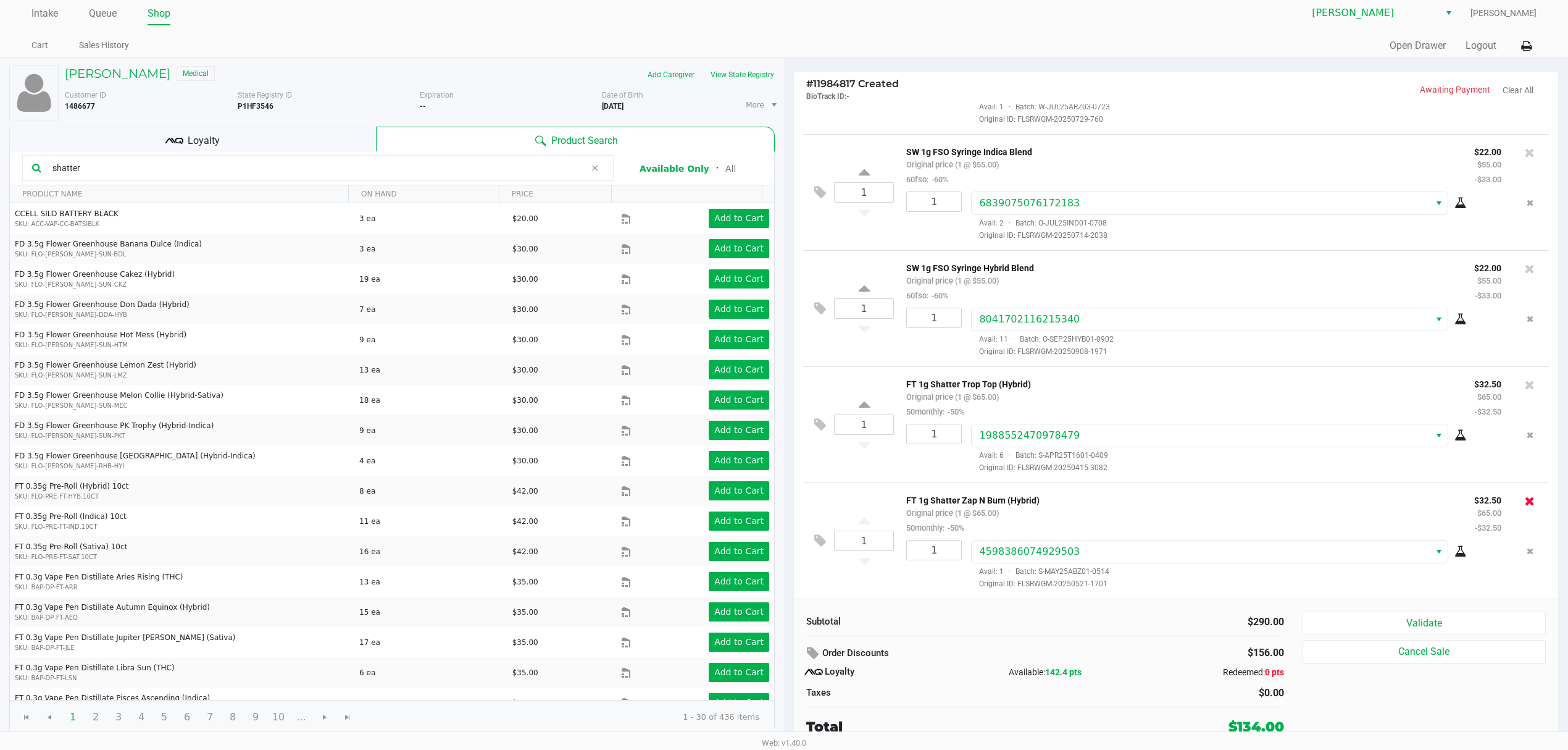
click at [1525, 498] on icon at bounding box center [1530, 501] width 10 height 13
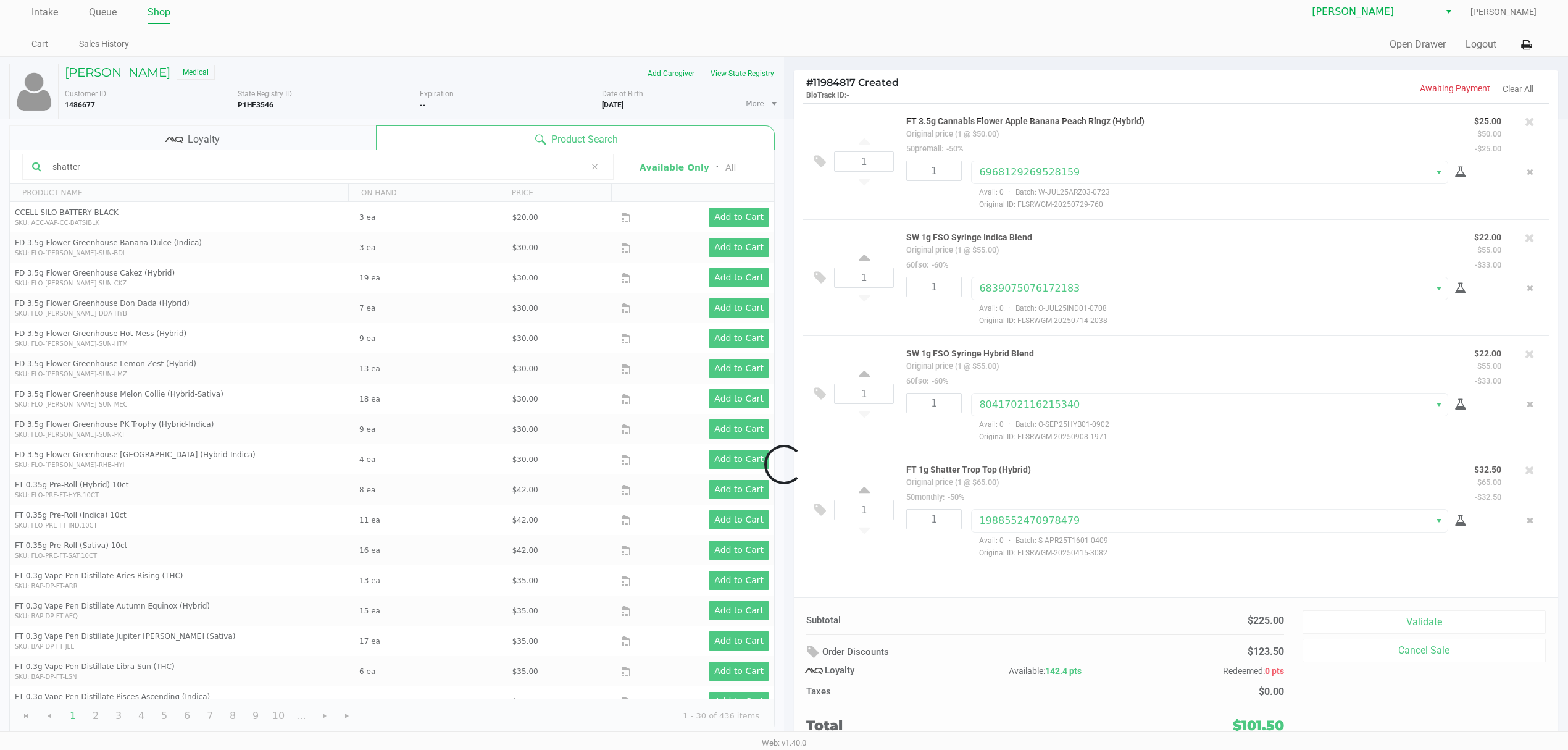
scroll to position [0, 0]
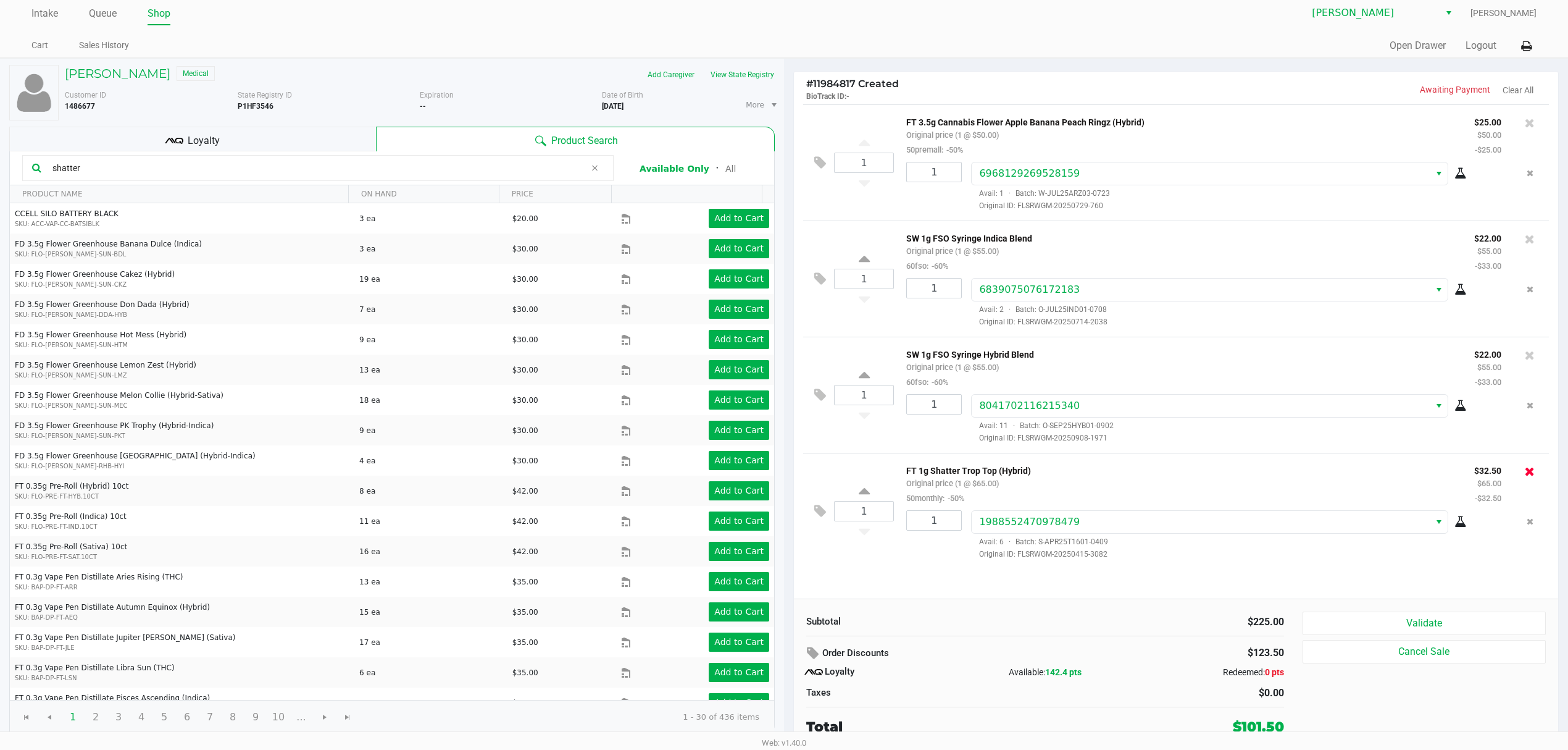
click at [1530, 475] on icon at bounding box center [1530, 472] width 10 height 13
click at [1529, 358] on icon at bounding box center [1530, 356] width 10 height 13
click at [959, 560] on div "1" at bounding box center [930, 535] width 65 height 49
click at [334, 131] on div "Loyalty" at bounding box center [192, 139] width 367 height 25
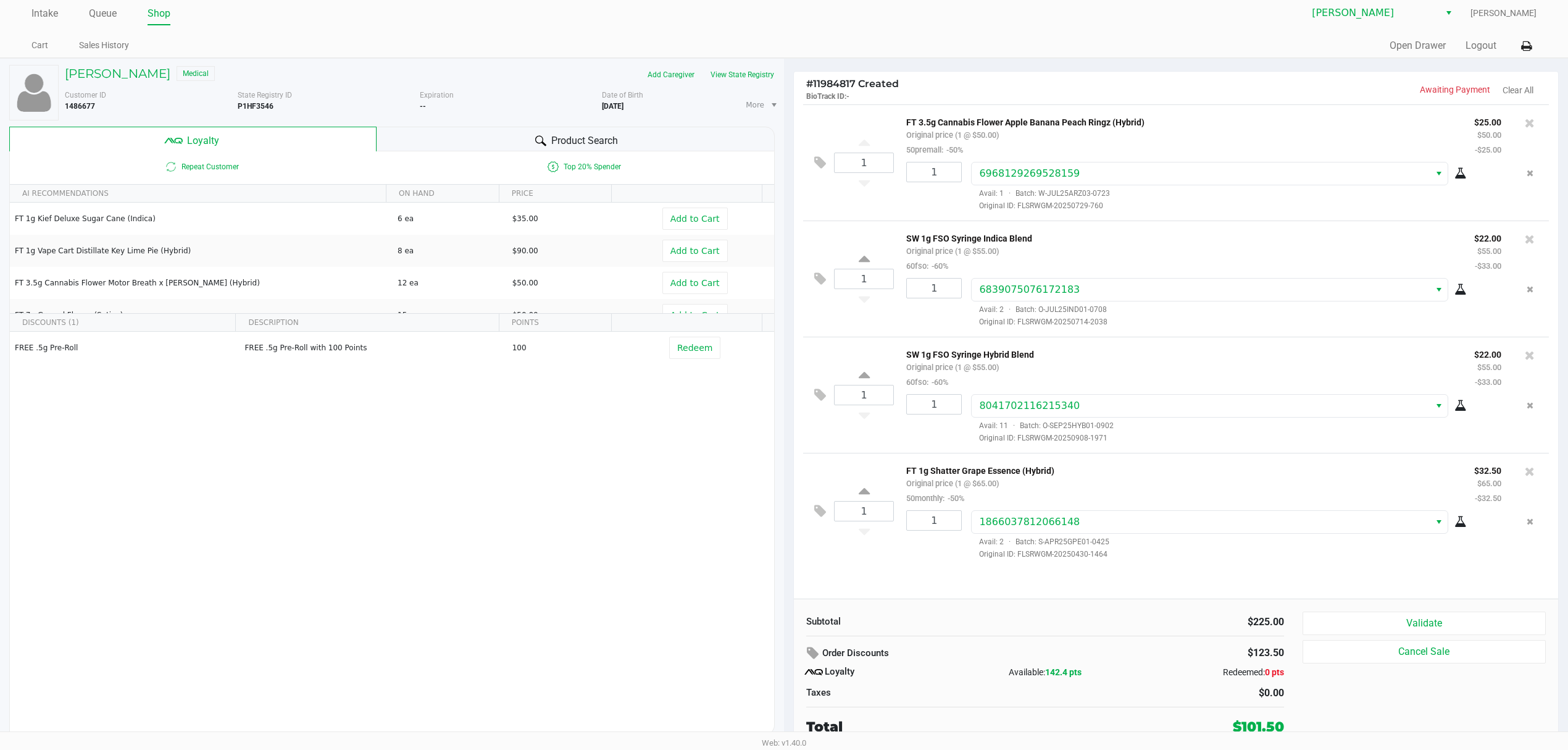
click at [455, 131] on div "Product Search" at bounding box center [576, 139] width 399 height 25
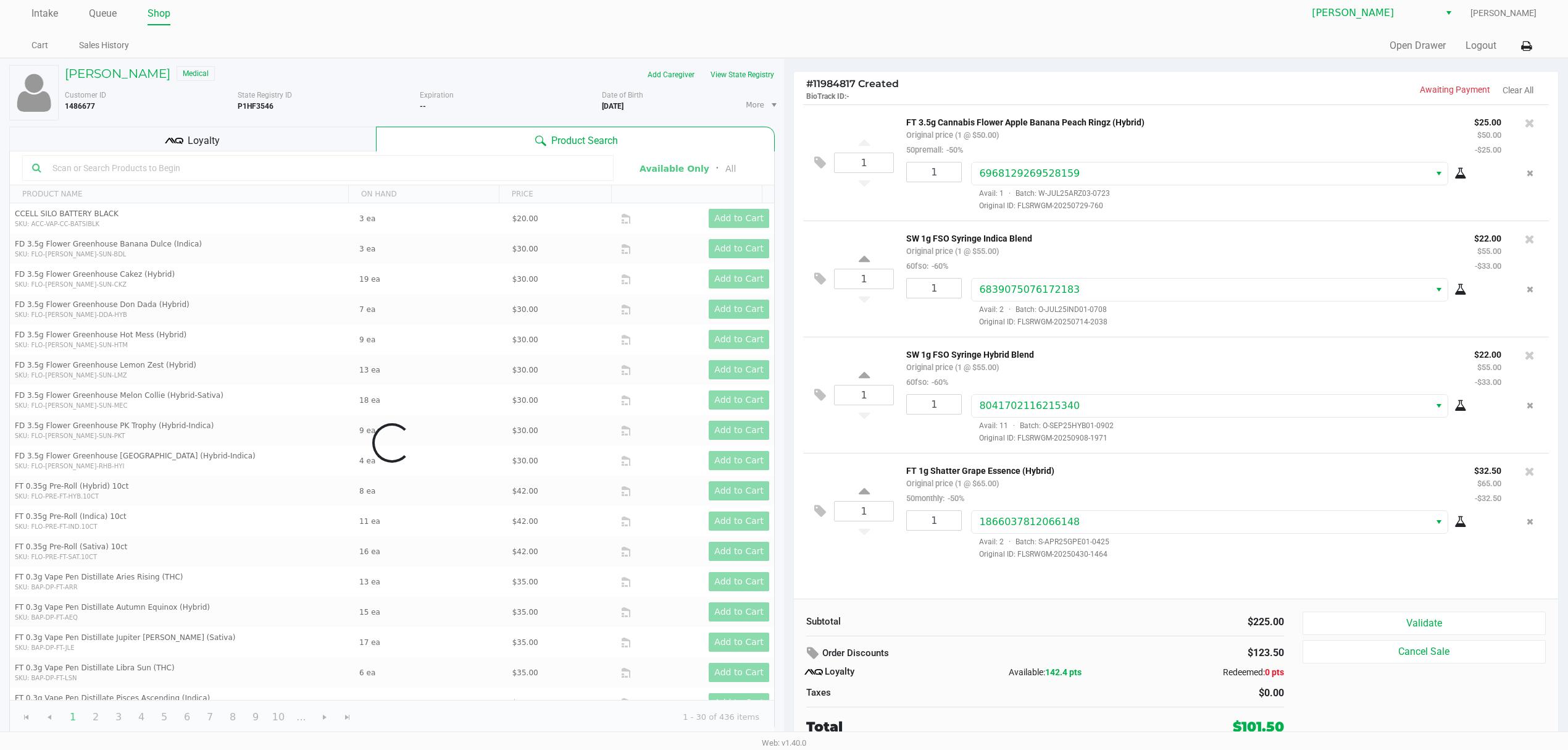
click at [1196, 668] on div "Redeemed: 0 pts" at bounding box center [1204, 673] width 159 height 13
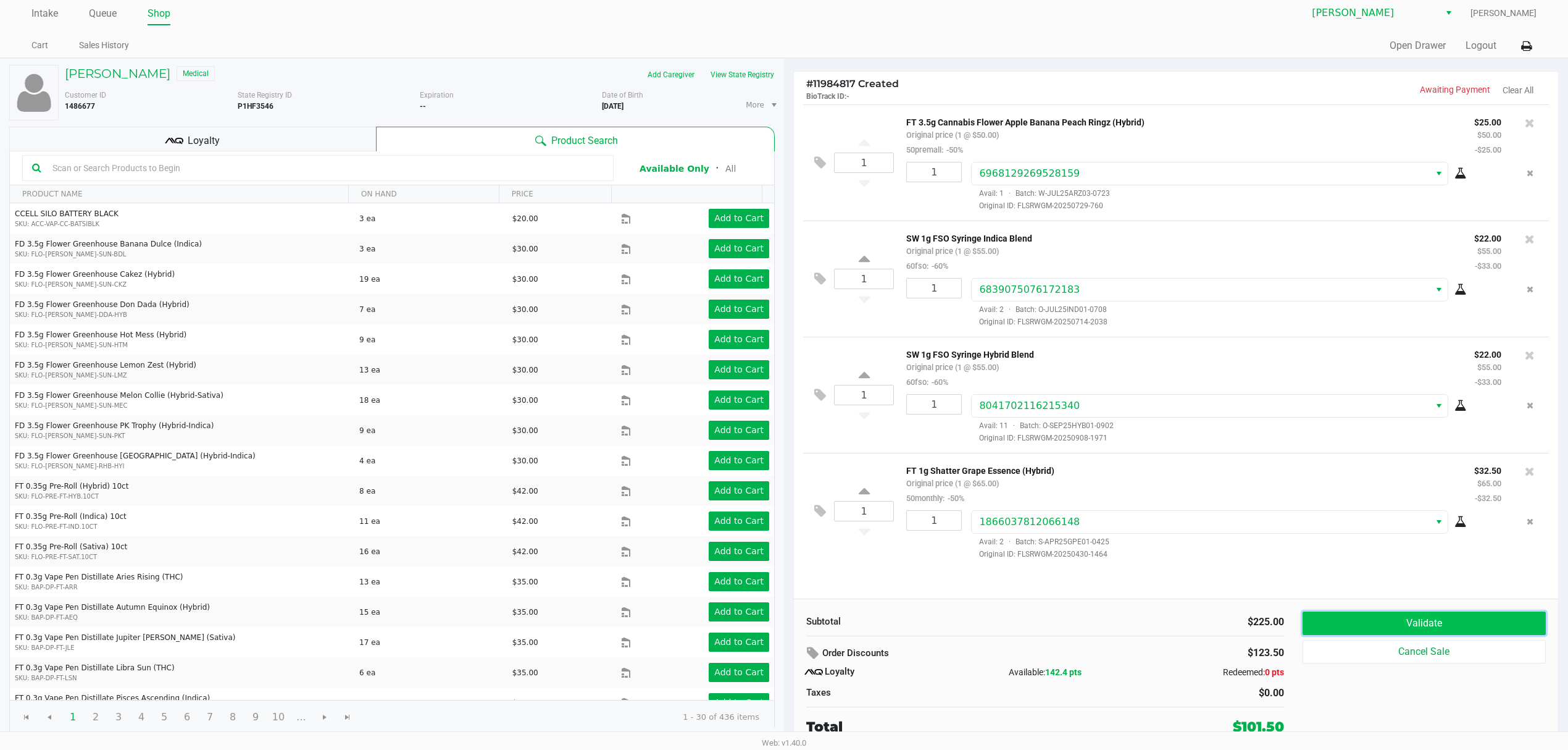
click at [1335, 625] on button "Validate" at bounding box center [1424, 623] width 244 height 23
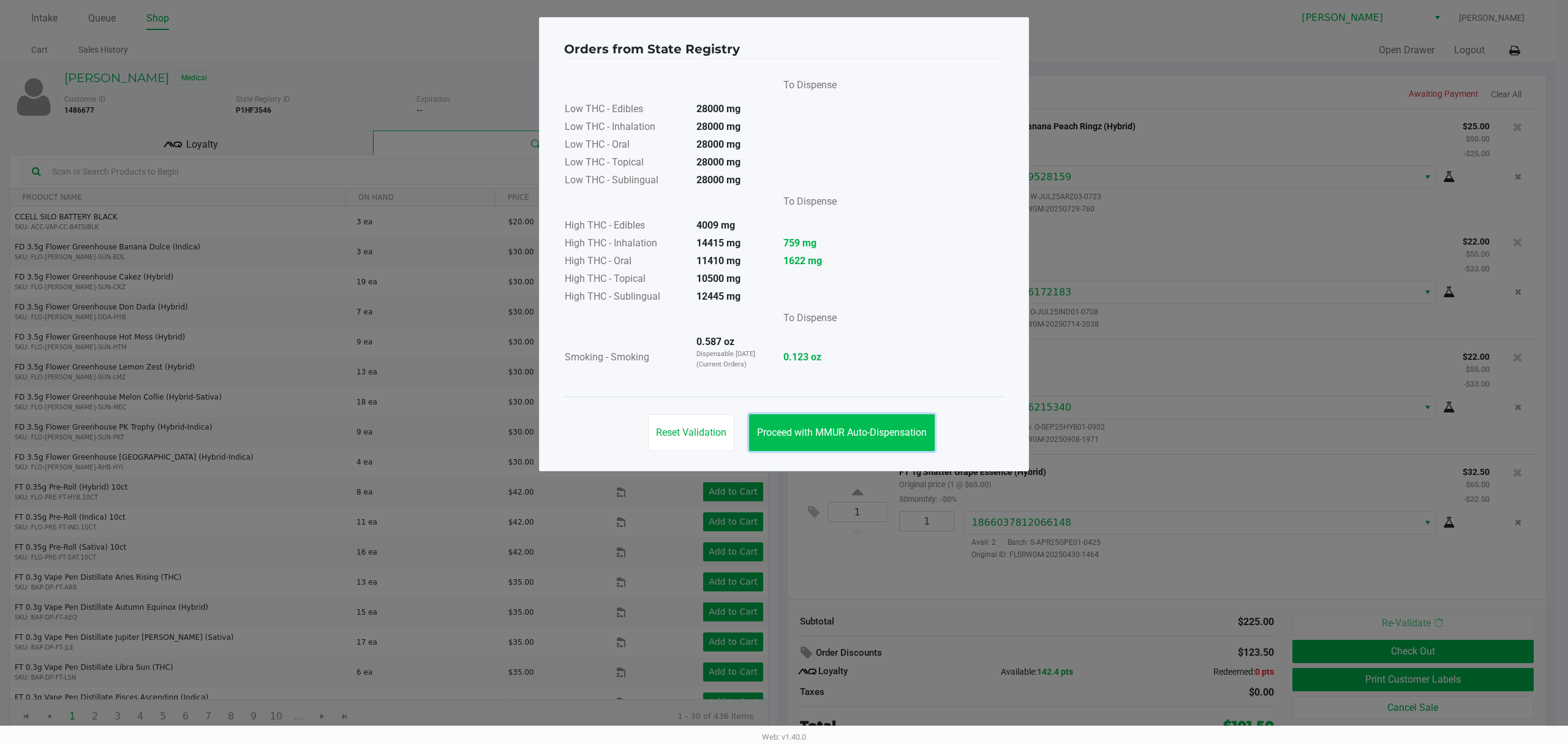
click at [871, 432] on span "Proceed with MMUR Auto-Dispensation" at bounding box center [841, 432] width 170 height 12
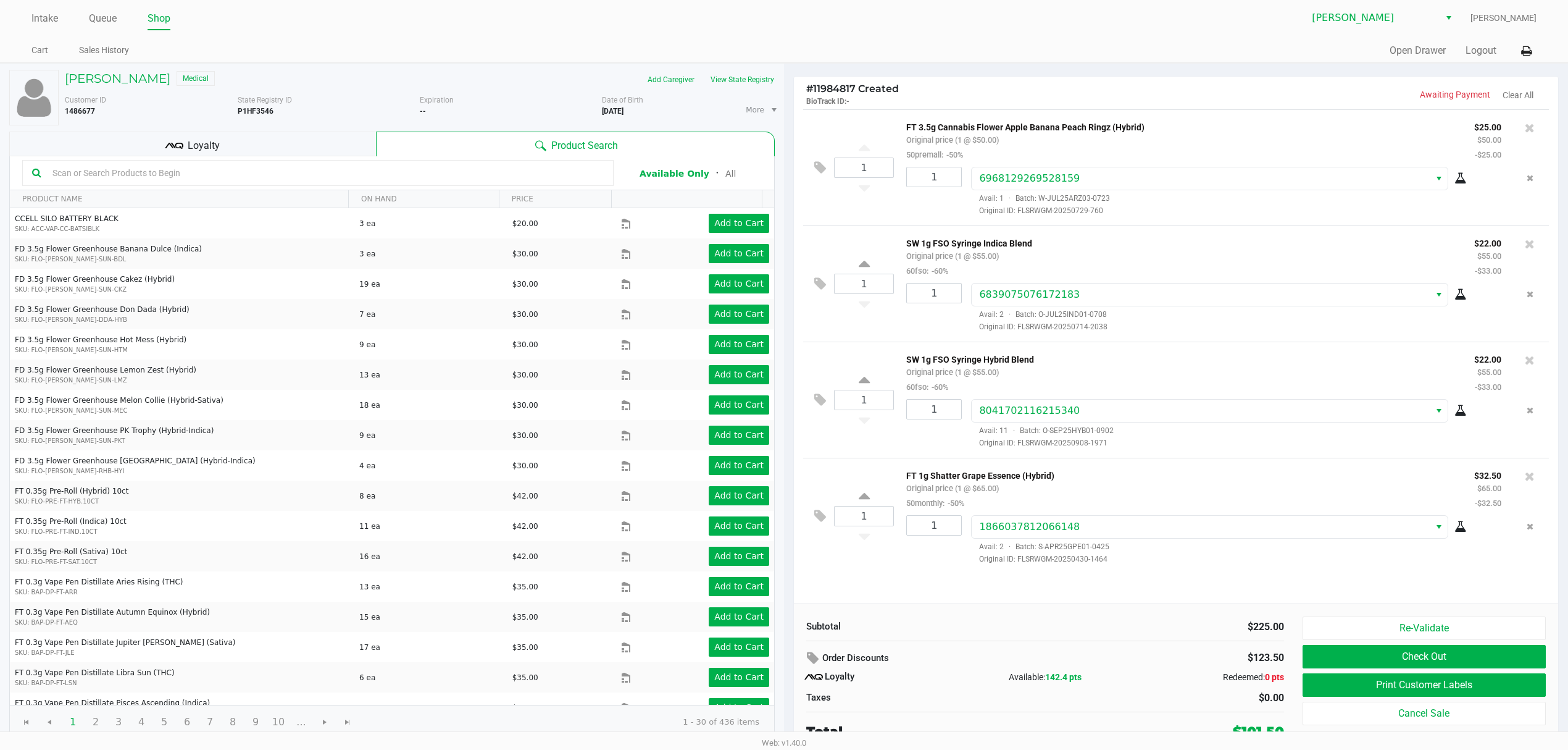
scroll to position [6, 0]
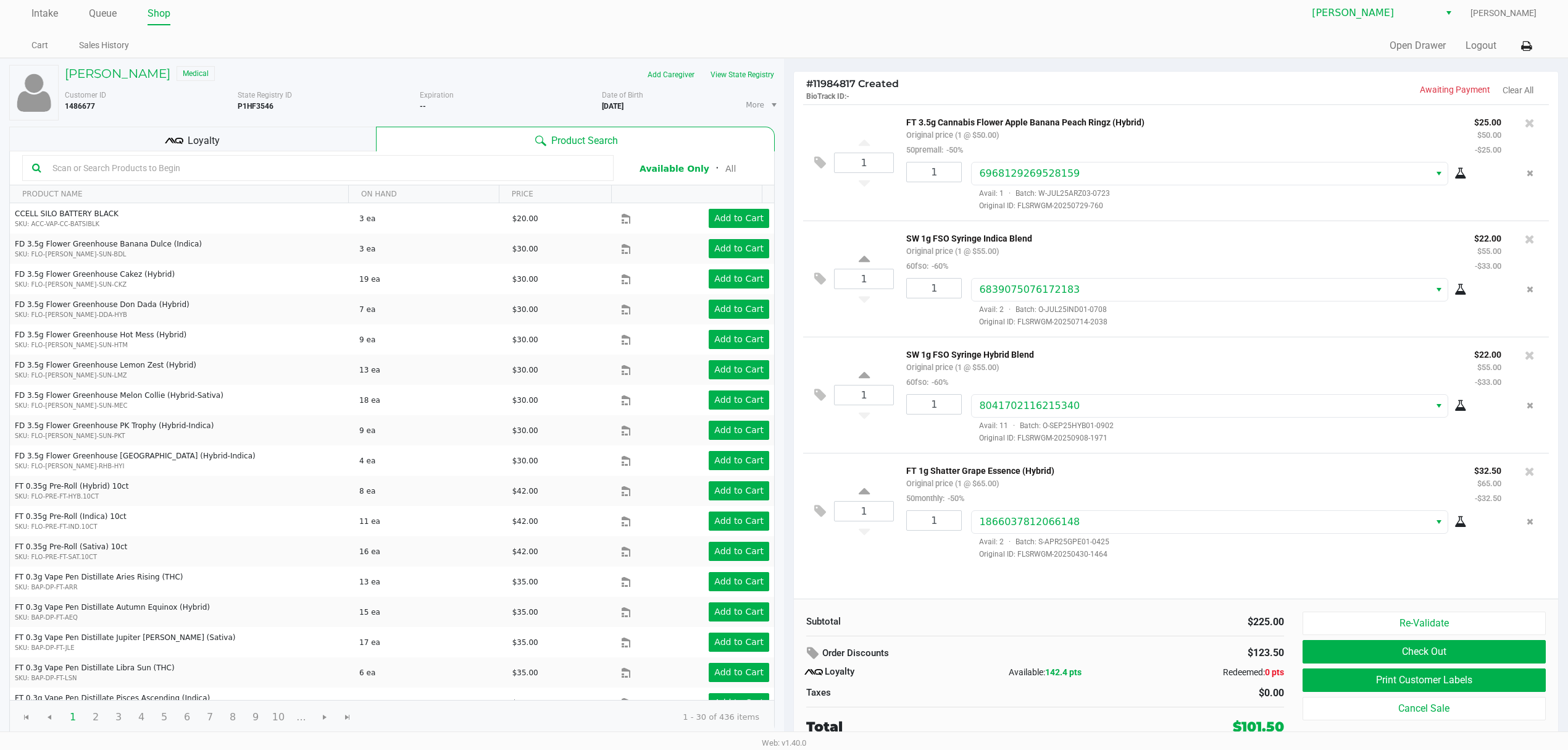
click at [296, 137] on div "Loyalty" at bounding box center [192, 139] width 367 height 25
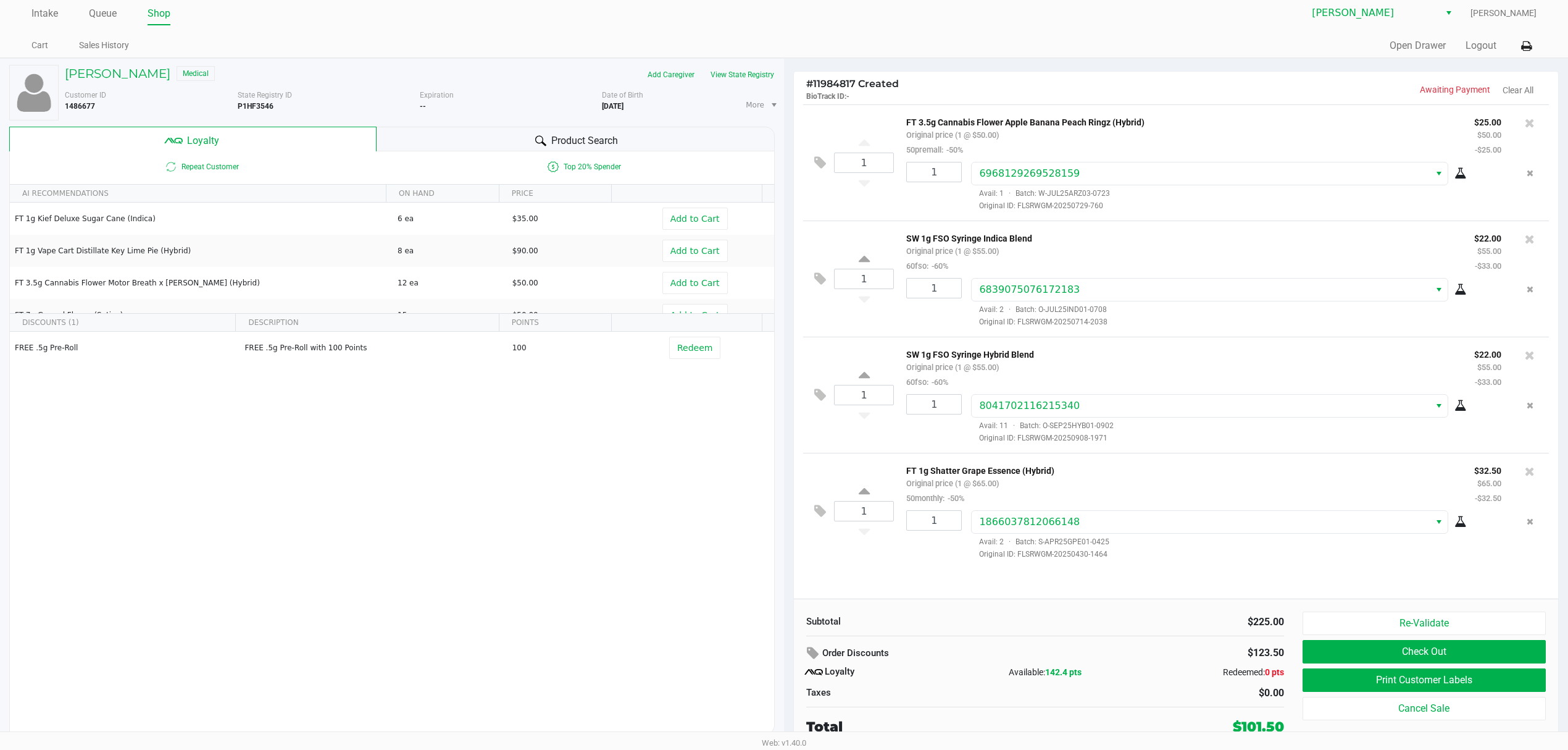
click at [1037, 612] on div "Subtotal $225.00" at bounding box center [1045, 620] width 496 height 18
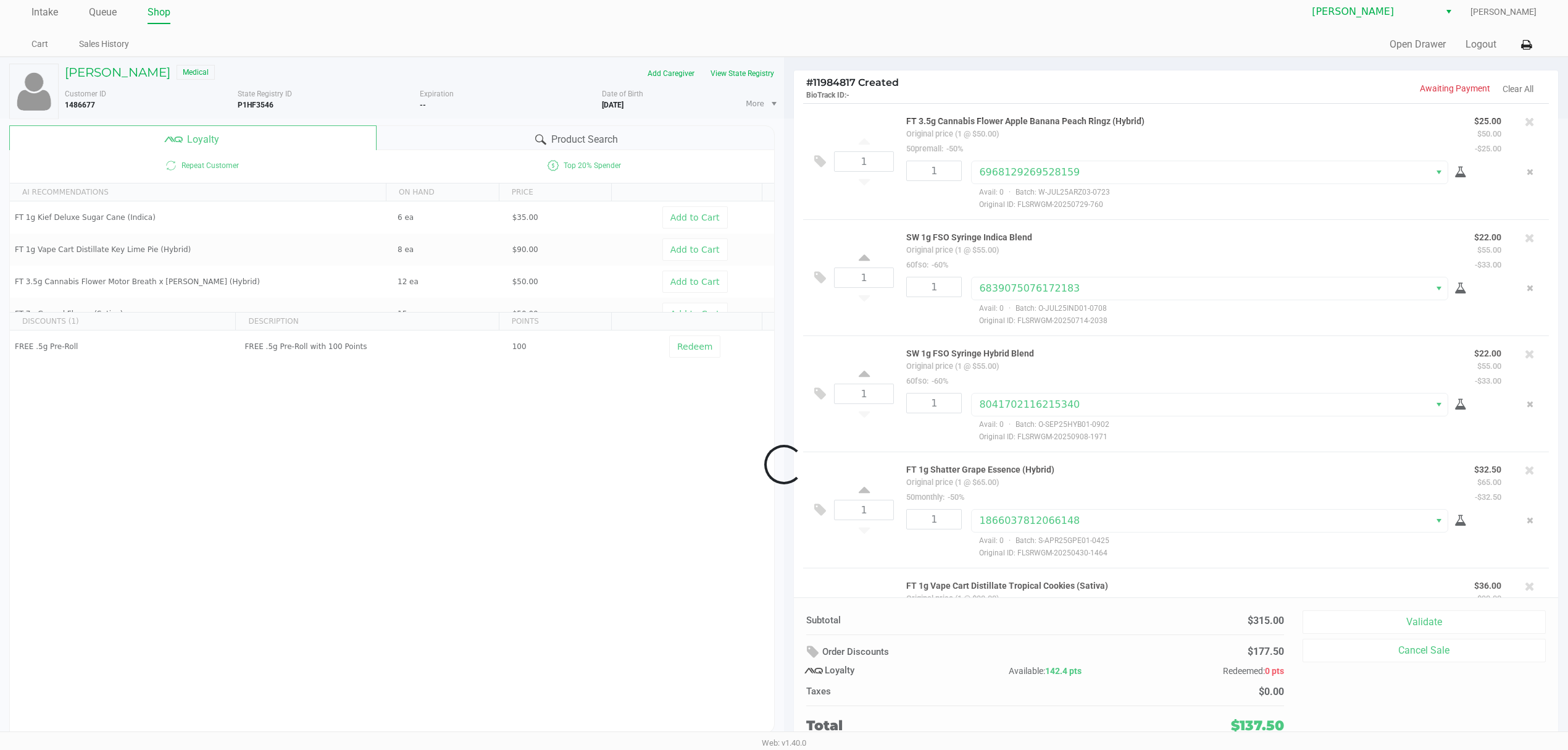
scroll to position [94, 0]
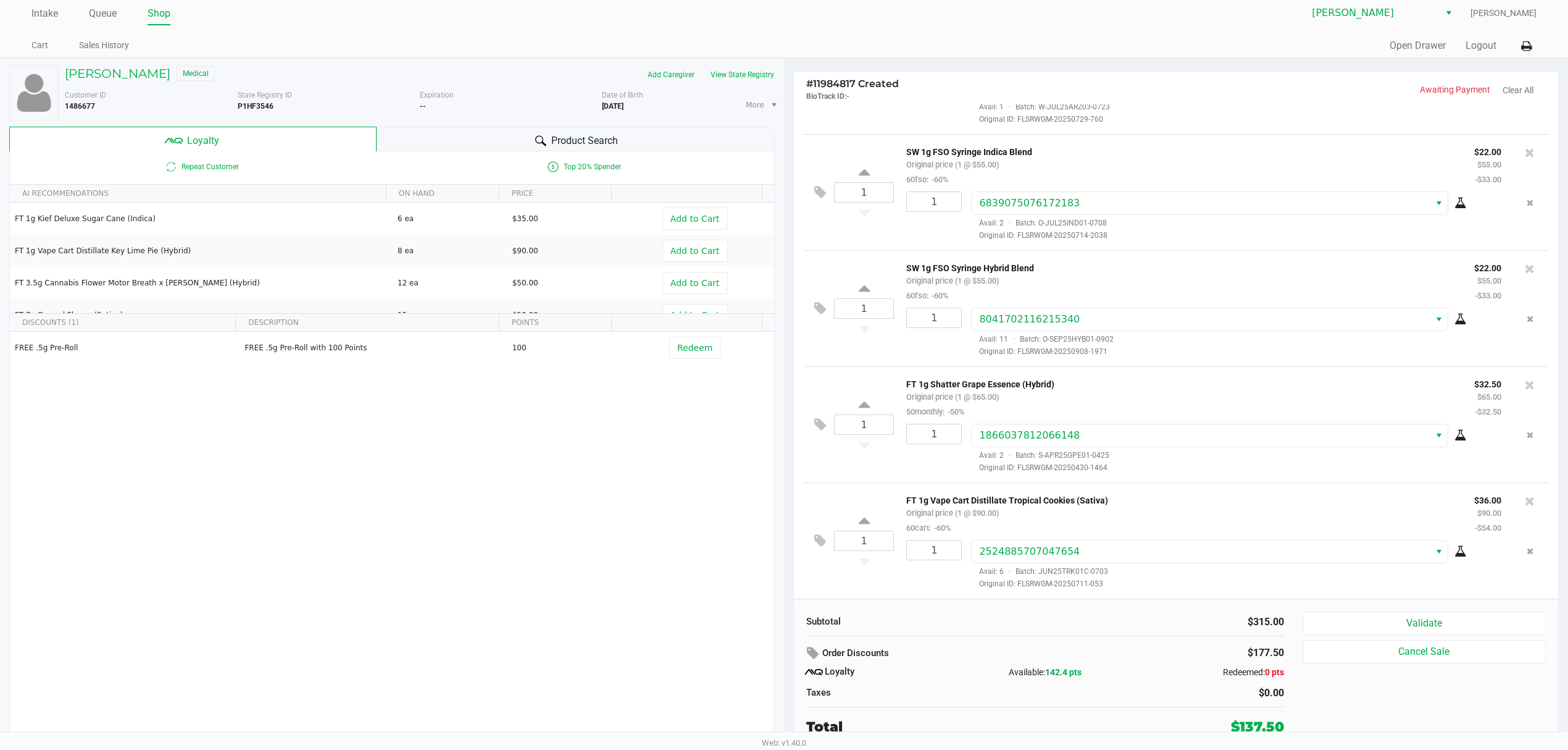
click at [1113, 644] on div "Order Discounts" at bounding box center [963, 654] width 312 height 23
click at [825, 537] on icon at bounding box center [820, 541] width 12 height 14
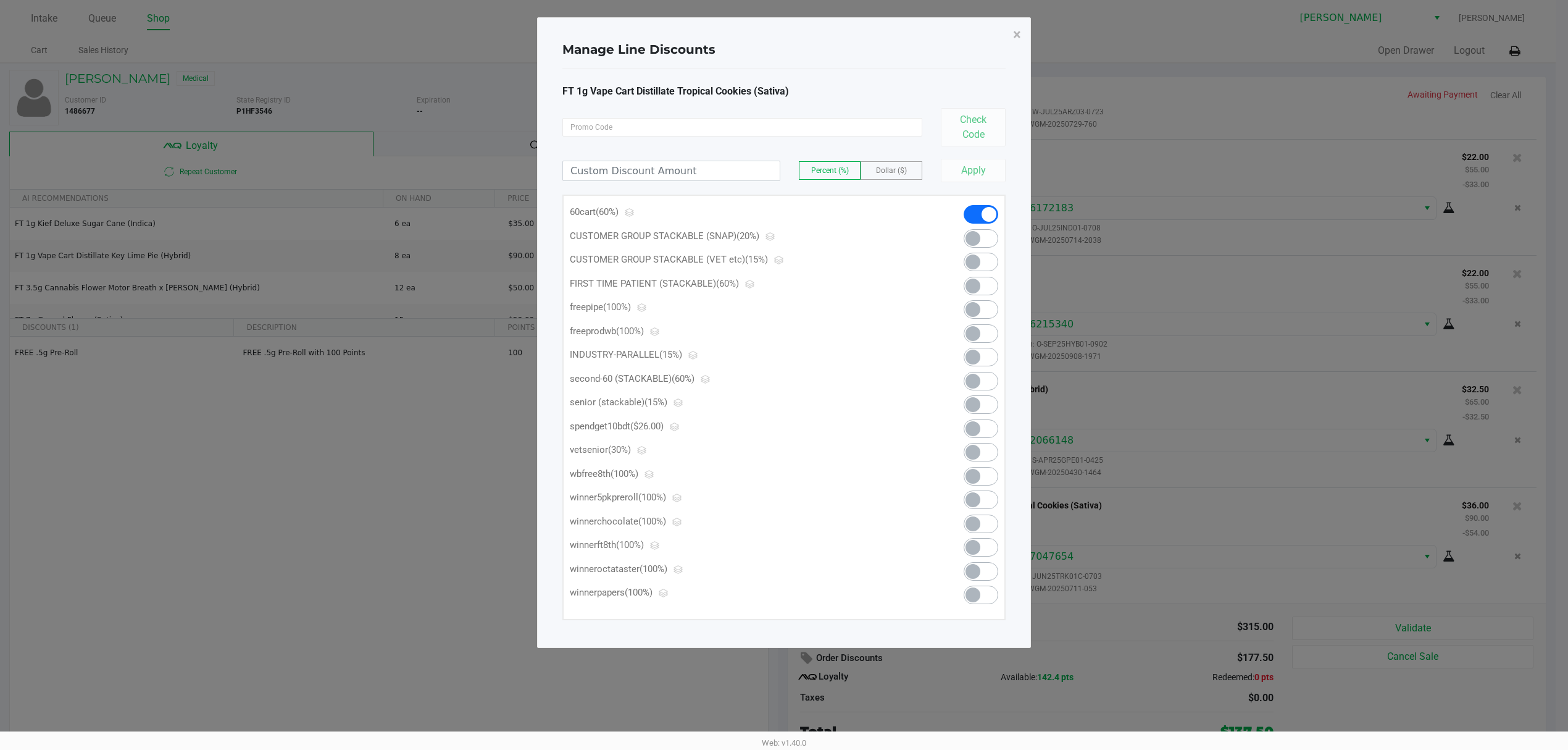
scroll to position [0, 0]
click at [995, 428] on span at bounding box center [987, 429] width 34 height 18
click at [1020, 27] on span "×" at bounding box center [1023, 35] width 8 height 18
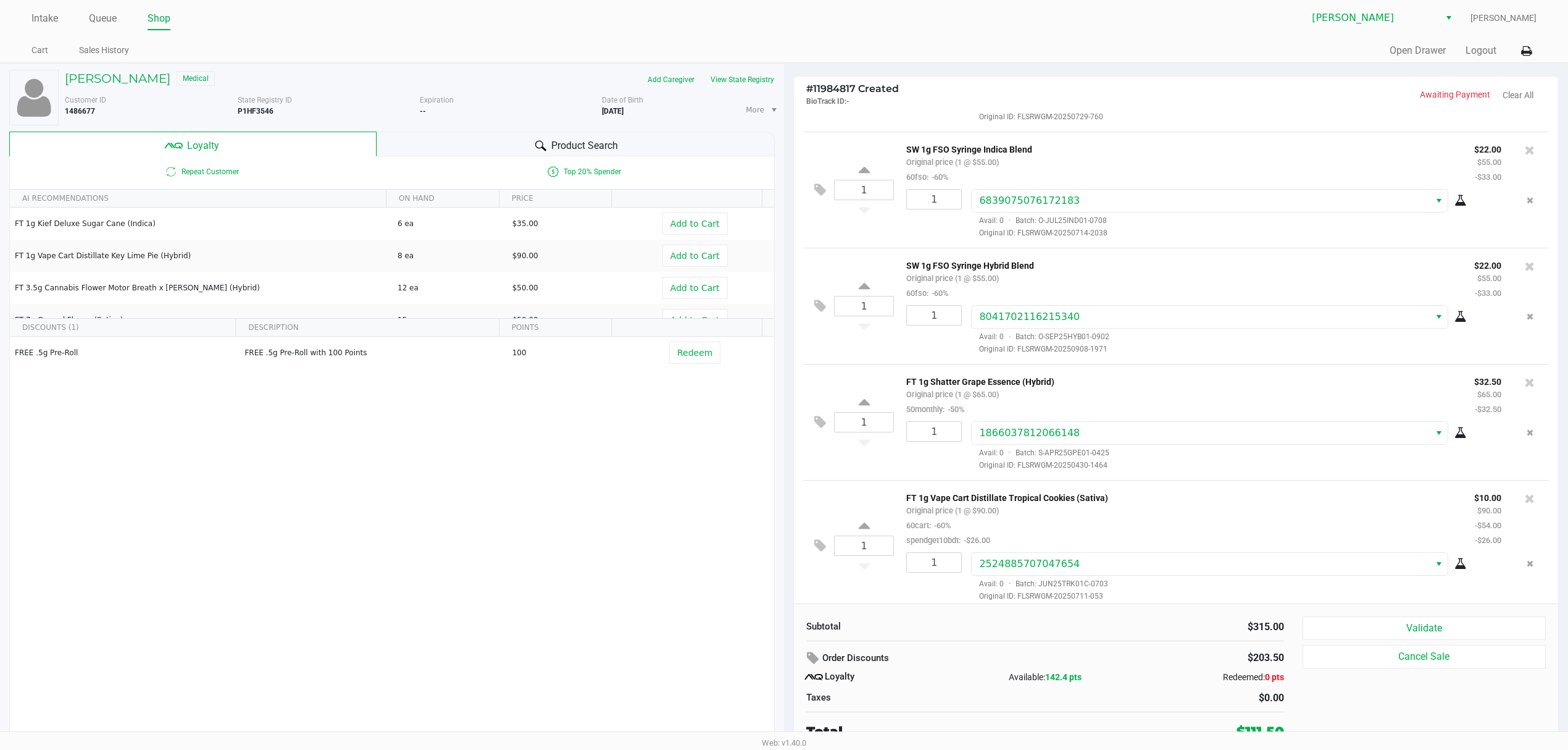
click at [1075, 657] on div "Order Discounts" at bounding box center [963, 658] width 312 height 23
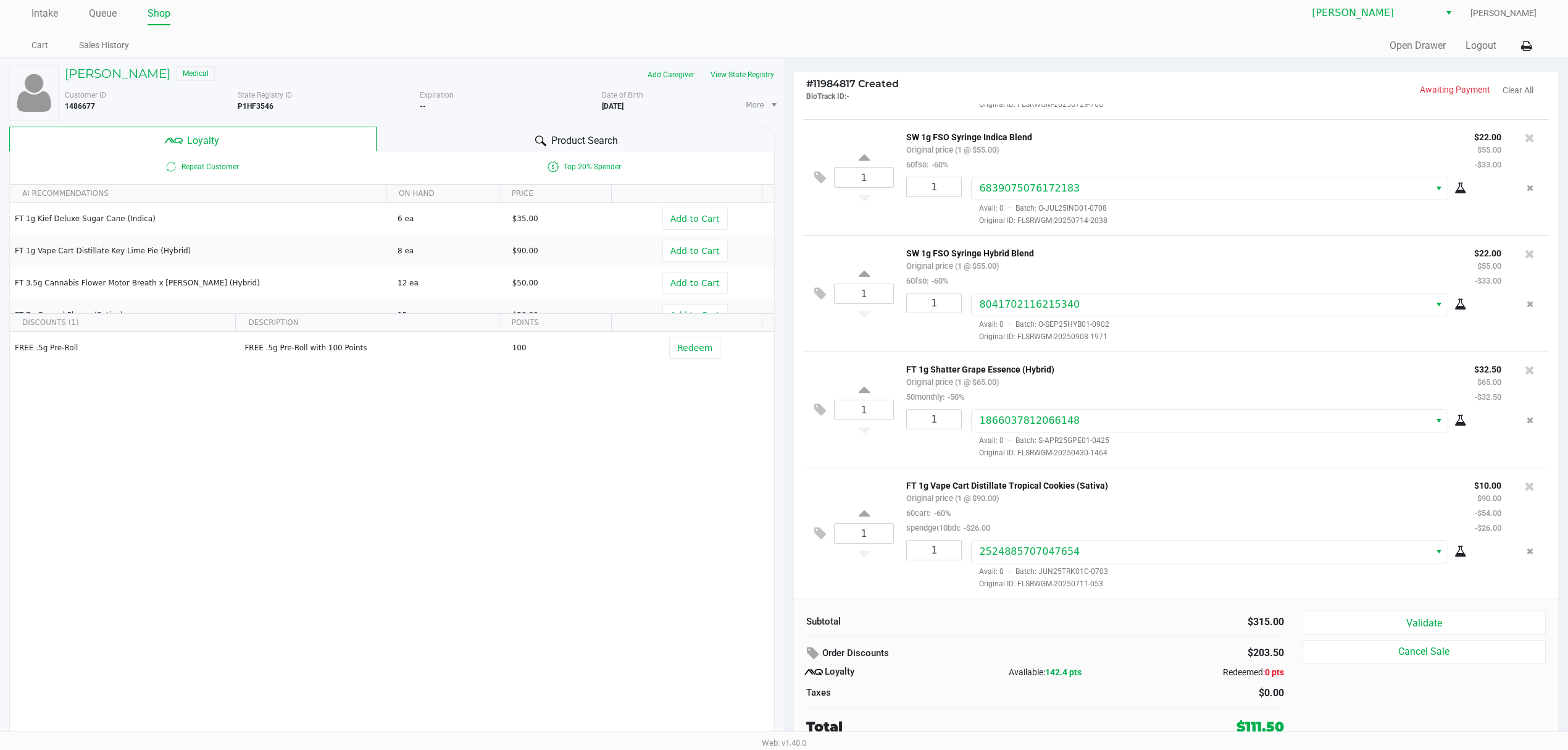
scroll to position [6, 0]
click at [1149, 677] on div "Redeemed: 0 pts" at bounding box center [1204, 673] width 159 height 13
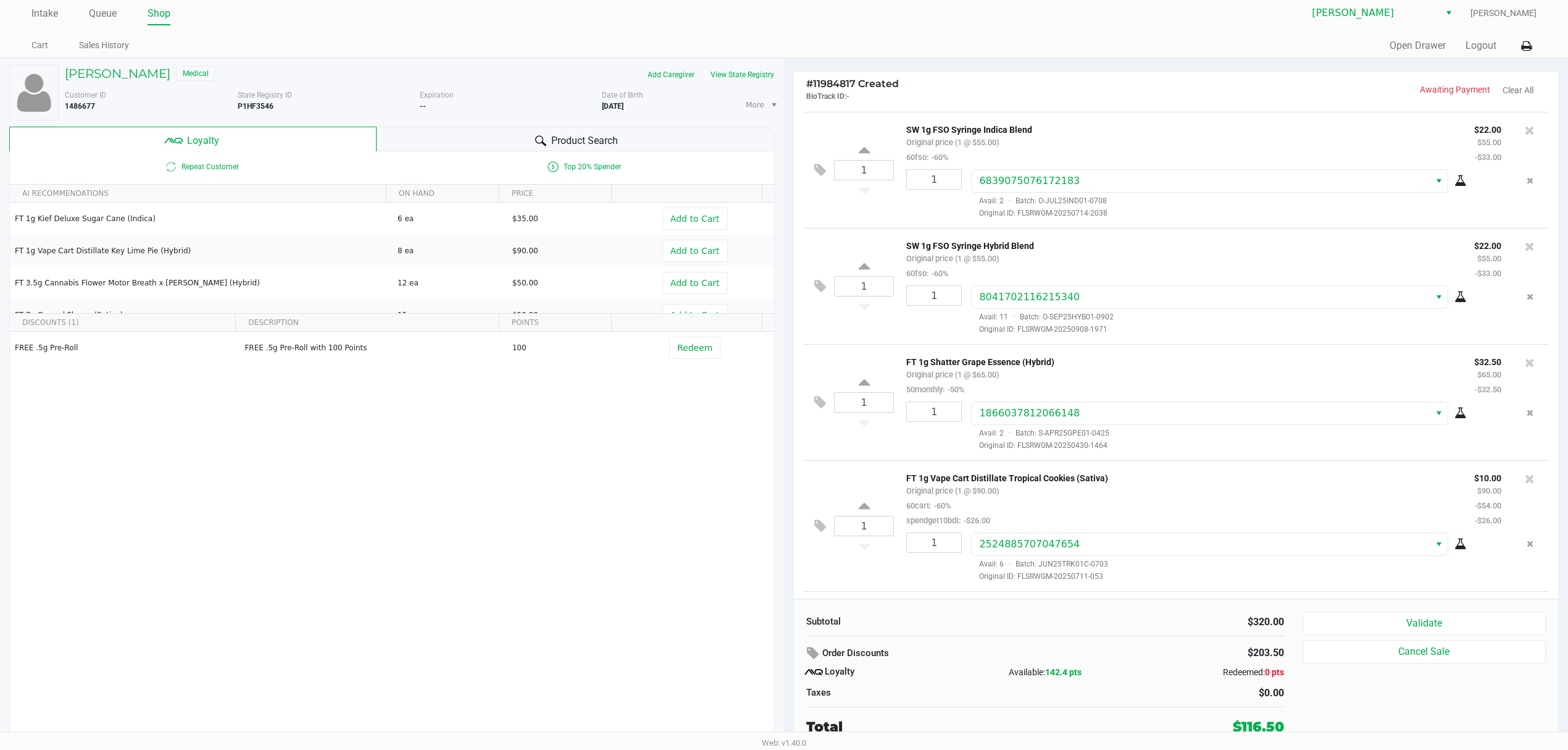
scroll to position [211, 0]
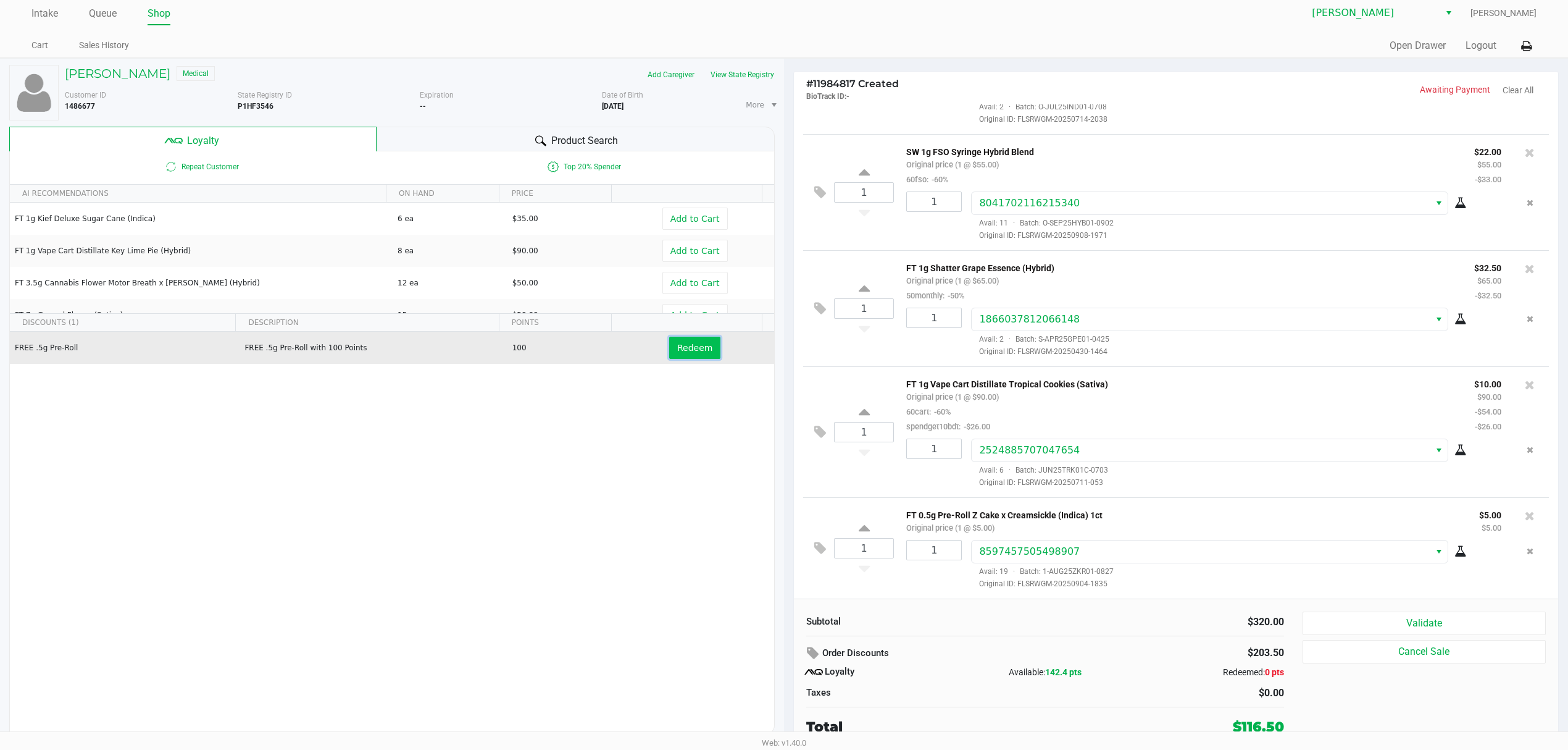
click at [690, 344] on span "Redeem" at bounding box center [695, 348] width 35 height 10
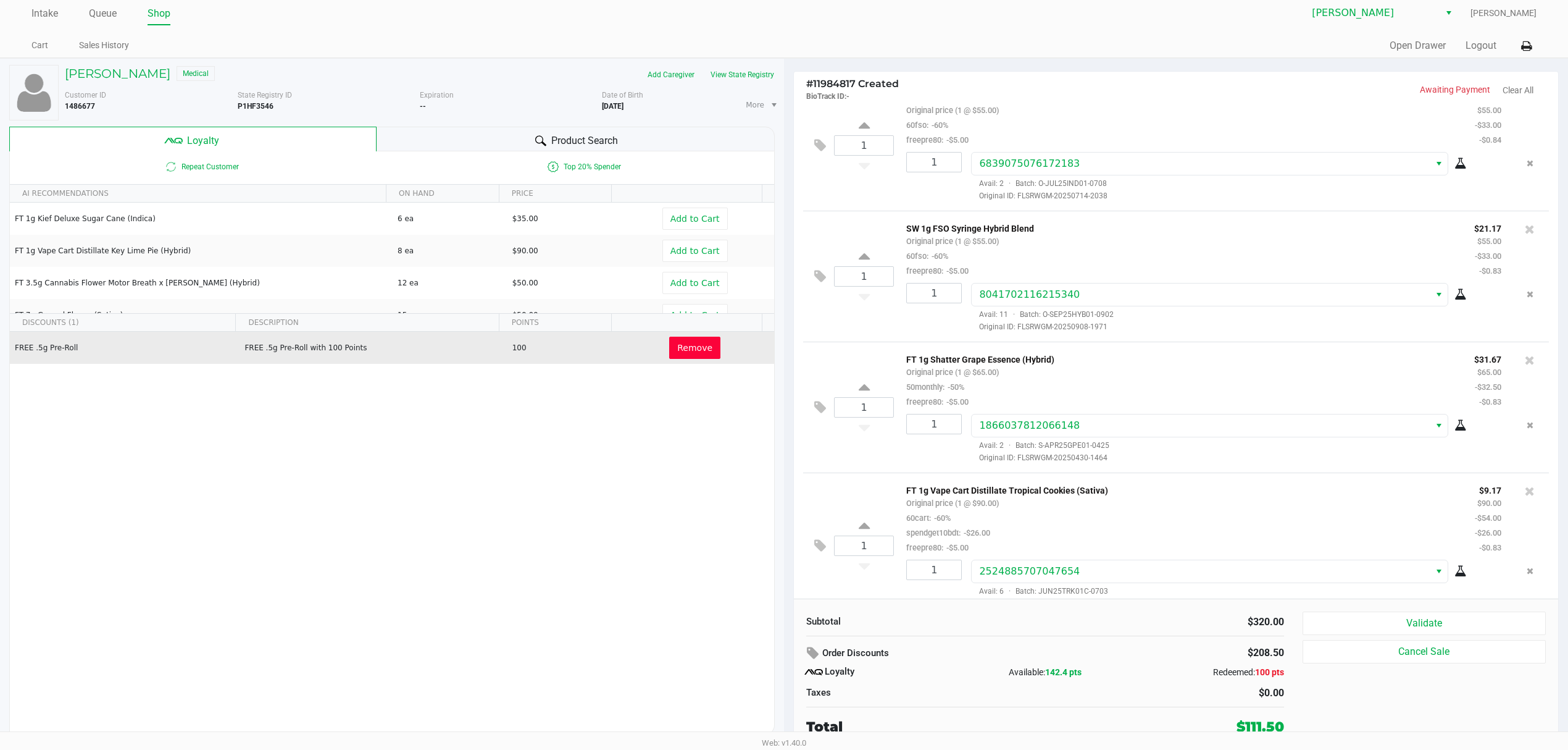
scroll to position [300, 0]
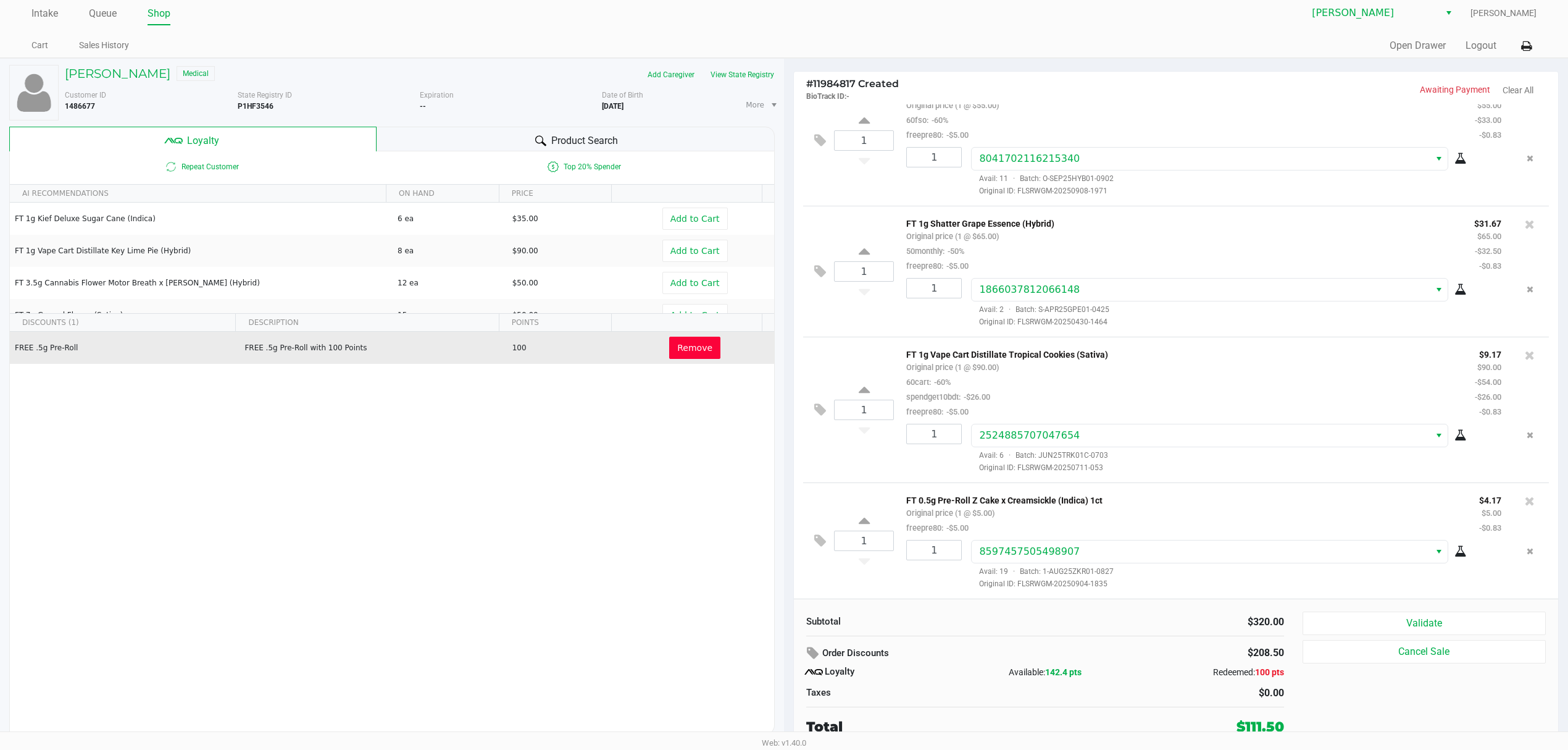
drag, startPoint x: 1054, startPoint y: 611, endPoint x: 1553, endPoint y: 703, distance: 507.4
click at [1055, 611] on div "Subtotal $320.00 Order Discounts $208.50 Loyalty Available: 142.4 pts Redeemed:…" at bounding box center [1176, 674] width 764 height 151
click at [1462, 626] on button "Validate" at bounding box center [1424, 623] width 244 height 23
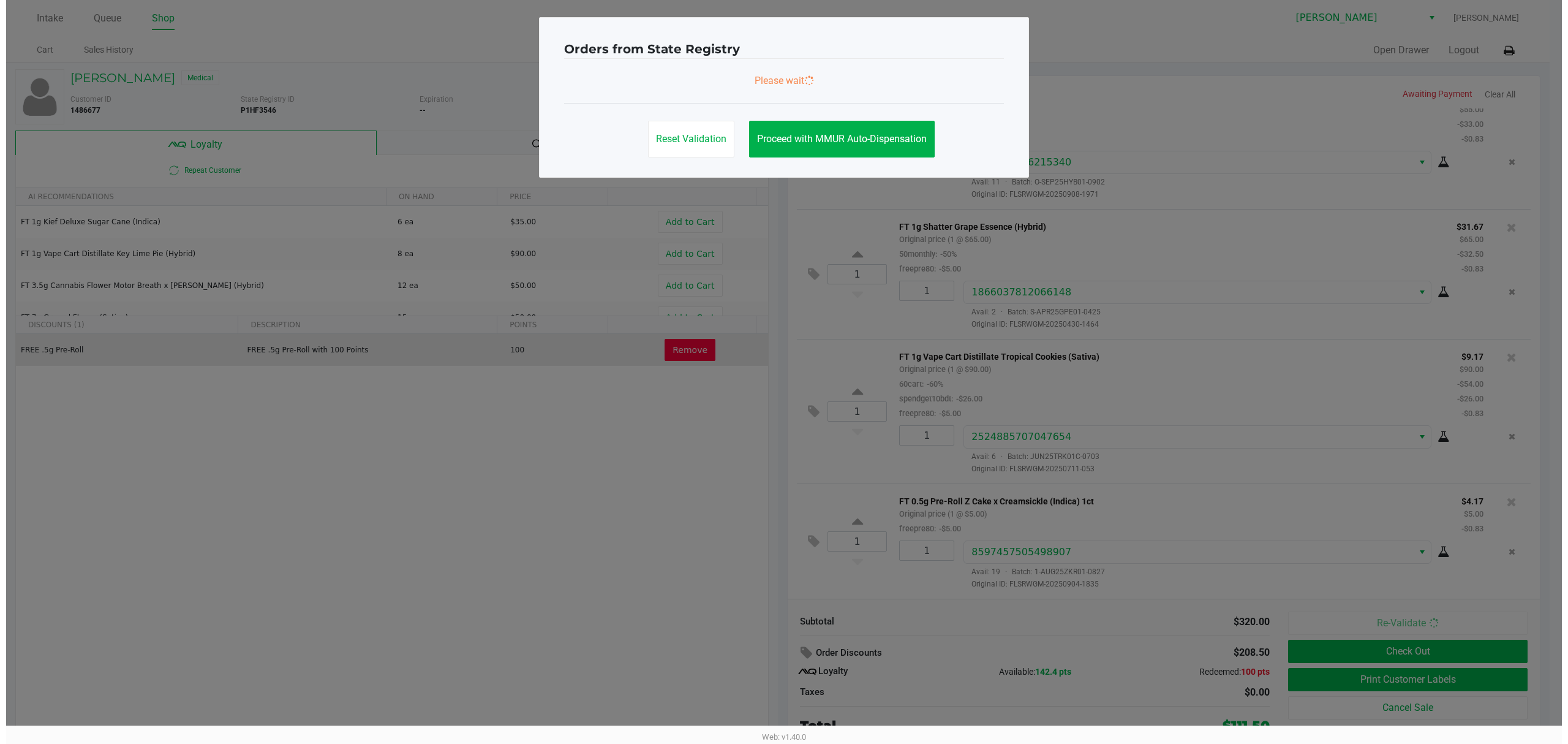
scroll to position [0, 0]
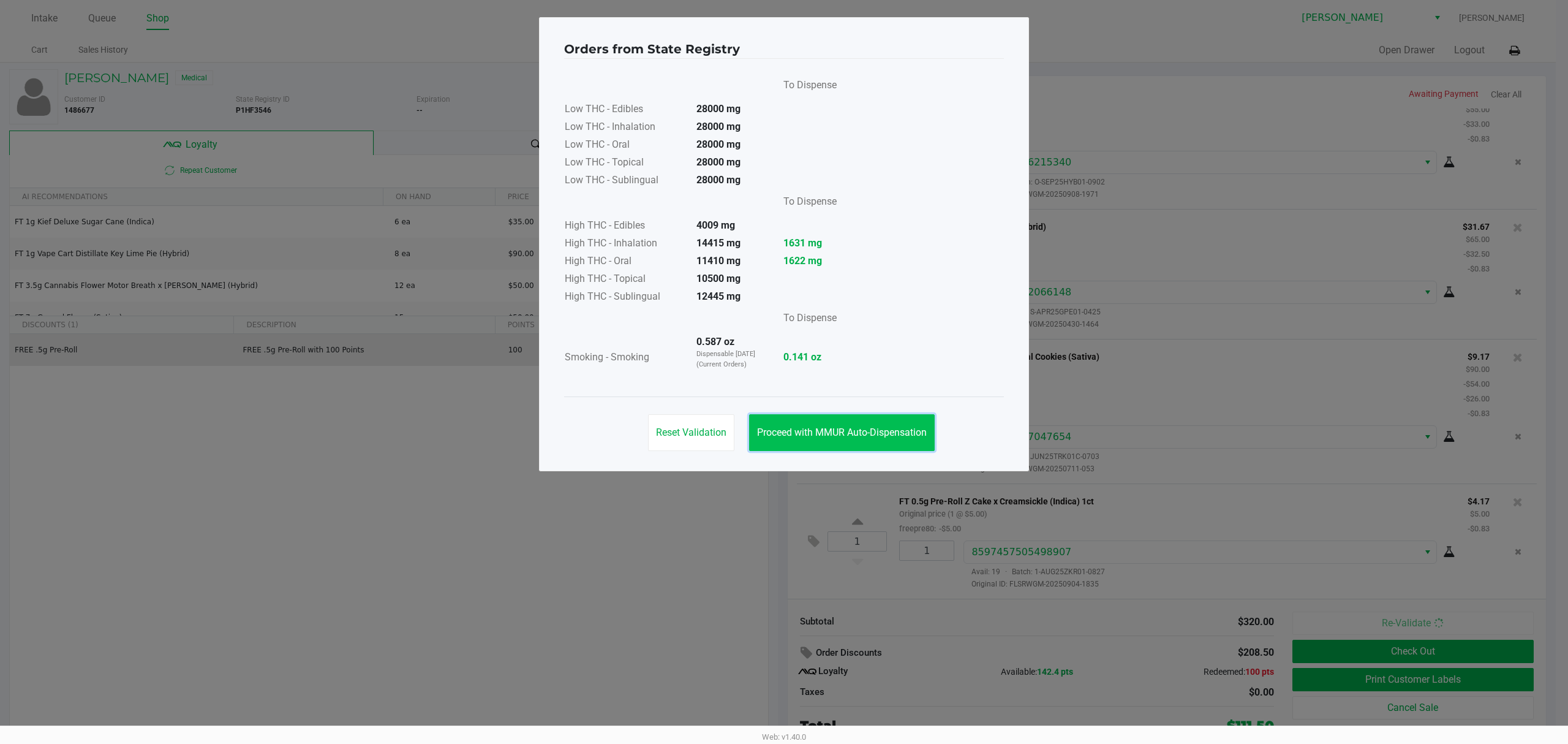
click at [924, 434] on span "Proceed with MMUR Auto-Dispensation" at bounding box center [841, 432] width 170 height 12
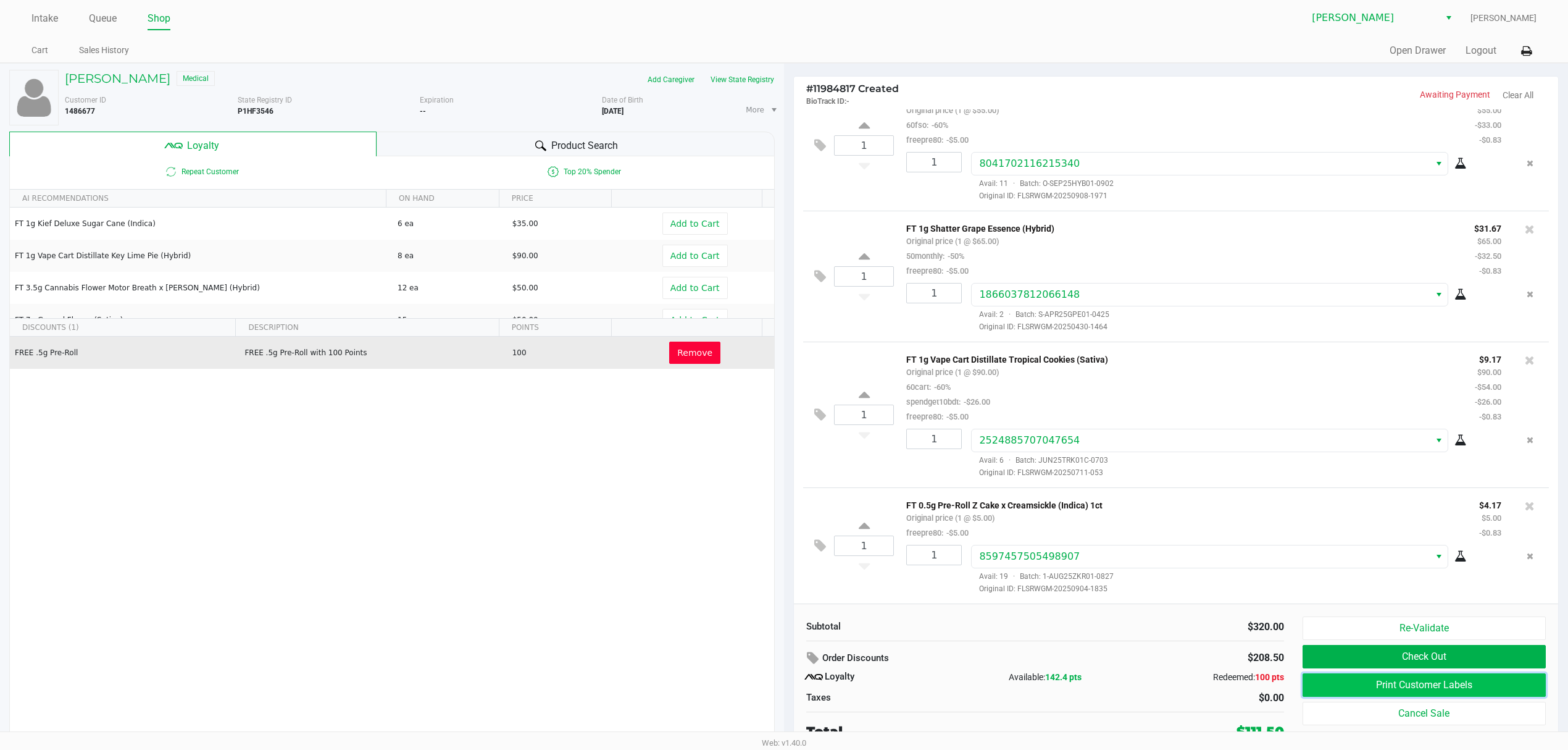
click at [1356, 687] on button "Print Customer Labels" at bounding box center [1424, 685] width 244 height 23
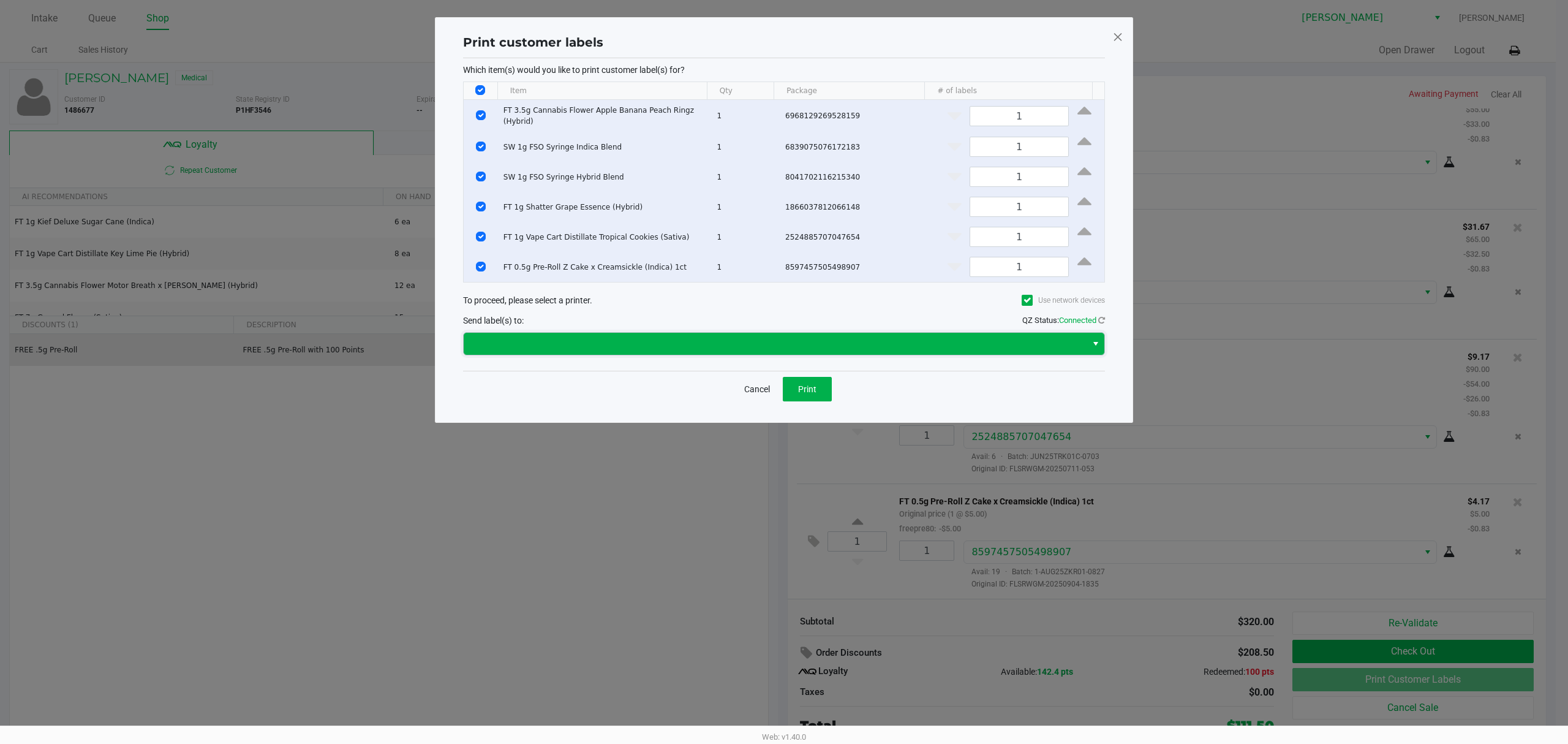
click at [814, 351] on span at bounding box center [775, 344] width 608 height 15
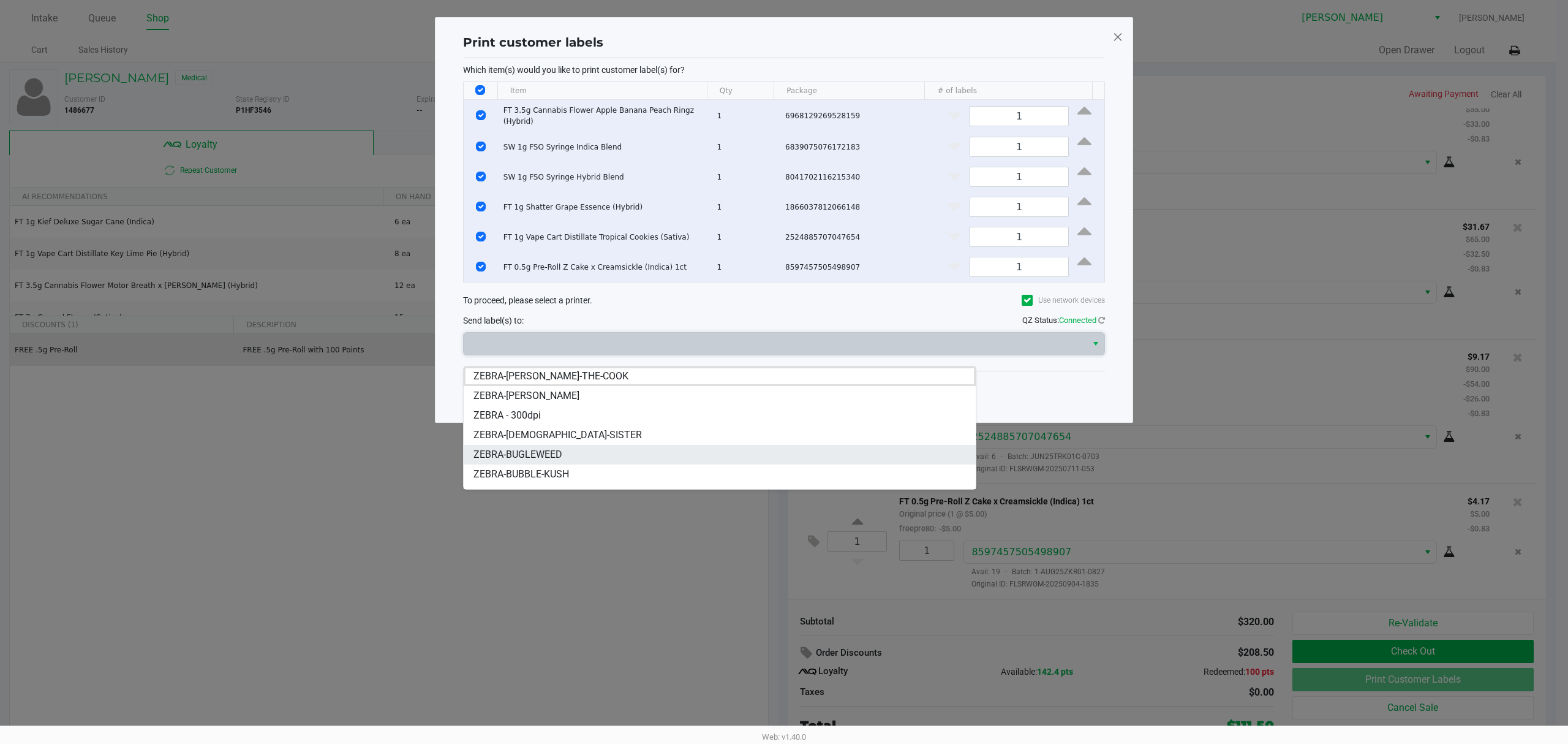
click at [555, 446] on li "ZEBRA-BUGLEWEED" at bounding box center [719, 455] width 512 height 20
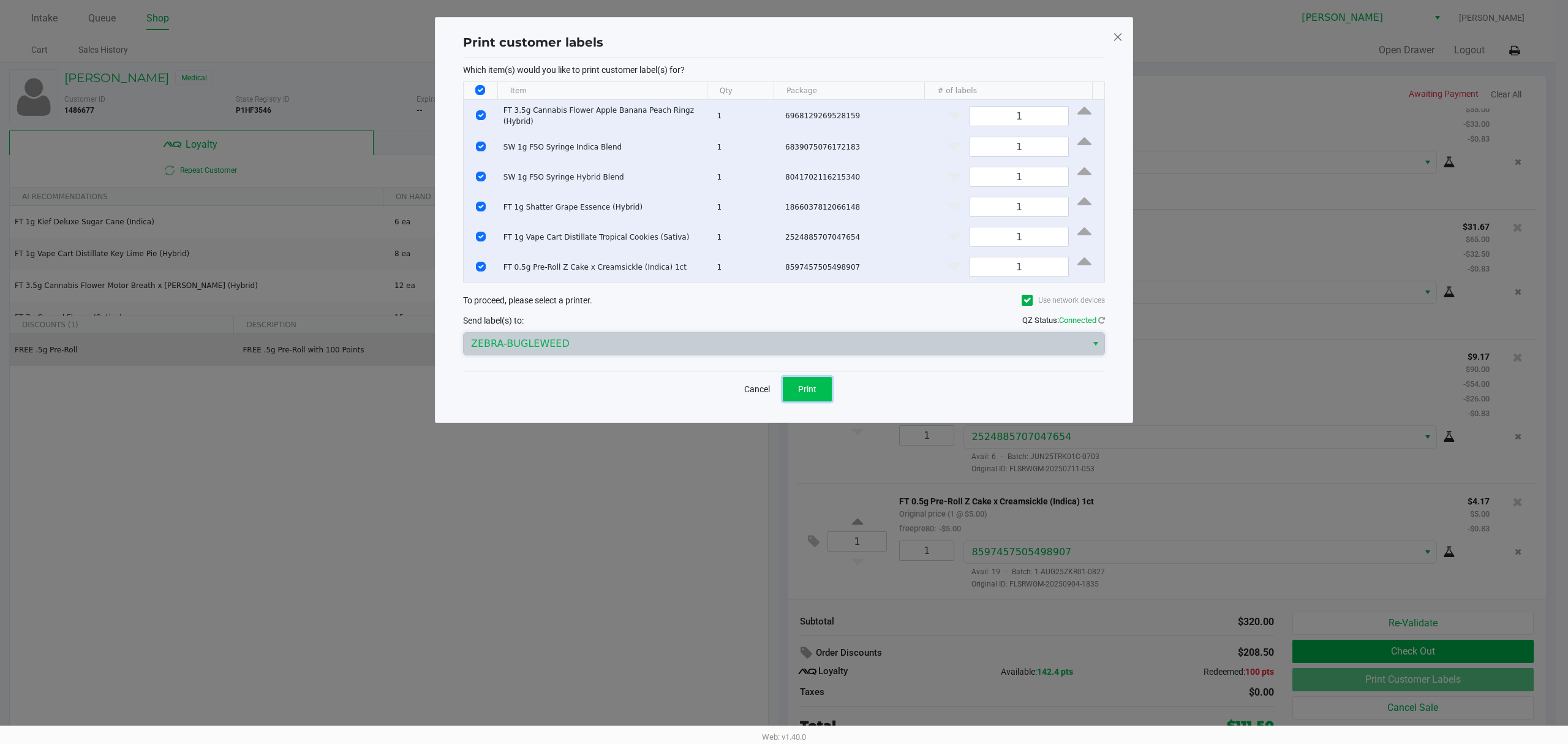
click at [797, 397] on button "Print" at bounding box center [807, 389] width 49 height 24
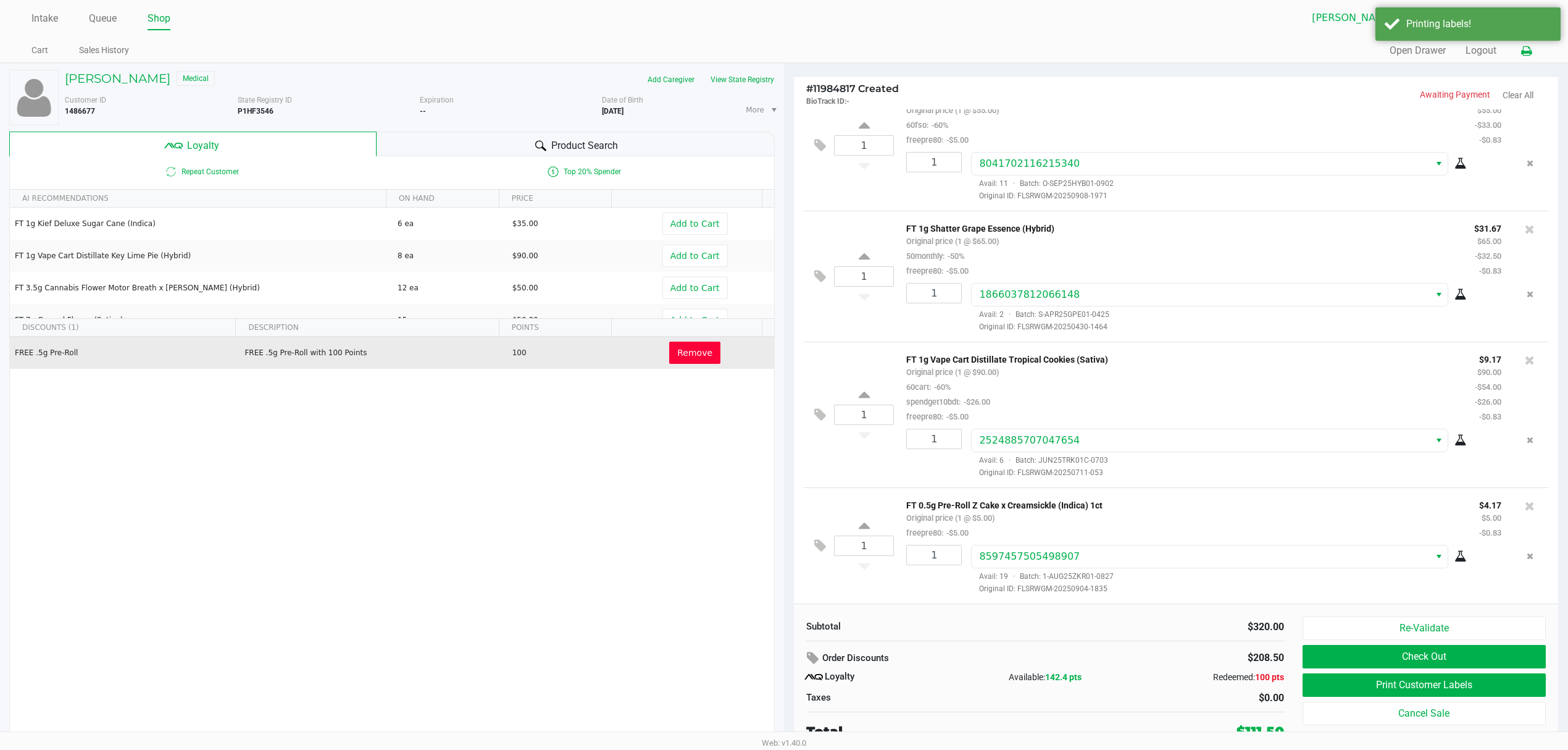
click at [1524, 51] on icon at bounding box center [1526, 51] width 11 height 8
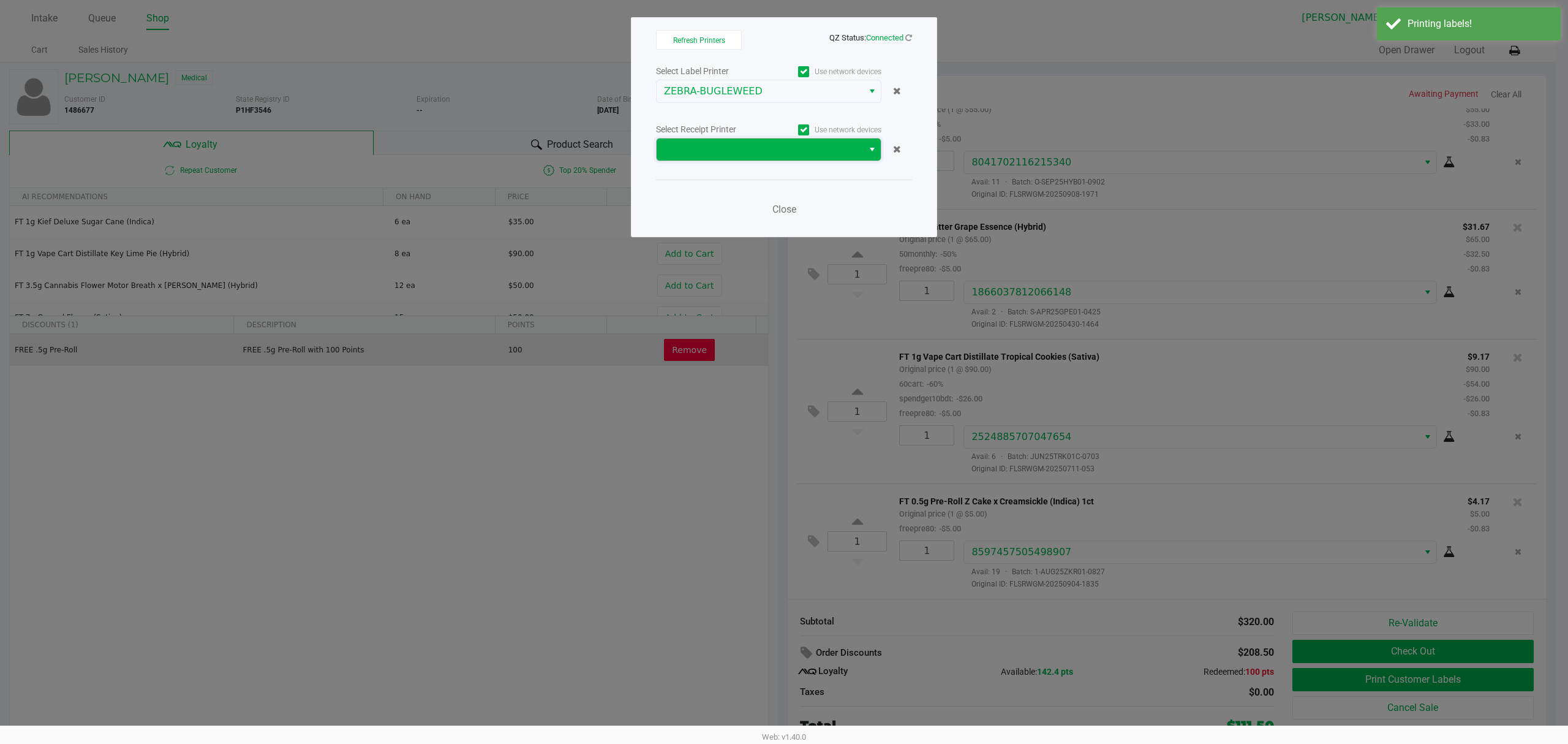
click at [741, 147] on span at bounding box center [760, 149] width 192 height 15
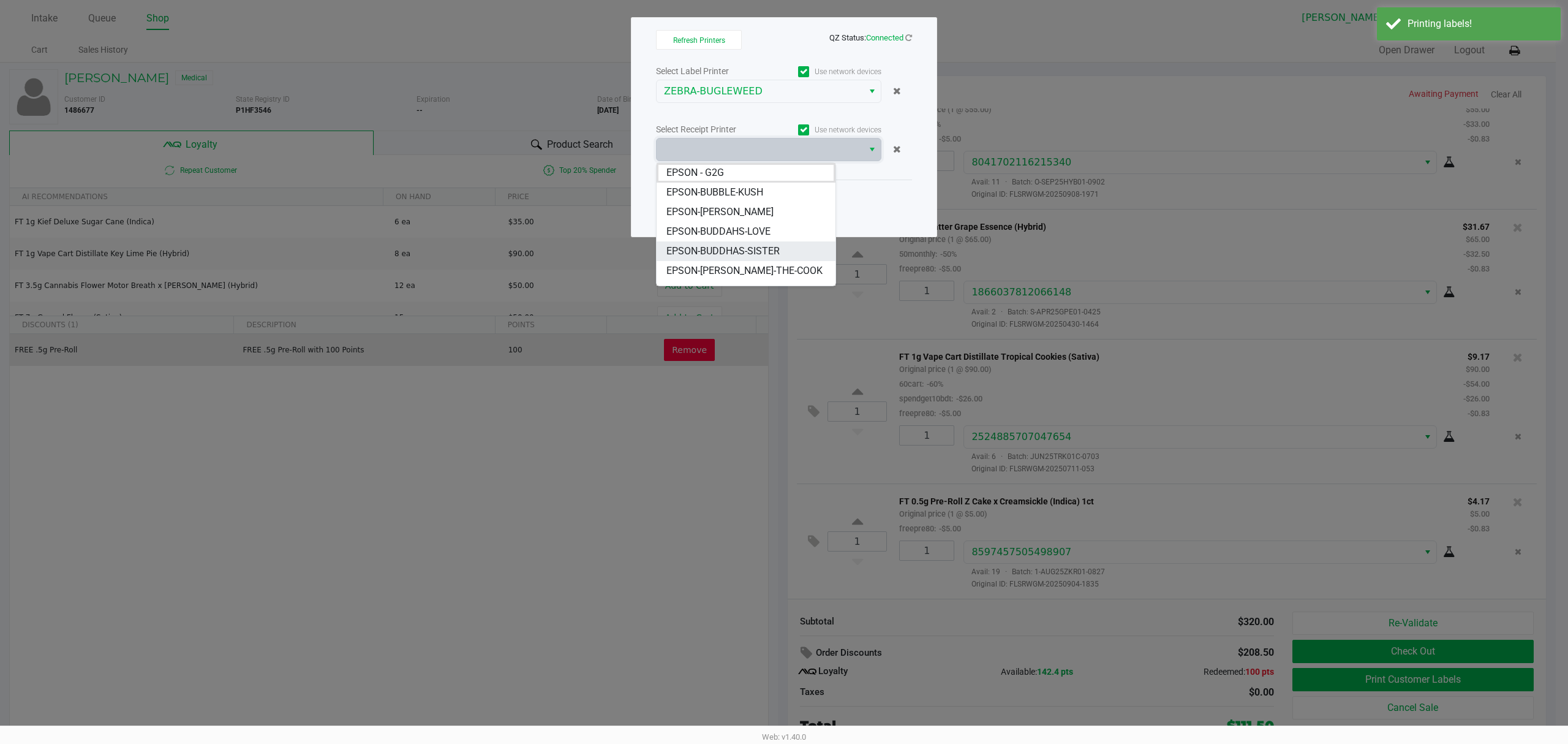
scroll to position [15, 0]
click at [721, 270] on span "EPSON-BUGLEWEED" at bounding box center [711, 275] width 90 height 15
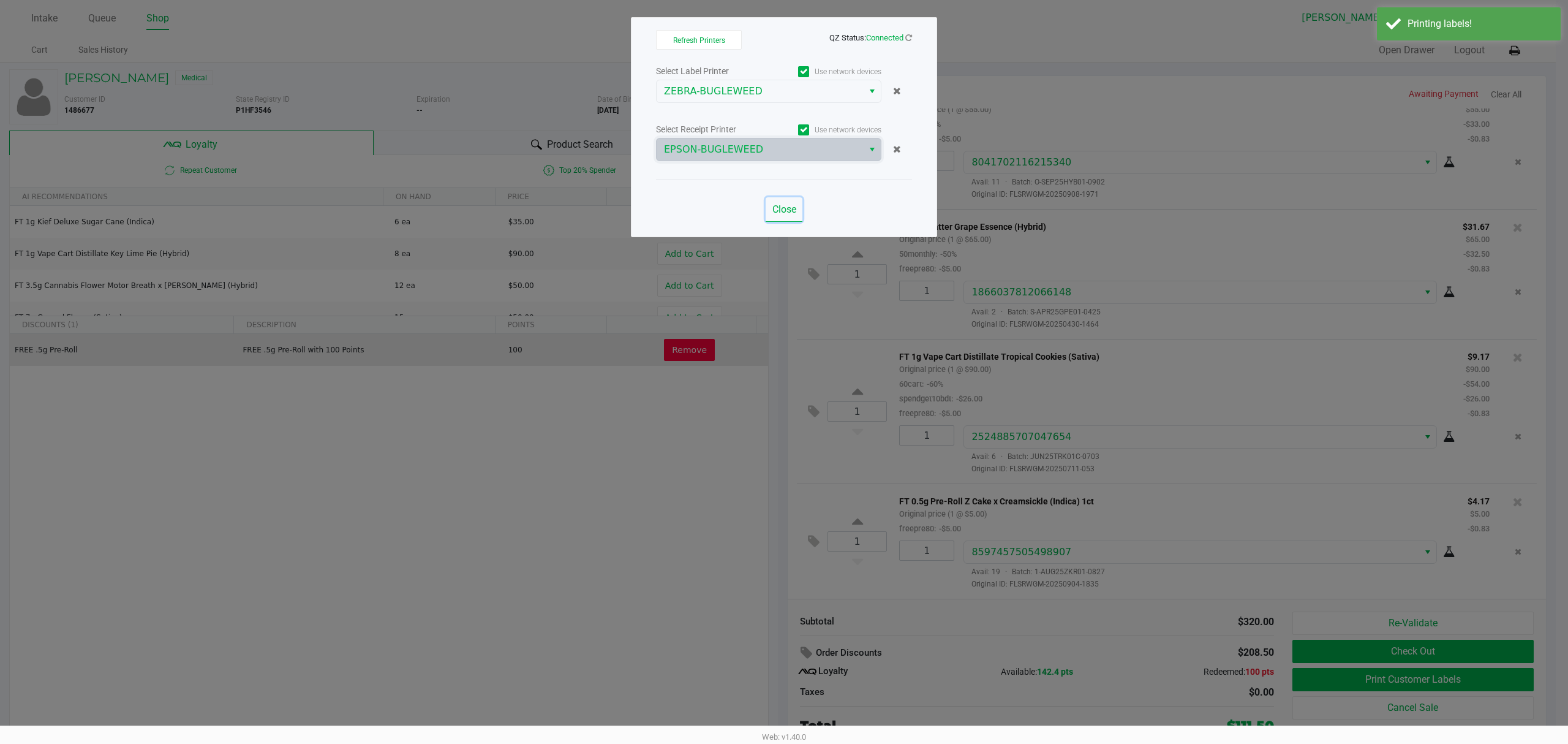
click at [785, 213] on span "Close" at bounding box center [784, 209] width 24 height 12
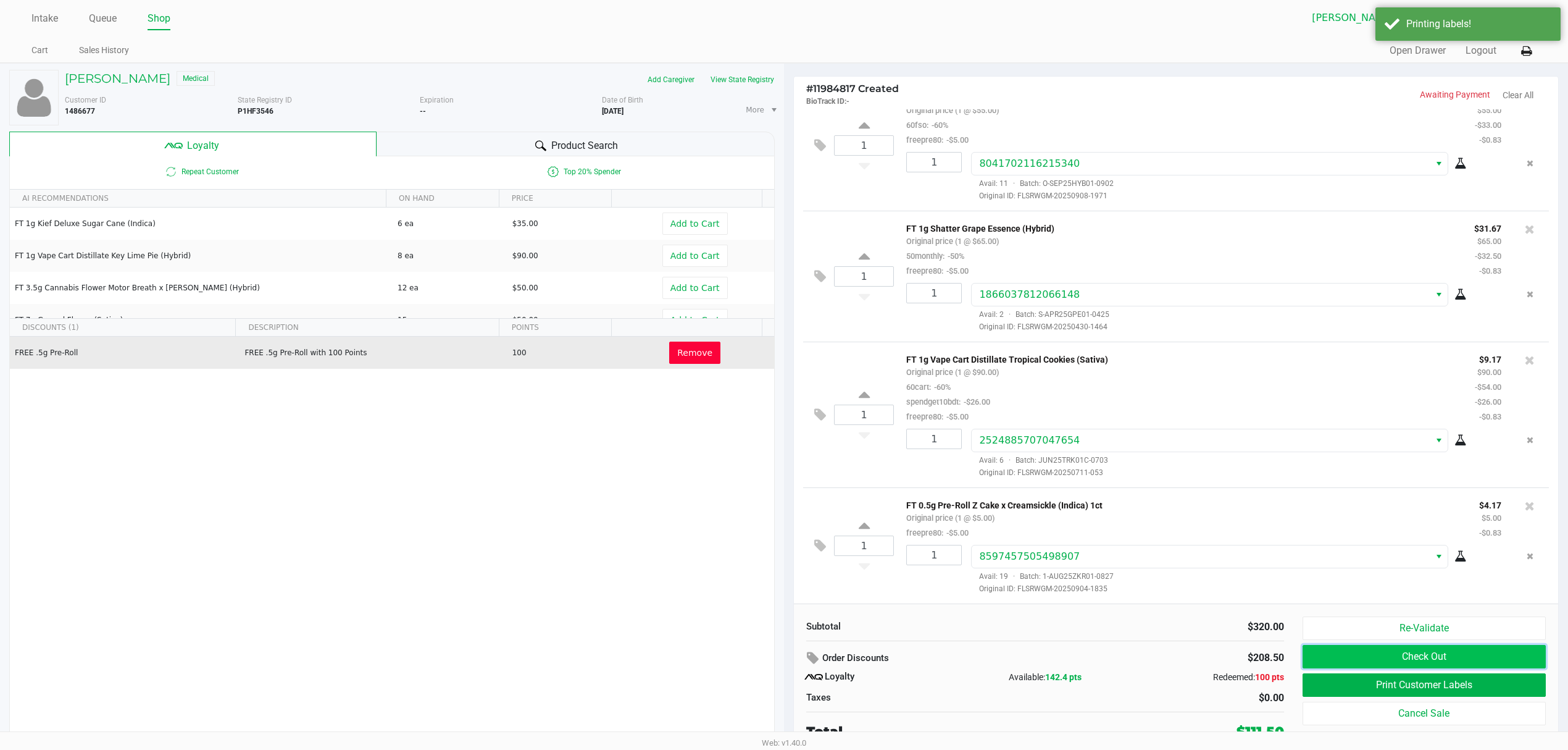
click at [1332, 661] on button "Check Out" at bounding box center [1424, 656] width 244 height 23
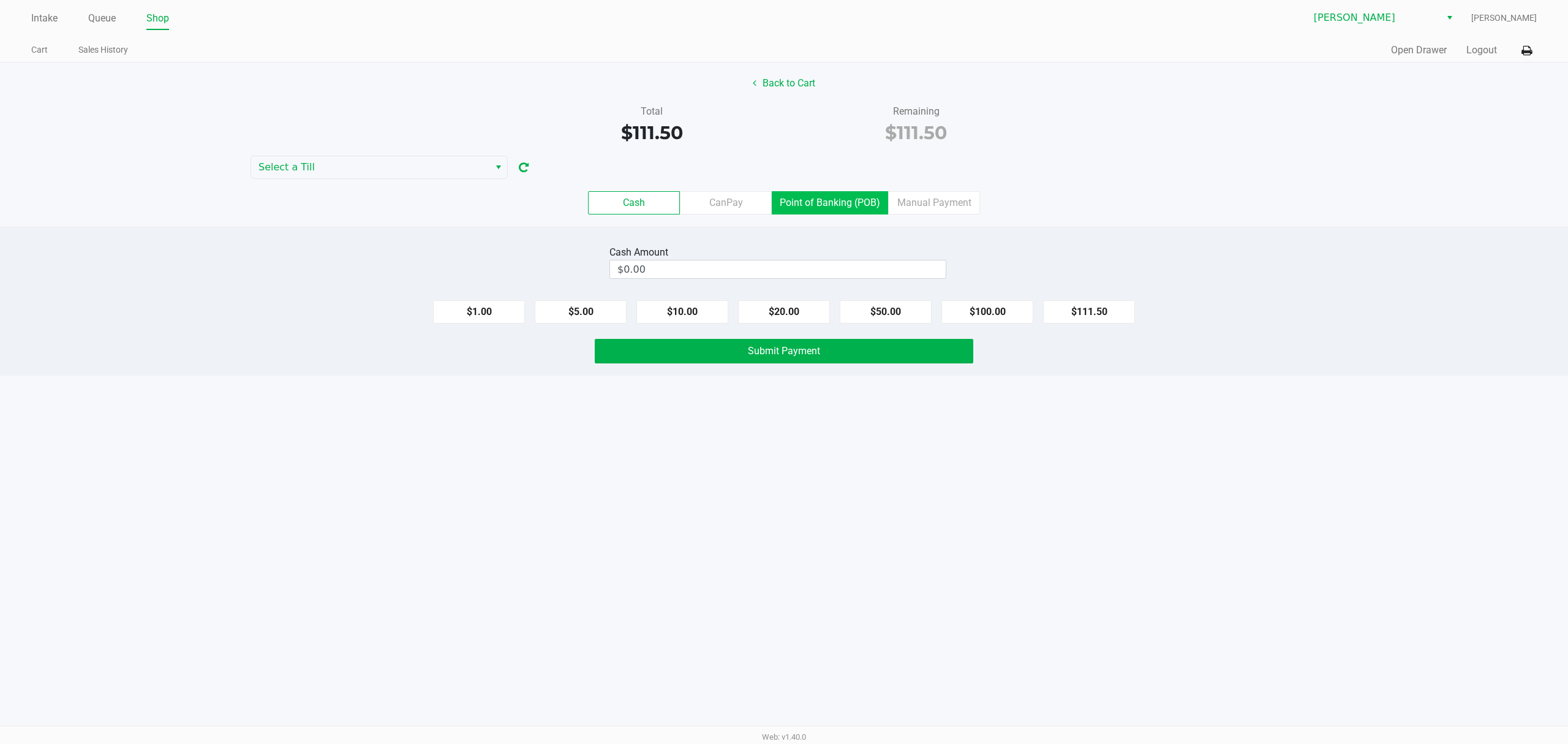
click at [826, 207] on label "Point of Banking (POB)" at bounding box center [829, 203] width 117 height 23
click at [0, 0] on 7 "Point of Banking (POB)" at bounding box center [0, 0] width 0 height 0
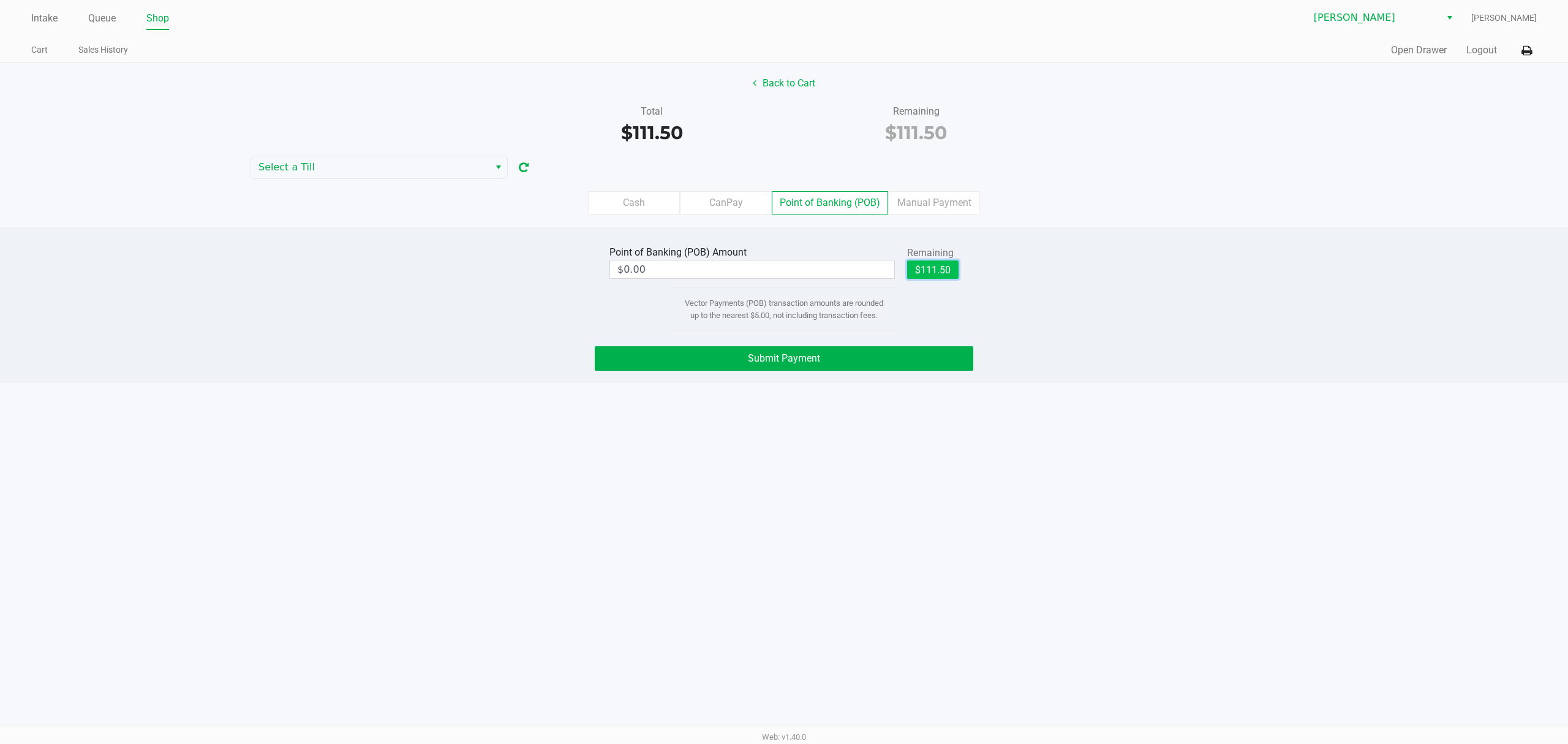
click at [934, 265] on button "$111.50" at bounding box center [933, 270] width 52 height 18
type input "$111.50"
click at [760, 364] on span "Submit Payment" at bounding box center [784, 358] width 73 height 12
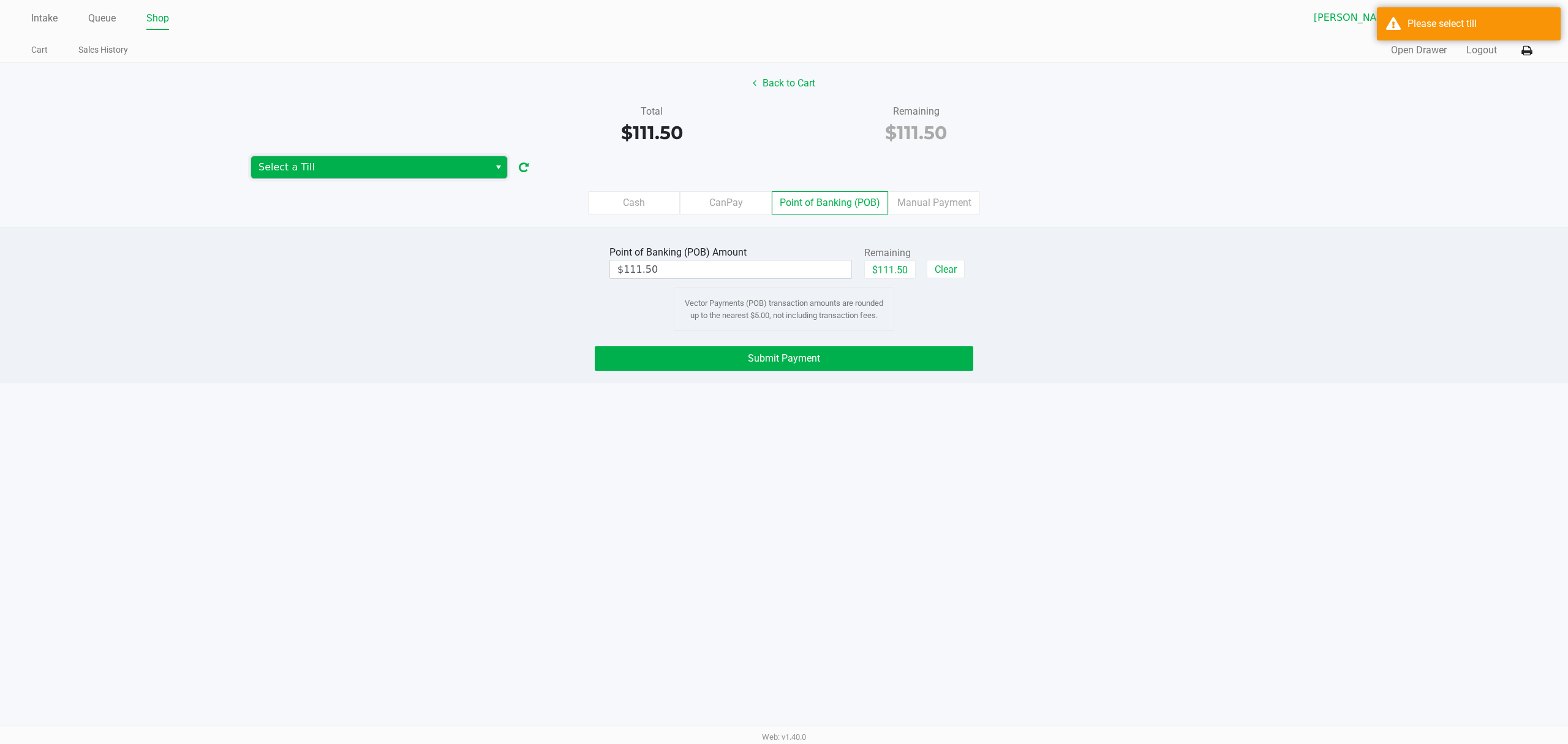
click at [339, 160] on span "Select a Till" at bounding box center [370, 168] width 238 height 22
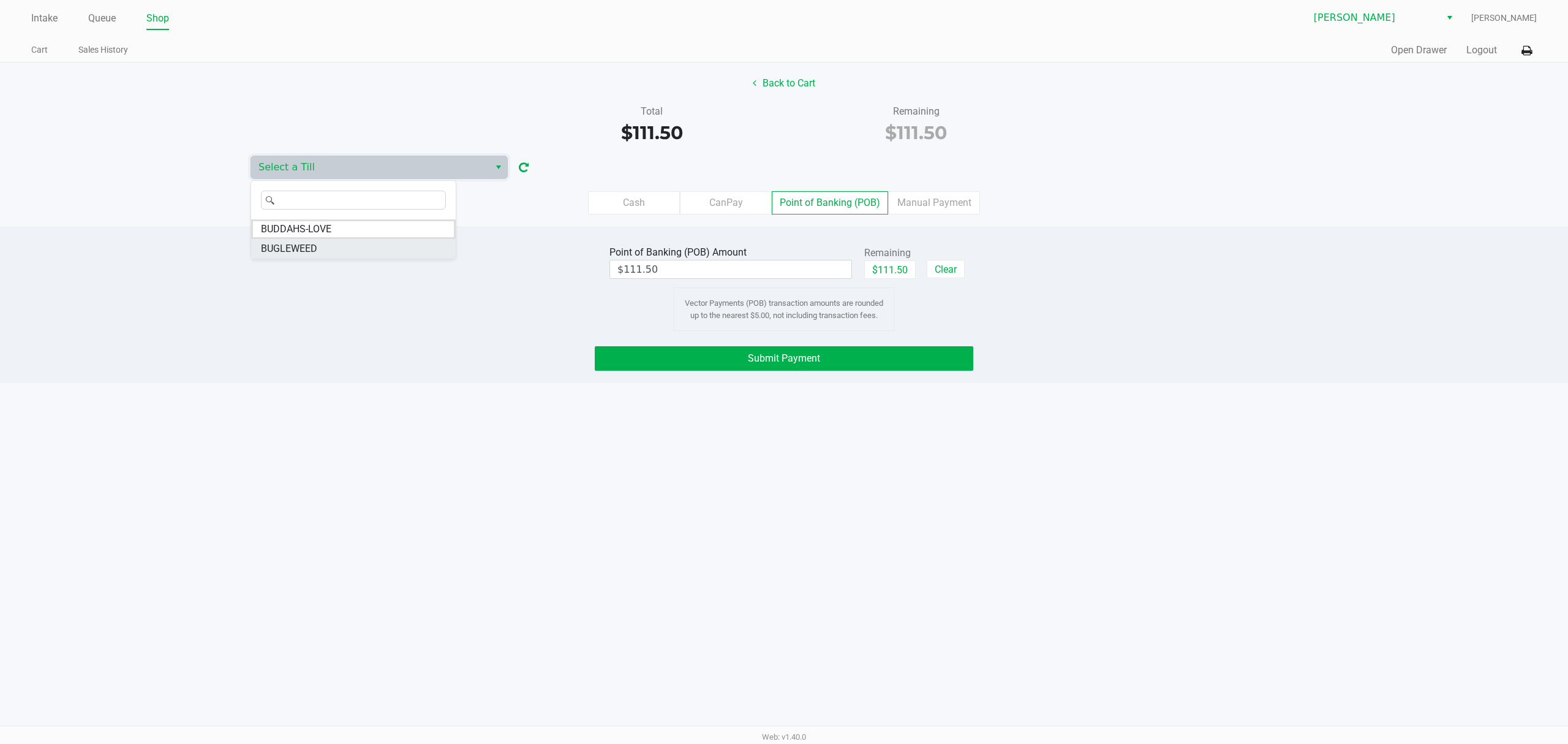
click at [309, 243] on span "BUGLEWEED" at bounding box center [289, 249] width 57 height 15
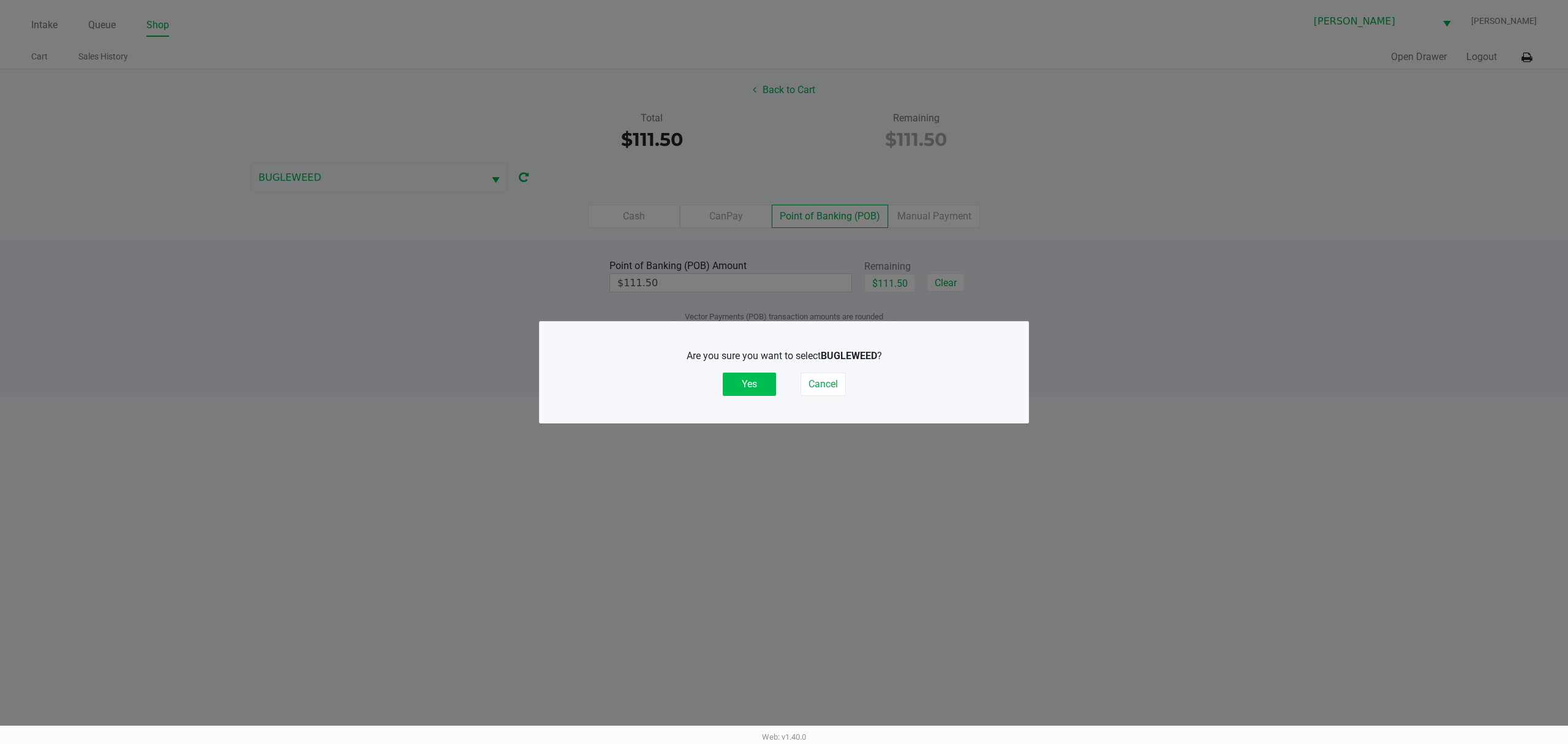
click at [762, 381] on button "Yes" at bounding box center [749, 384] width 53 height 23
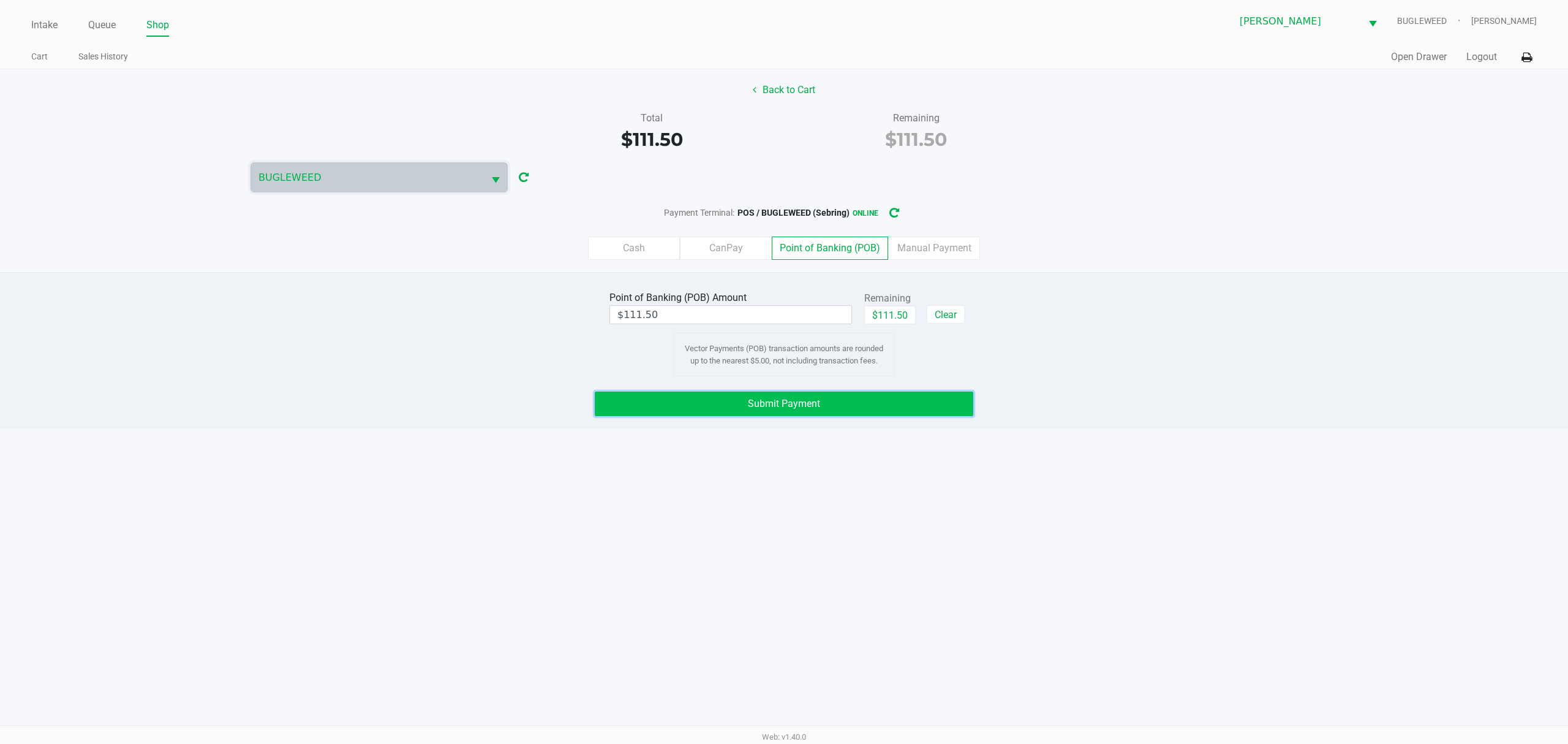
click at [746, 400] on button "Submit Payment" at bounding box center [784, 404] width 378 height 24
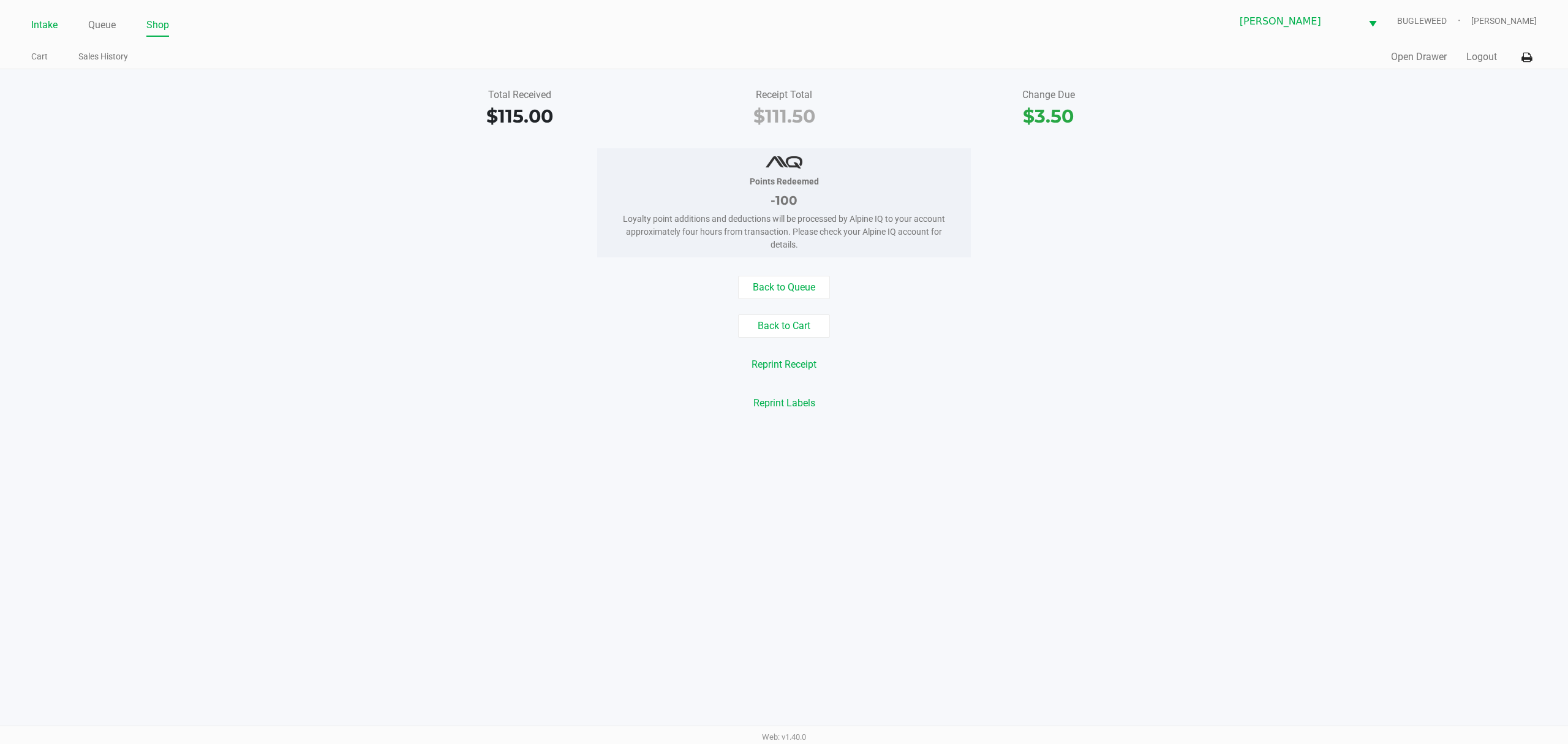
click at [42, 29] on link "Intake" at bounding box center [45, 25] width 27 height 17
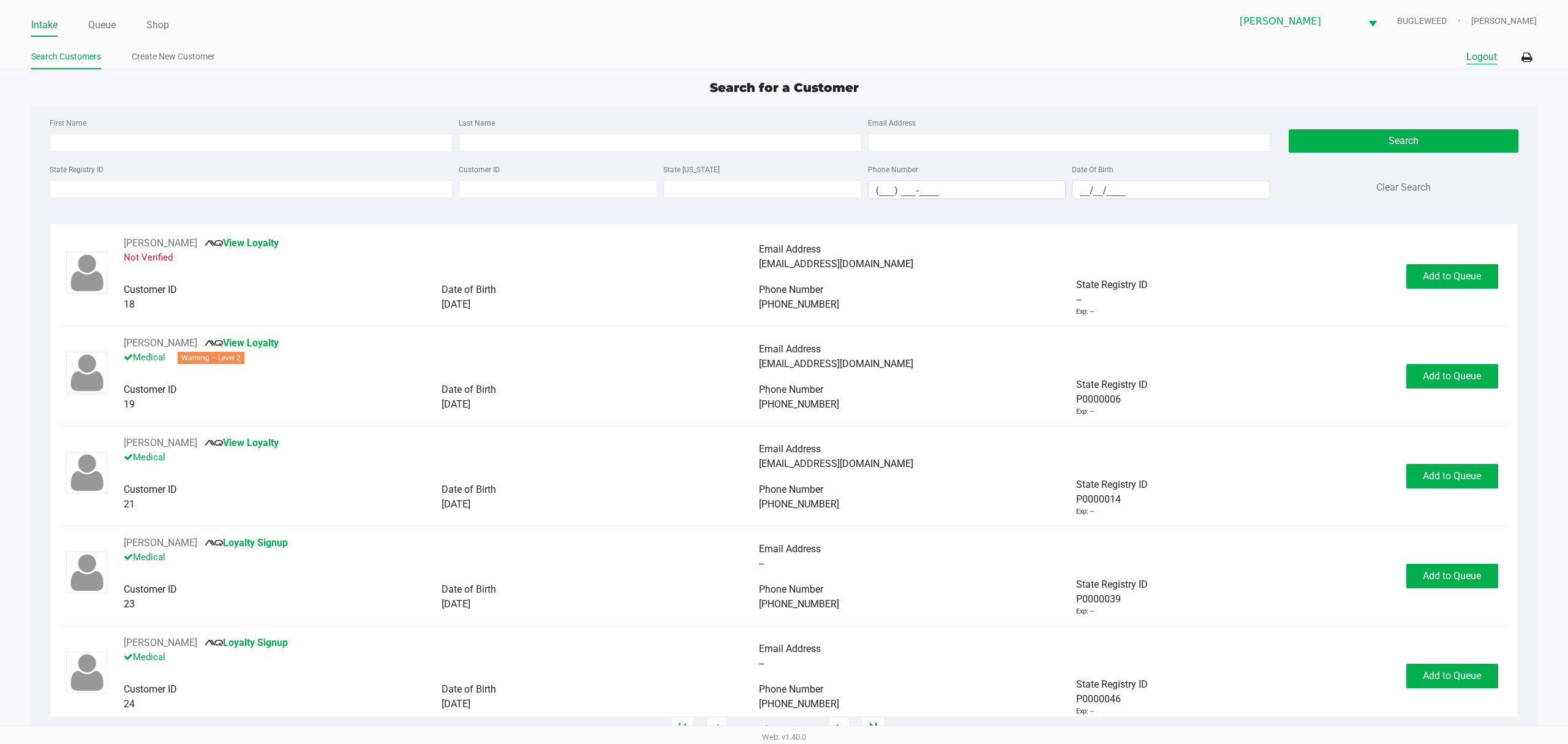
click at [1474, 61] on button "Logout" at bounding box center [1481, 57] width 31 height 15
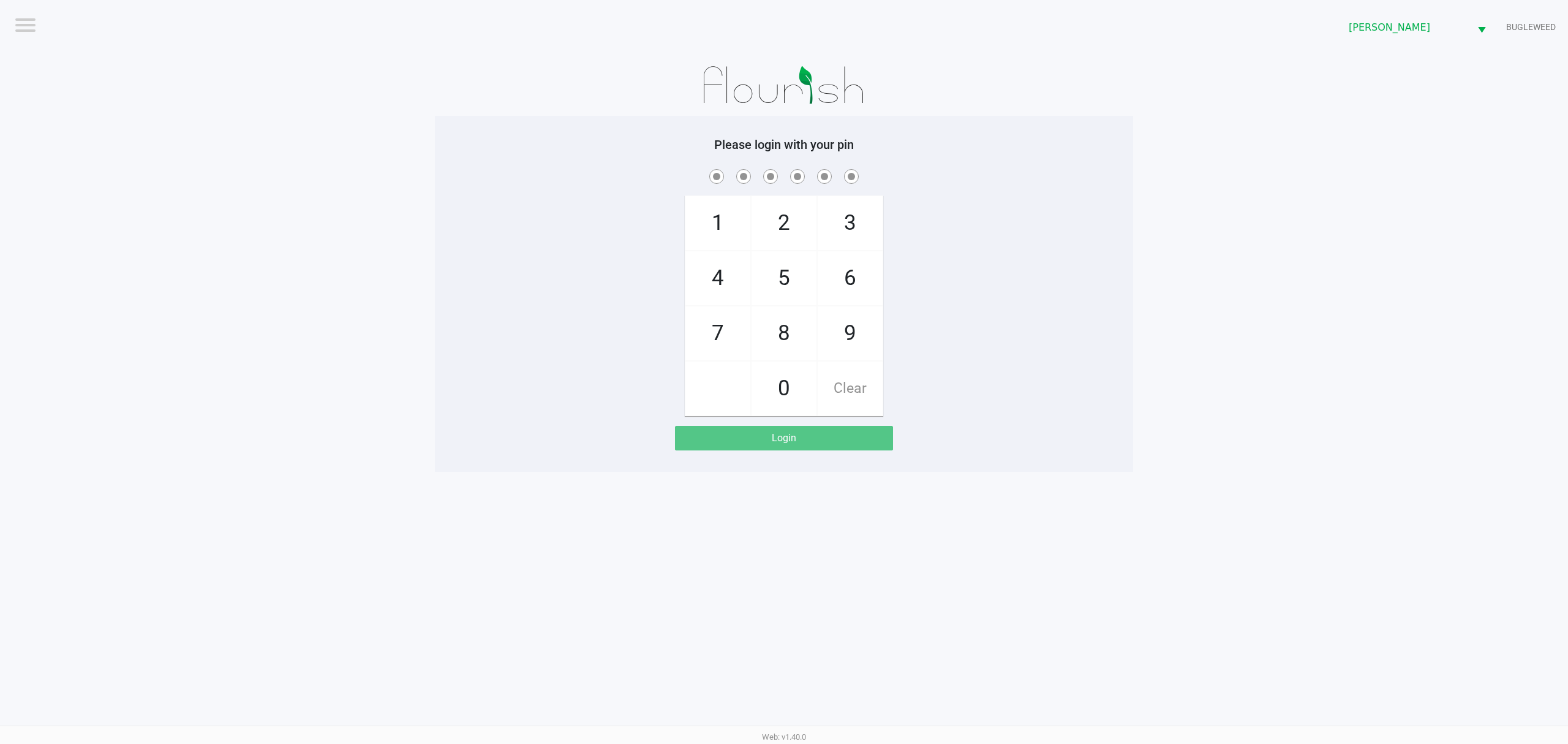
click at [552, 233] on div "1 4 7 2 5 8 0 3 6 9 Clear" at bounding box center [784, 291] width 698 height 249
checkbox input "true"
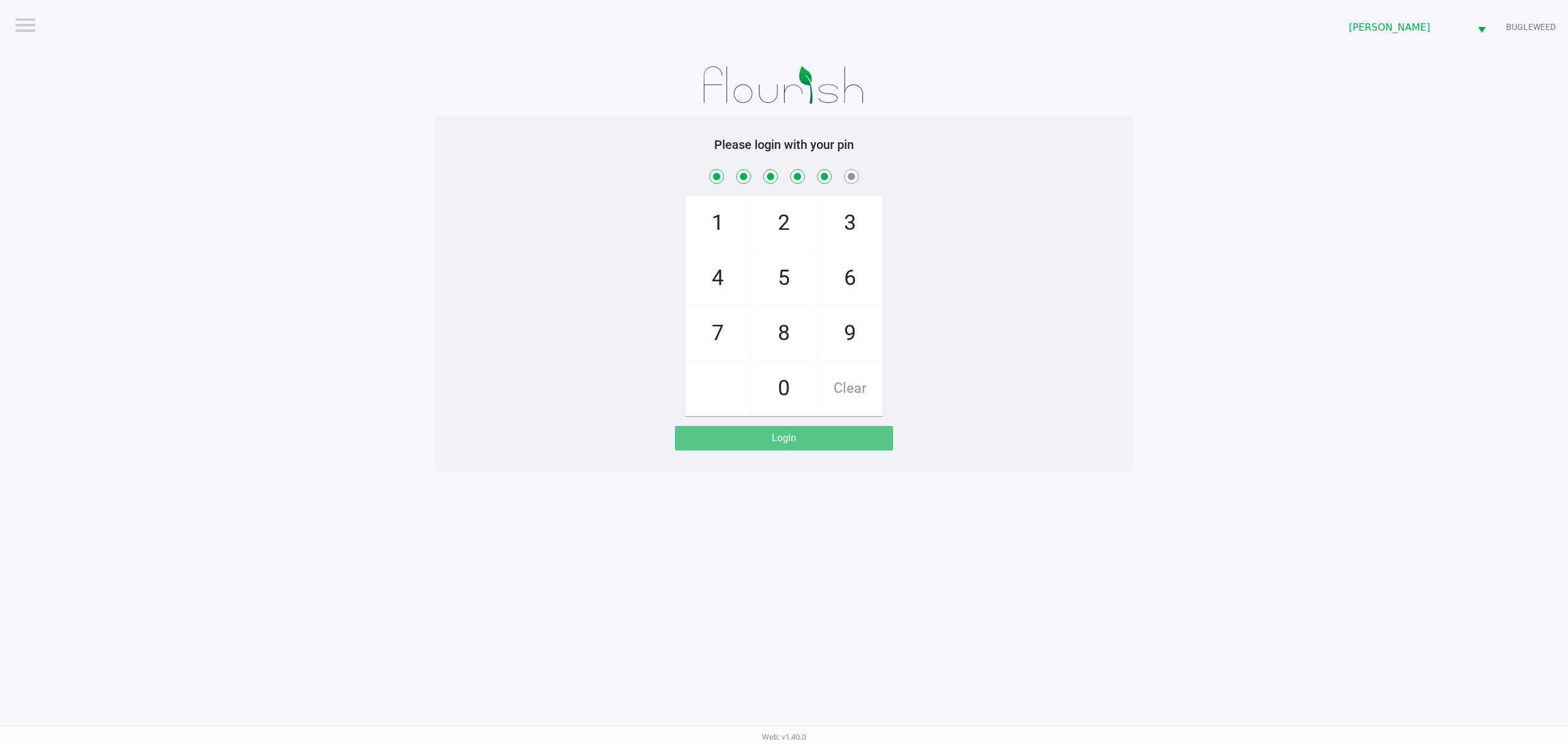
checkbox input "true"
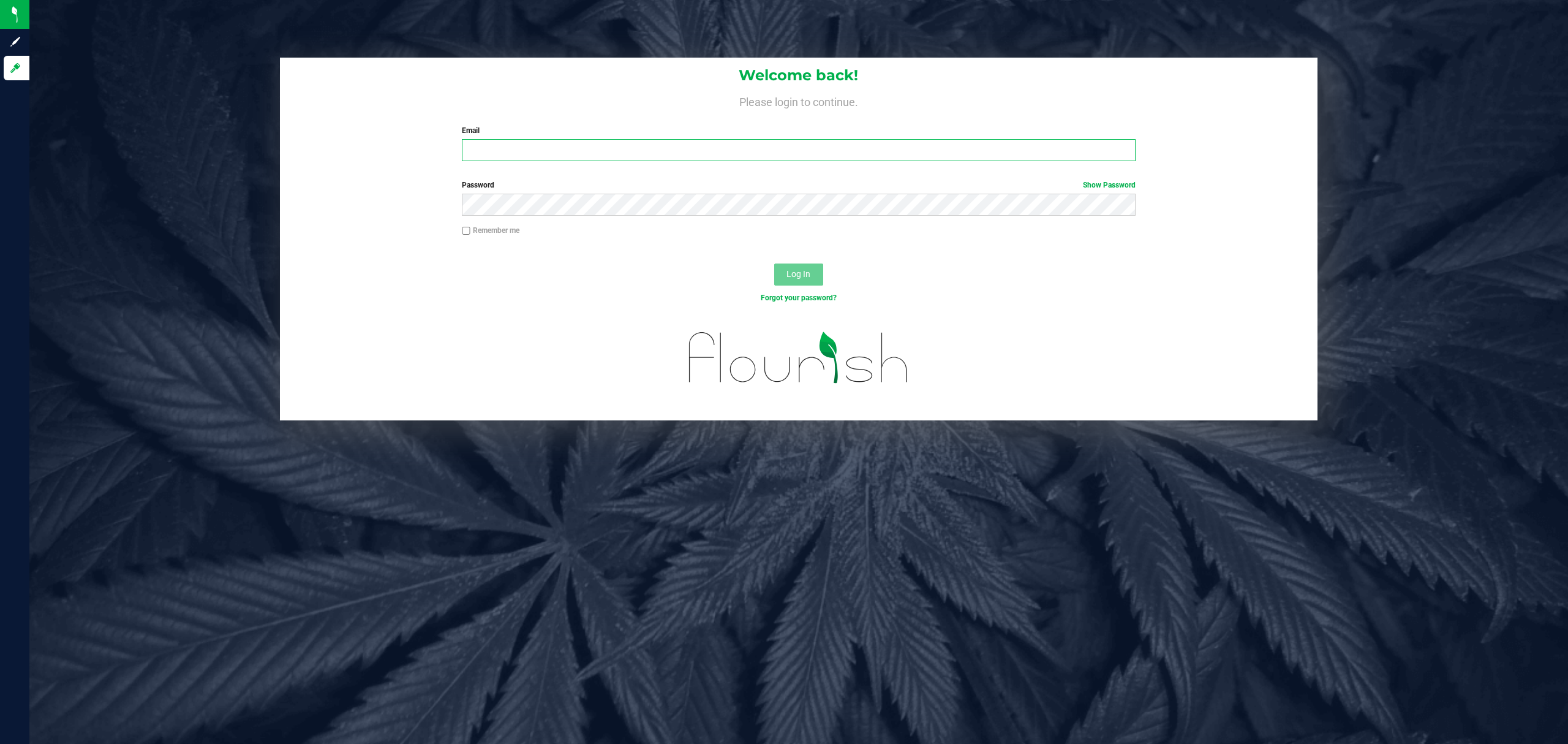
click at [626, 143] on input "Email" at bounding box center [798, 150] width 674 height 22
type input "[EMAIL_ADDRESS][DOMAIN_NAME]"
click at [774, 263] on button "Log In" at bounding box center [799, 275] width 49 height 22
